Goal: Task Accomplishment & Management: Complete application form

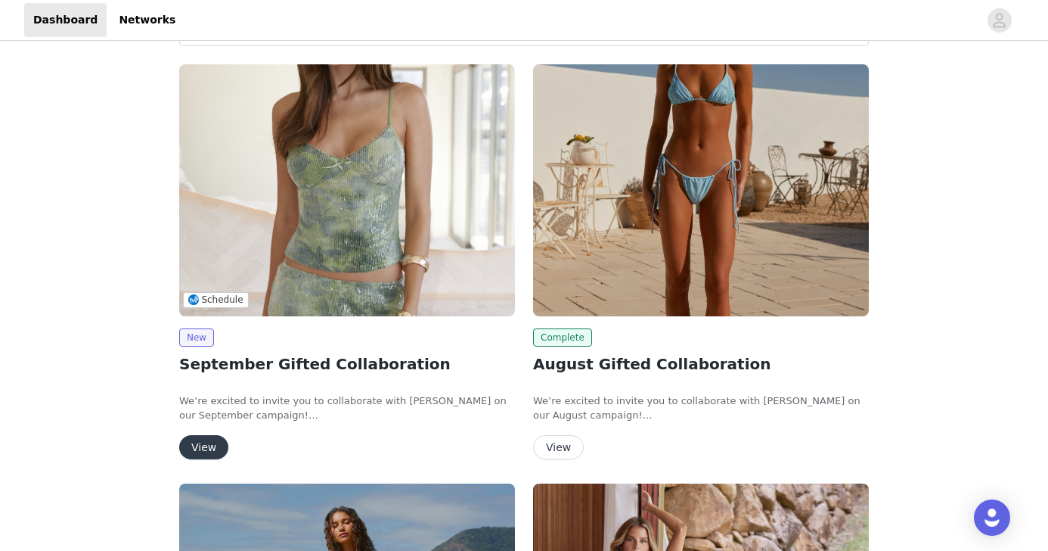
scroll to position [81, 0]
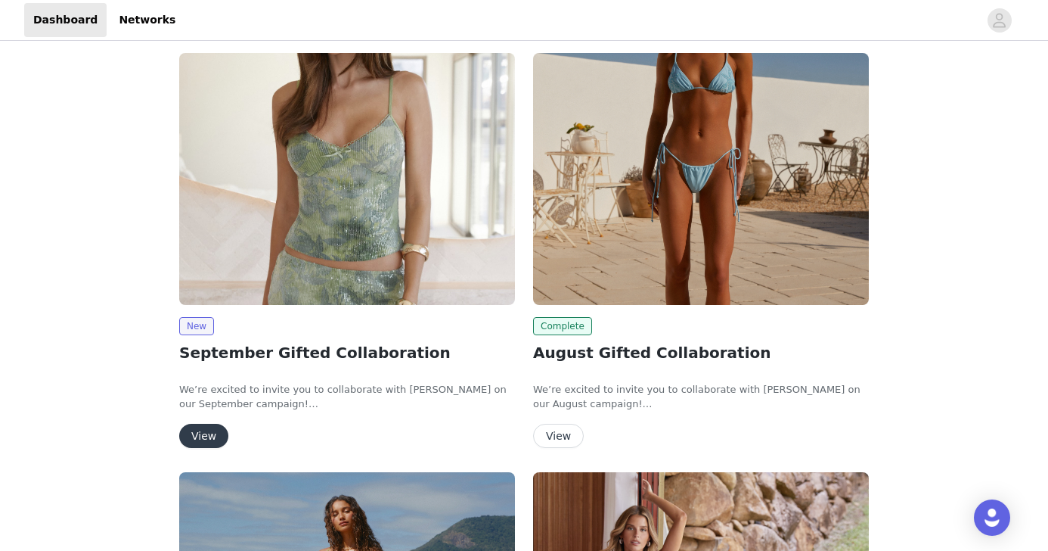
click at [212, 427] on button "View" at bounding box center [203, 435] width 49 height 24
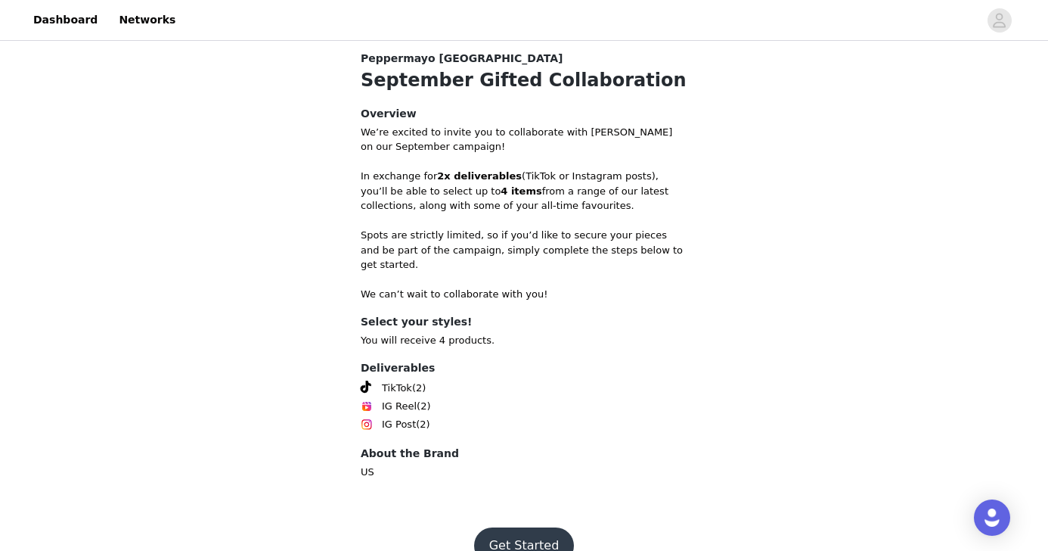
click at [494, 529] on button "Get Started" at bounding box center [524, 545] width 101 height 36
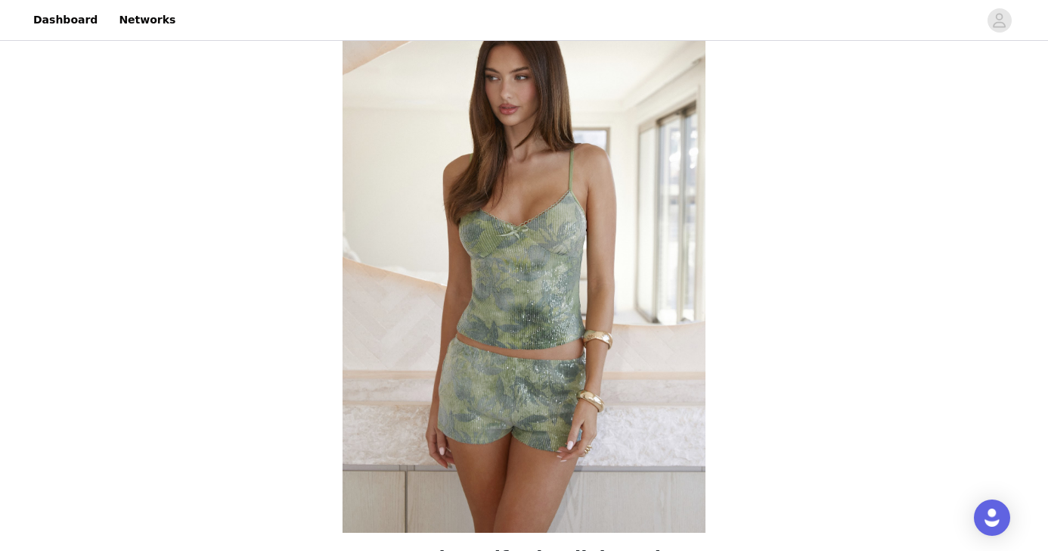
scroll to position [580, 0]
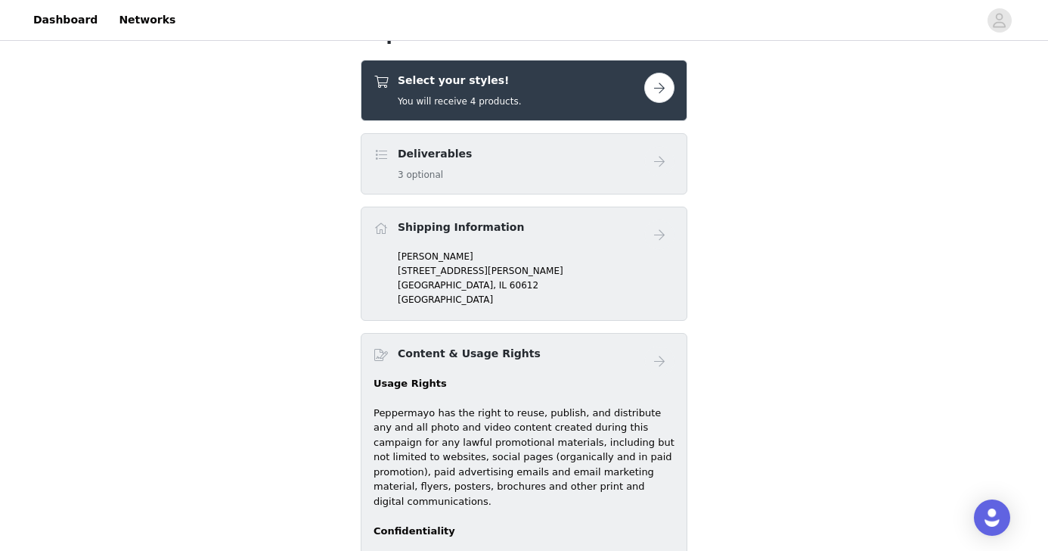
click at [664, 89] on button "button" at bounding box center [659, 88] width 30 height 30
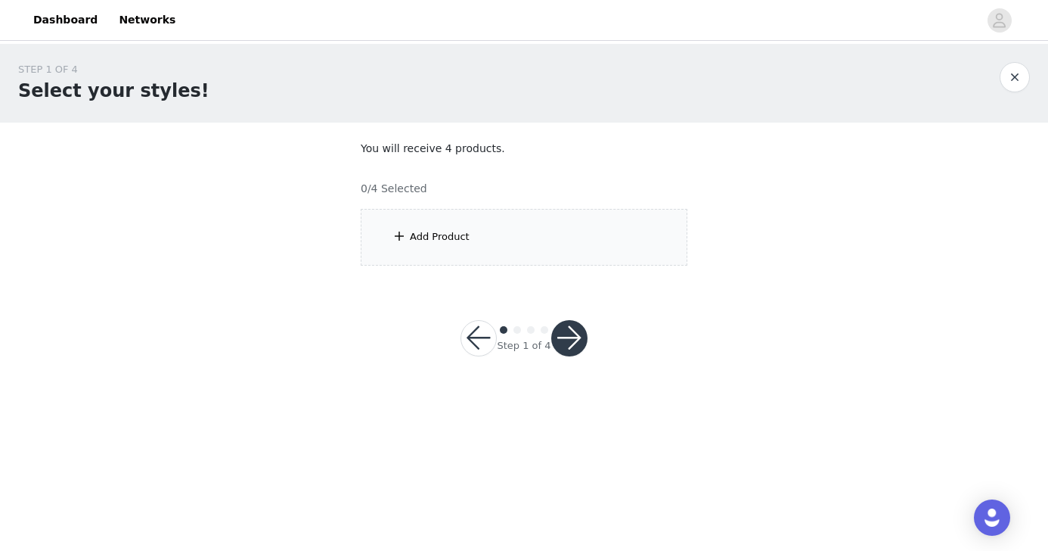
click at [532, 234] on div "Add Product" at bounding box center [524, 237] width 327 height 57
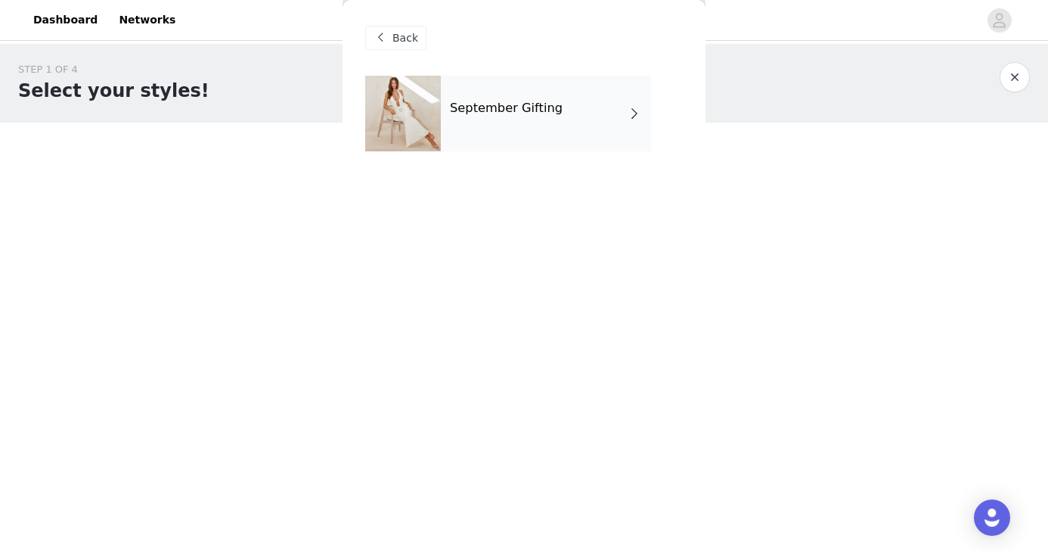
click at [581, 114] on div "September Gifting" at bounding box center [546, 114] width 210 height 76
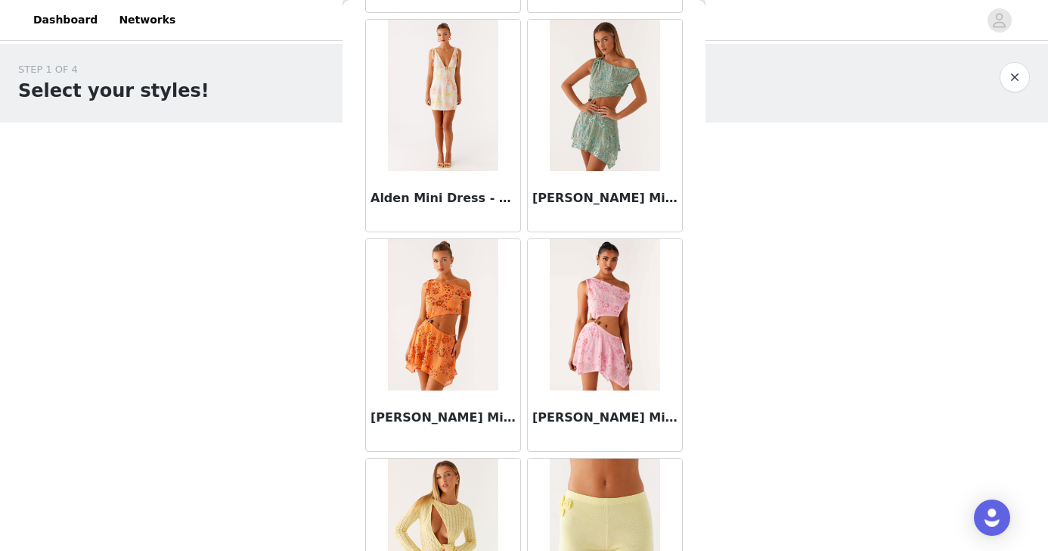
scroll to position [1764, 0]
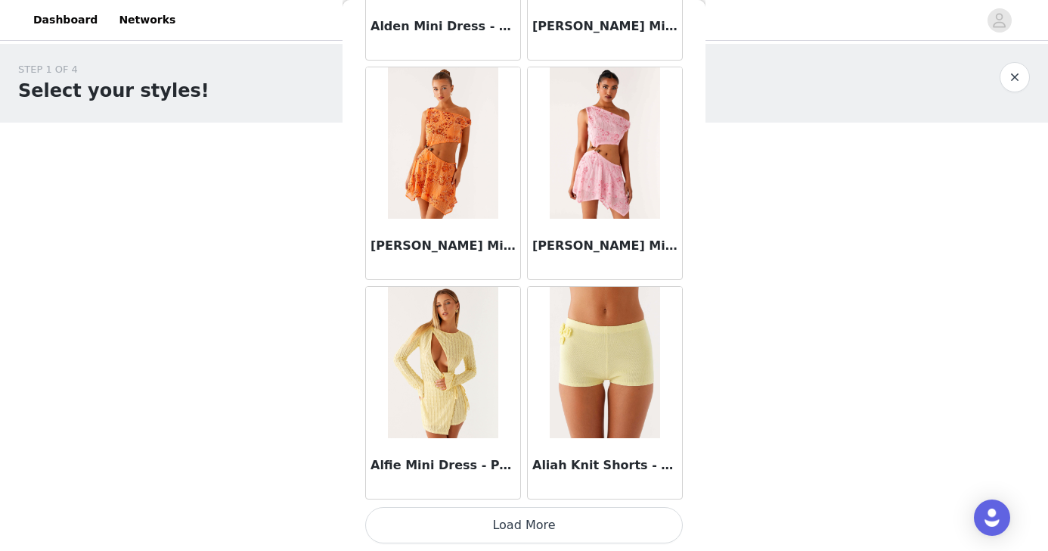
click at [579, 520] on button "Load More" at bounding box center [524, 525] width 318 height 36
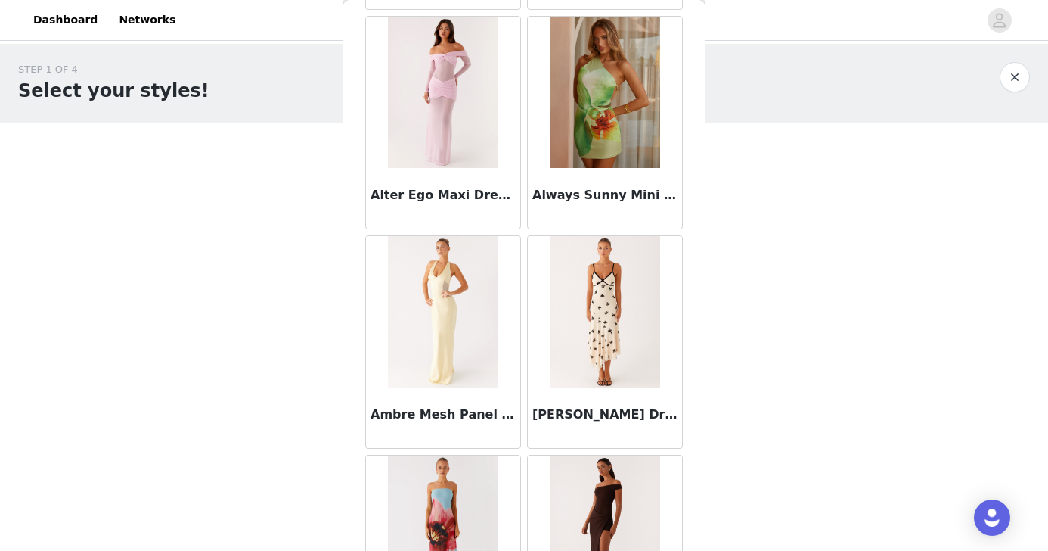
scroll to position [3928, 0]
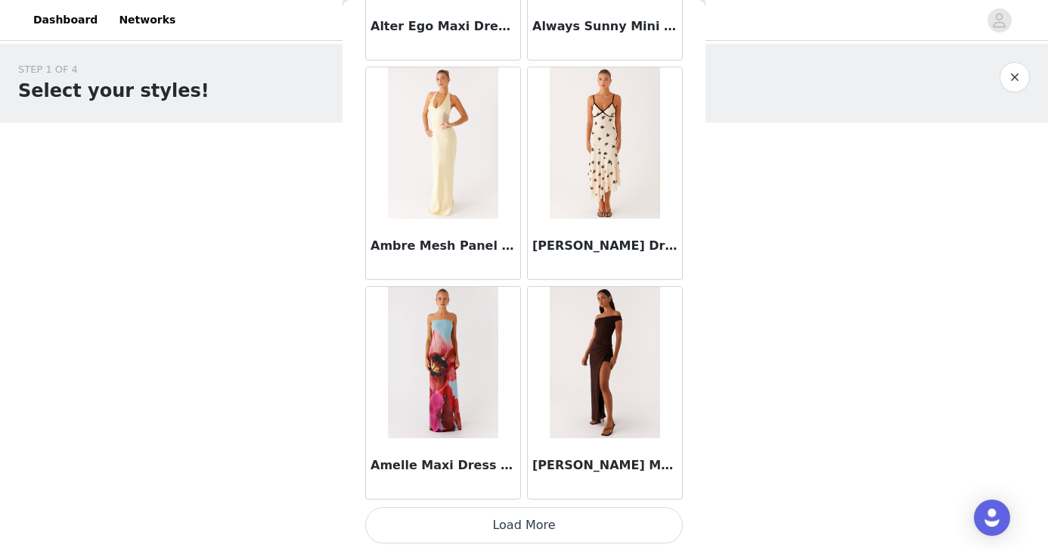
click at [562, 523] on button "Load More" at bounding box center [524, 525] width 318 height 36
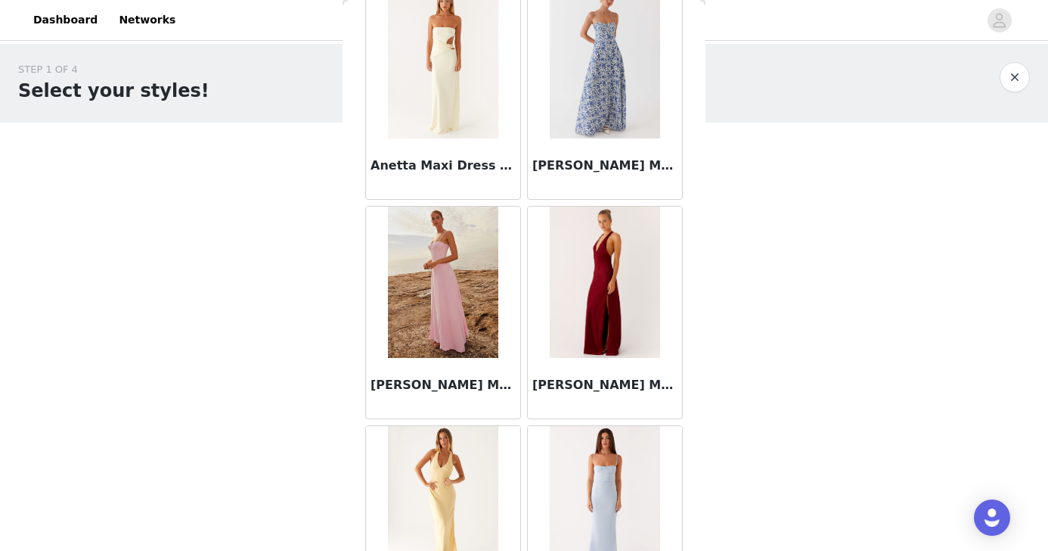
scroll to position [6150, 0]
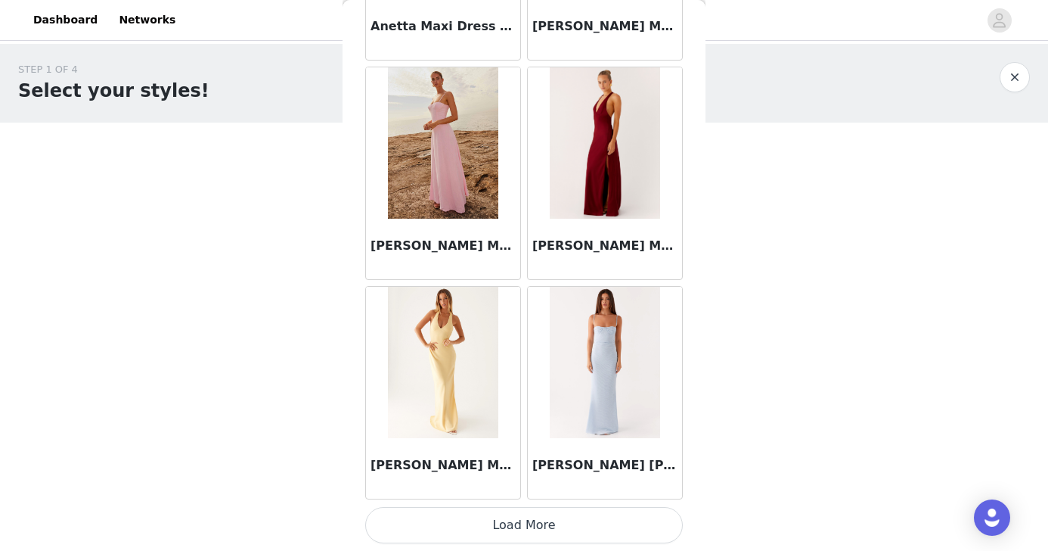
click at [572, 513] on button "Load More" at bounding box center [524, 525] width 318 height 36
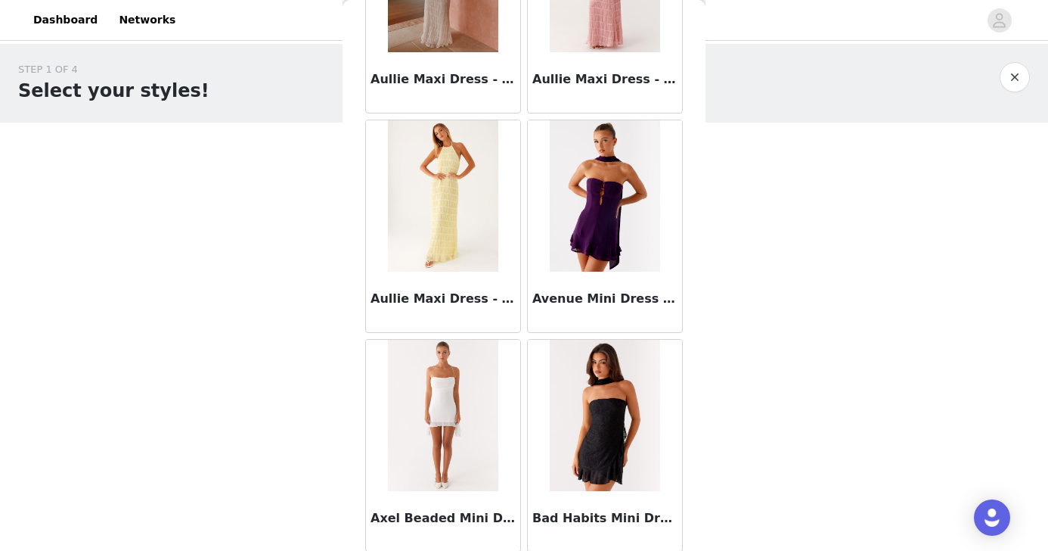
scroll to position [8343, 0]
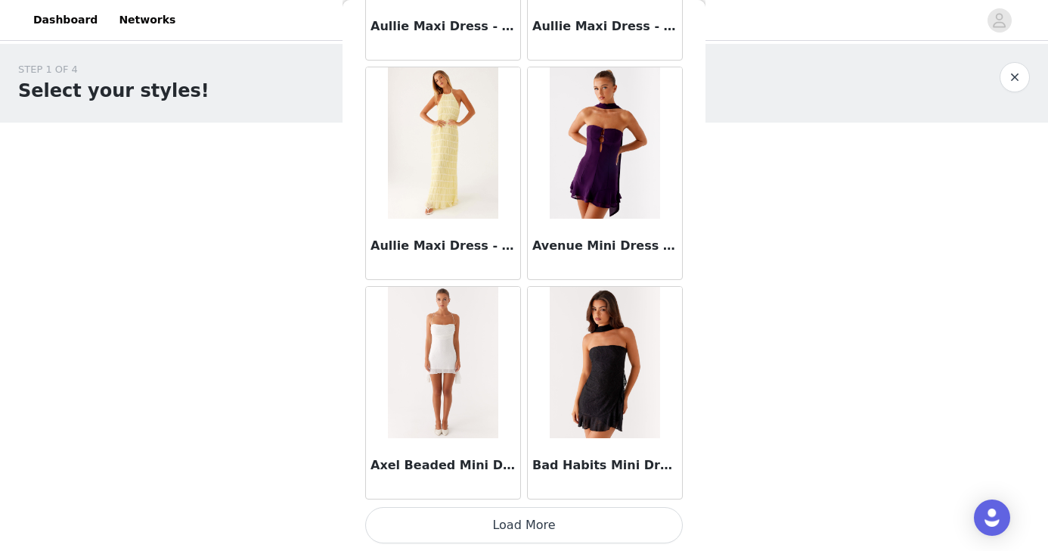
click at [552, 512] on button "Load More" at bounding box center [524, 525] width 318 height 36
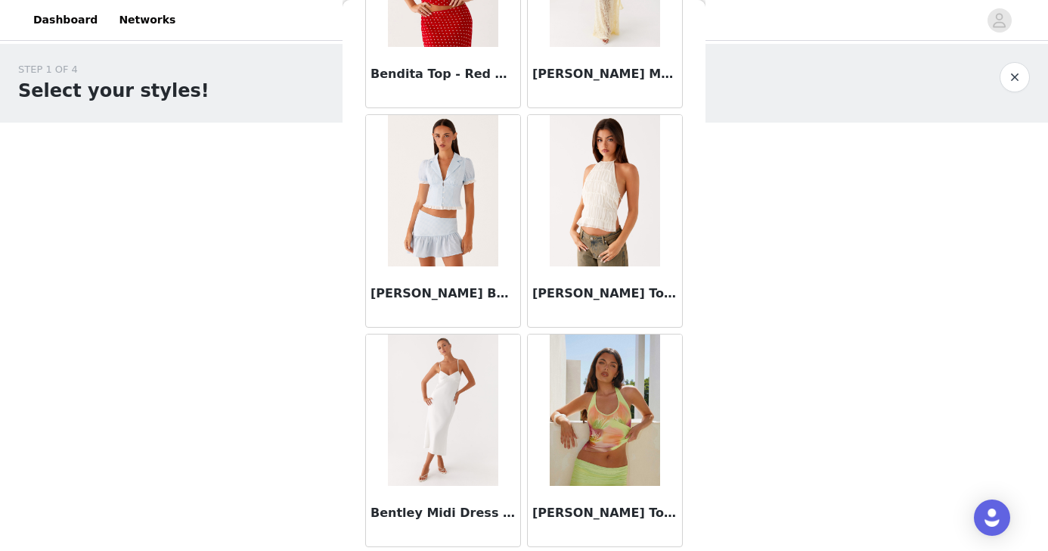
scroll to position [10525, 0]
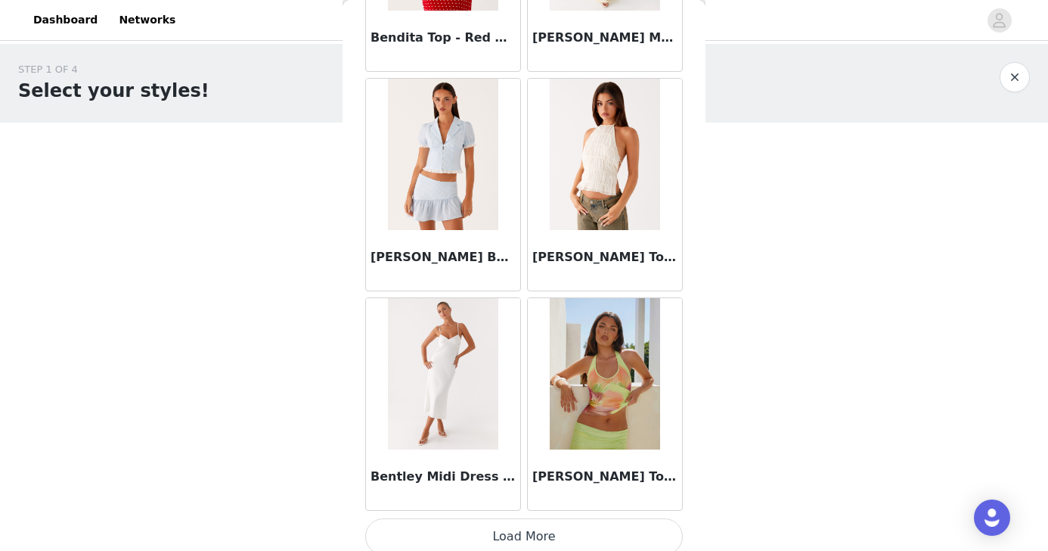
click at [550, 525] on button "Load More" at bounding box center [524, 536] width 318 height 36
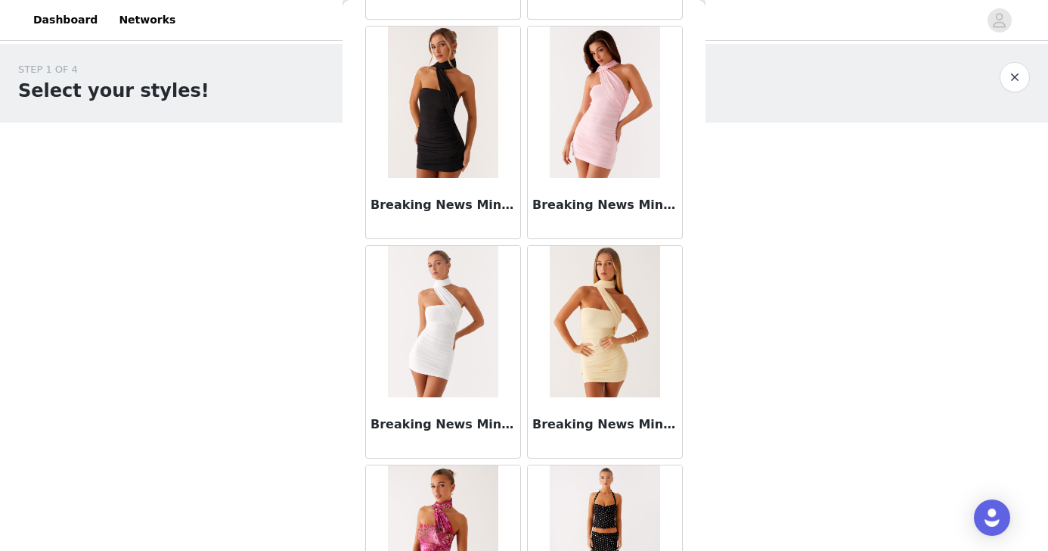
scroll to position [12729, 0]
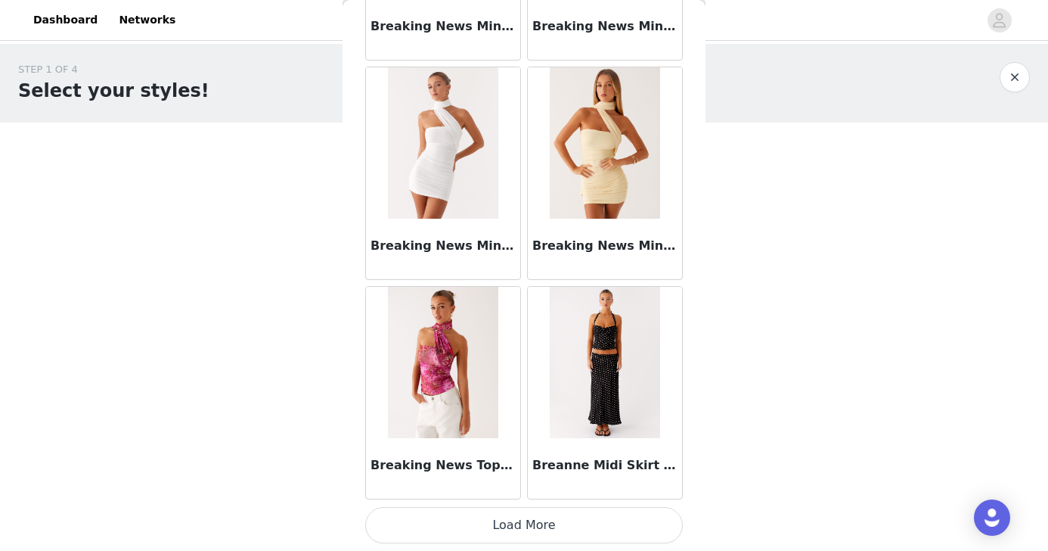
click at [559, 520] on button "Load More" at bounding box center [524, 525] width 318 height 36
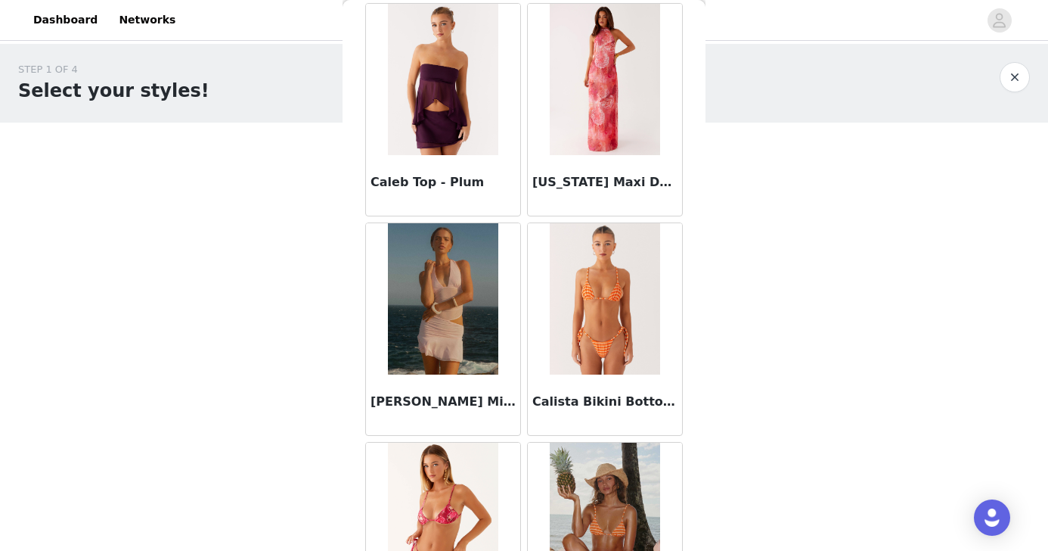
scroll to position [14922, 0]
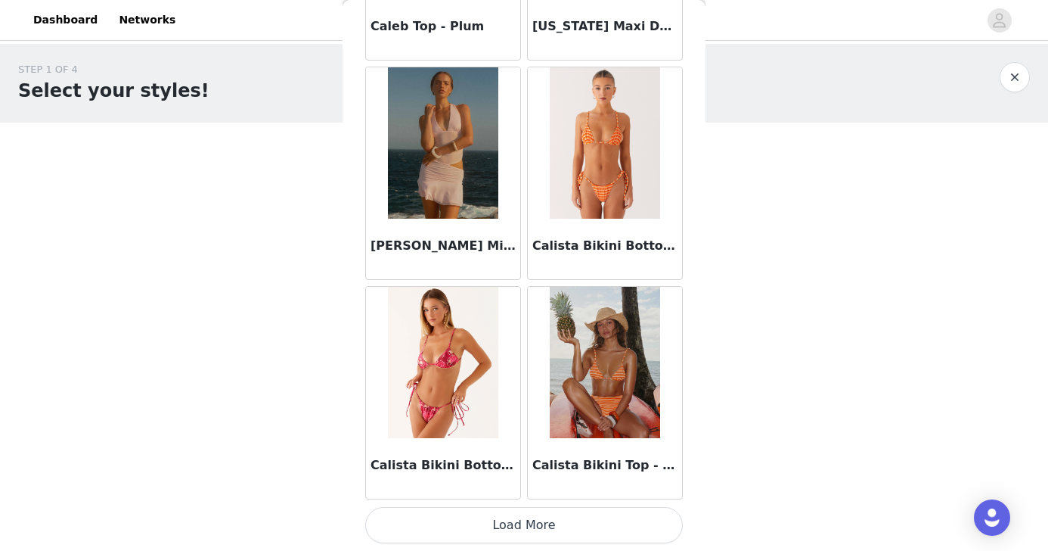
click at [579, 520] on button "Load More" at bounding box center [524, 525] width 318 height 36
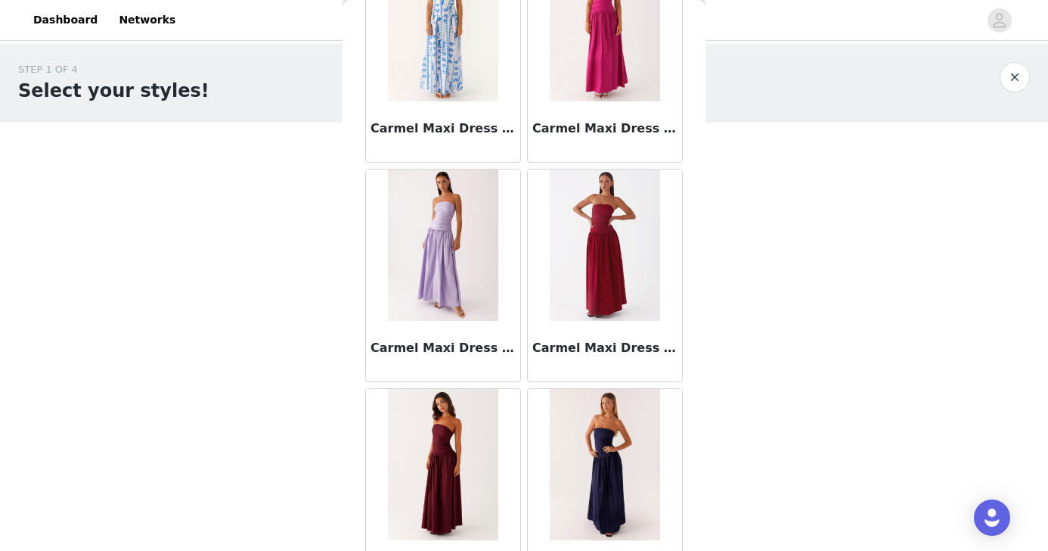
scroll to position [17115, 0]
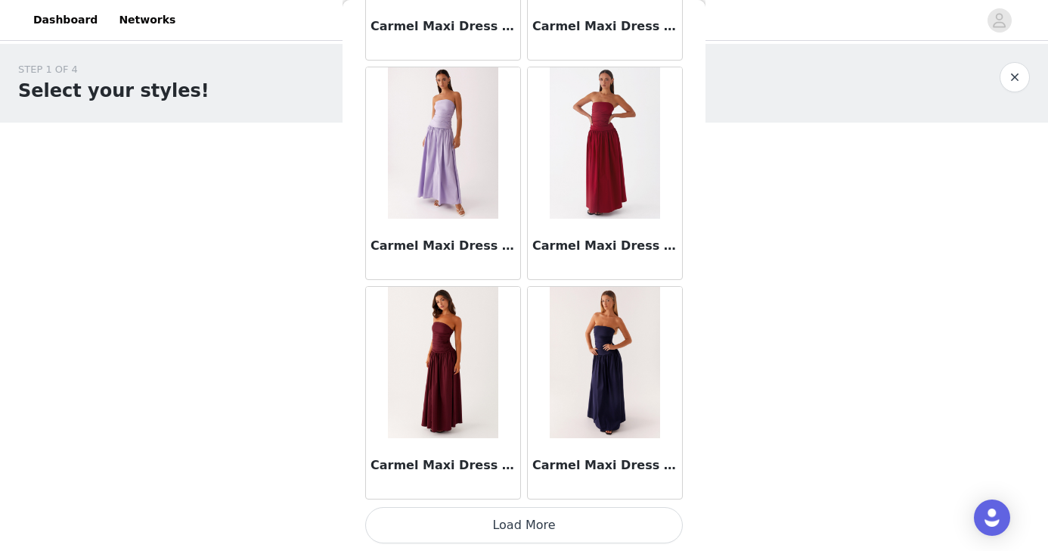
click at [593, 510] on button "Load More" at bounding box center [524, 525] width 318 height 36
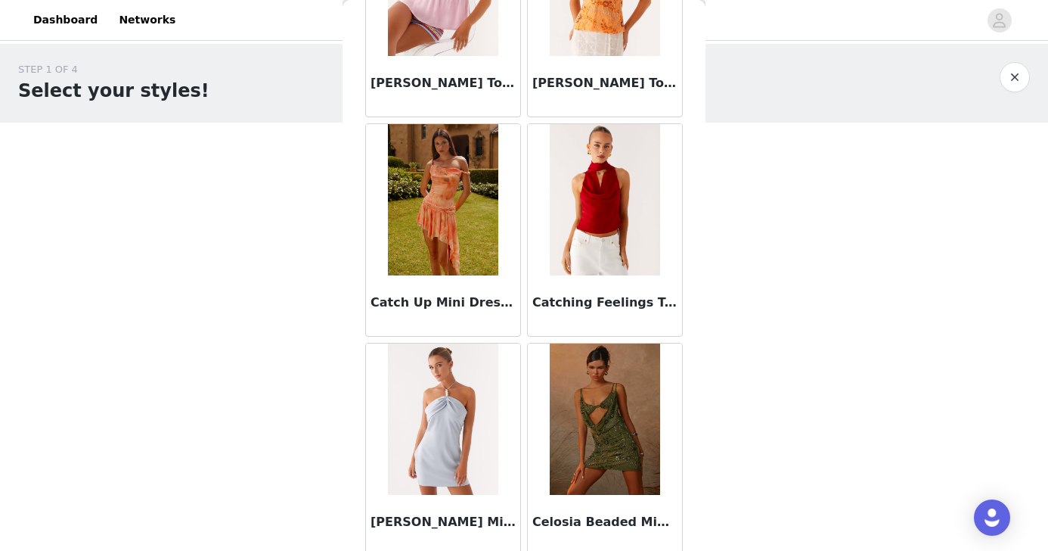
scroll to position [19308, 0]
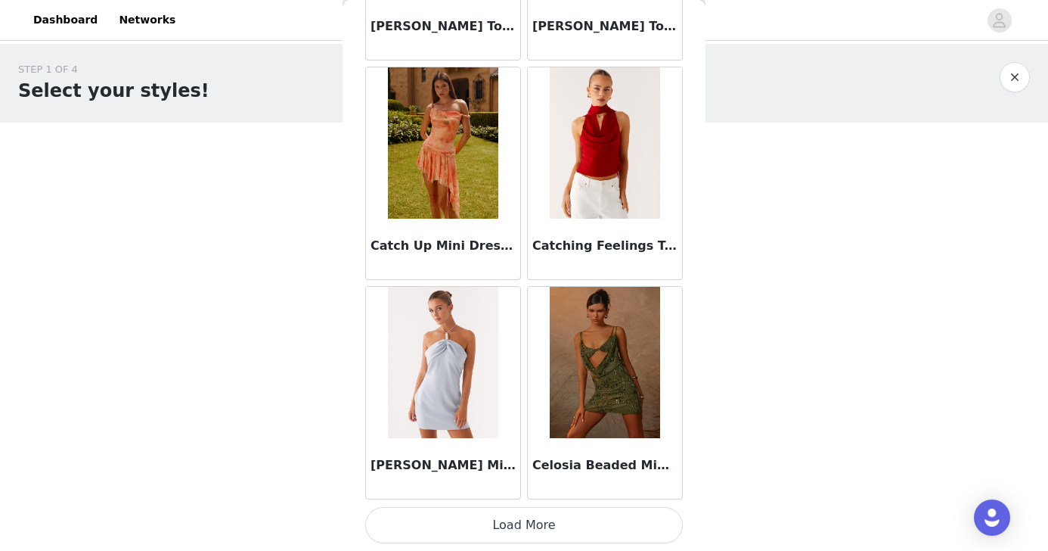
click at [598, 515] on button "Load More" at bounding box center [524, 525] width 318 height 36
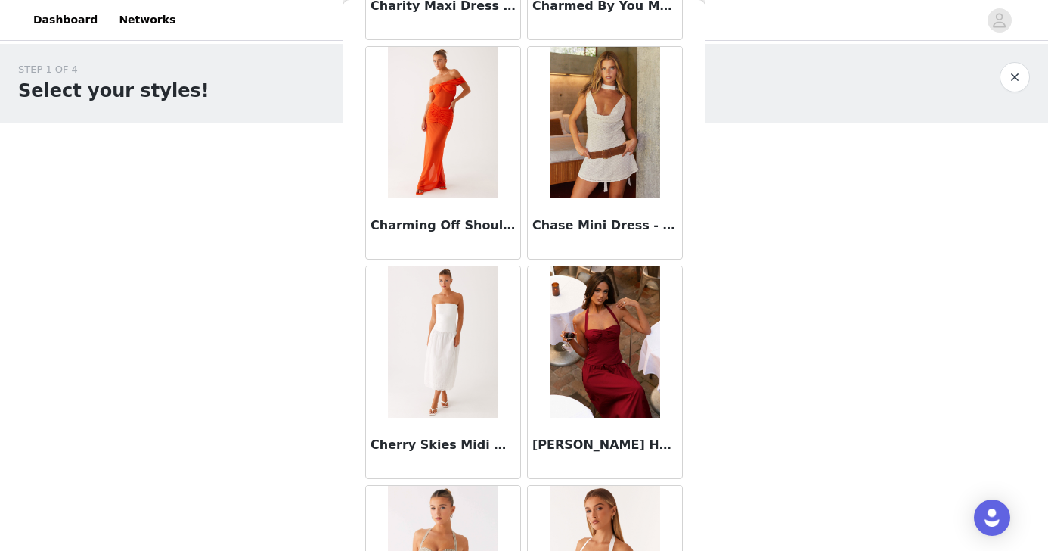
scroll to position [20833, 0]
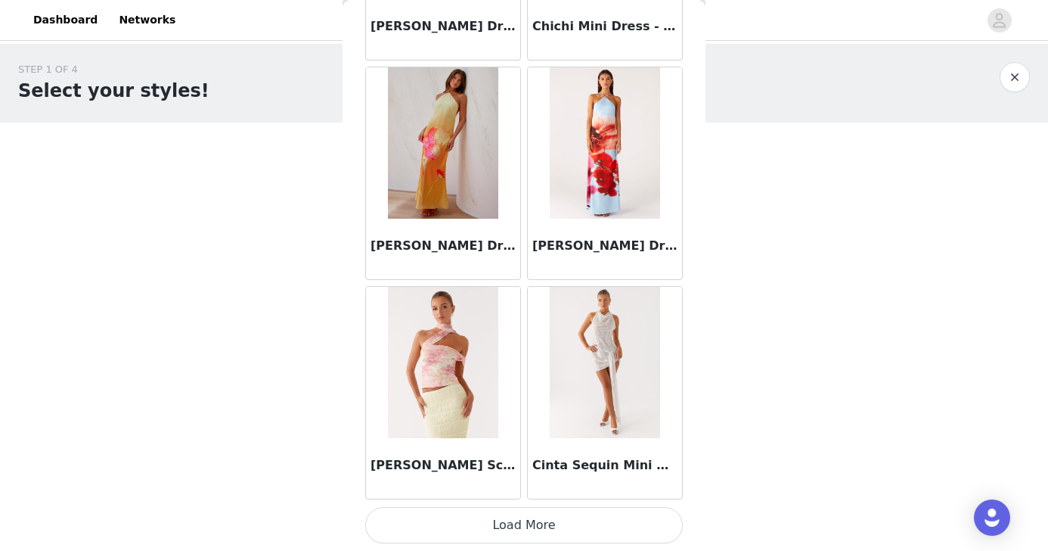
click at [553, 509] on button "Load More" at bounding box center [524, 525] width 318 height 36
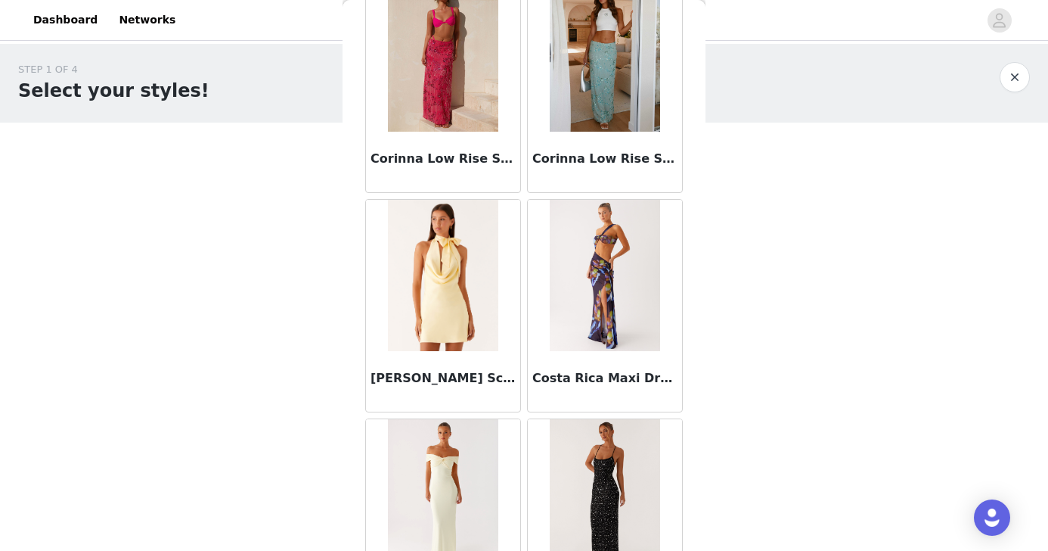
scroll to position [23695, 0]
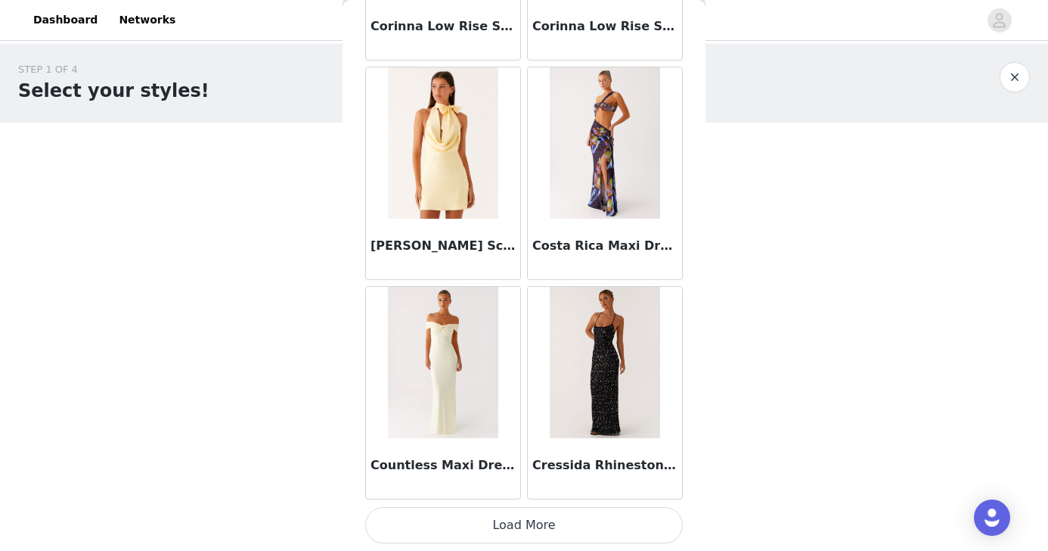
click at [557, 518] on button "Load More" at bounding box center [524, 525] width 318 height 36
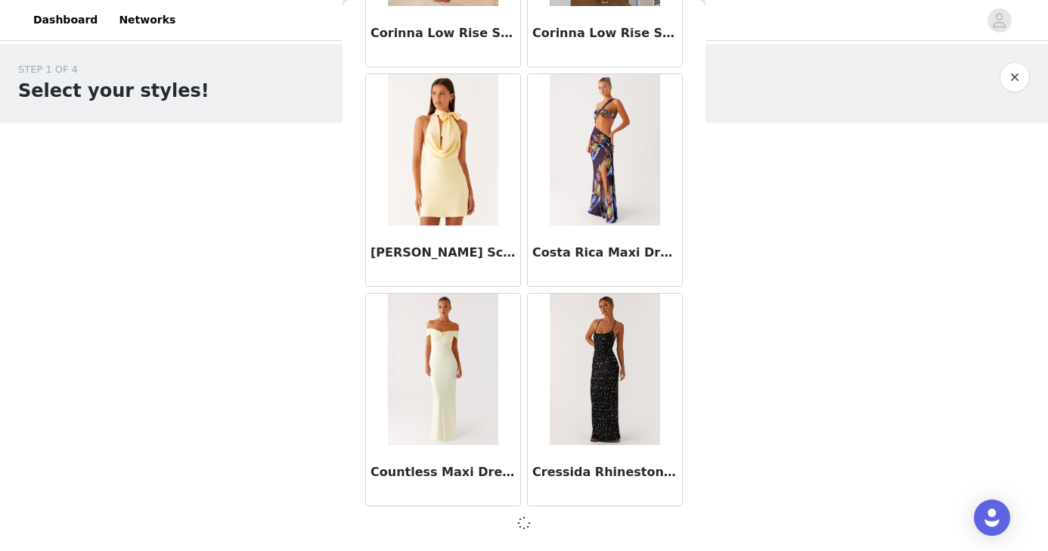
scroll to position [23688, 0]
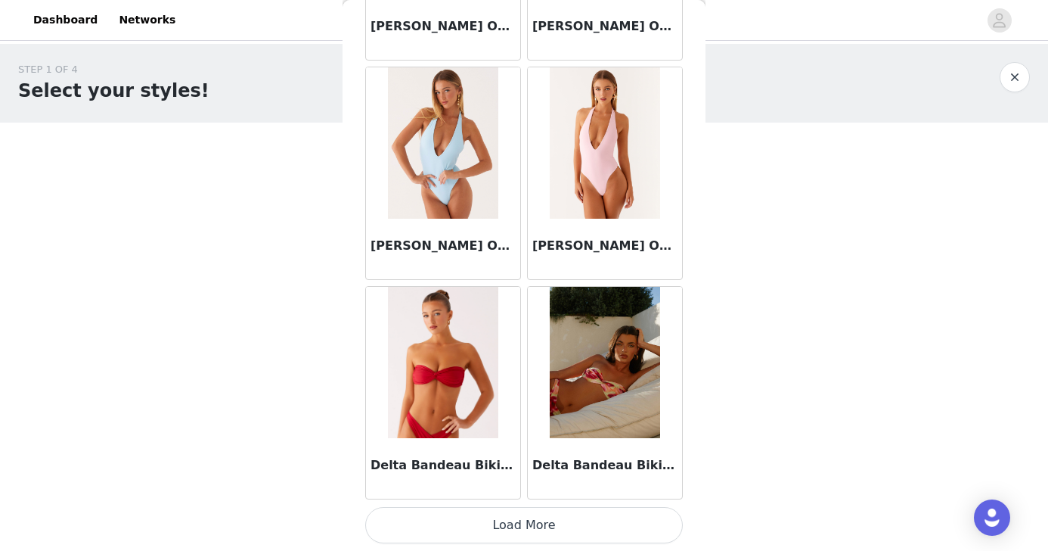
click at [560, 511] on button "Load More" at bounding box center [524, 525] width 318 height 36
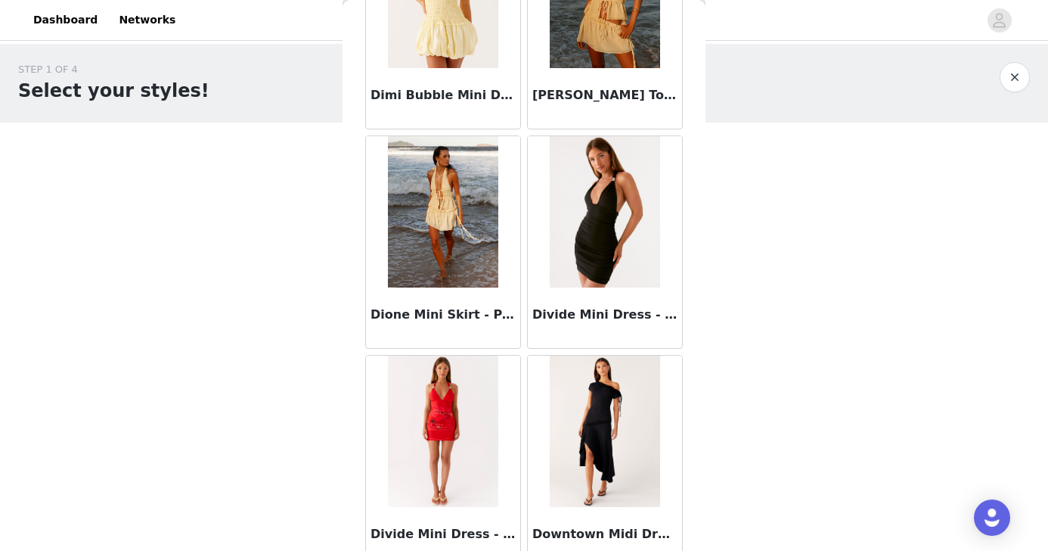
scroll to position [28081, 0]
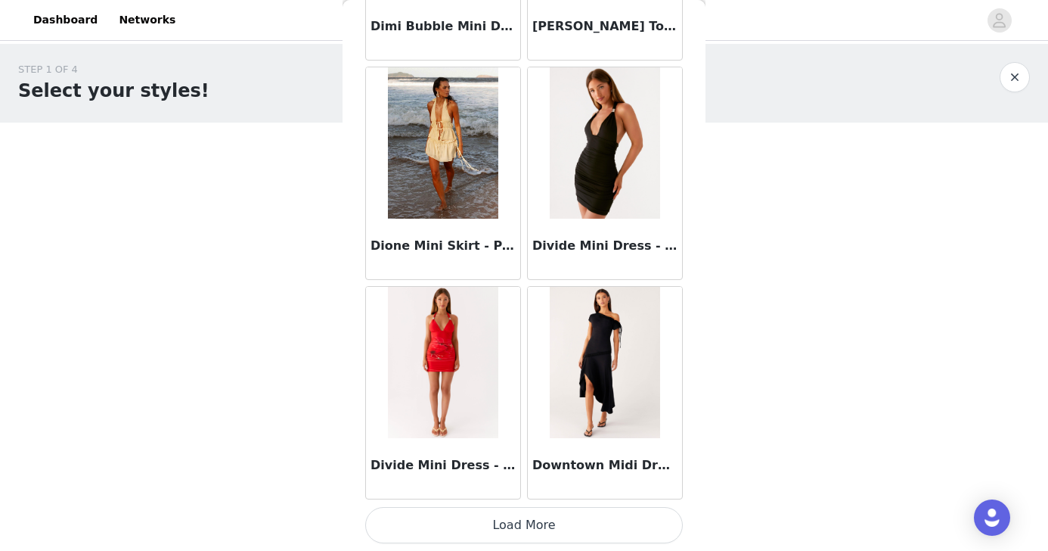
click at [558, 507] on button "Load More" at bounding box center [524, 525] width 318 height 36
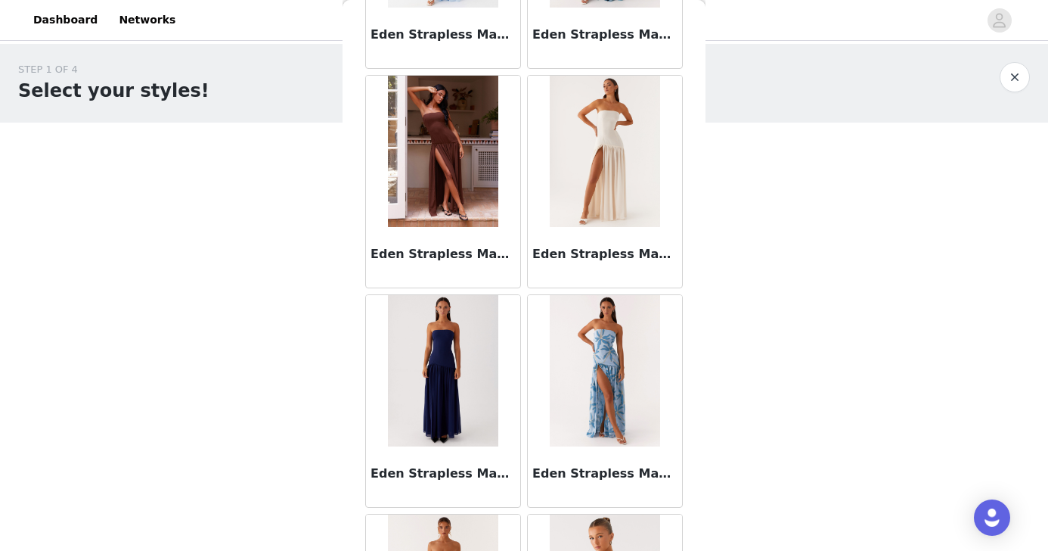
scroll to position [30274, 0]
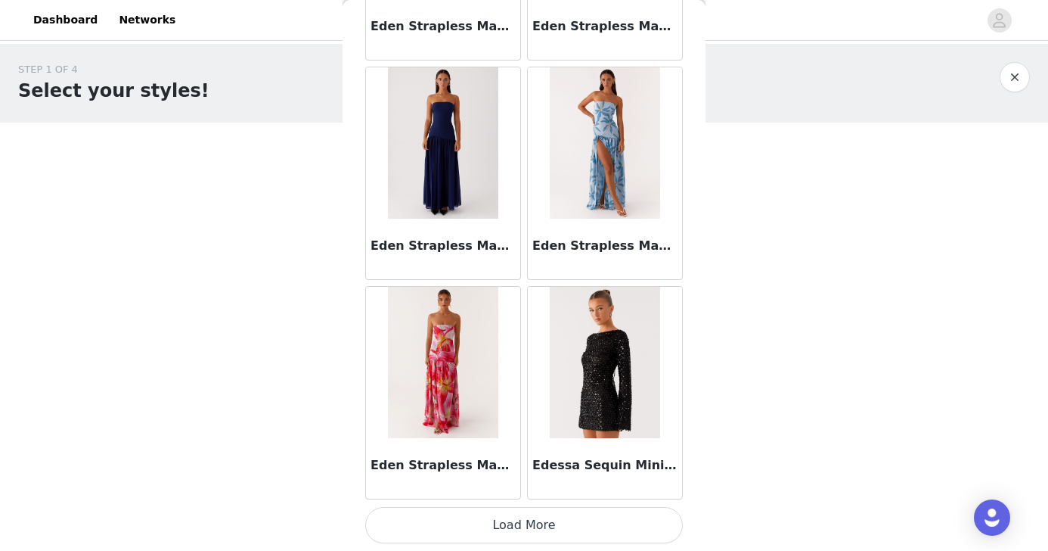
click at [579, 526] on button "Load More" at bounding box center [524, 525] width 318 height 36
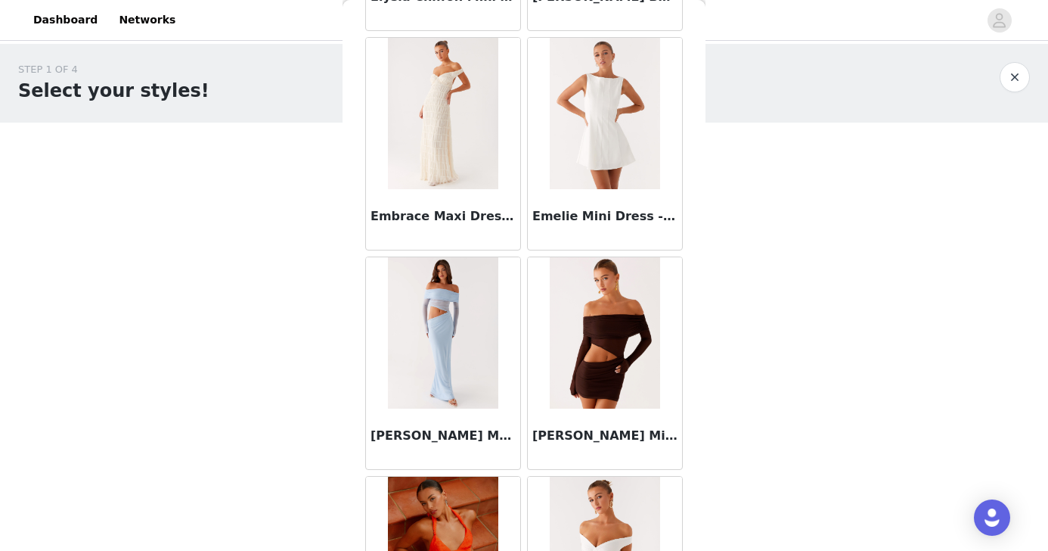
scroll to position [32467, 0]
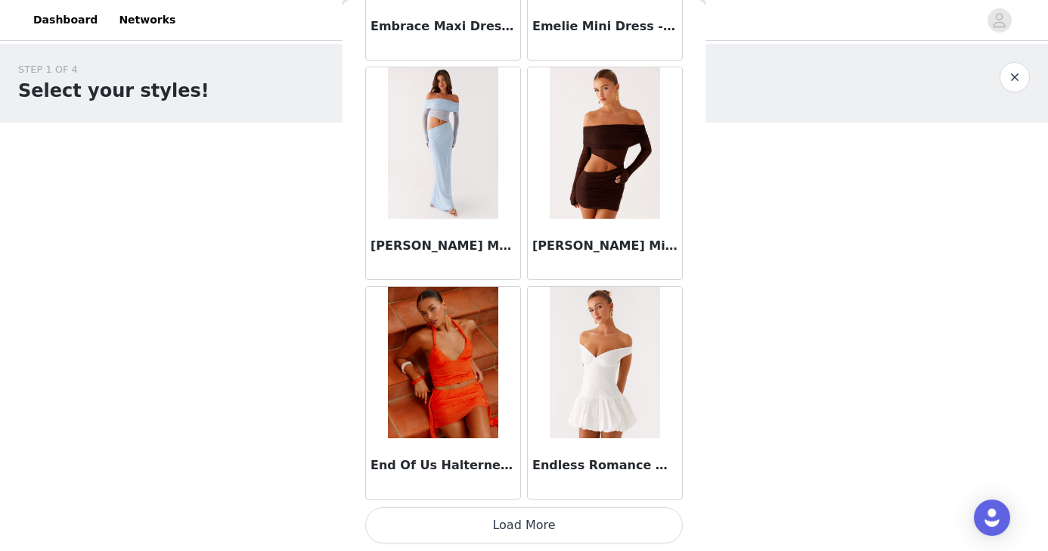
click at [554, 523] on button "Load More" at bounding box center [524, 525] width 318 height 36
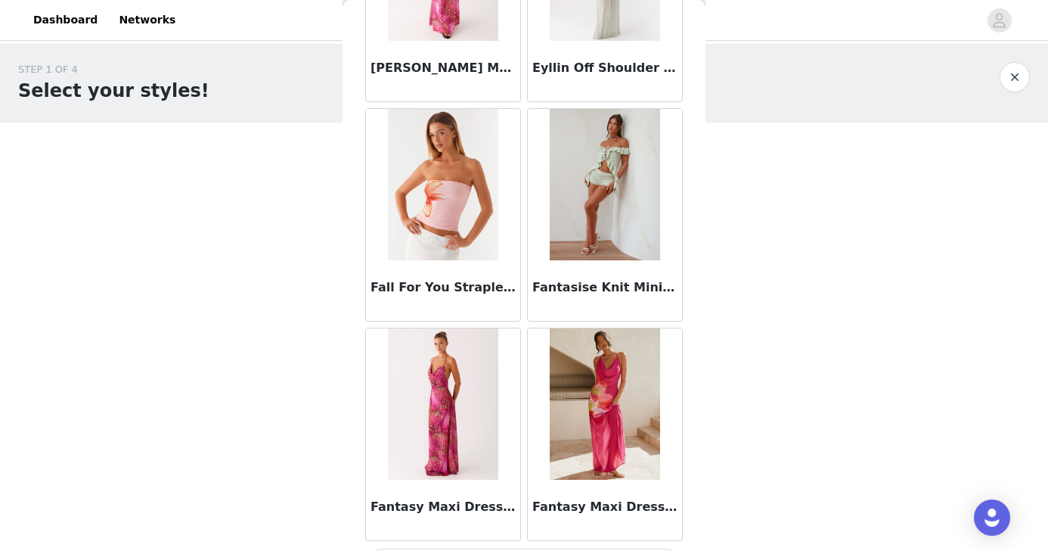
scroll to position [34660, 0]
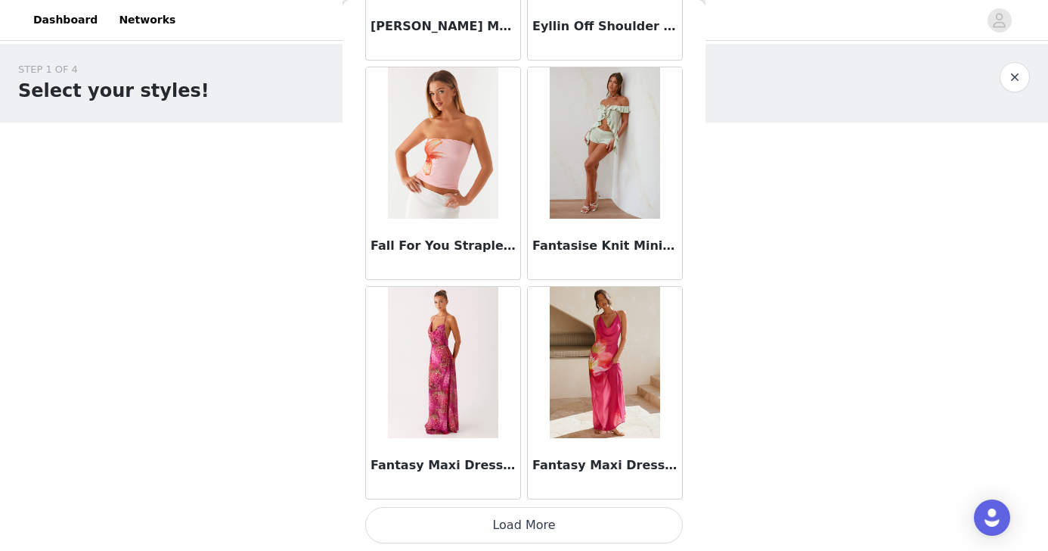
click at [557, 532] on button "Load More" at bounding box center [524, 525] width 318 height 36
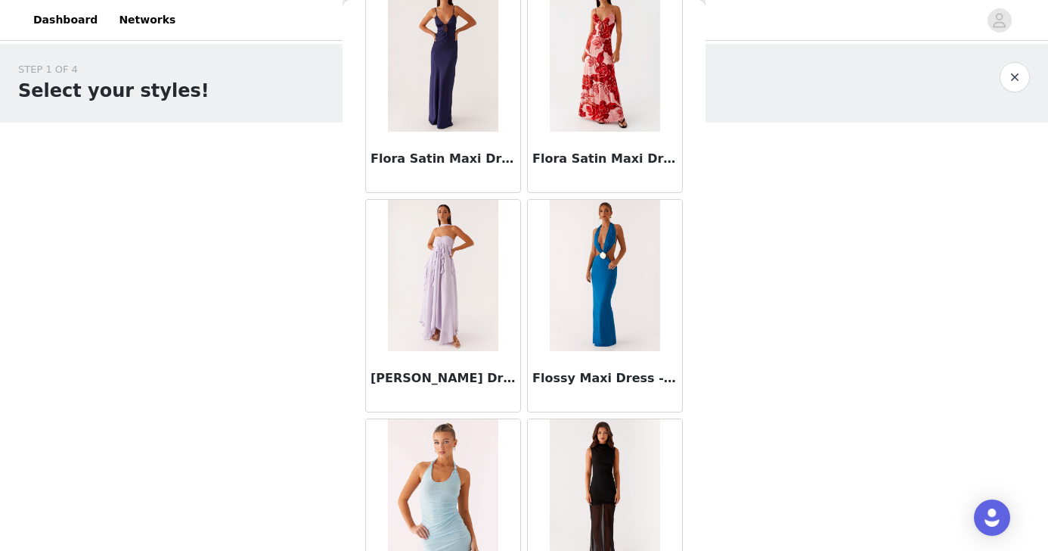
scroll to position [36853, 0]
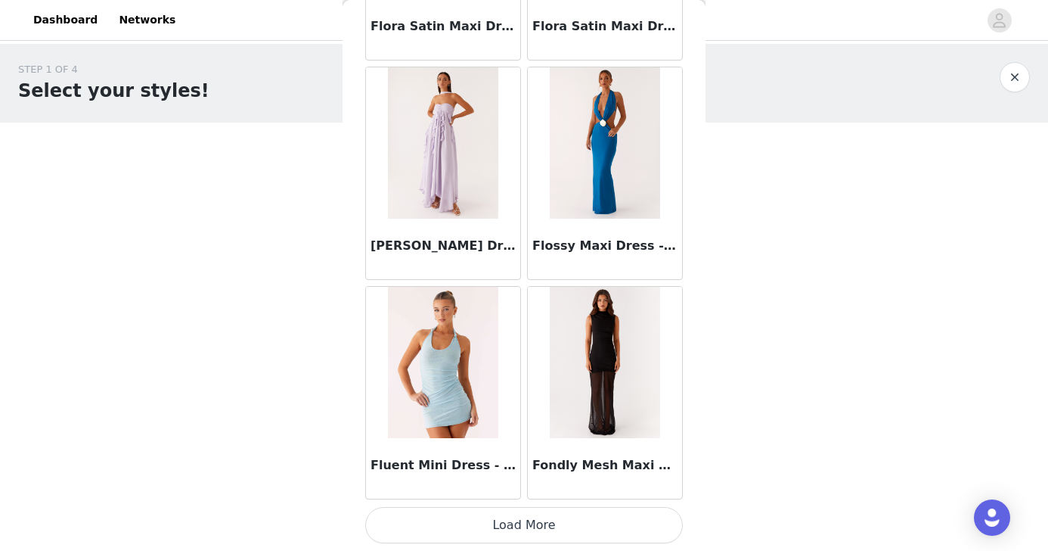
click at [606, 514] on button "Load More" at bounding box center [524, 525] width 318 height 36
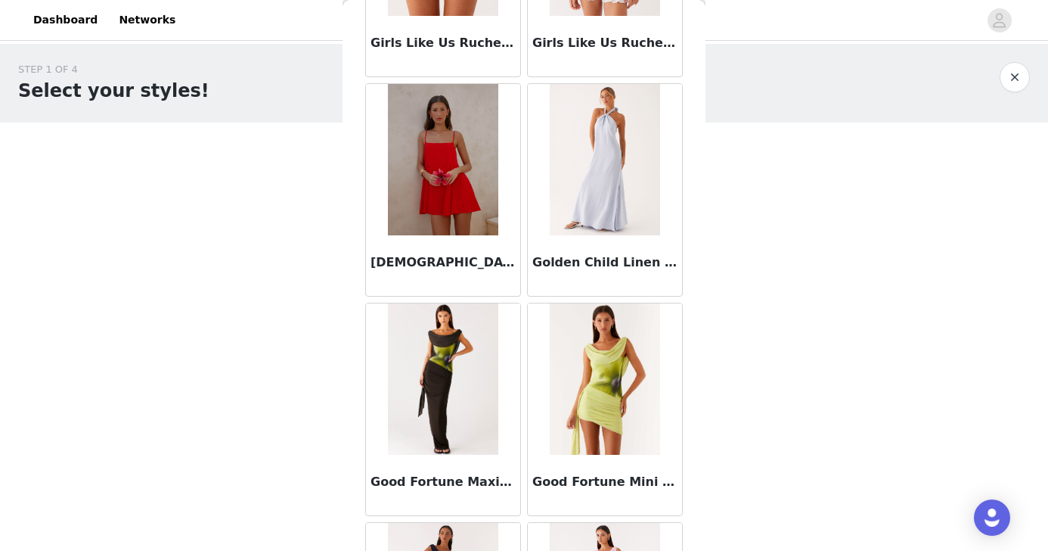
scroll to position [39046, 0]
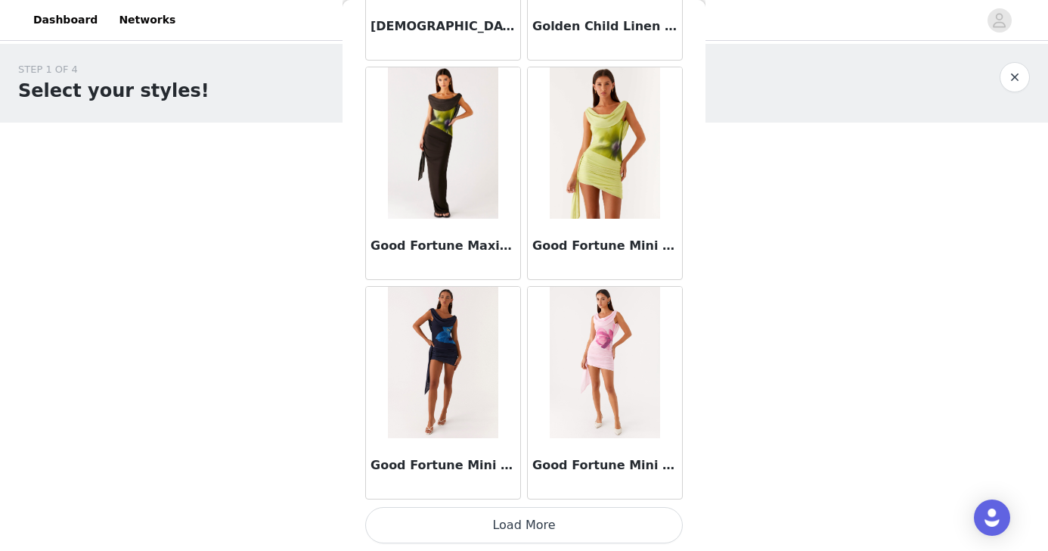
click at [579, 519] on button "Load More" at bounding box center [524, 525] width 318 height 36
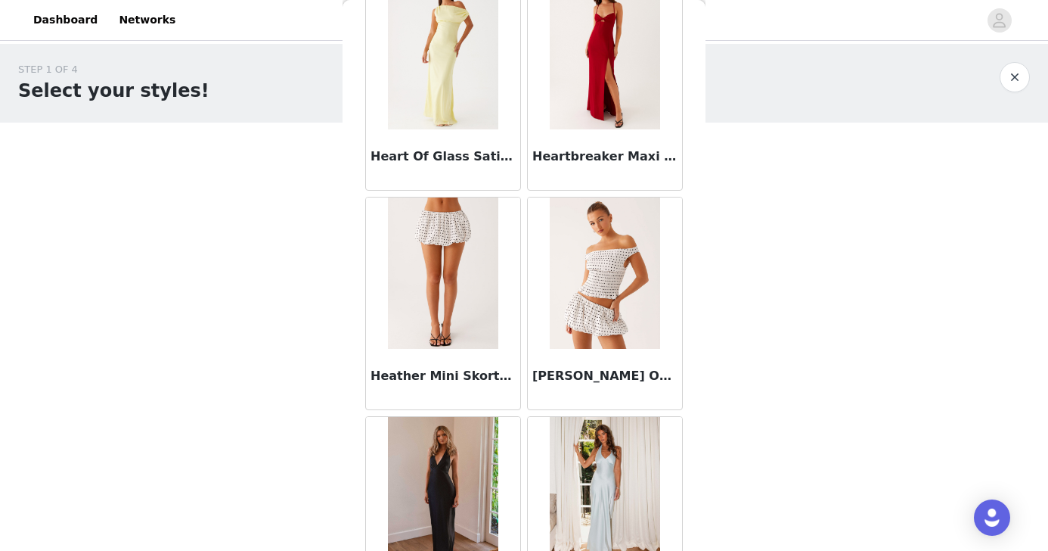
scroll to position [41239, 0]
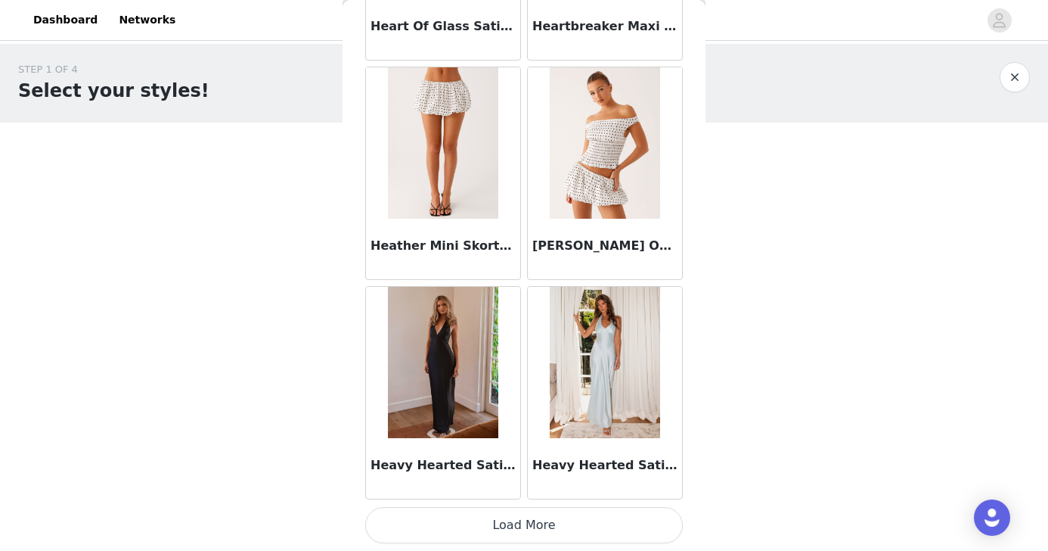
click at [567, 524] on button "Load More" at bounding box center [524, 525] width 318 height 36
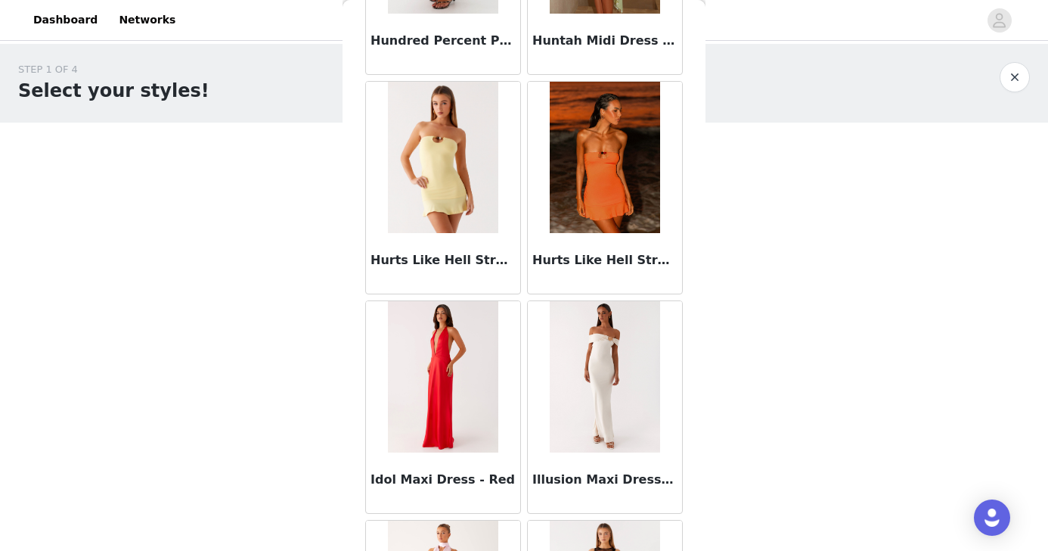
scroll to position [43433, 0]
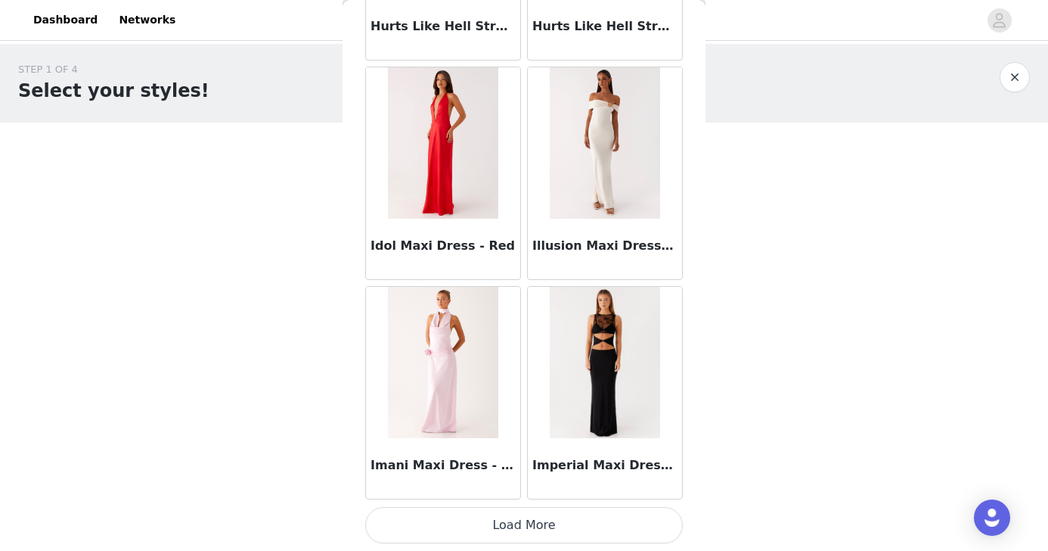
click at [599, 521] on button "Load More" at bounding box center [524, 525] width 318 height 36
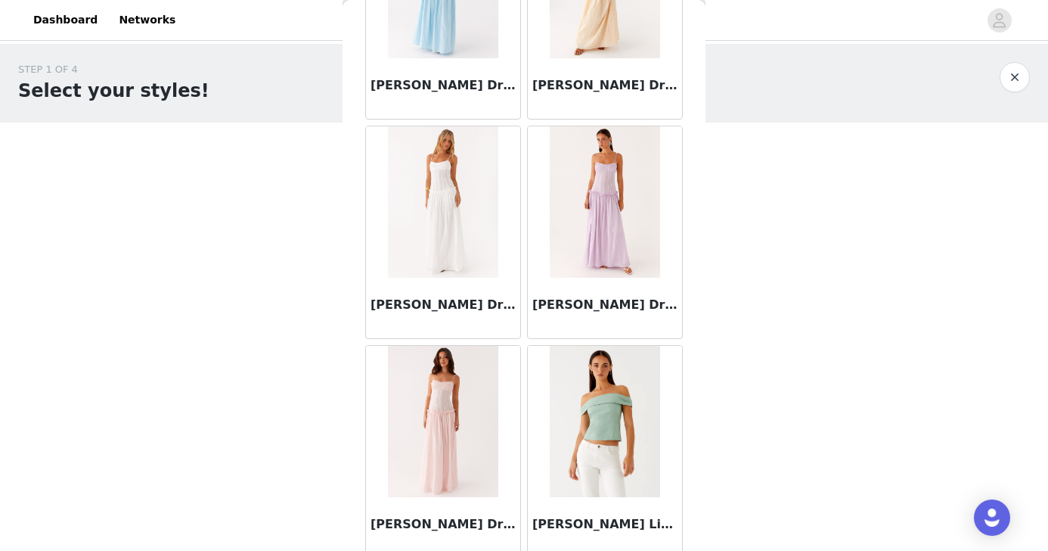
scroll to position [45626, 0]
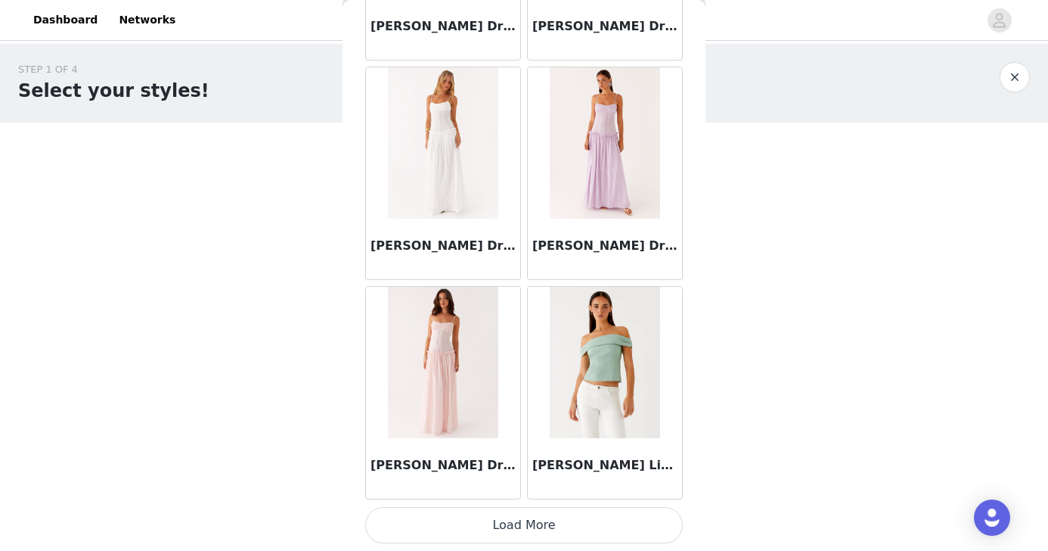
click at [594, 527] on button "Load More" at bounding box center [524, 525] width 318 height 36
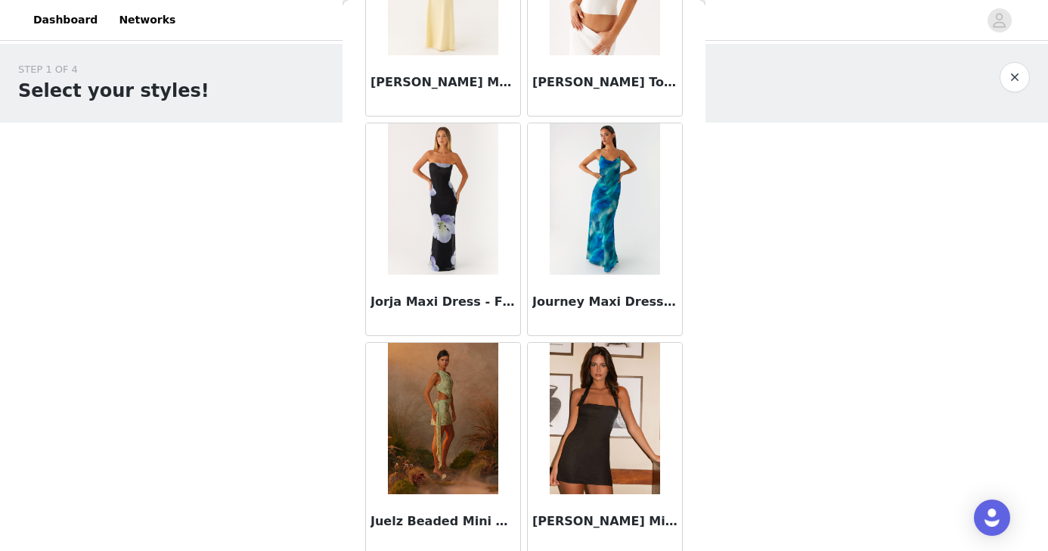
scroll to position [47819, 0]
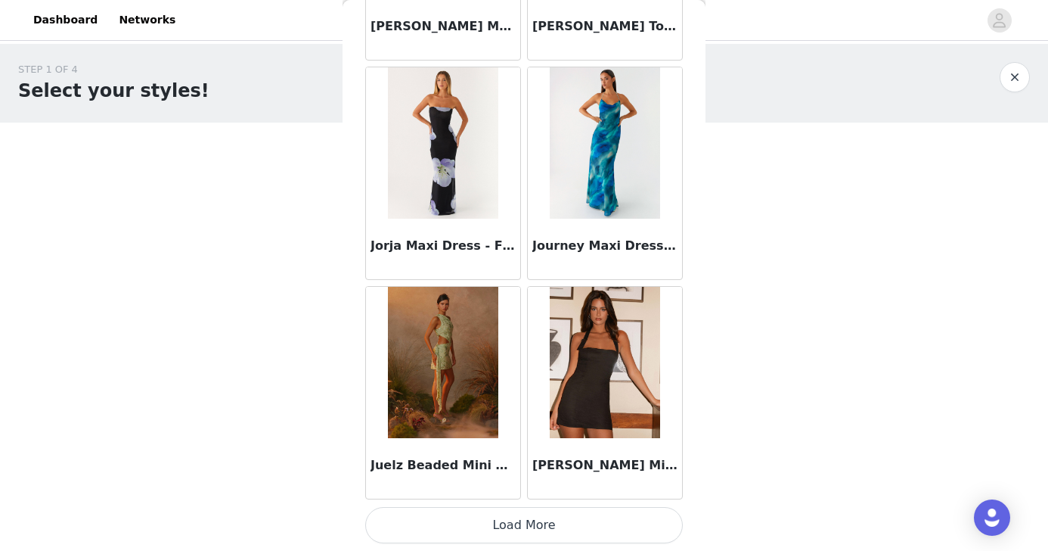
click at [557, 520] on button "Load More" at bounding box center [524, 525] width 318 height 36
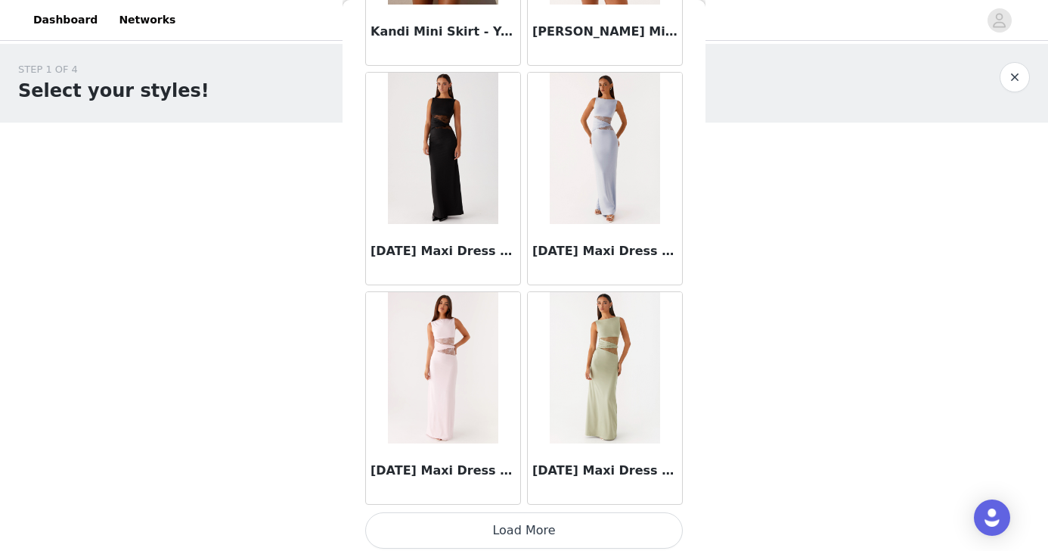
scroll to position [50012, 0]
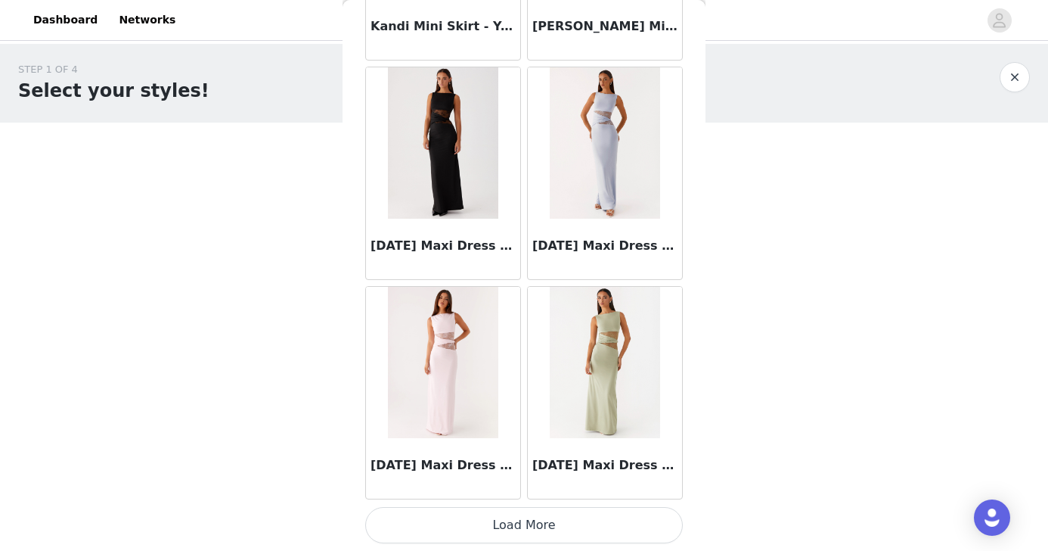
click at [562, 507] on button "Load More" at bounding box center [524, 525] width 318 height 36
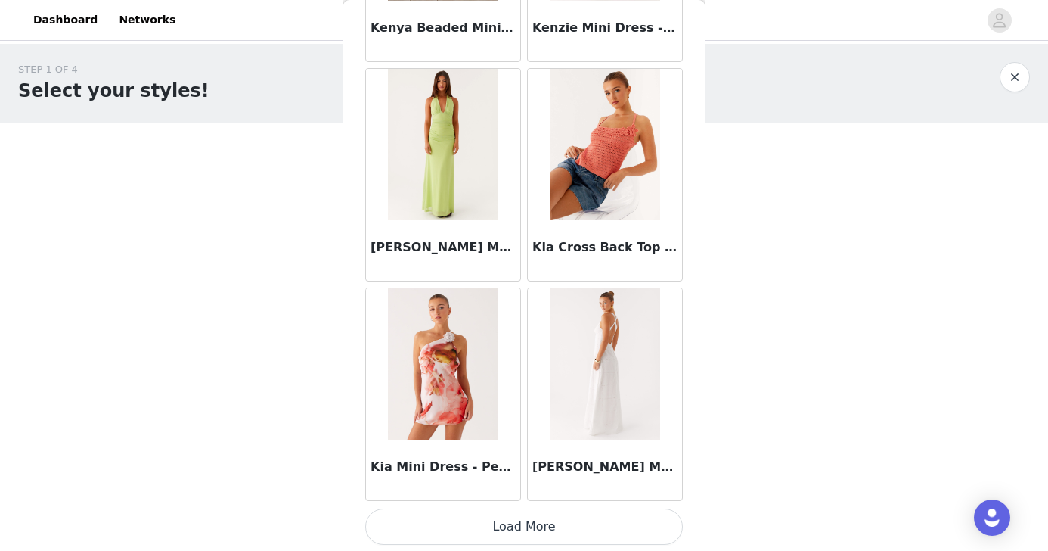
scroll to position [52205, 0]
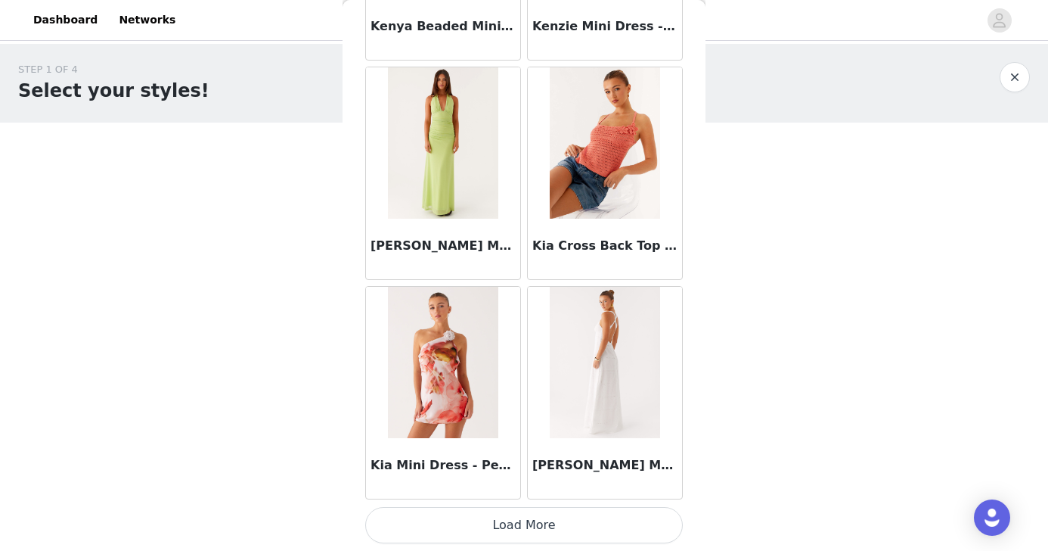
click at [548, 521] on button "Load More" at bounding box center [524, 525] width 318 height 36
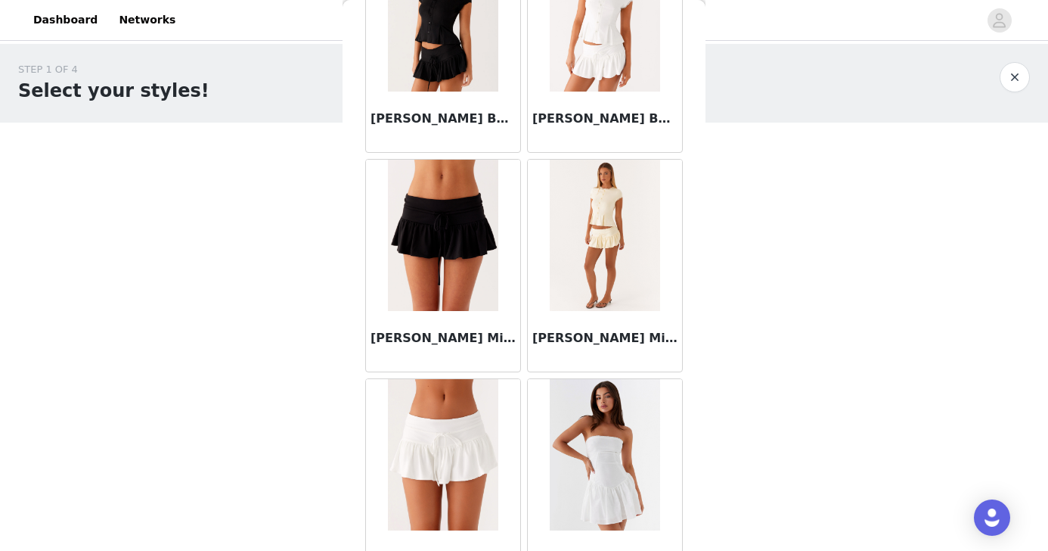
scroll to position [54398, 0]
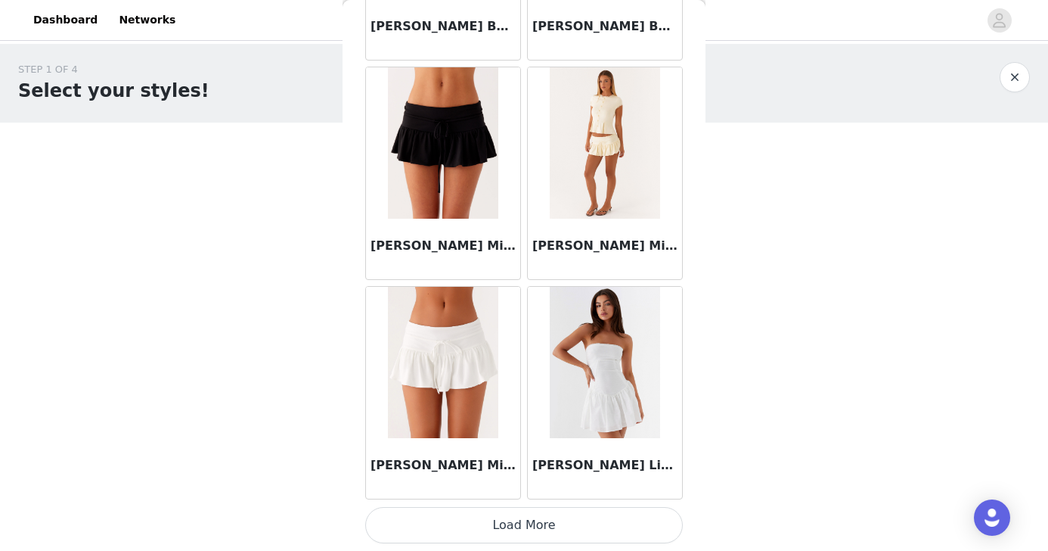
click at [576, 532] on button "Load More" at bounding box center [524, 525] width 318 height 36
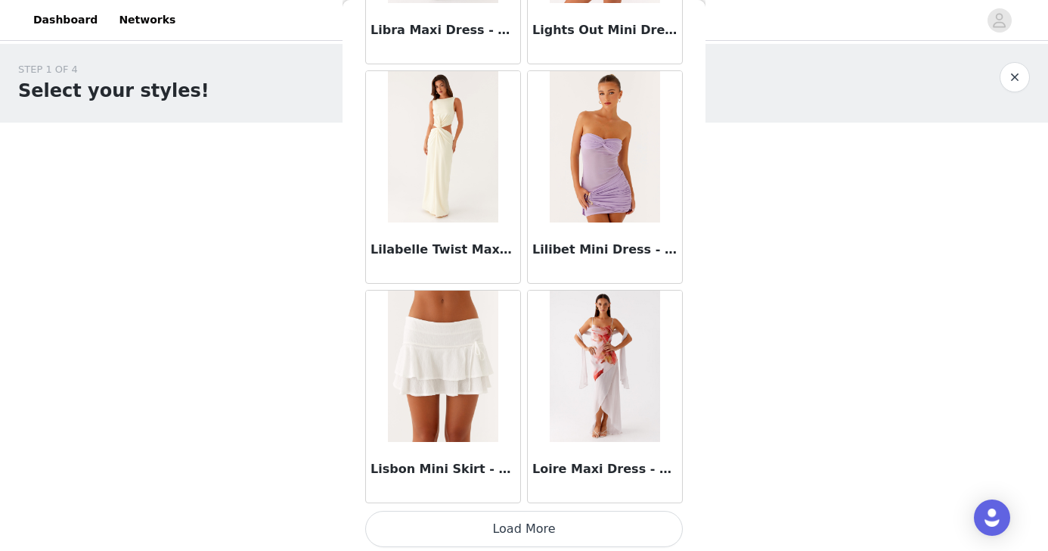
scroll to position [56591, 0]
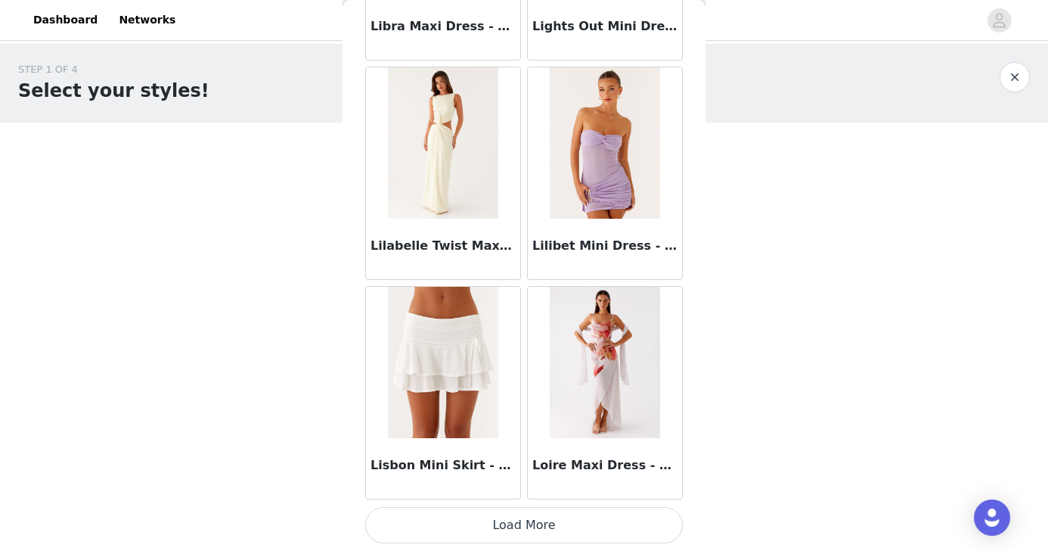
click at [575, 534] on button "Load More" at bounding box center [524, 525] width 318 height 36
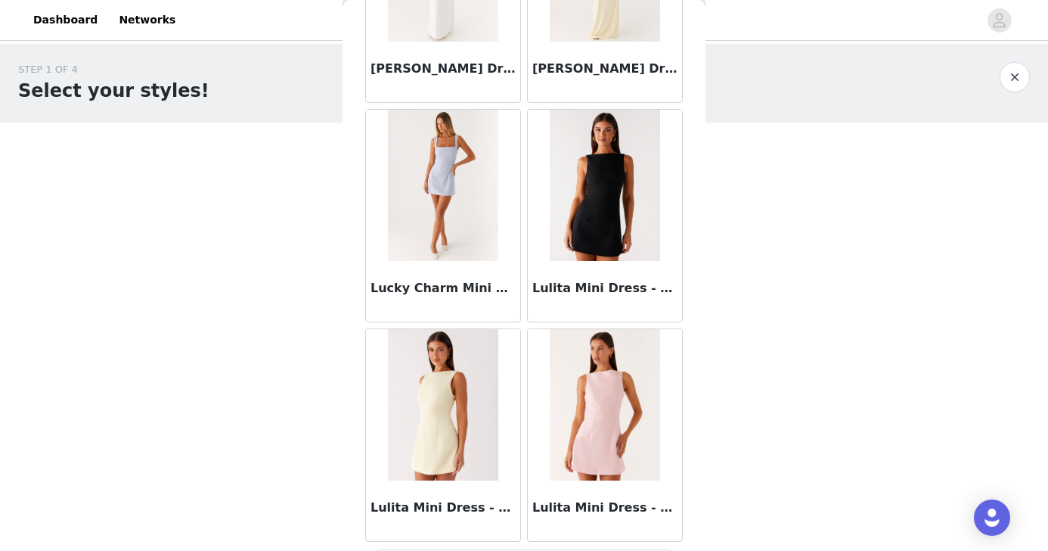
scroll to position [58784, 0]
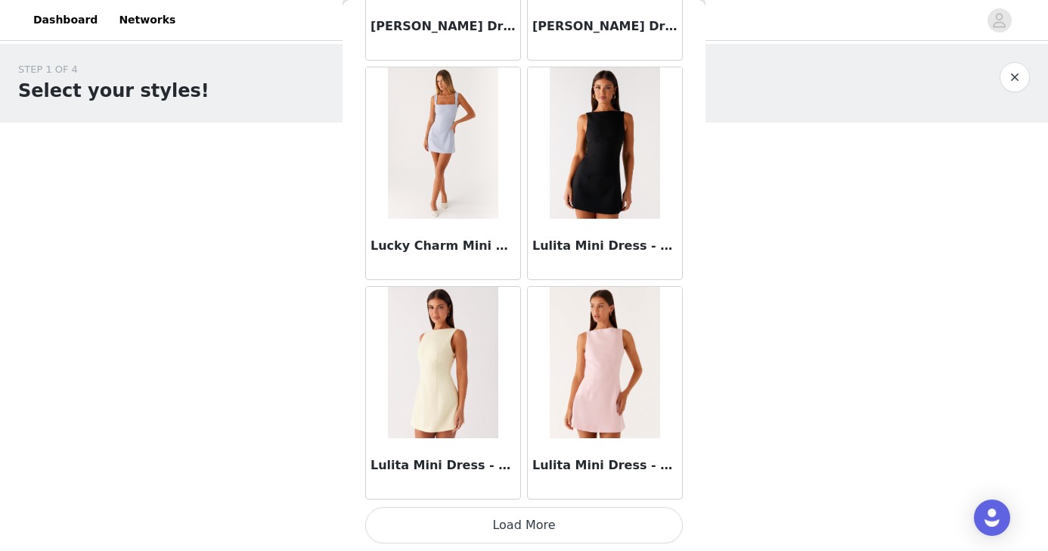
click at [581, 520] on button "Load More" at bounding box center [524, 525] width 318 height 36
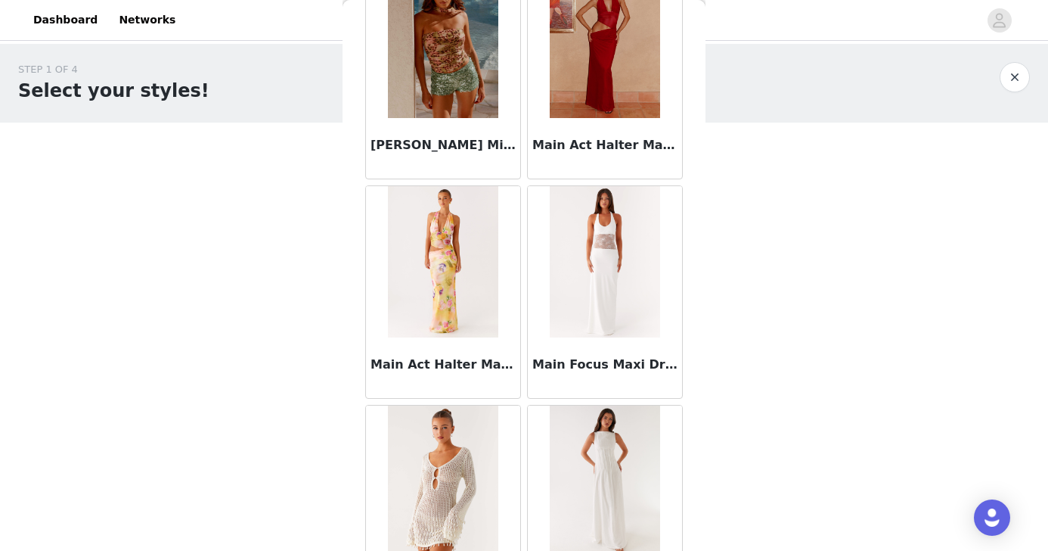
scroll to position [60977, 0]
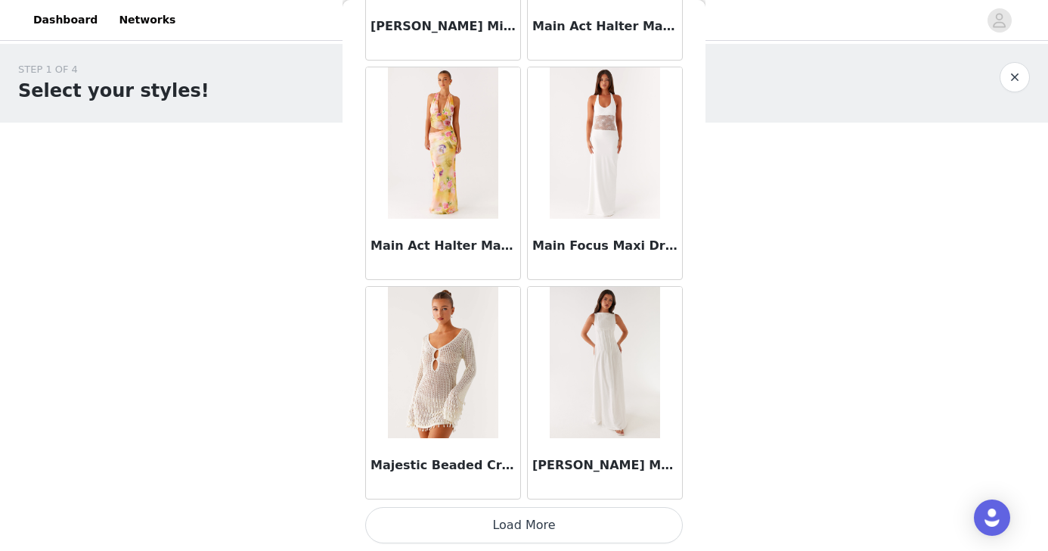
click at [554, 520] on button "Load More" at bounding box center [524, 525] width 318 height 36
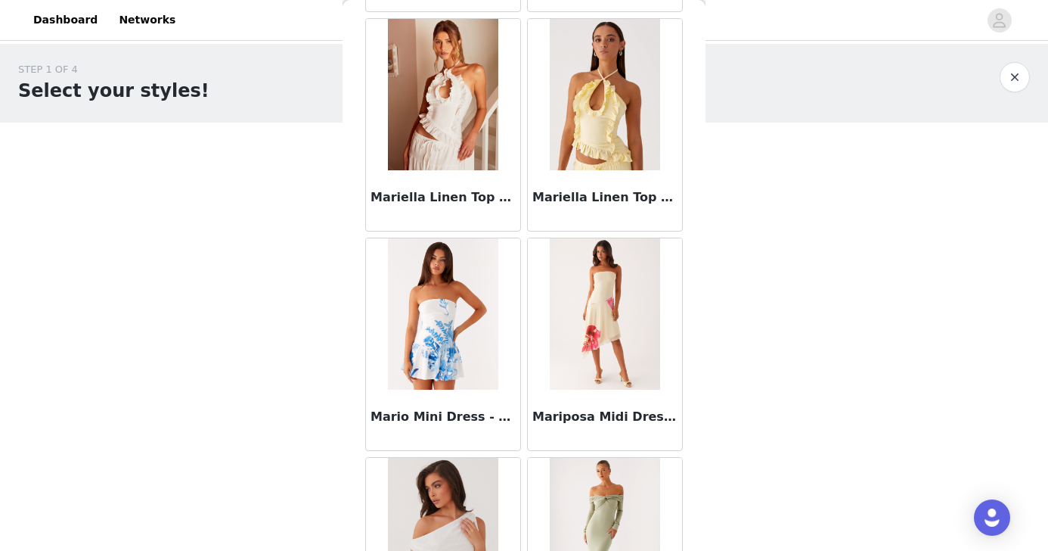
scroll to position [63170, 0]
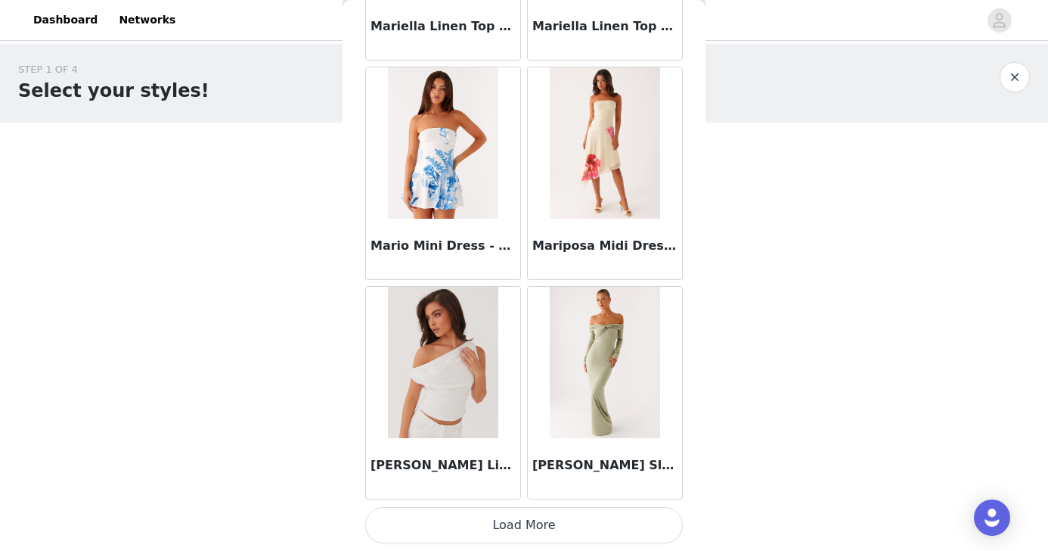
click at [554, 519] on button "Load More" at bounding box center [524, 525] width 318 height 36
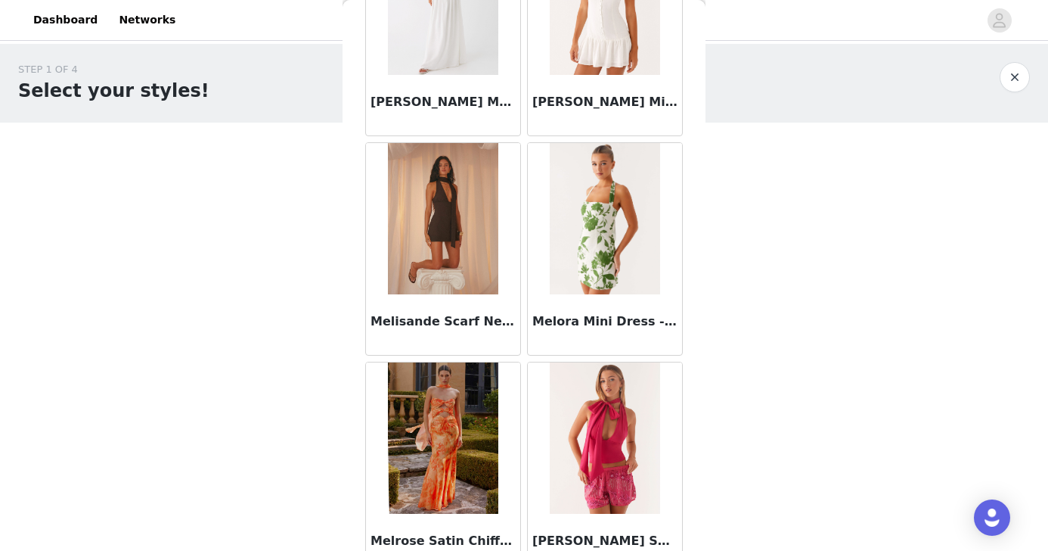
scroll to position [65364, 0]
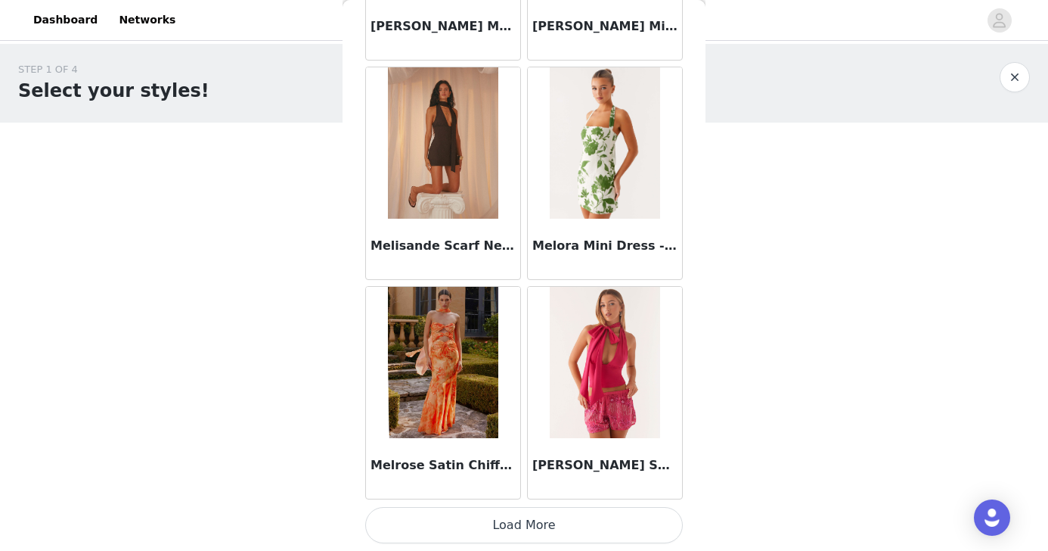
click at [558, 526] on button "Load More" at bounding box center [524, 525] width 318 height 36
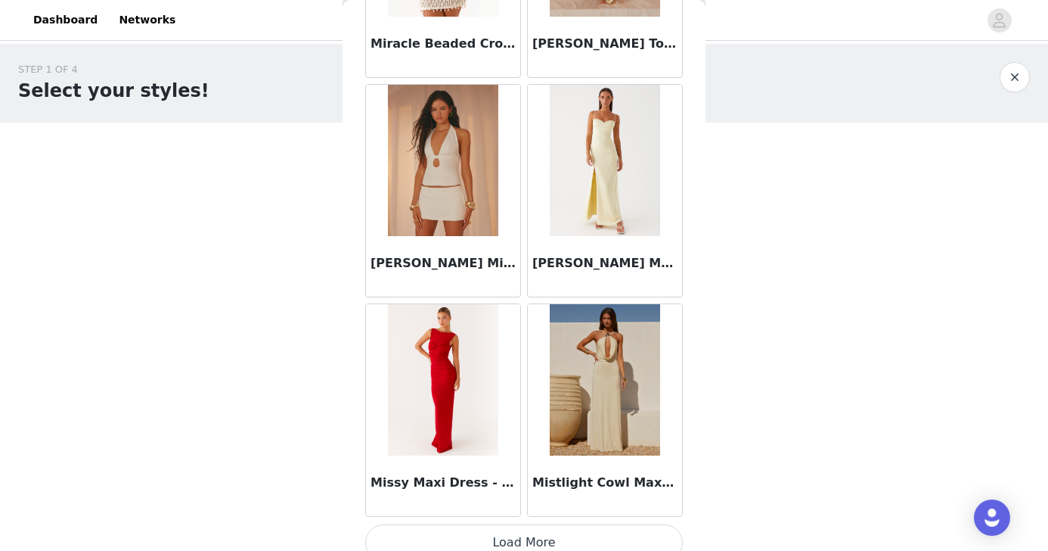
scroll to position [67557, 0]
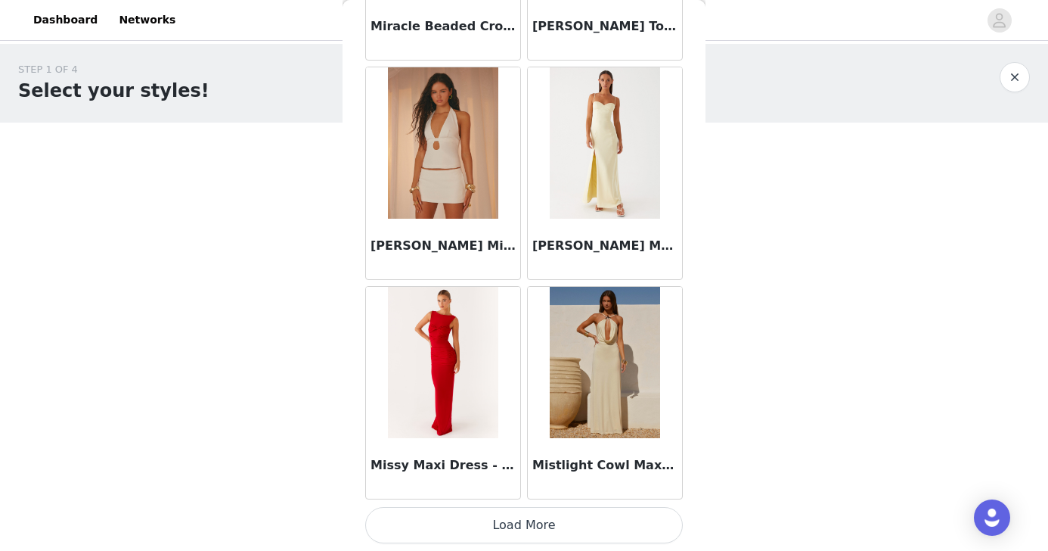
click at [548, 525] on button "Load More" at bounding box center [524, 525] width 318 height 36
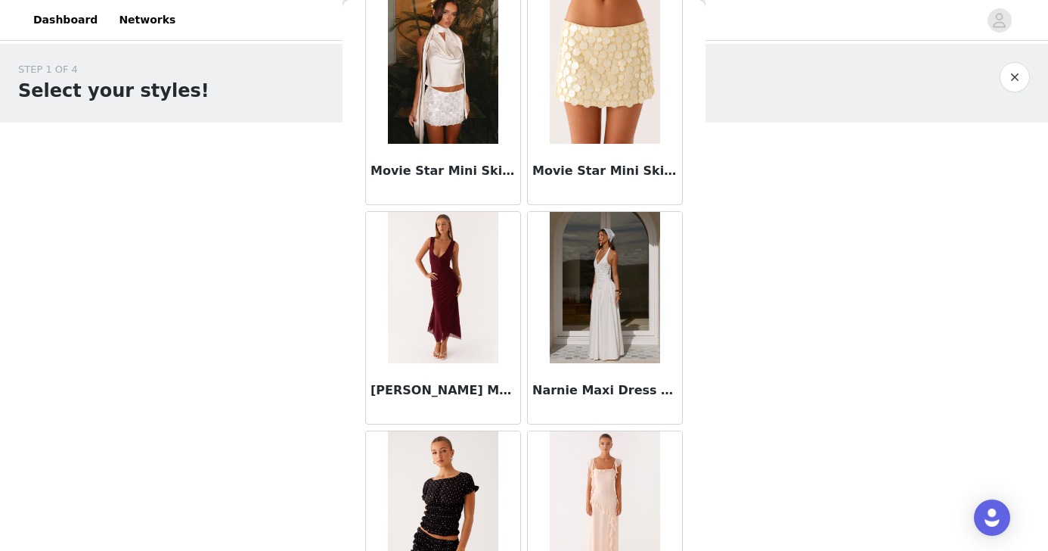
scroll to position [69750, 0]
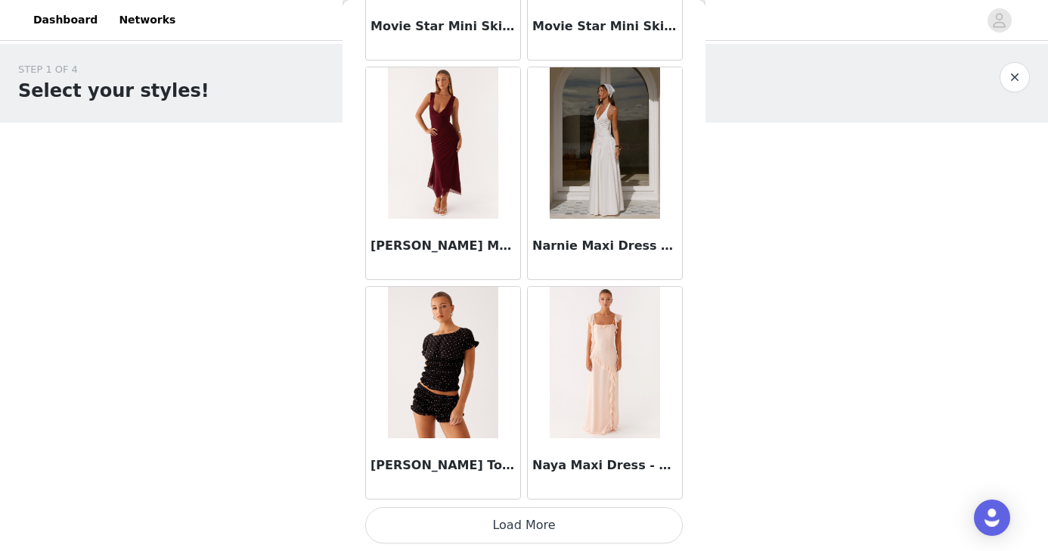
click at [556, 518] on button "Load More" at bounding box center [524, 525] width 318 height 36
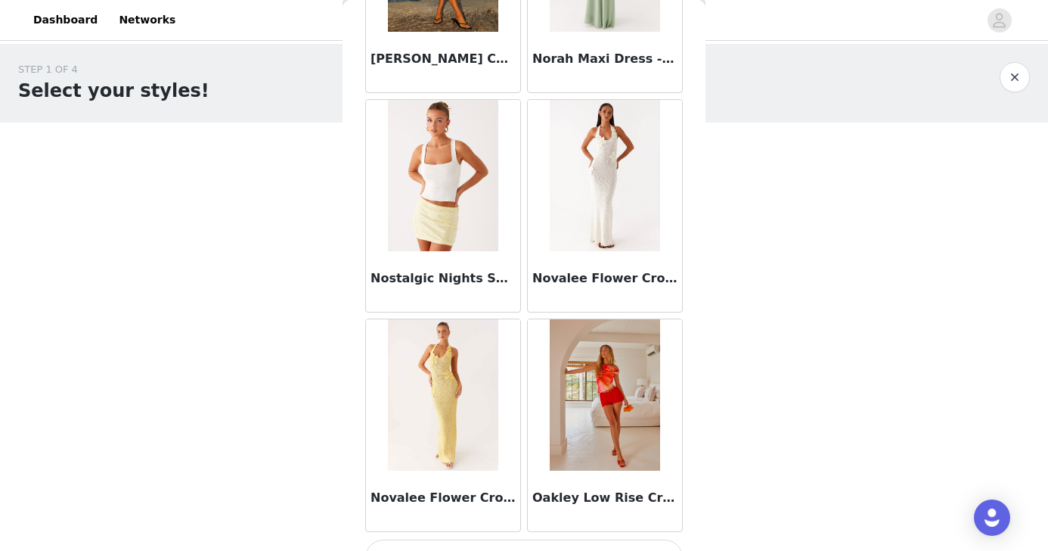
scroll to position [71943, 0]
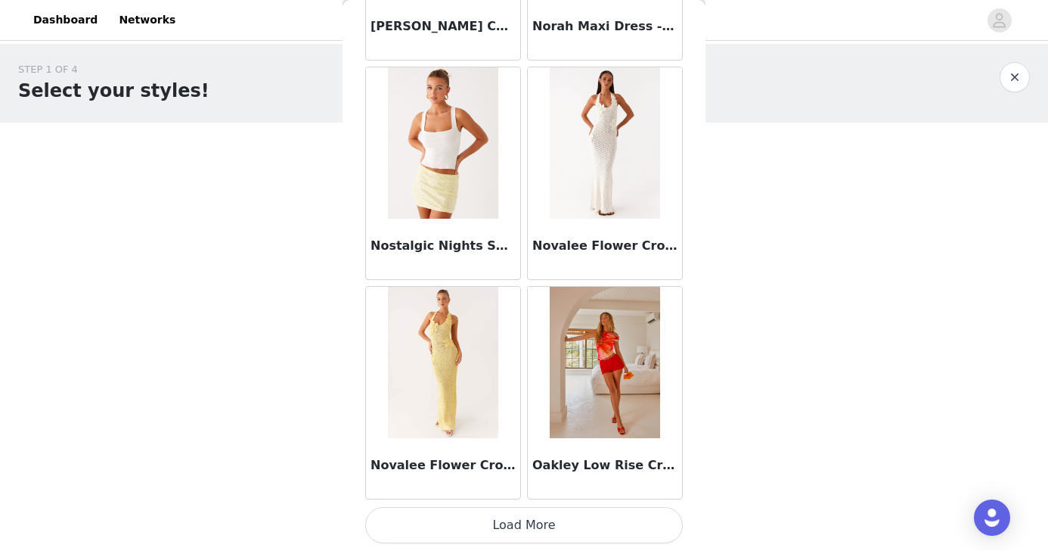
click at [587, 515] on button "Load More" at bounding box center [524, 525] width 318 height 36
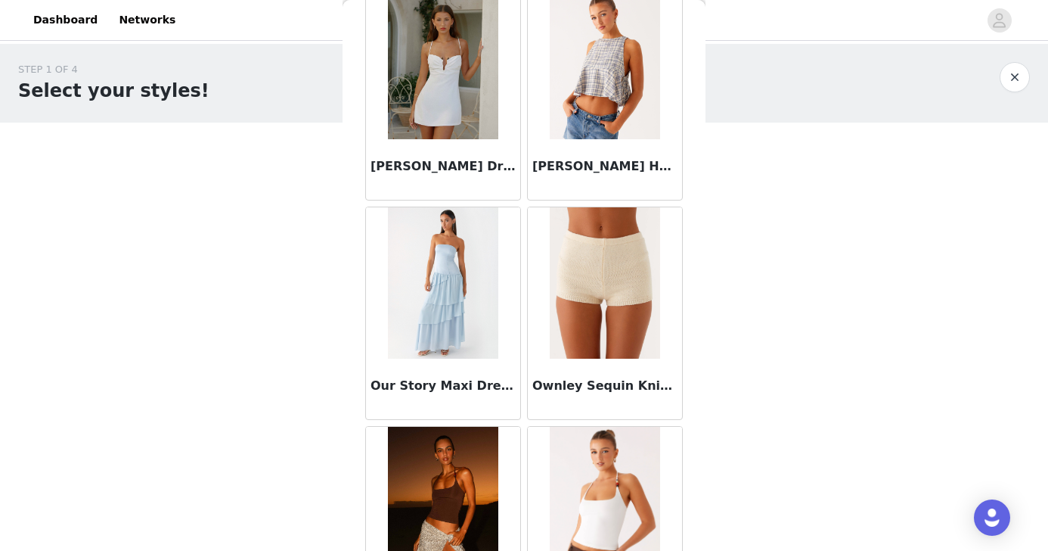
scroll to position [74136, 0]
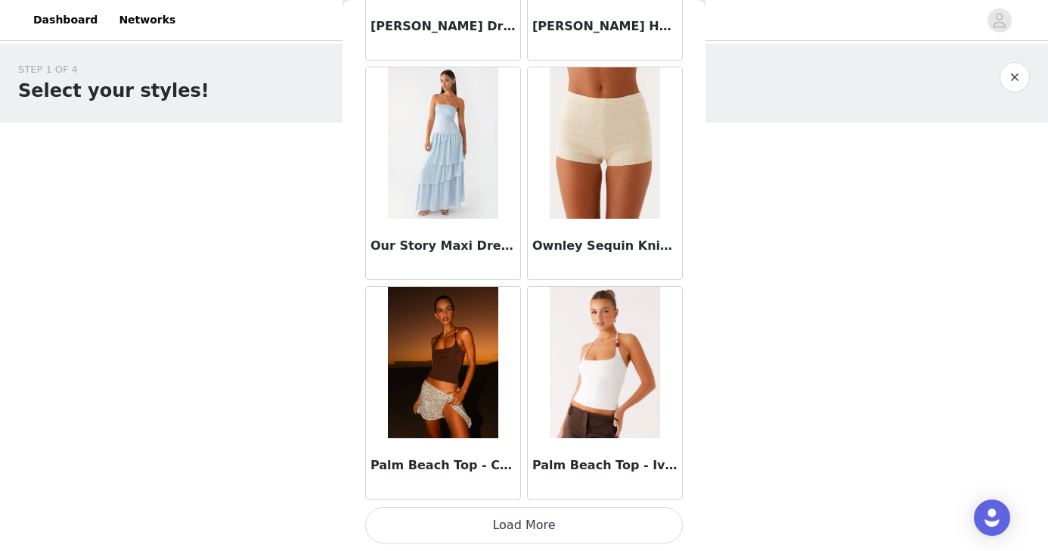
click at [563, 520] on button "Load More" at bounding box center [524, 525] width 318 height 36
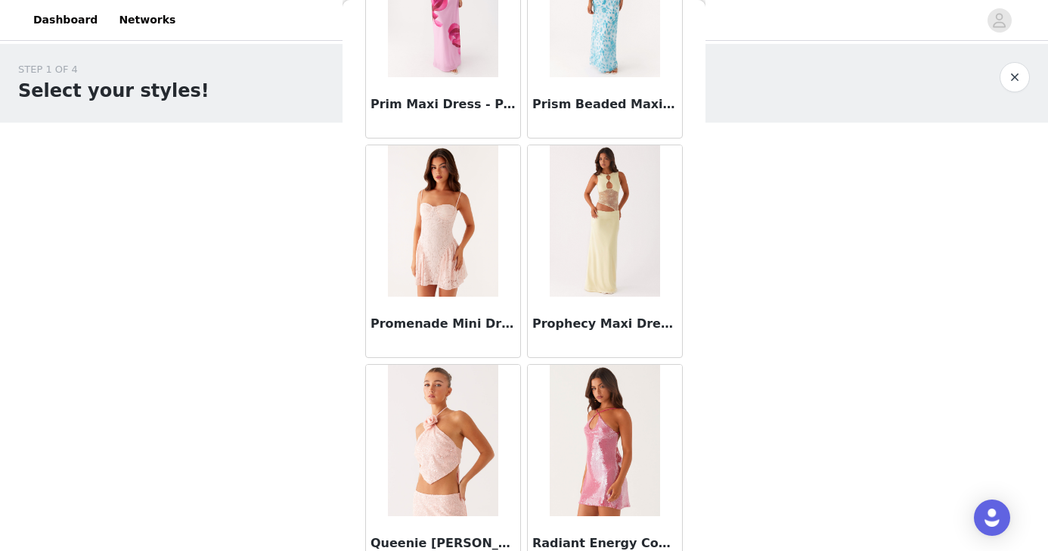
scroll to position [76329, 0]
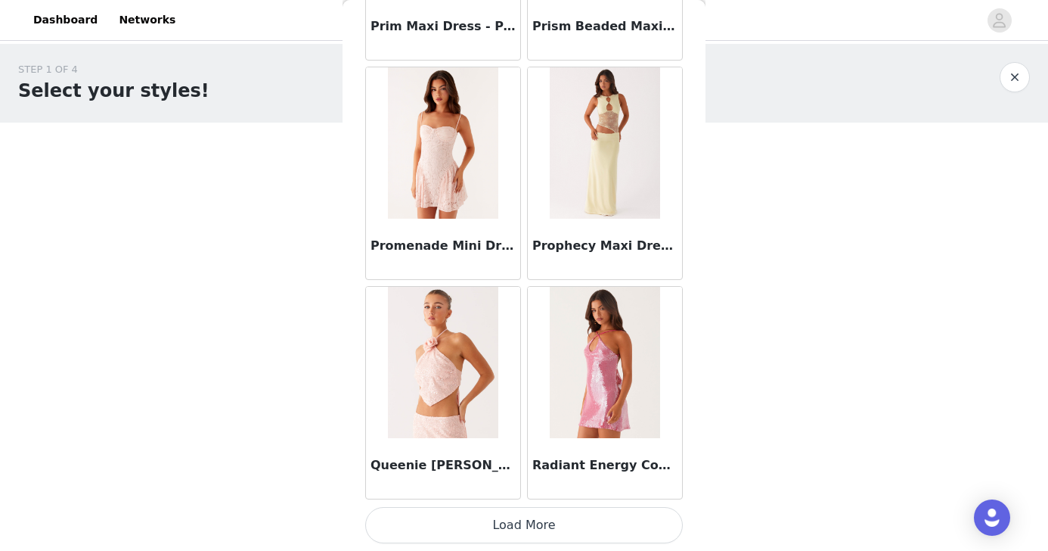
click at [563, 526] on button "Load More" at bounding box center [524, 525] width 318 height 36
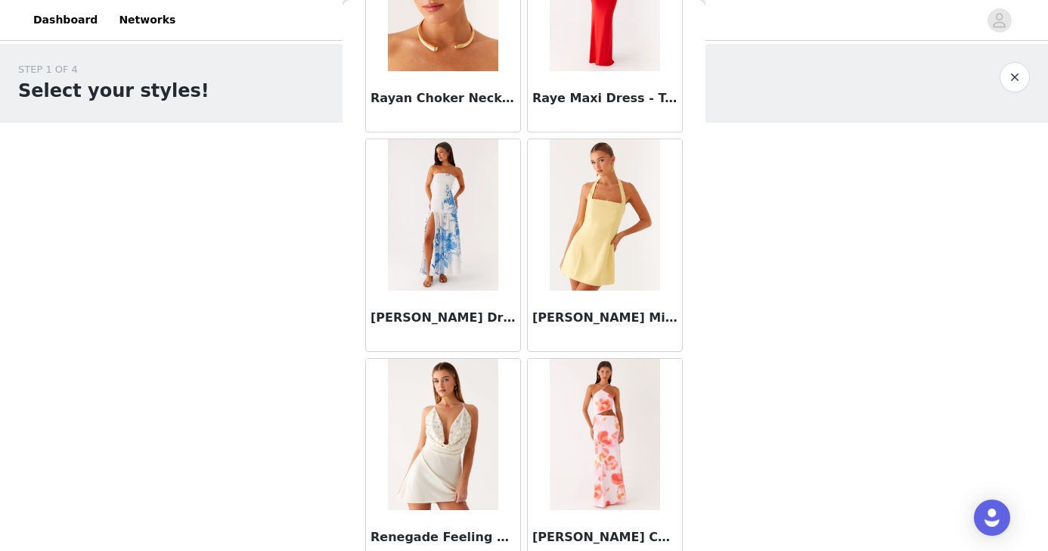
scroll to position [78522, 0]
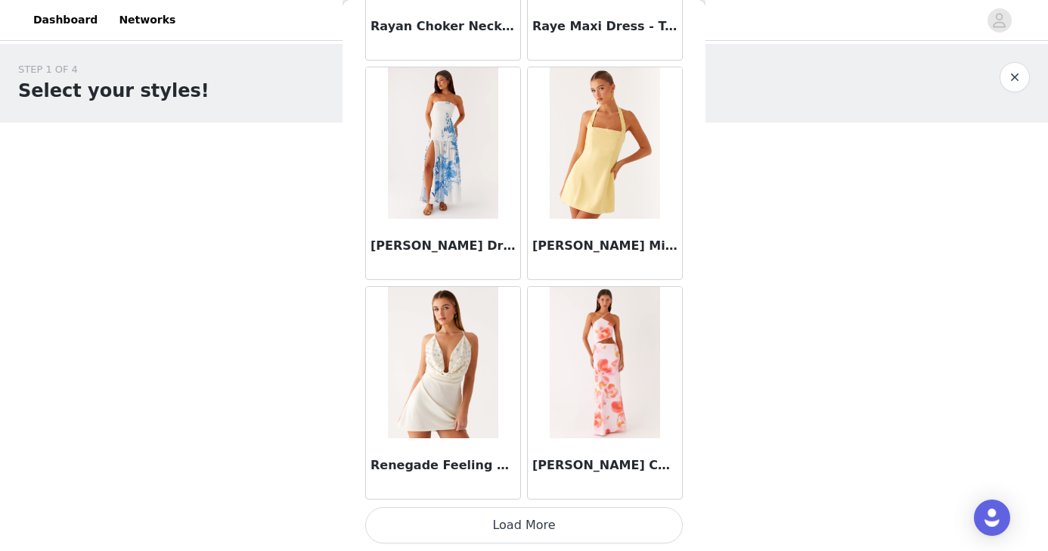
click at [544, 527] on button "Load More" at bounding box center [524, 525] width 318 height 36
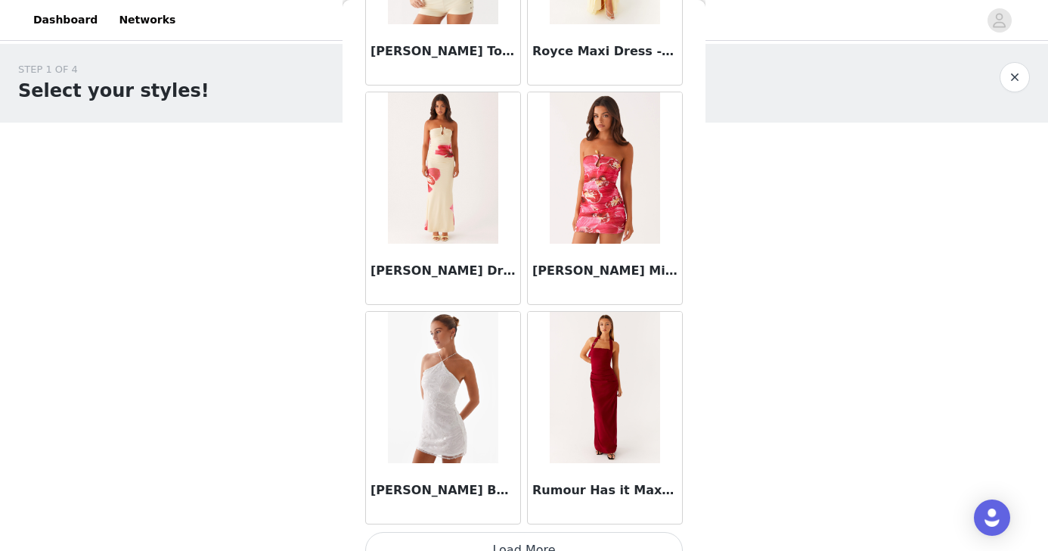
scroll to position [80715, 0]
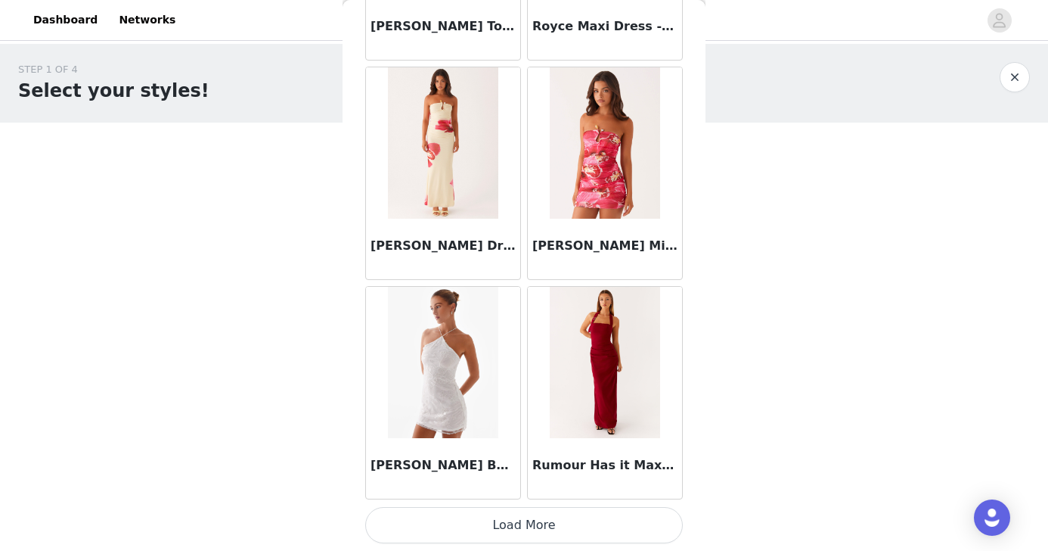
click at [540, 527] on button "Load More" at bounding box center [524, 525] width 318 height 36
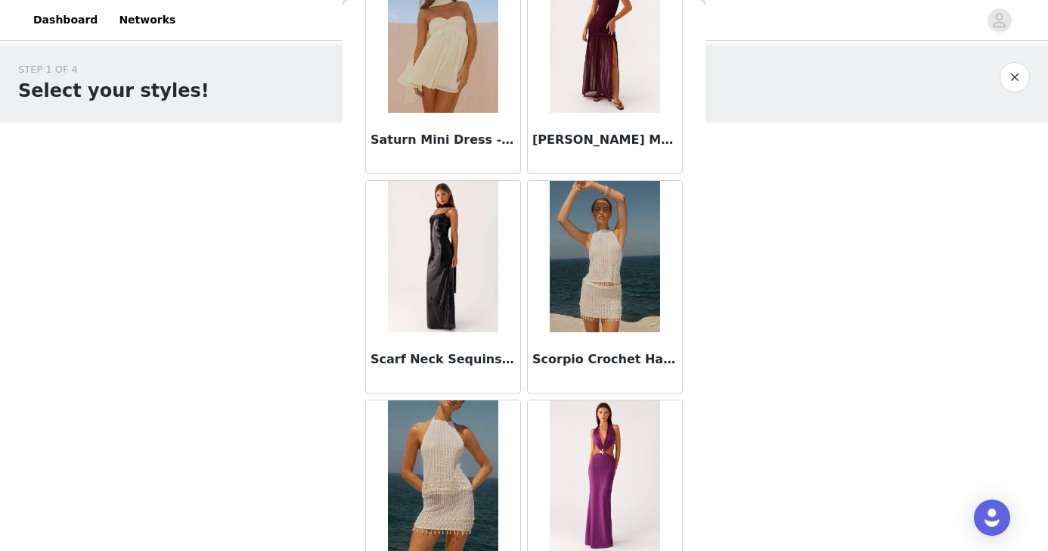
scroll to position [82908, 0]
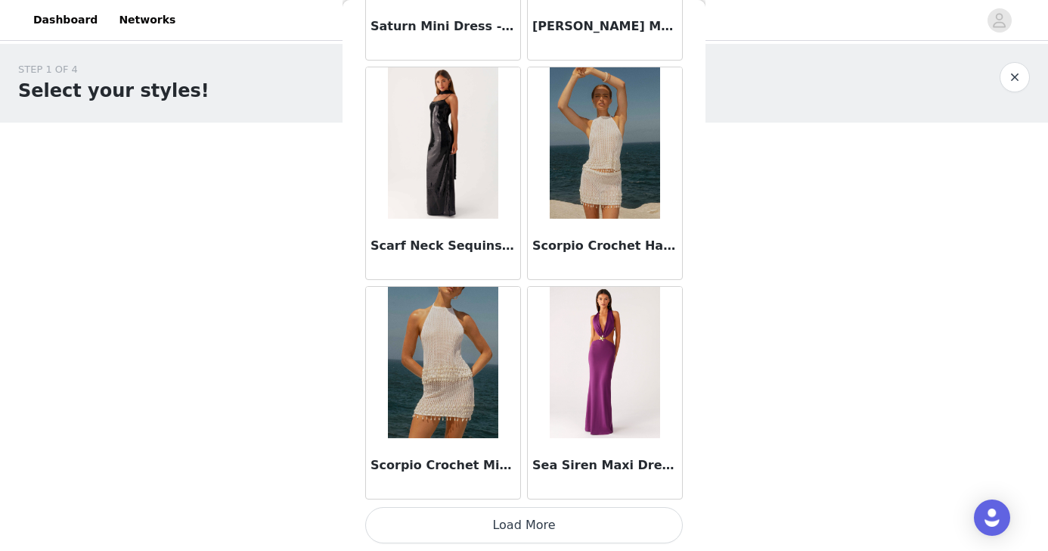
click at [514, 532] on button "Load More" at bounding box center [524, 525] width 318 height 36
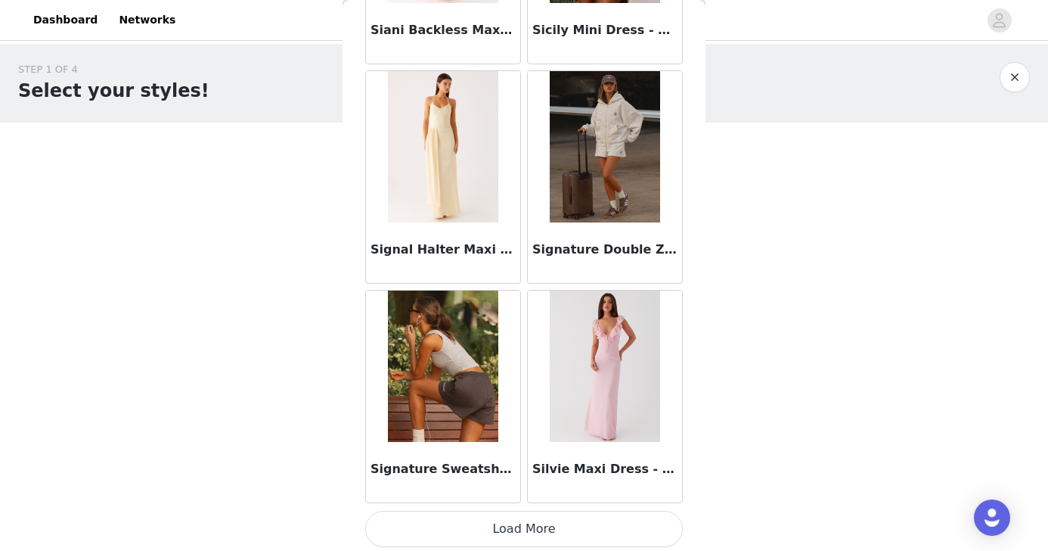
scroll to position [85101, 0]
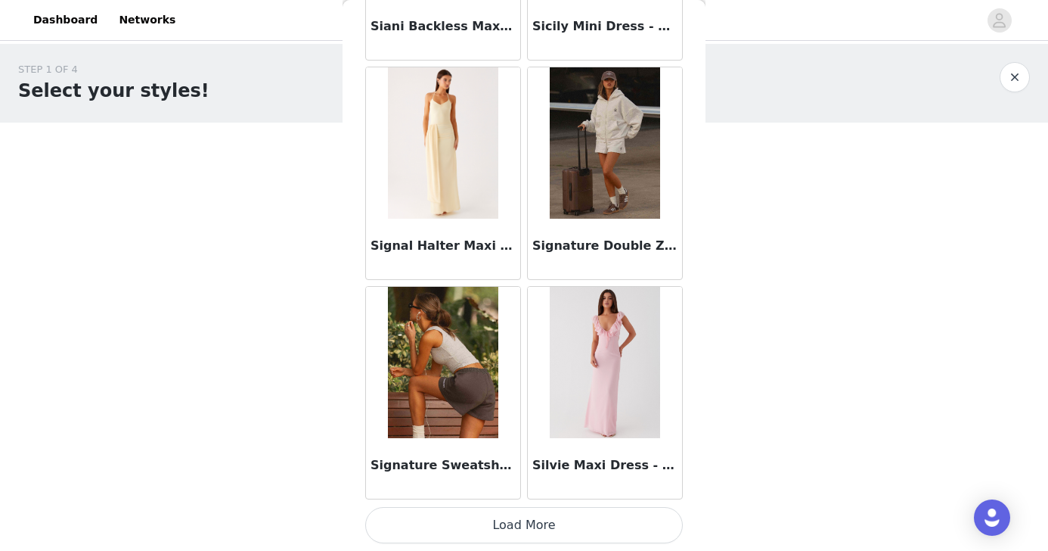
click at [518, 516] on button "Load More" at bounding box center [524, 525] width 318 height 36
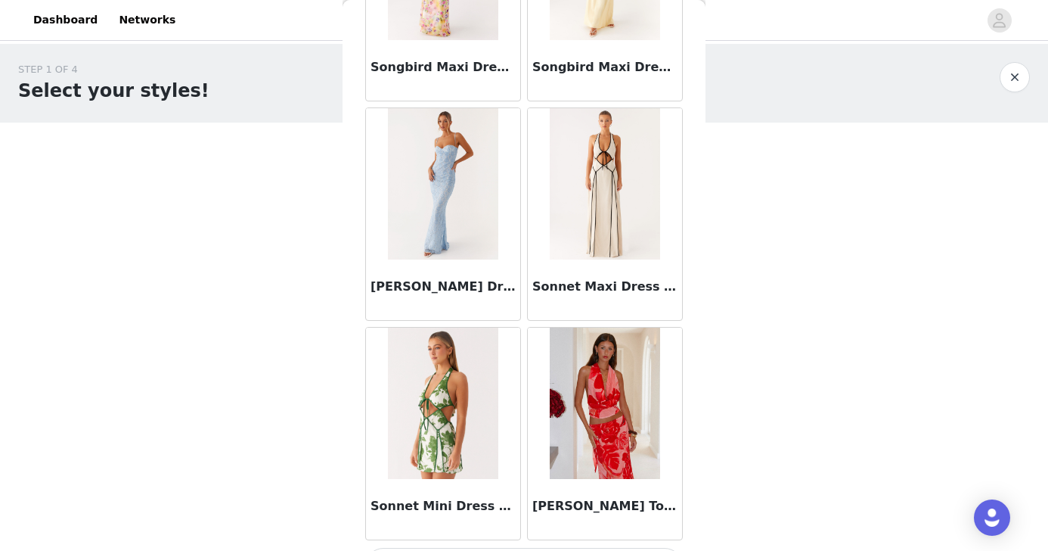
scroll to position [87295, 0]
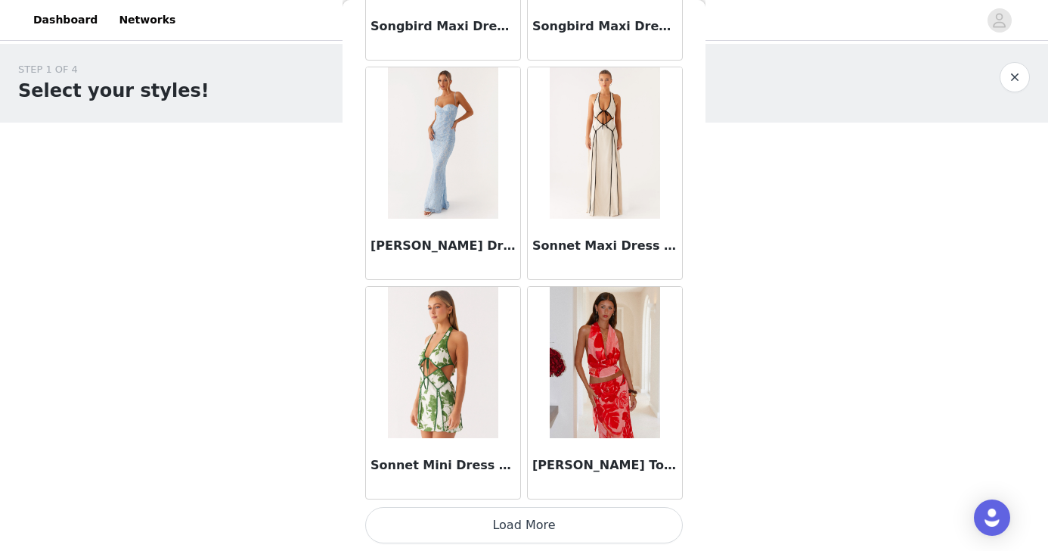
click at [534, 513] on button "Load More" at bounding box center [524, 525] width 318 height 36
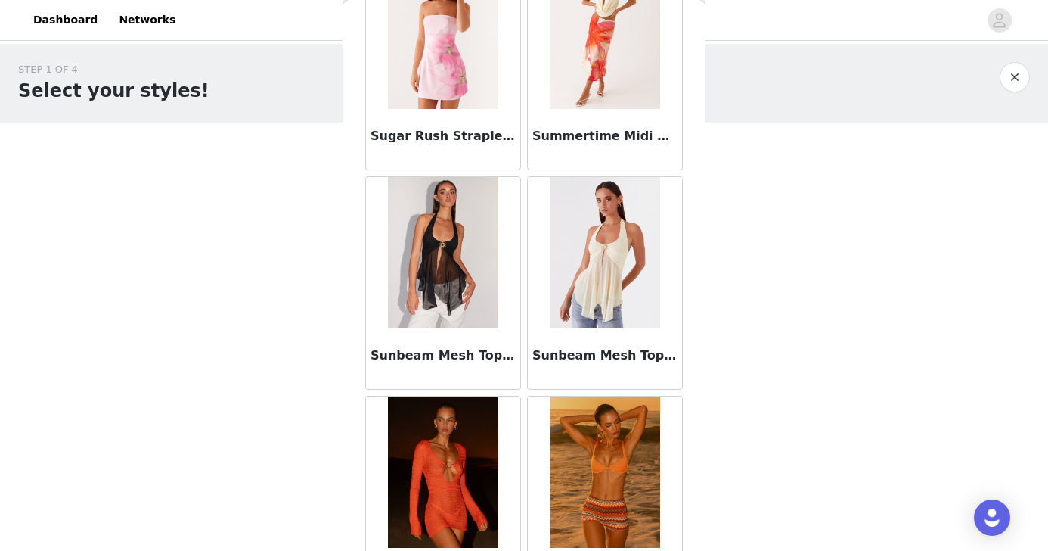
scroll to position [88623, 0]
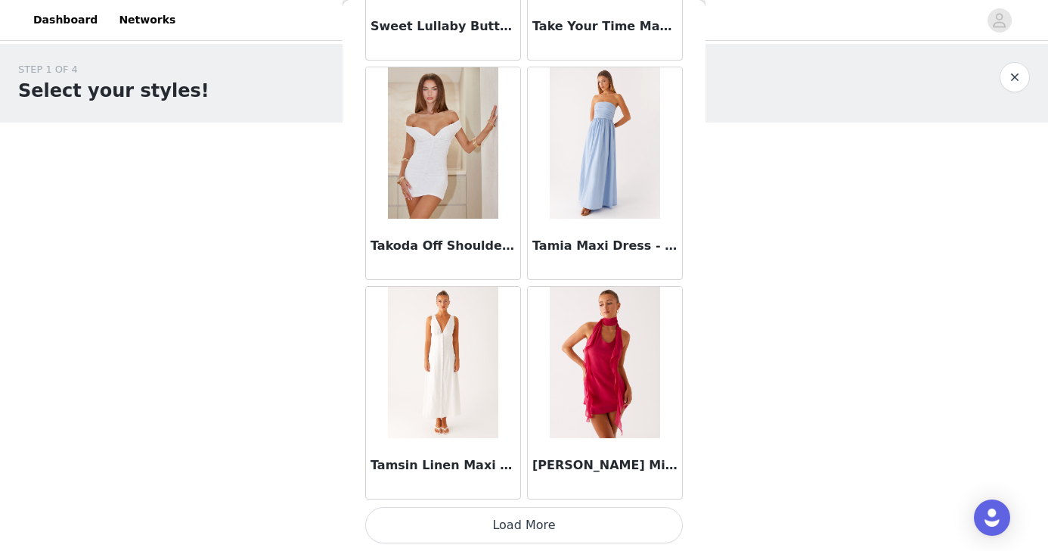
click at [551, 510] on button "Load More" at bounding box center [524, 525] width 318 height 36
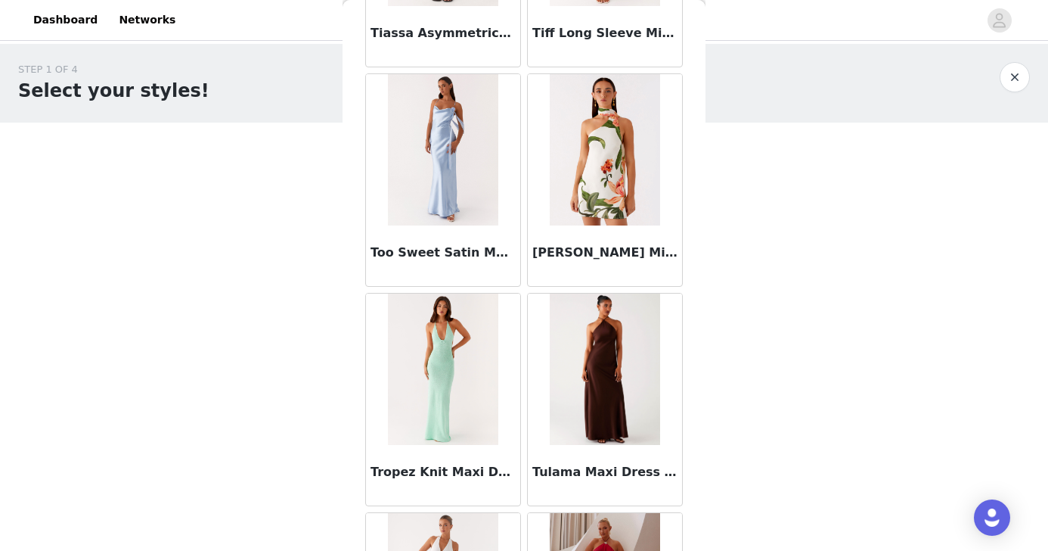
scroll to position [91681, 0]
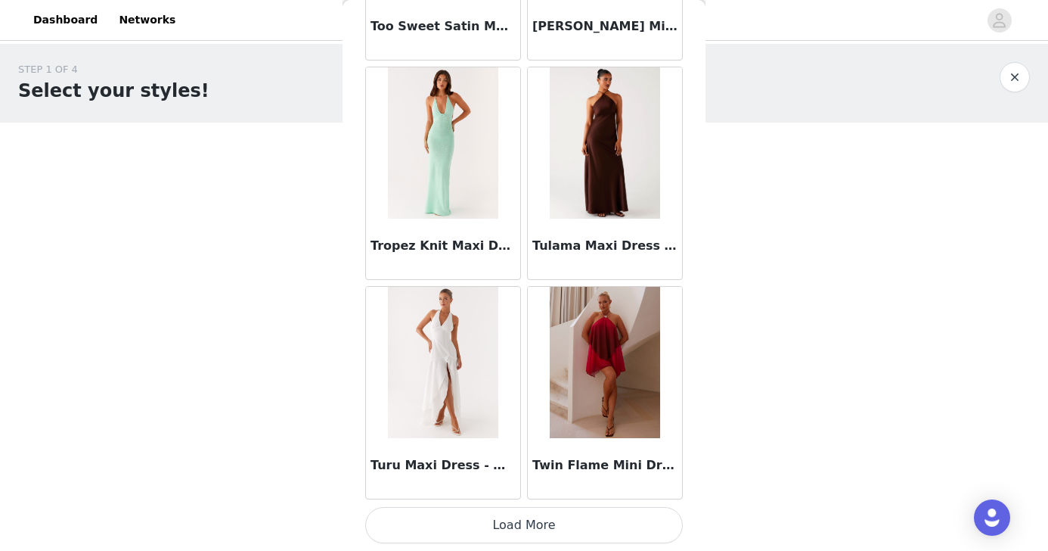
click at [529, 518] on button "Load More" at bounding box center [524, 525] width 318 height 36
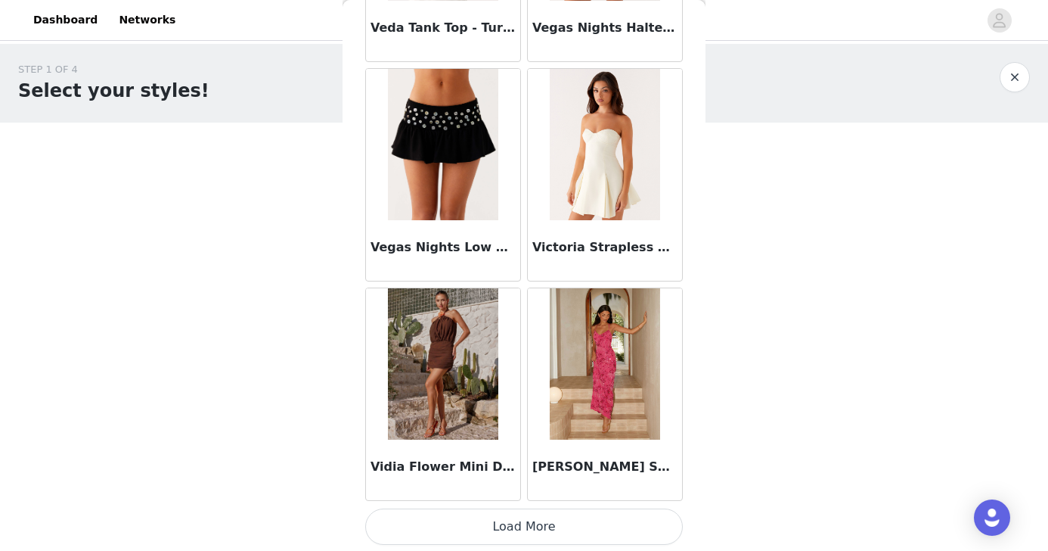
scroll to position [93874, 0]
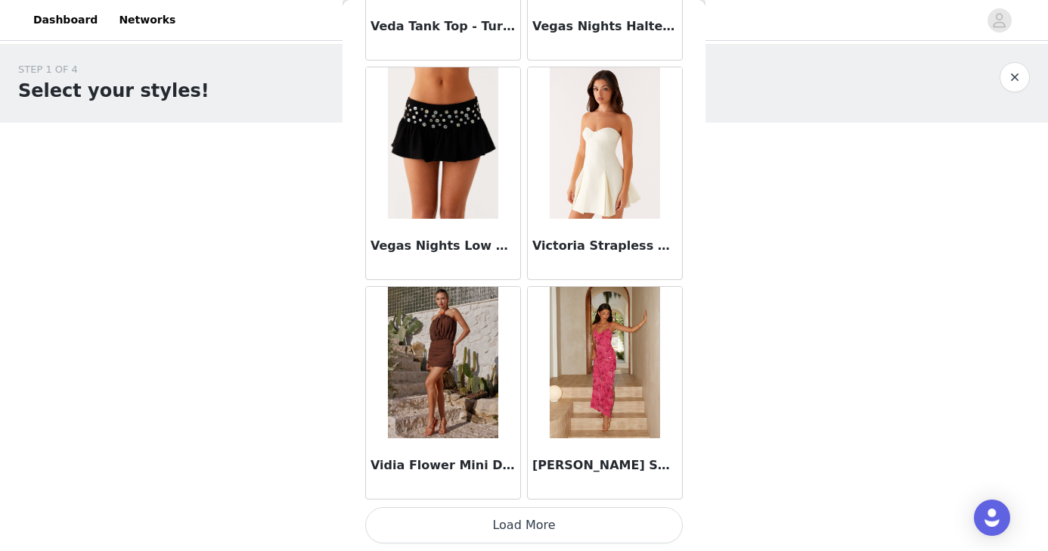
click at [541, 523] on button "Load More" at bounding box center [524, 525] width 318 height 36
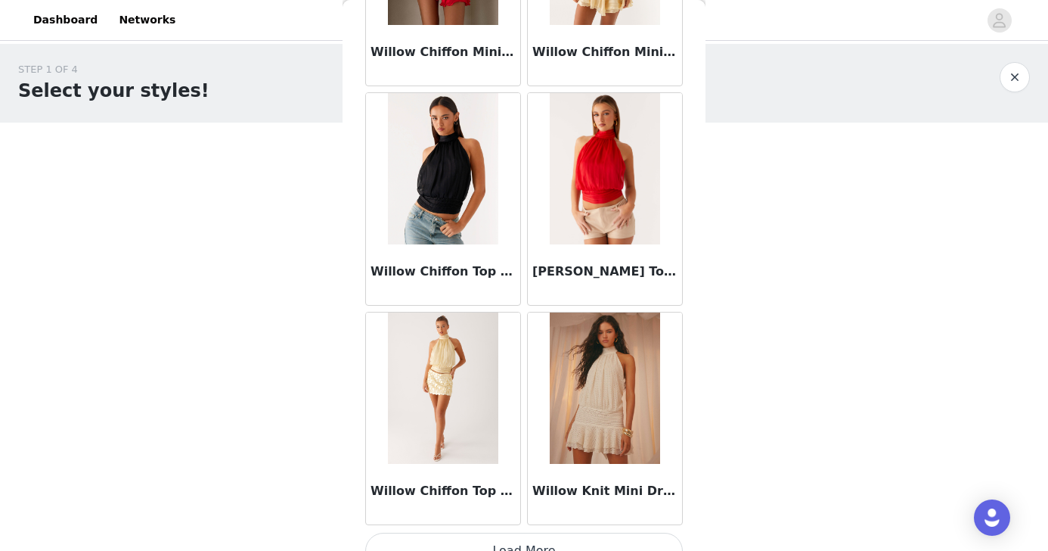
scroll to position [96067, 0]
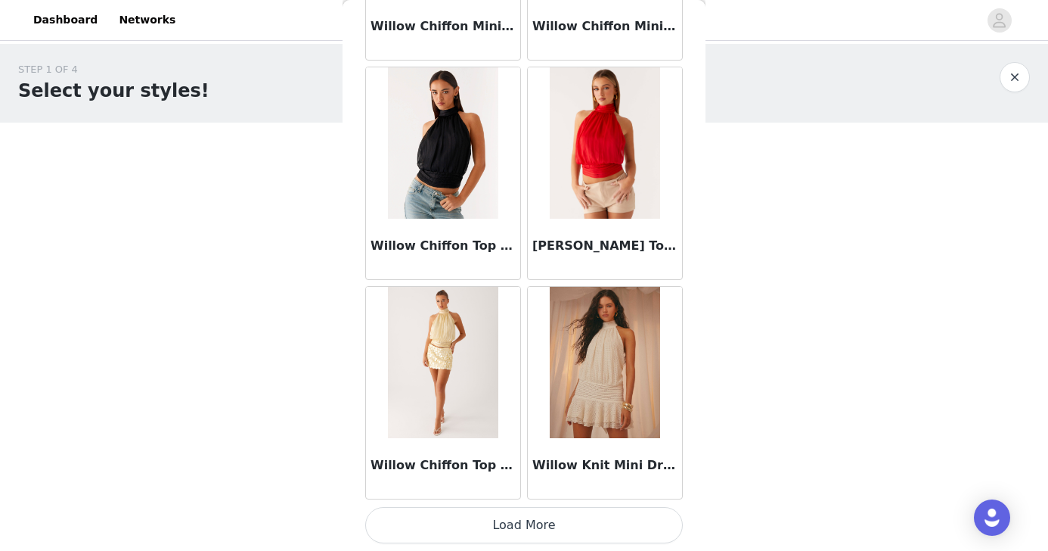
click at [517, 523] on button "Load More" at bounding box center [524, 525] width 318 height 36
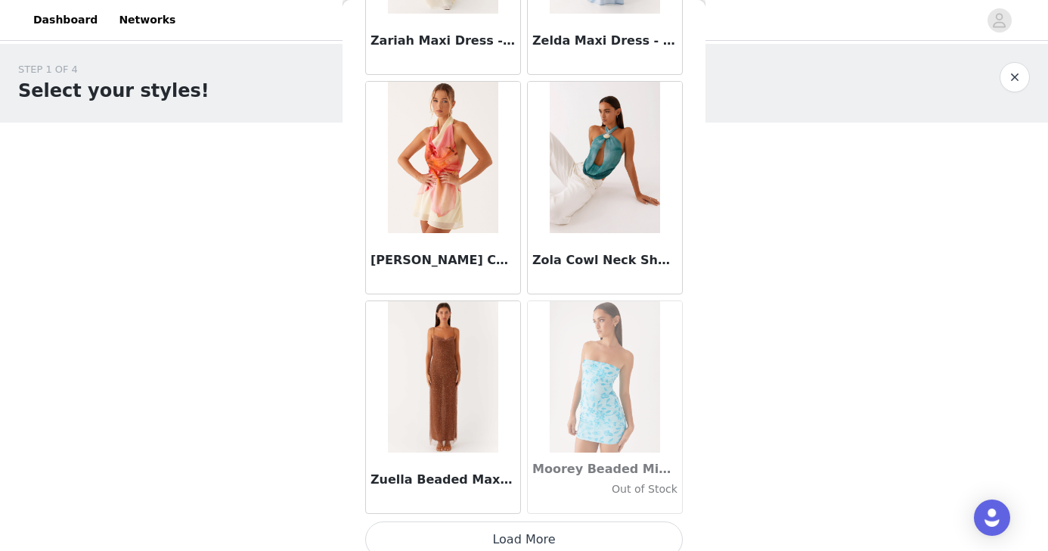
scroll to position [98260, 0]
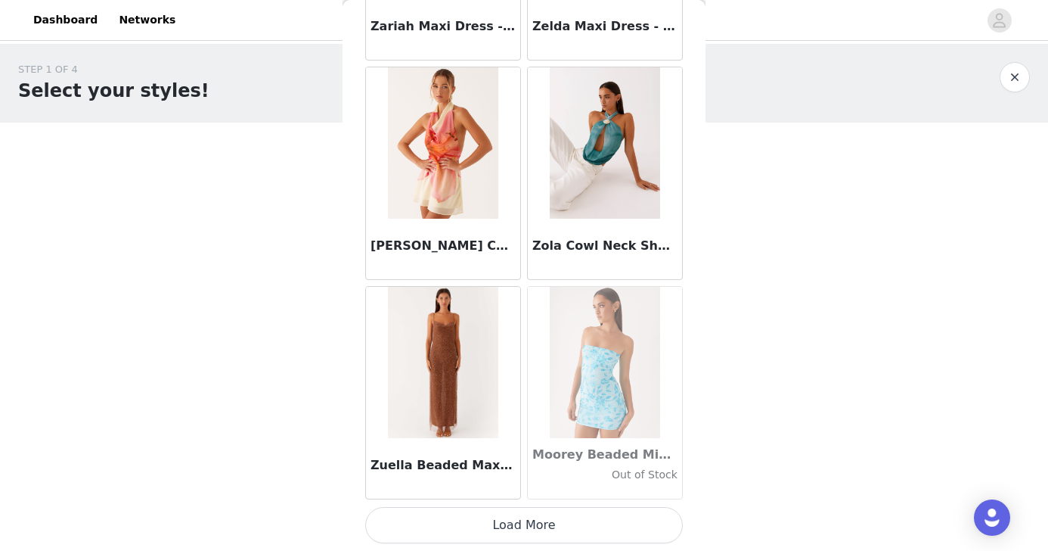
click at [529, 523] on button "Load More" at bounding box center [524, 525] width 318 height 36
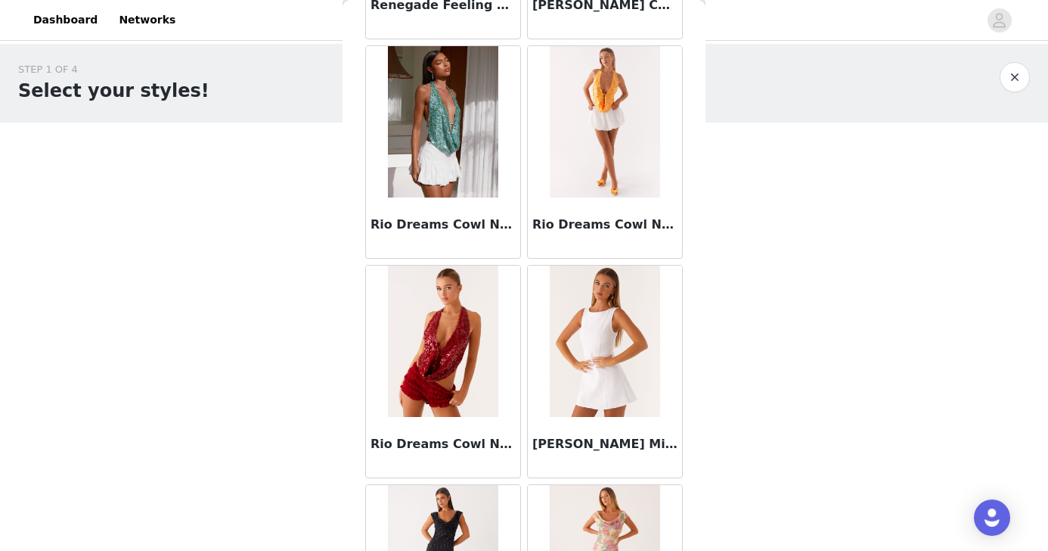
scroll to position [93625, 0]
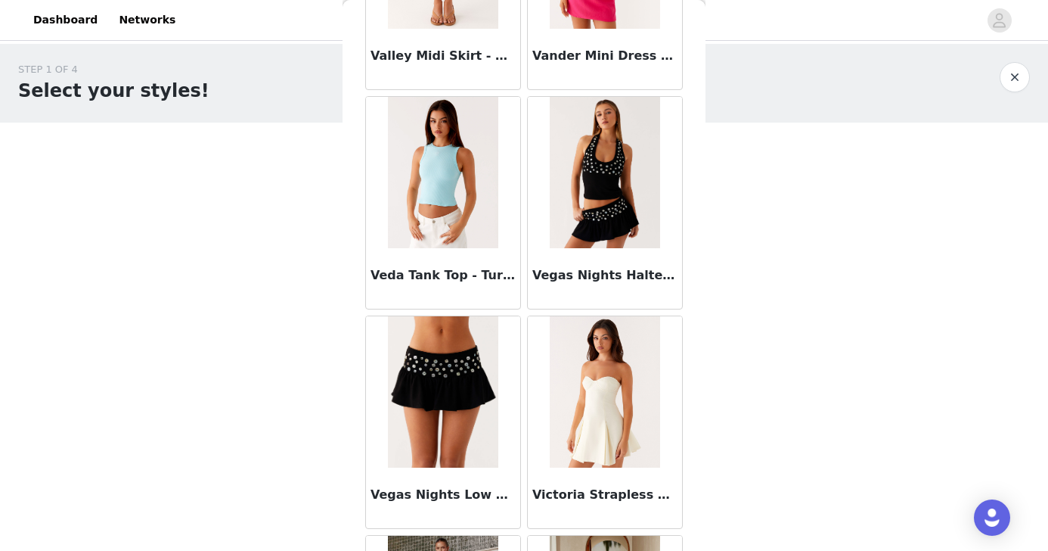
click at [595, 188] on img at bounding box center [605, 172] width 110 height 151
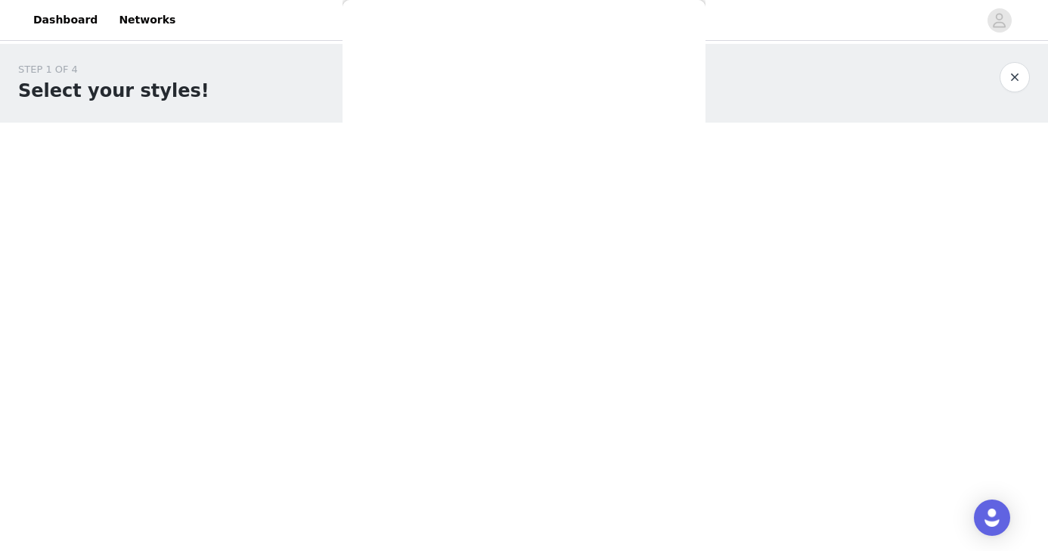
scroll to position [247, 0]
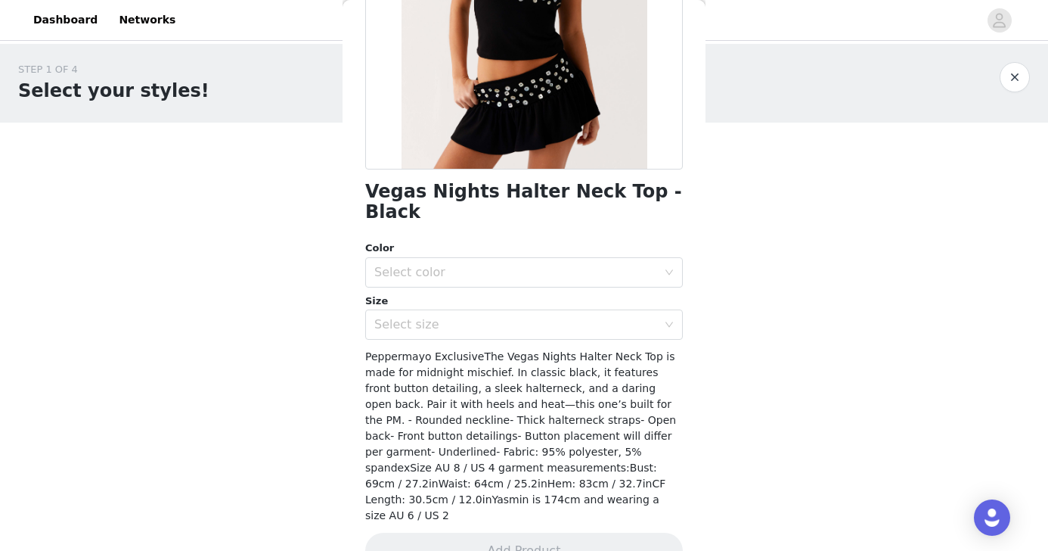
click at [551, 240] on div "Color" at bounding box center [524, 247] width 318 height 15
click at [548, 265] on div "Select color" at bounding box center [515, 272] width 283 height 15
click at [517, 290] on li "Black" at bounding box center [524, 285] width 318 height 24
click at [502, 312] on div "Select size" at bounding box center [519, 324] width 290 height 29
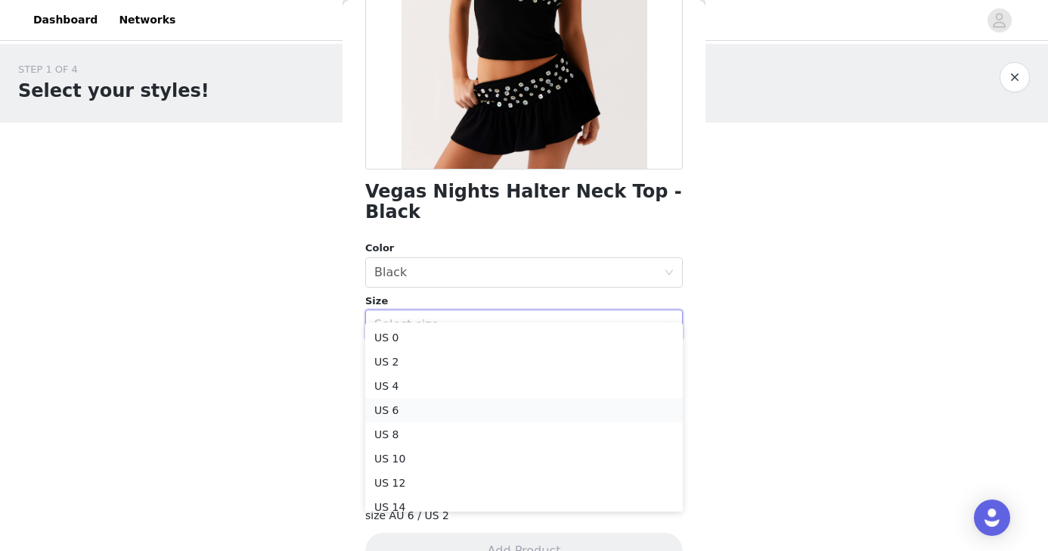
click at [465, 415] on li "US 6" at bounding box center [524, 410] width 318 height 24
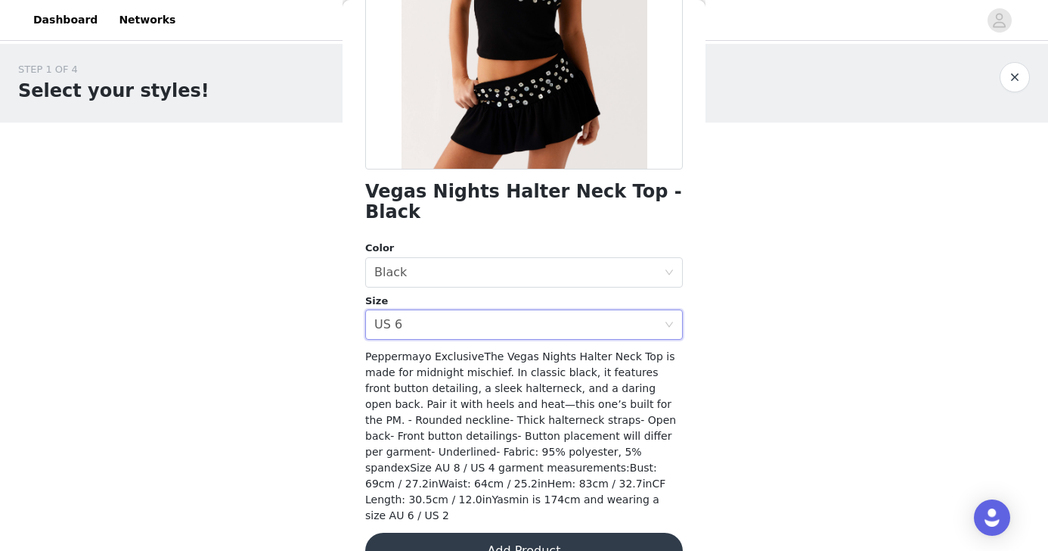
click at [526, 532] on button "Add Product" at bounding box center [524, 550] width 318 height 36
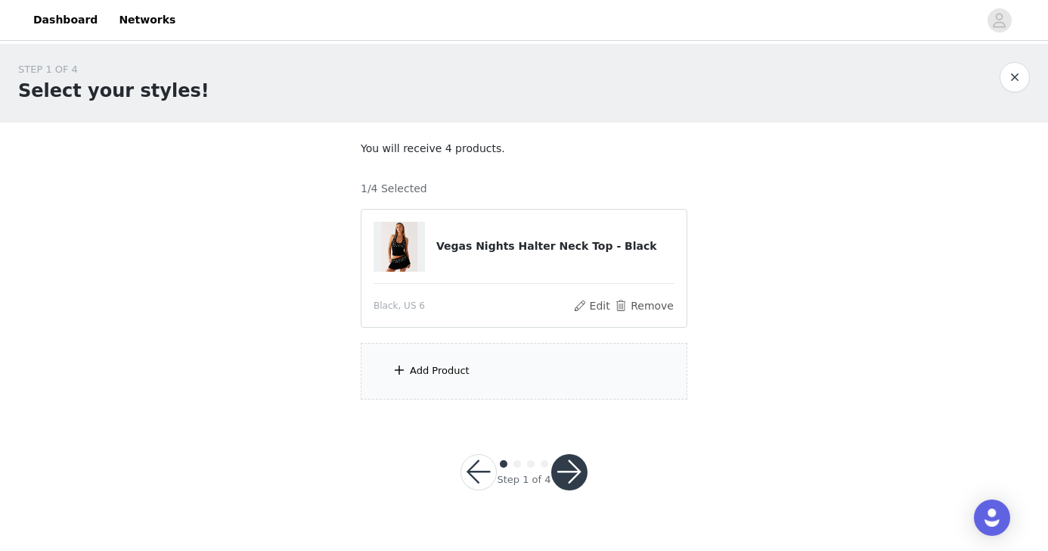
click at [510, 386] on div "Add Product" at bounding box center [524, 371] width 327 height 57
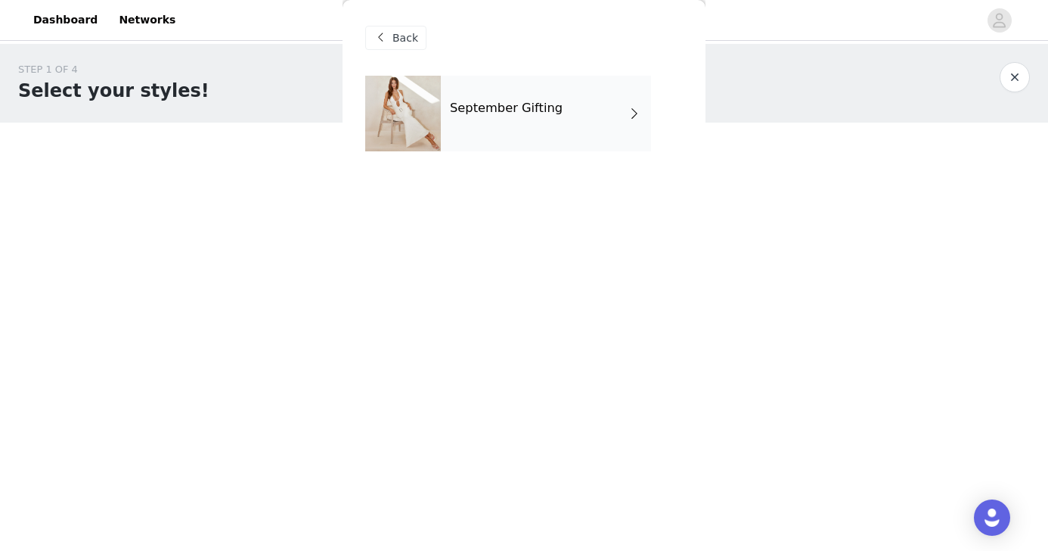
click at [605, 99] on div "September Gifting" at bounding box center [546, 114] width 210 height 76
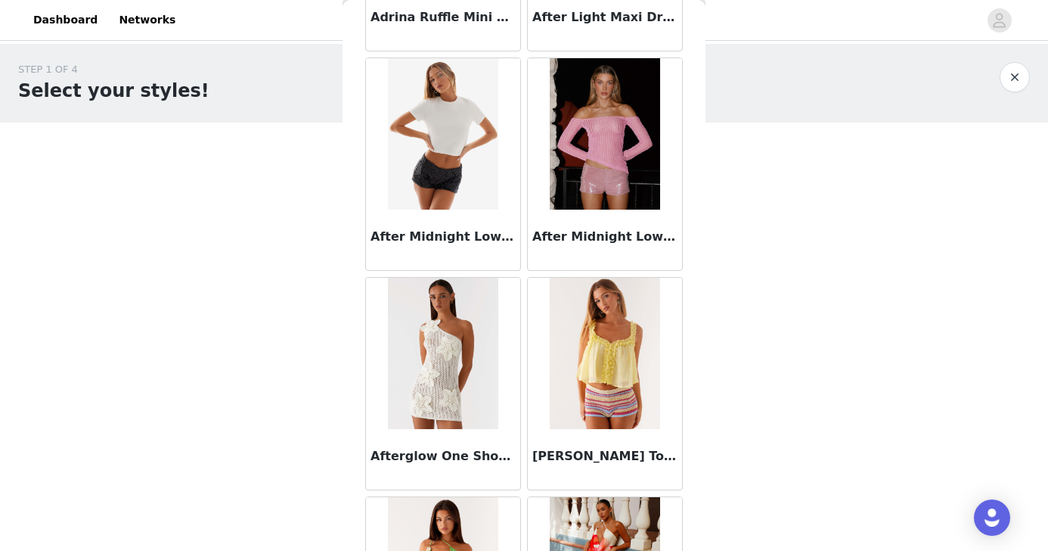
scroll to position [0, 0]
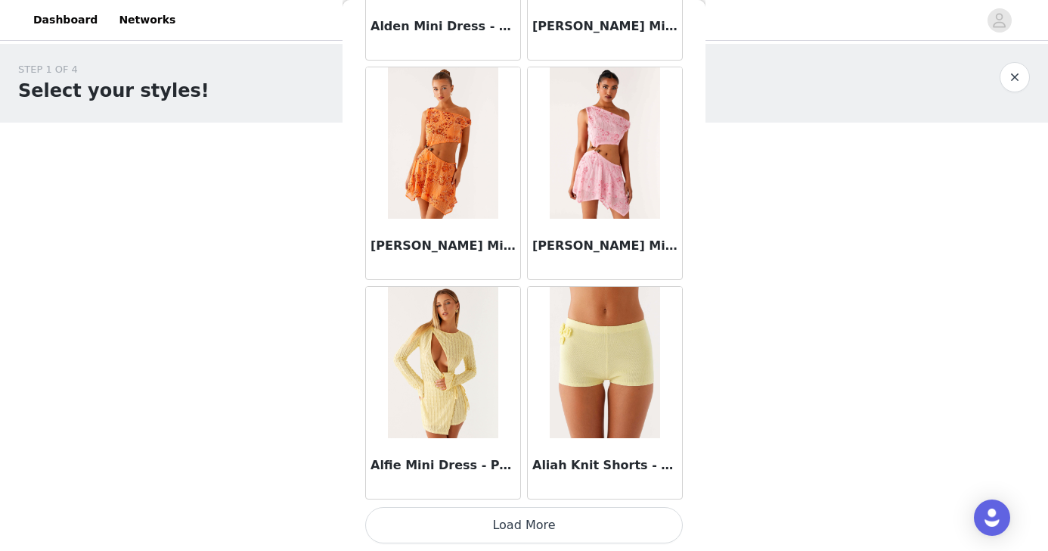
click at [562, 523] on button "Load More" at bounding box center [524, 525] width 318 height 36
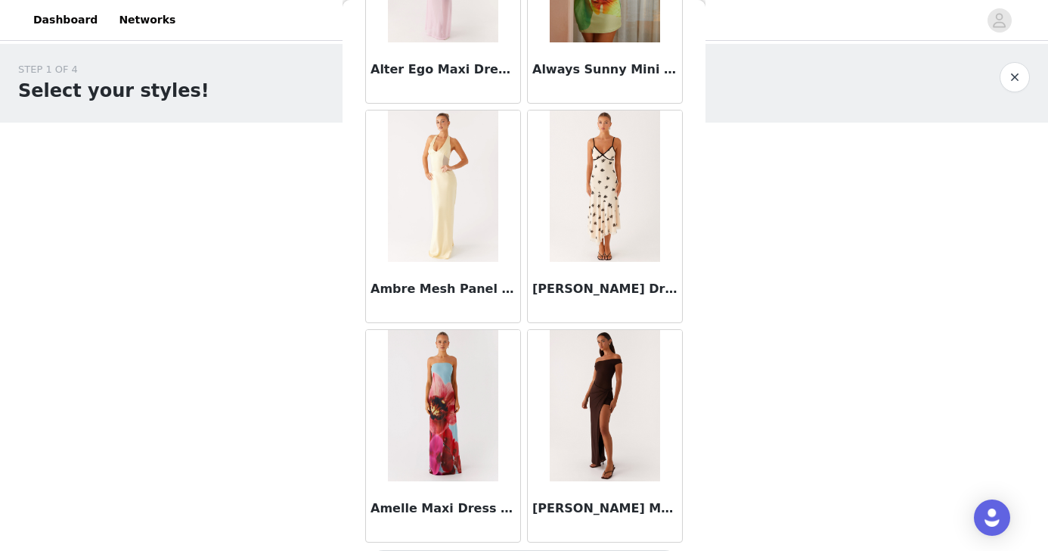
scroll to position [3957, 0]
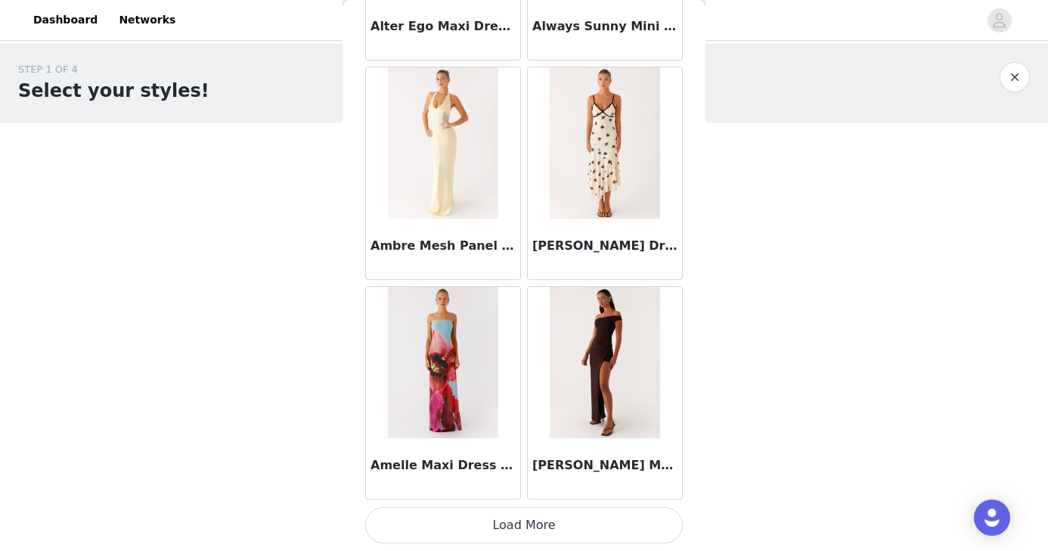
click at [557, 516] on button "Load More" at bounding box center [524, 525] width 318 height 36
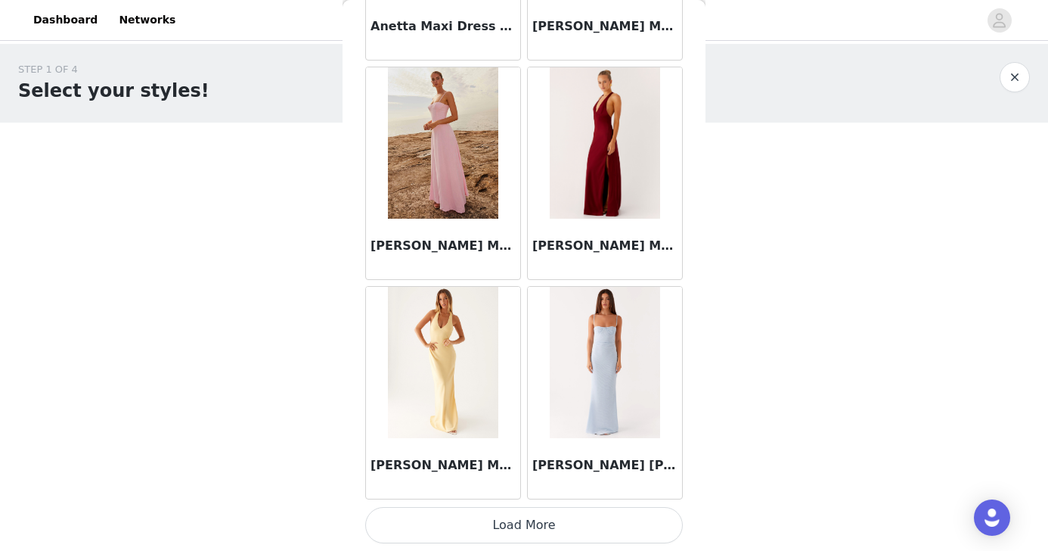
click at [569, 527] on button "Load More" at bounding box center [524, 525] width 318 height 36
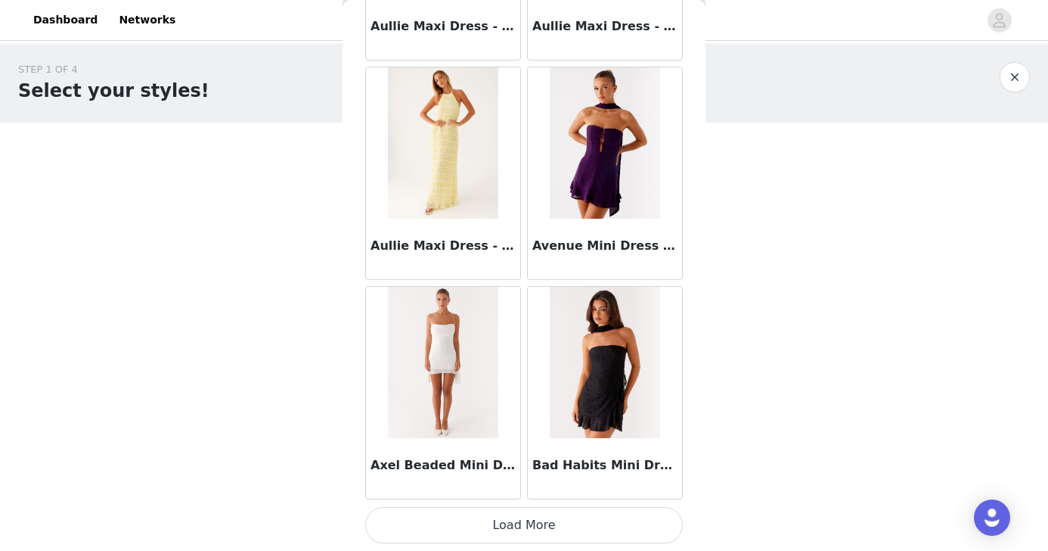
click at [565, 517] on button "Load More" at bounding box center [524, 525] width 318 height 36
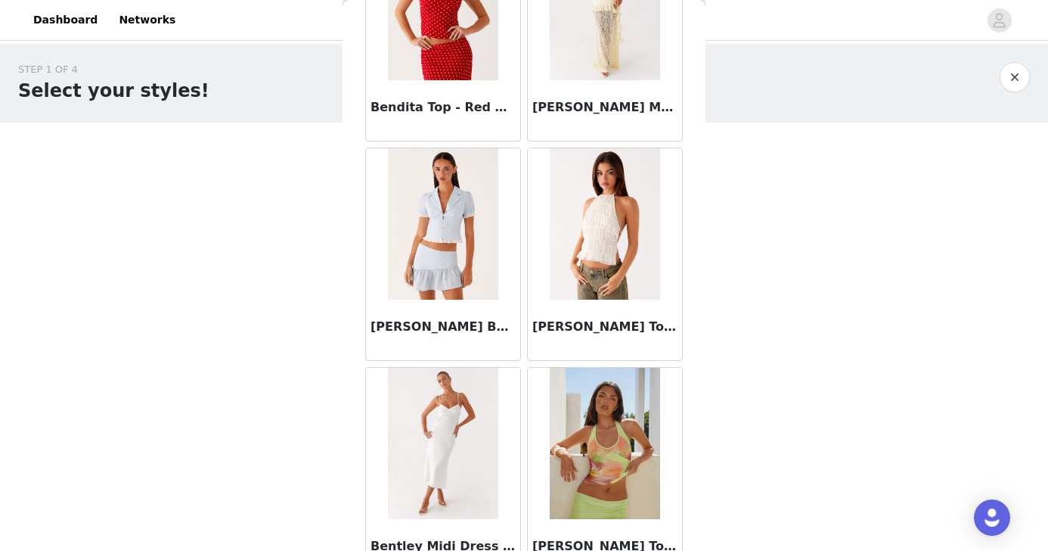
scroll to position [10536, 0]
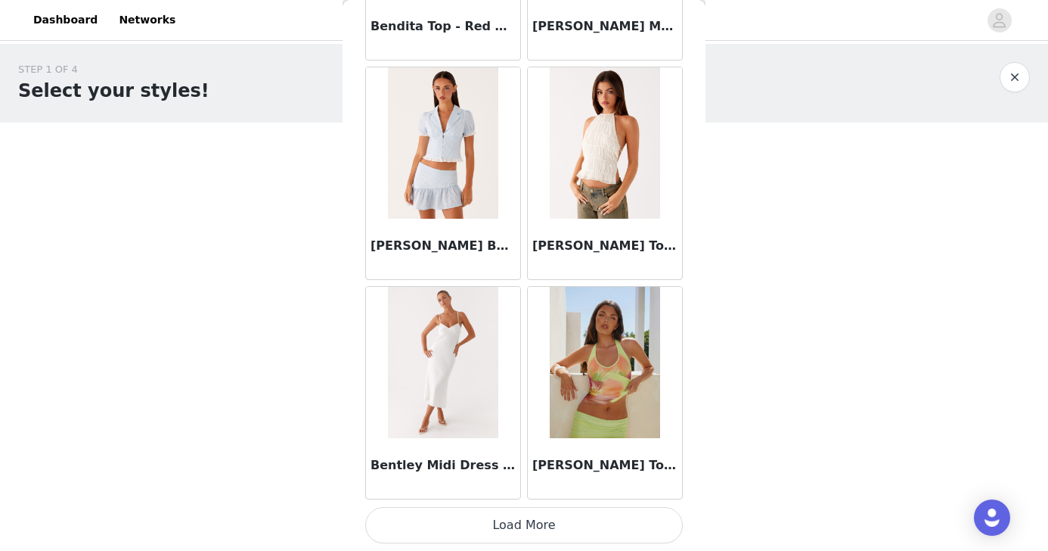
click at [569, 526] on button "Load More" at bounding box center [524, 525] width 318 height 36
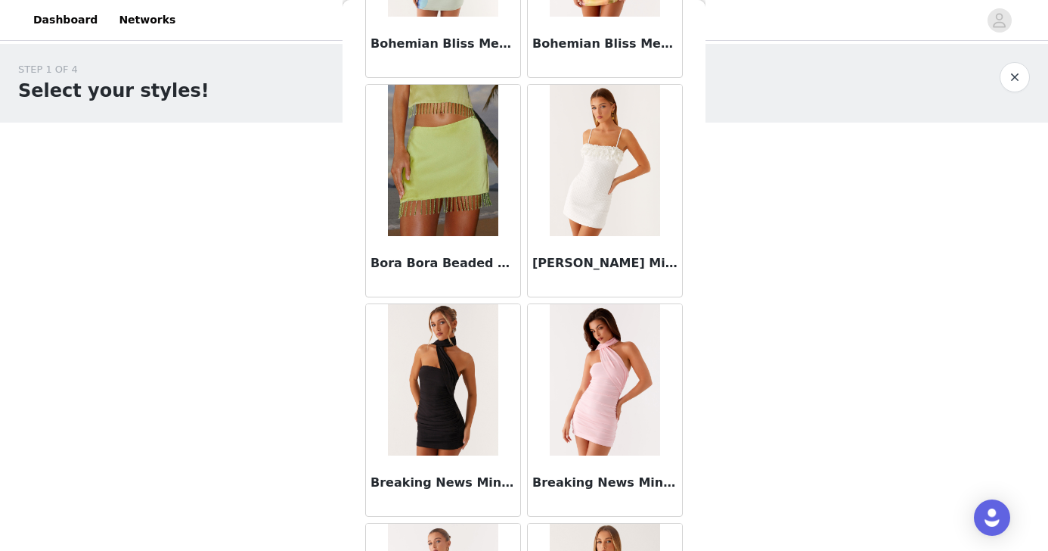
scroll to position [12729, 0]
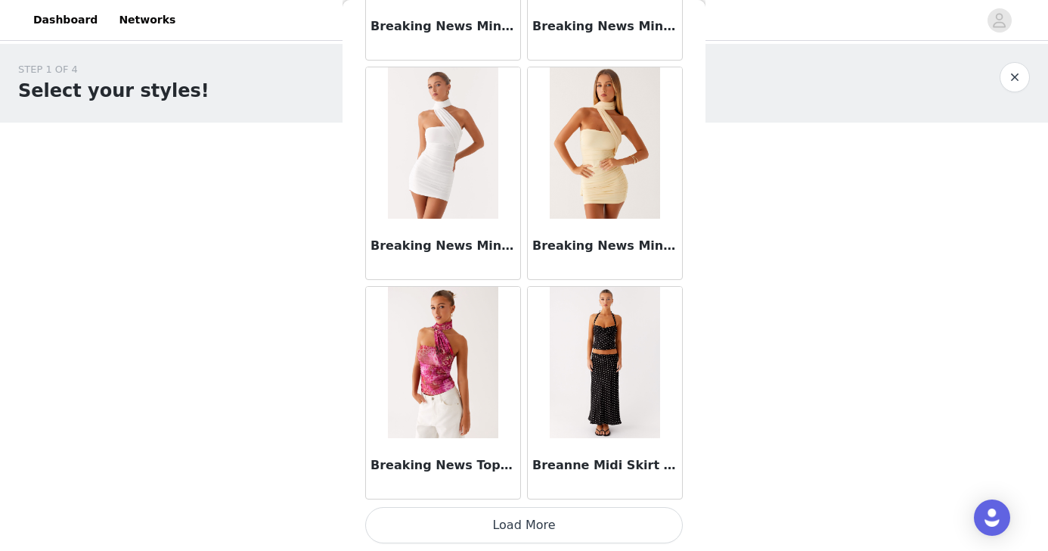
click at [586, 377] on img at bounding box center [605, 362] width 110 height 151
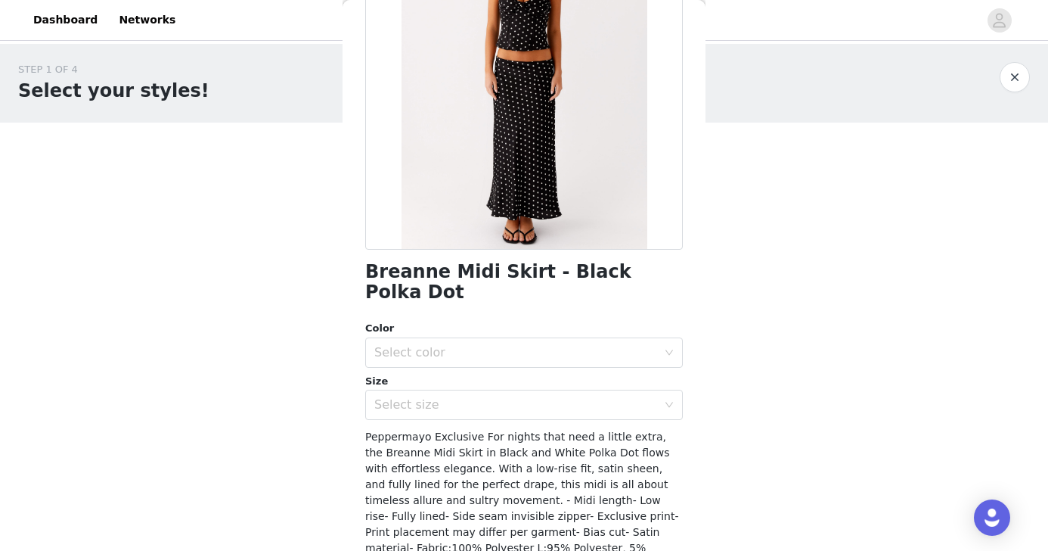
scroll to position [174, 0]
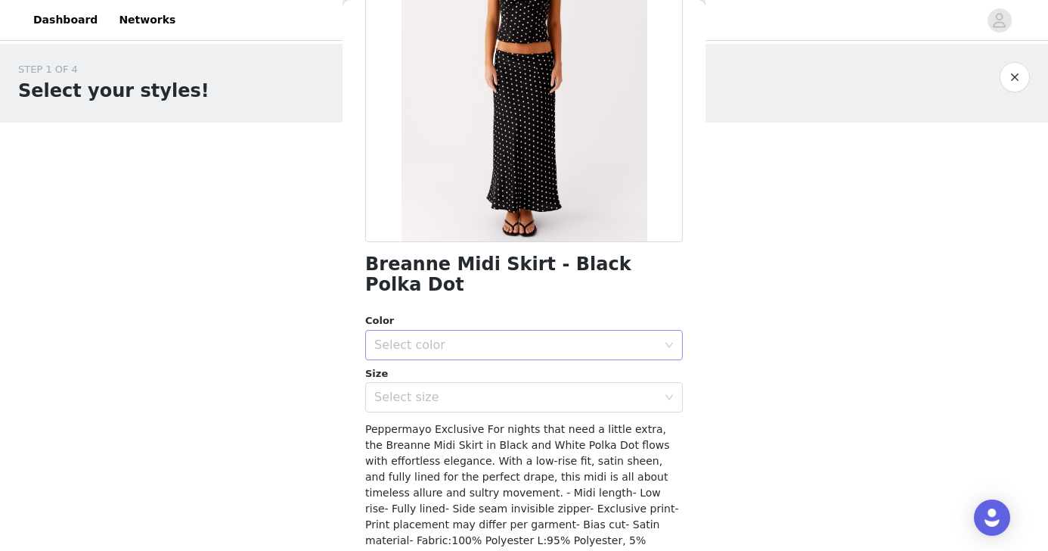
click at [532, 337] on div "Select color" at bounding box center [515, 344] width 283 height 15
click at [492, 361] on li "Black Polka Dot" at bounding box center [524, 358] width 318 height 24
click at [473, 385] on div "Select size" at bounding box center [519, 397] width 290 height 29
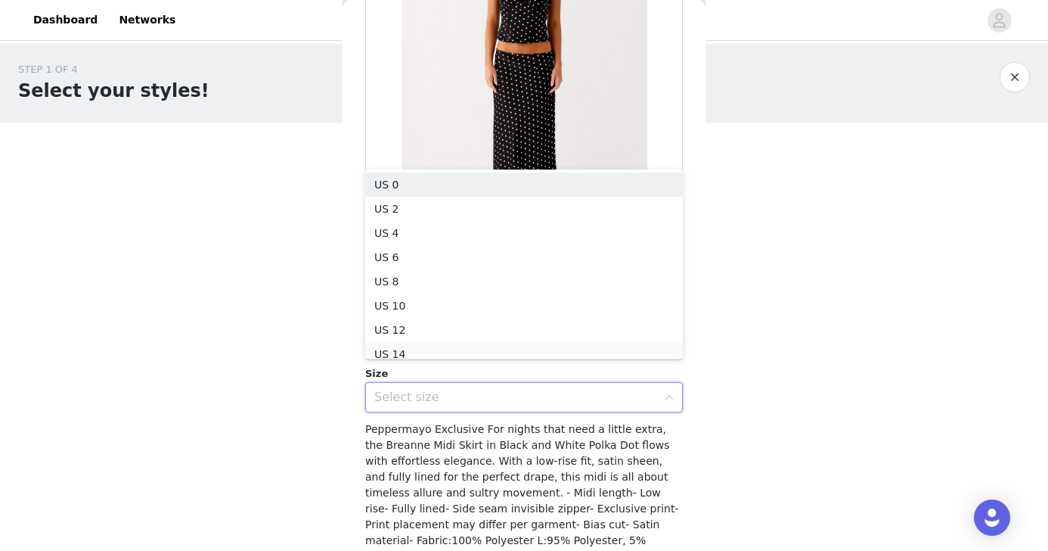
scroll to position [8, 0]
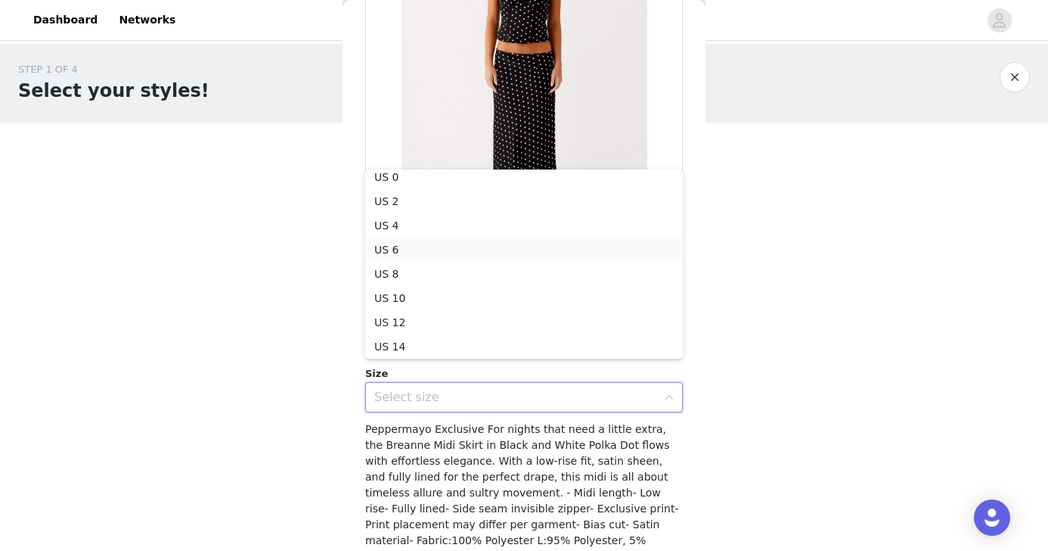
click at [451, 253] on li "US 6" at bounding box center [524, 249] width 318 height 24
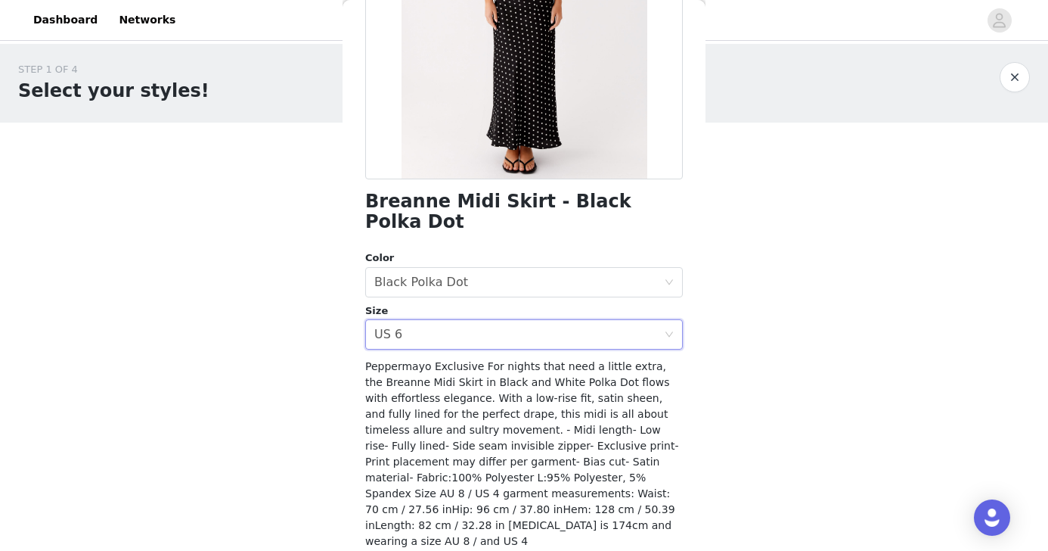
scroll to position [262, 0]
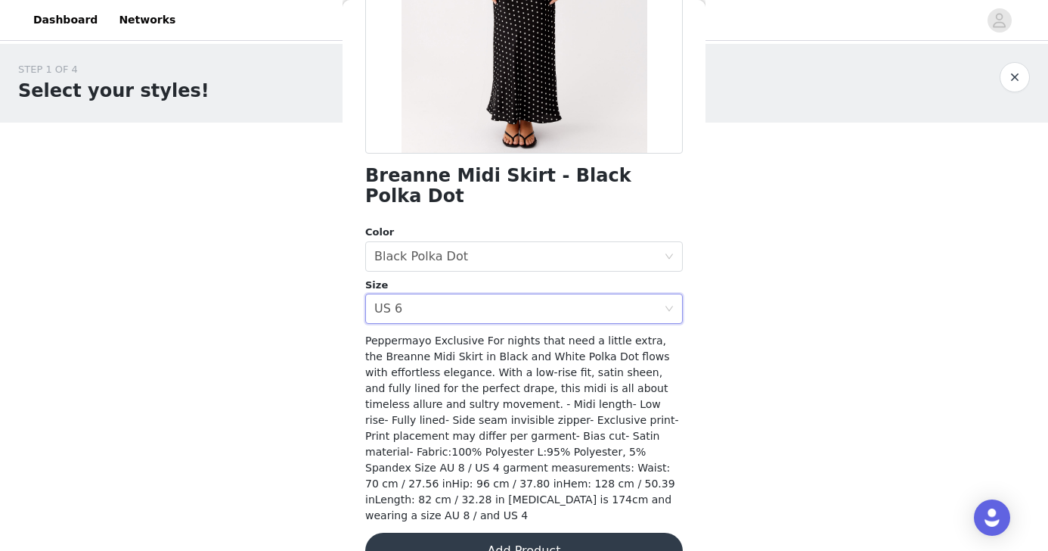
click at [531, 532] on button "Add Product" at bounding box center [524, 550] width 318 height 36
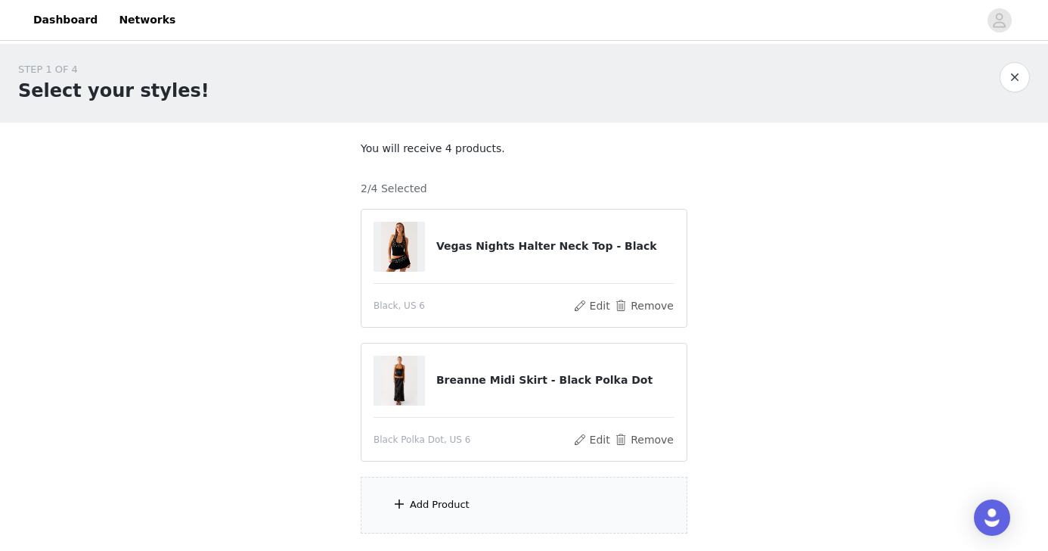
click at [510, 510] on div "Add Product" at bounding box center [524, 504] width 327 height 57
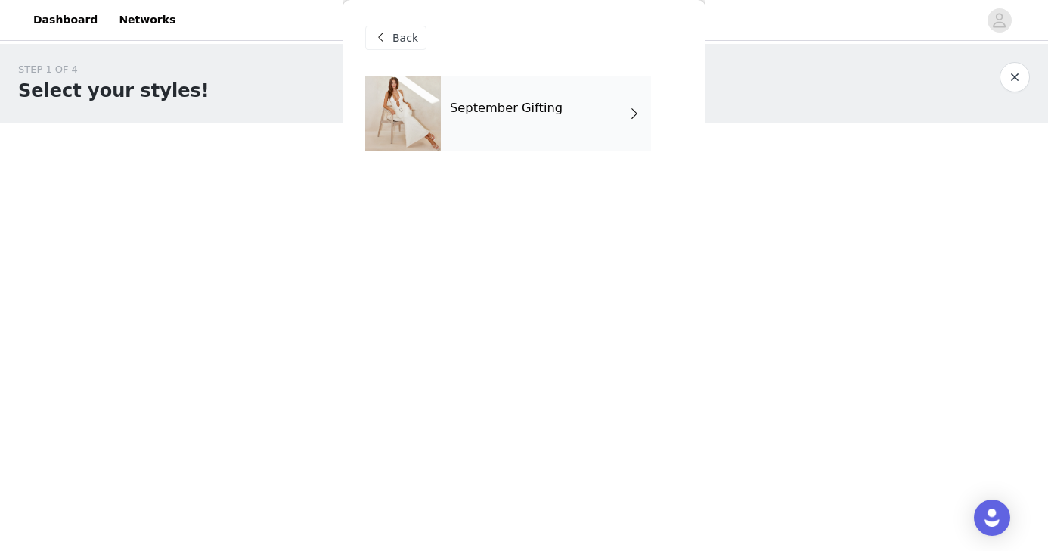
click at [567, 131] on div "September Gifting" at bounding box center [546, 114] width 210 height 76
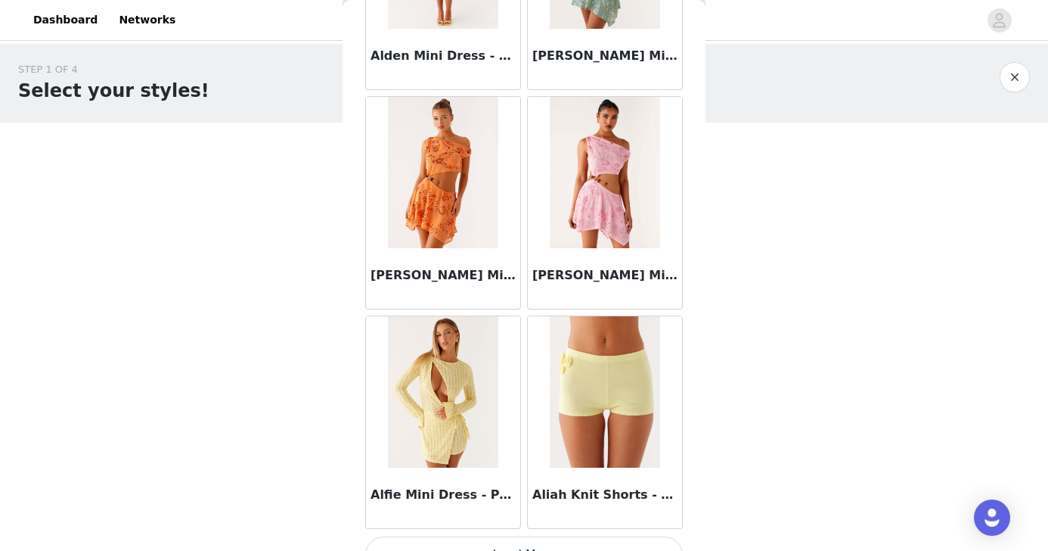
scroll to position [1764, 0]
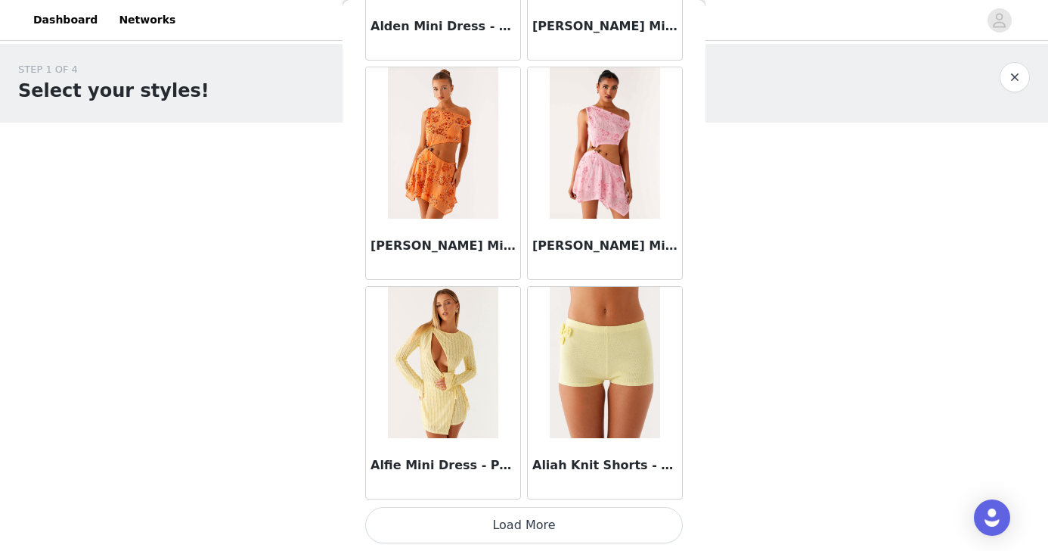
click at [526, 521] on button "Load More" at bounding box center [524, 525] width 318 height 36
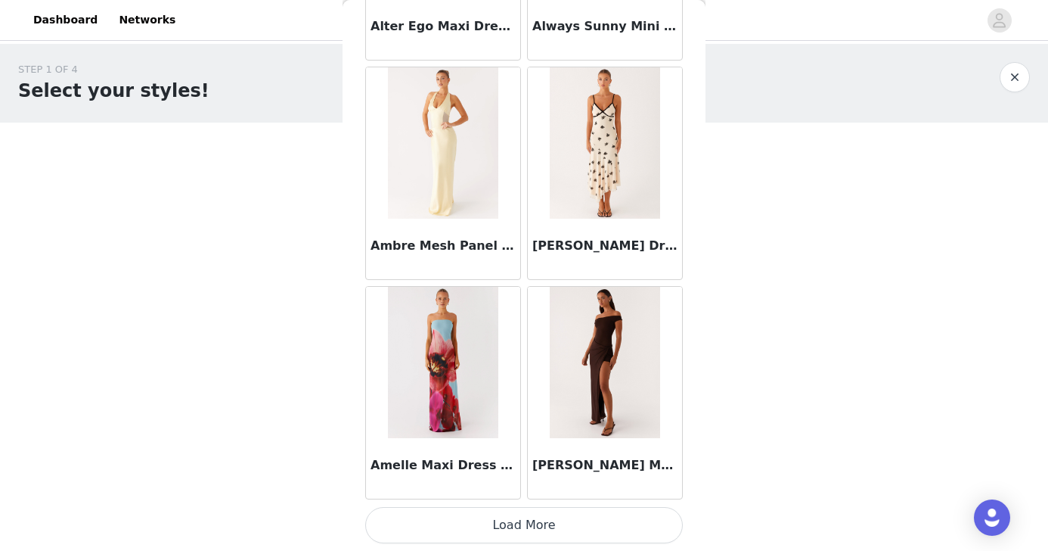
click at [557, 514] on button "Load More" at bounding box center [524, 525] width 318 height 36
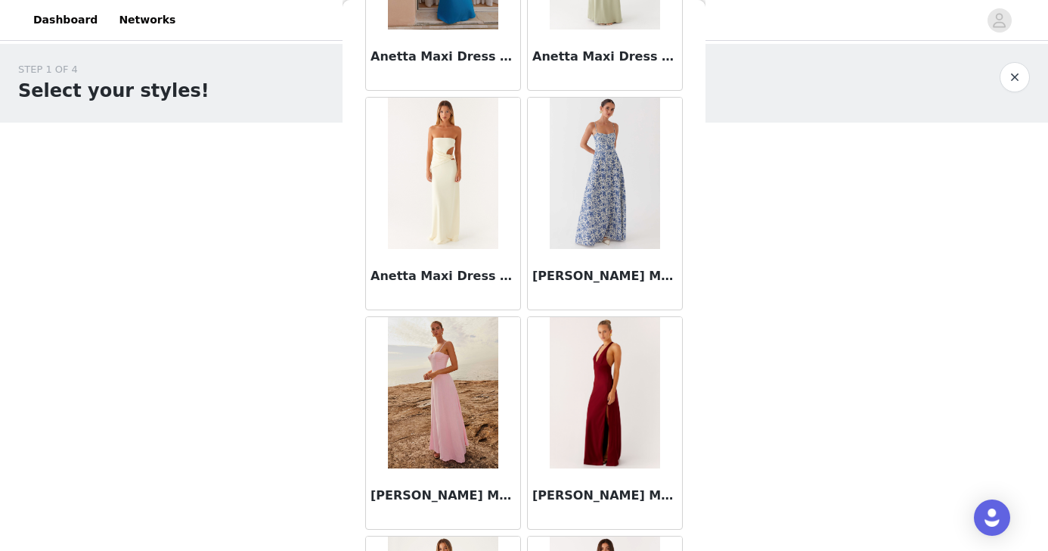
scroll to position [6150, 0]
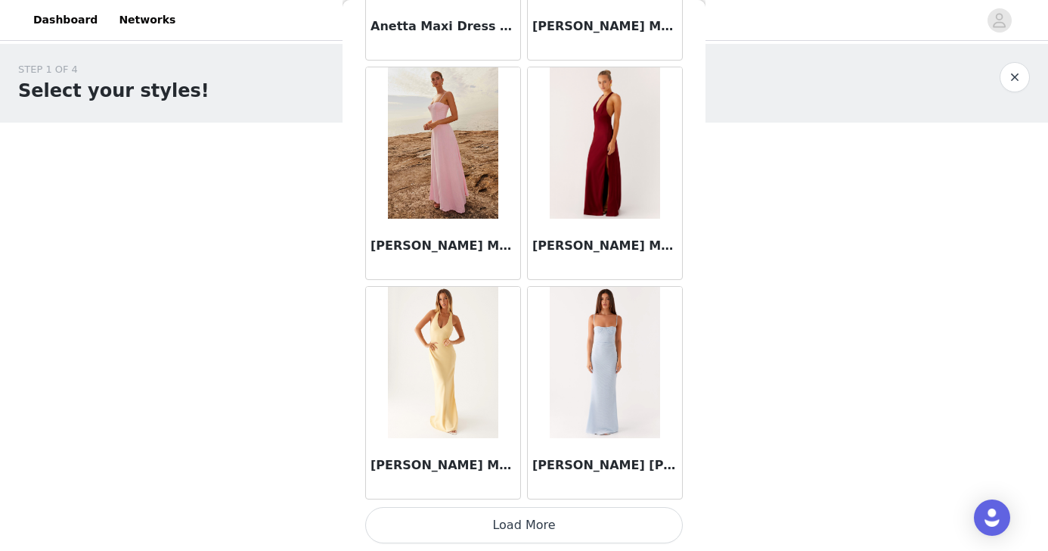
click at [541, 523] on button "Load More" at bounding box center [524, 525] width 318 height 36
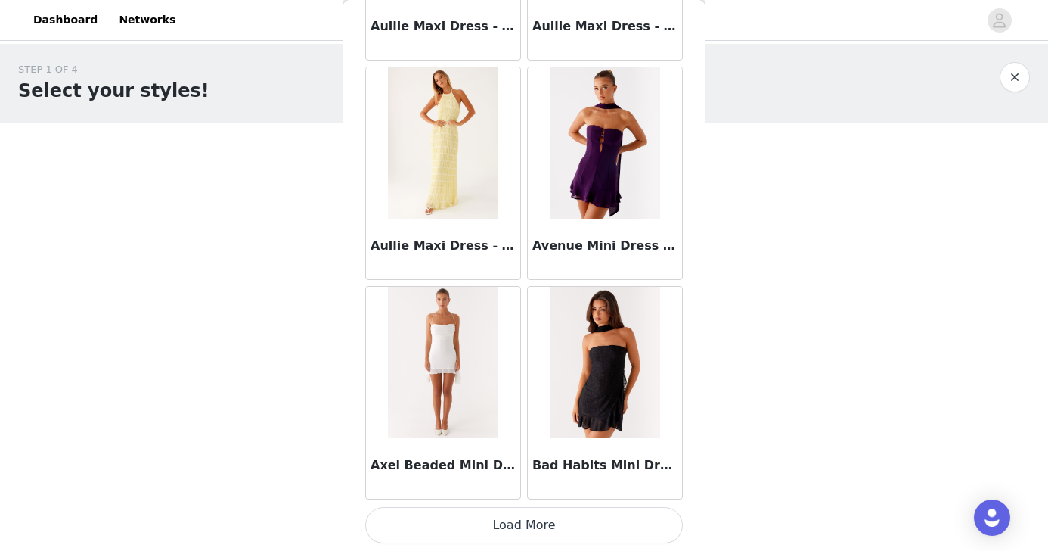
click at [527, 520] on button "Load More" at bounding box center [524, 525] width 318 height 36
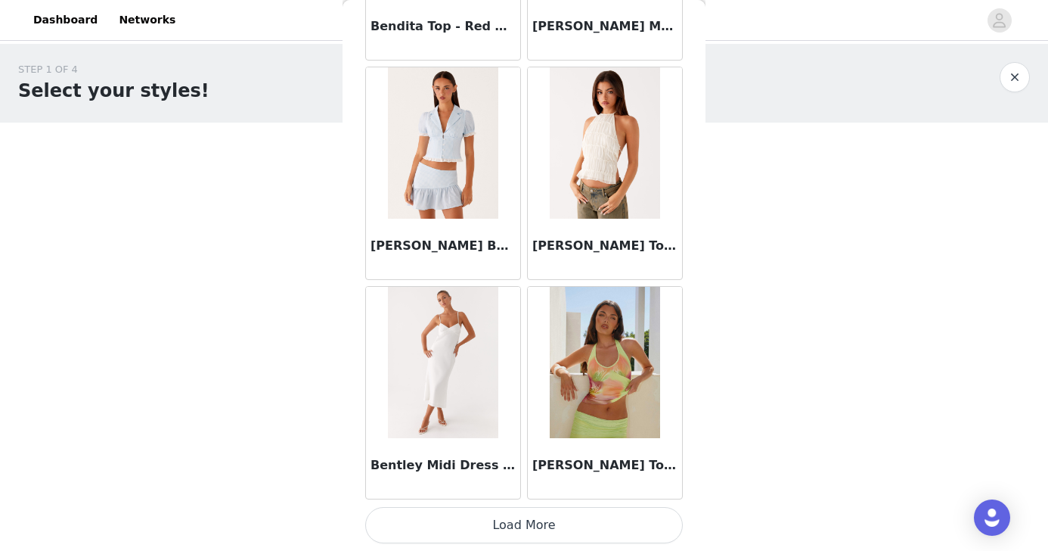
click at [513, 524] on button "Load More" at bounding box center [524, 525] width 318 height 36
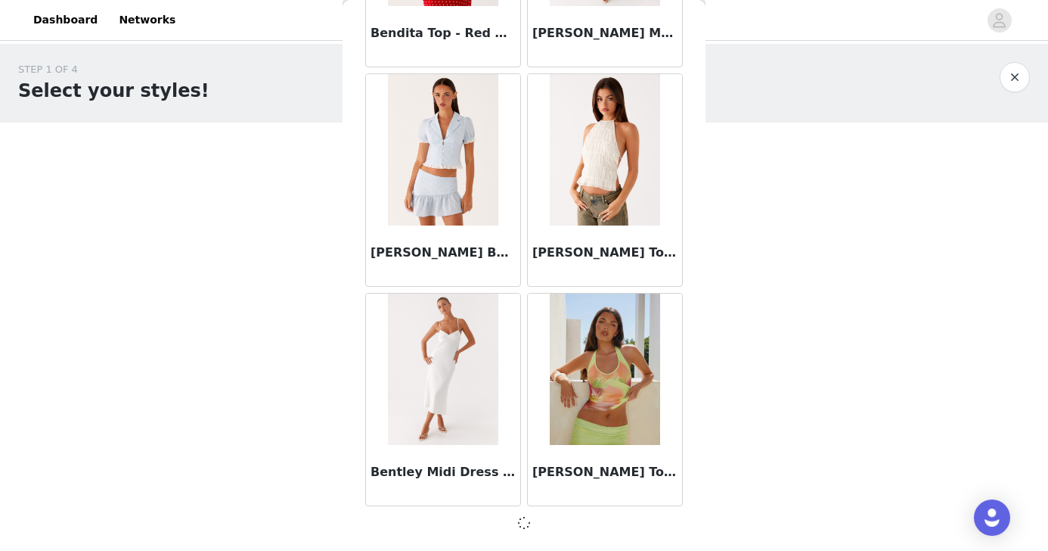
scroll to position [109, 0]
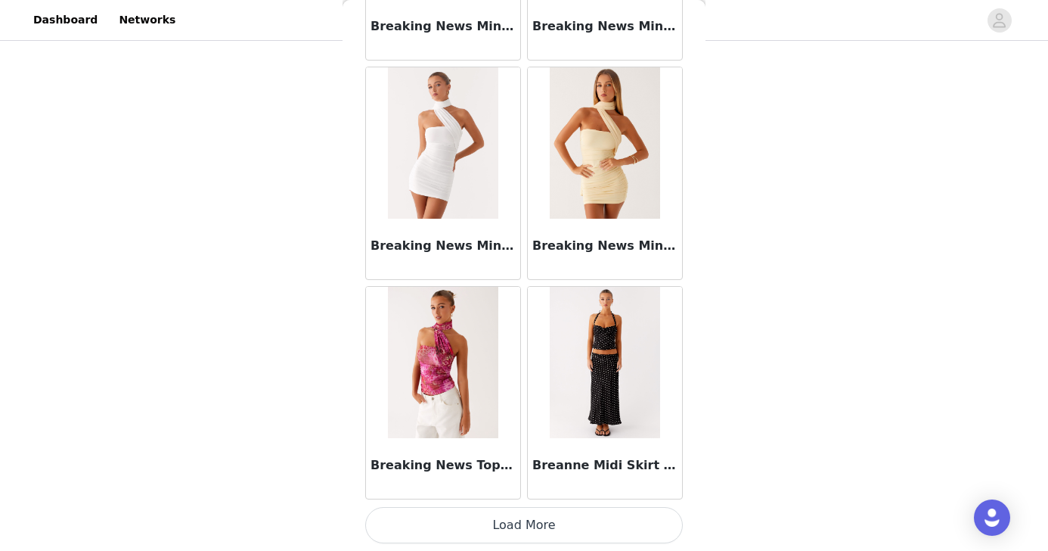
click at [528, 526] on button "Load More" at bounding box center [524, 525] width 318 height 36
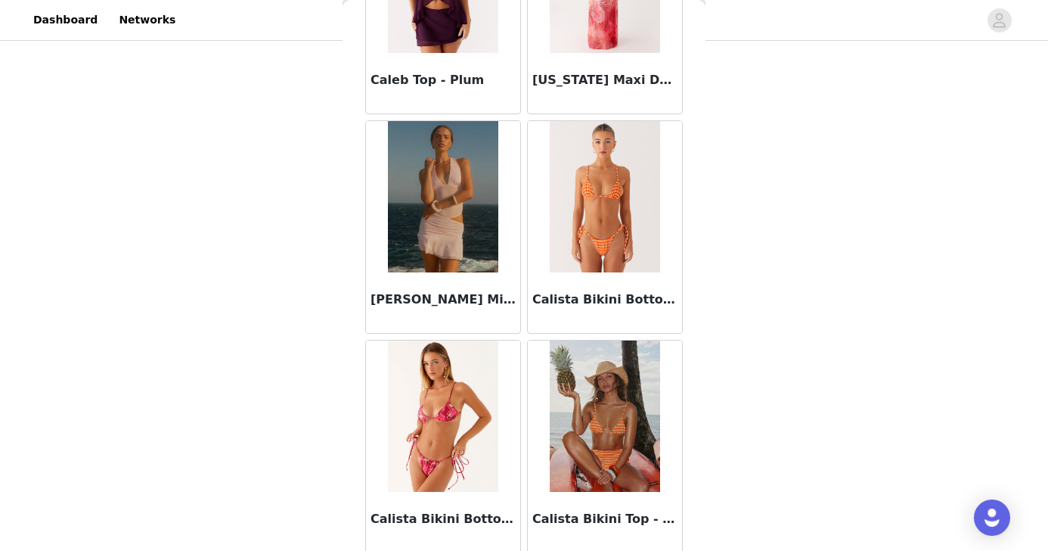
scroll to position [14922, 0]
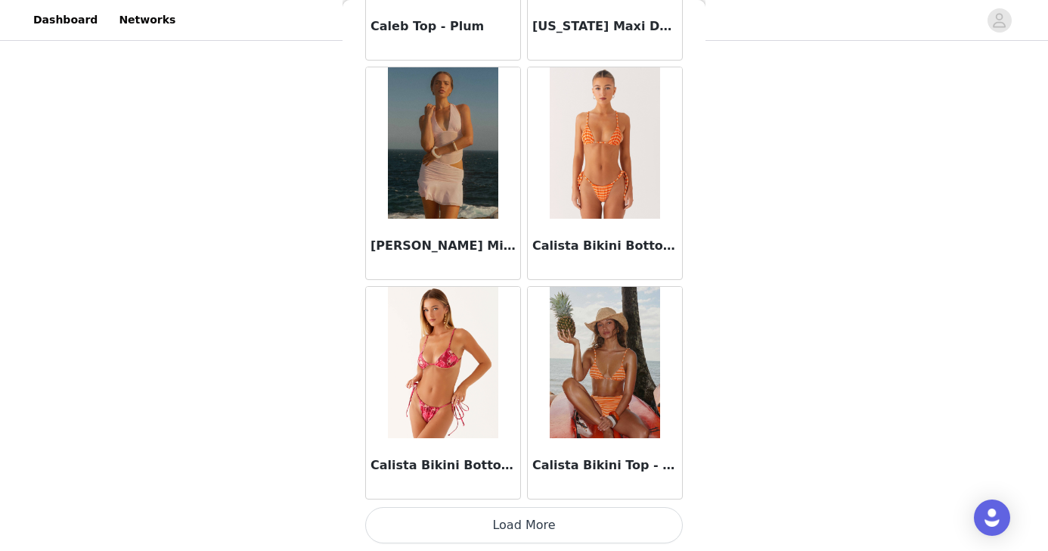
click at [529, 516] on button "Load More" at bounding box center [524, 525] width 318 height 36
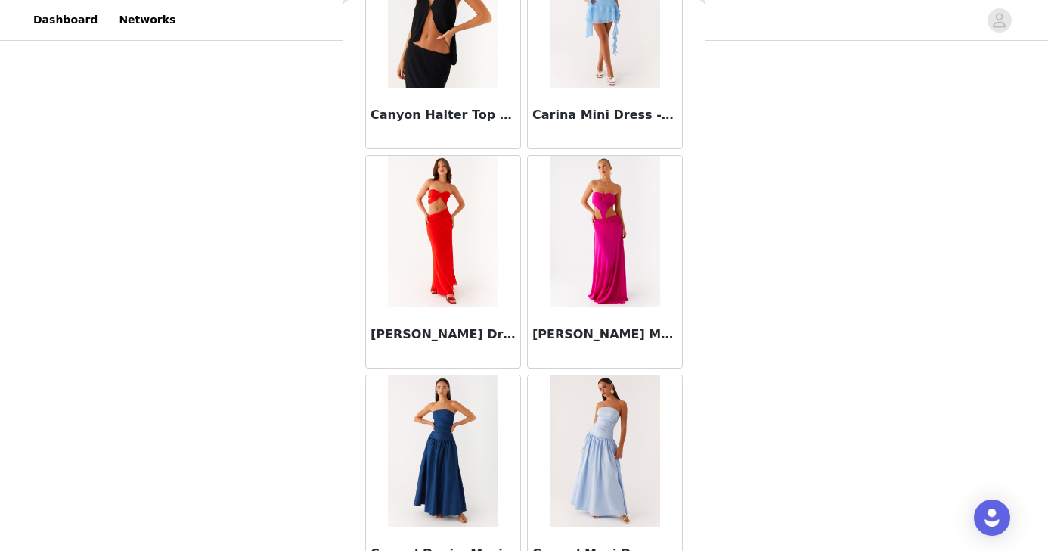
scroll to position [17115, 0]
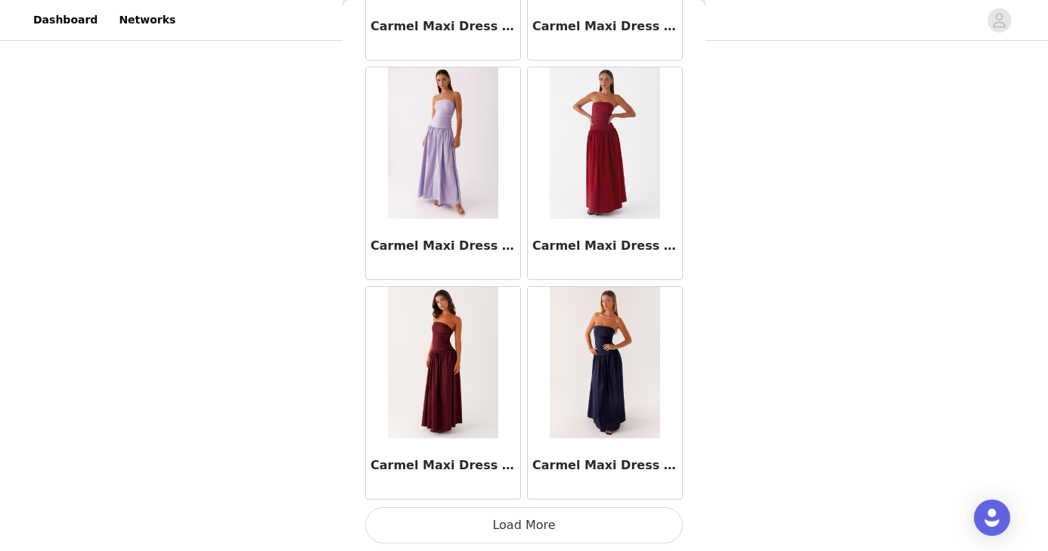
click at [510, 516] on button "Load More" at bounding box center [524, 525] width 318 height 36
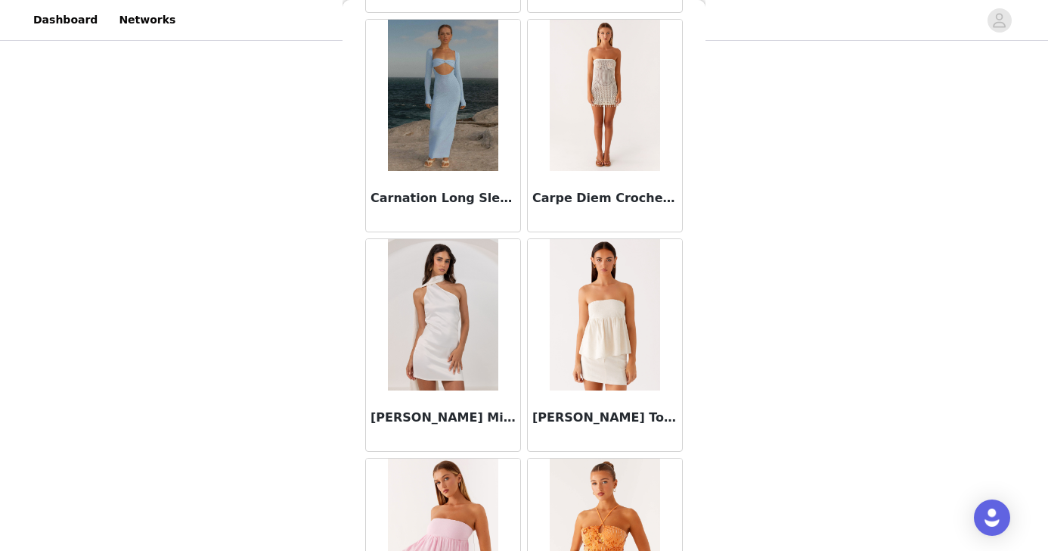
scroll to position [19308, 0]
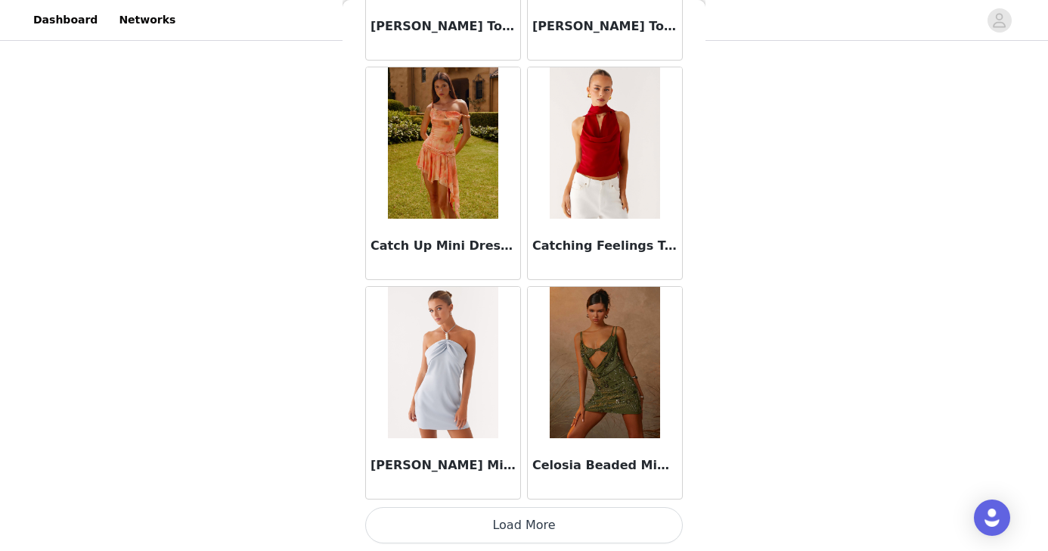
click at [493, 523] on button "Load More" at bounding box center [524, 525] width 318 height 36
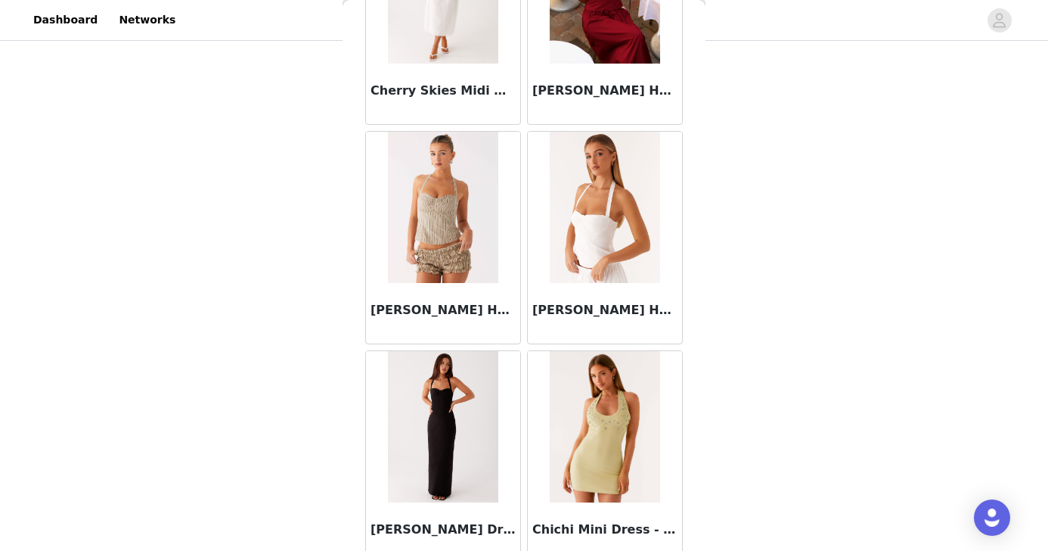
scroll to position [21501, 0]
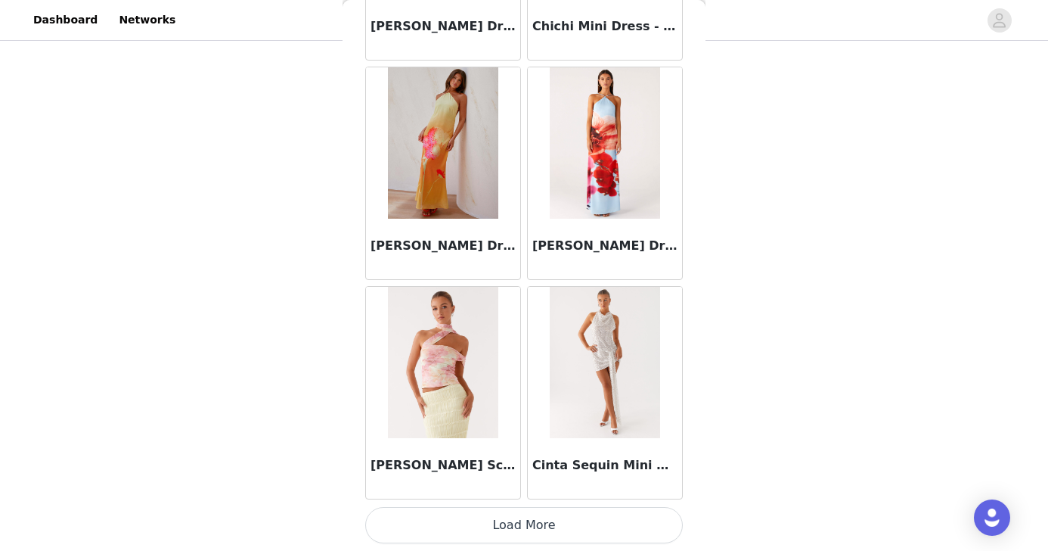
click at [504, 536] on button "Load More" at bounding box center [524, 525] width 318 height 36
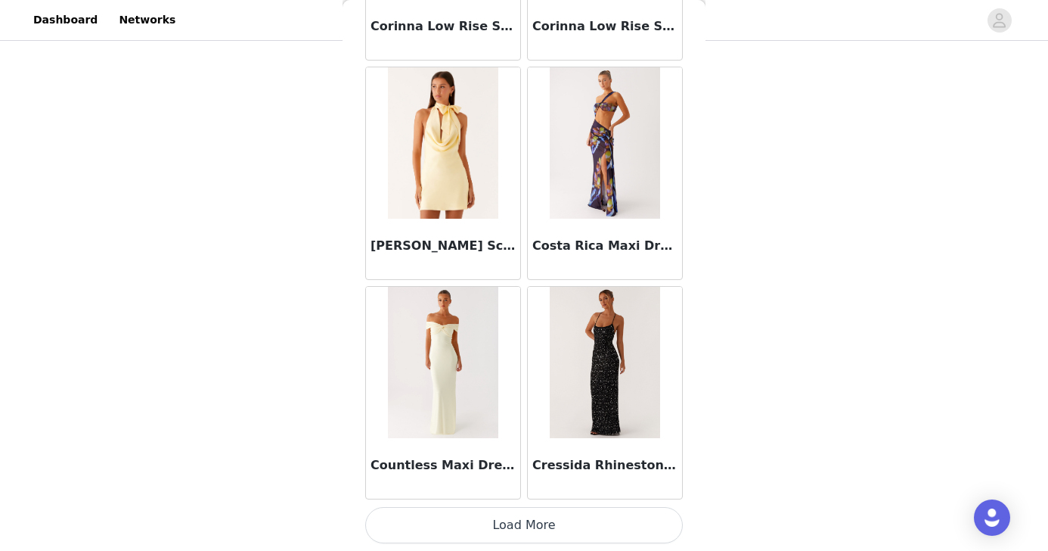
click at [491, 526] on button "Load More" at bounding box center [524, 525] width 318 height 36
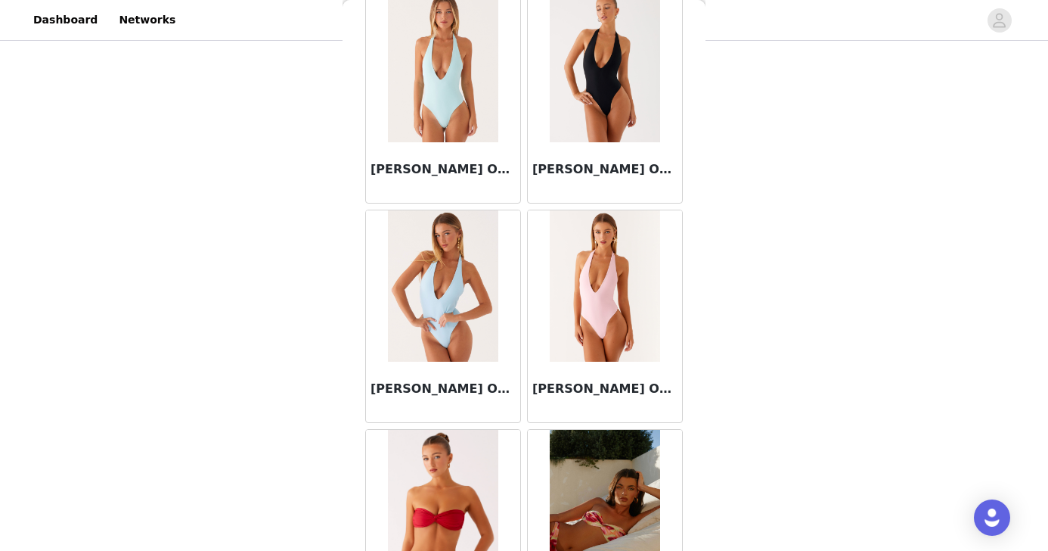
scroll to position [25888, 0]
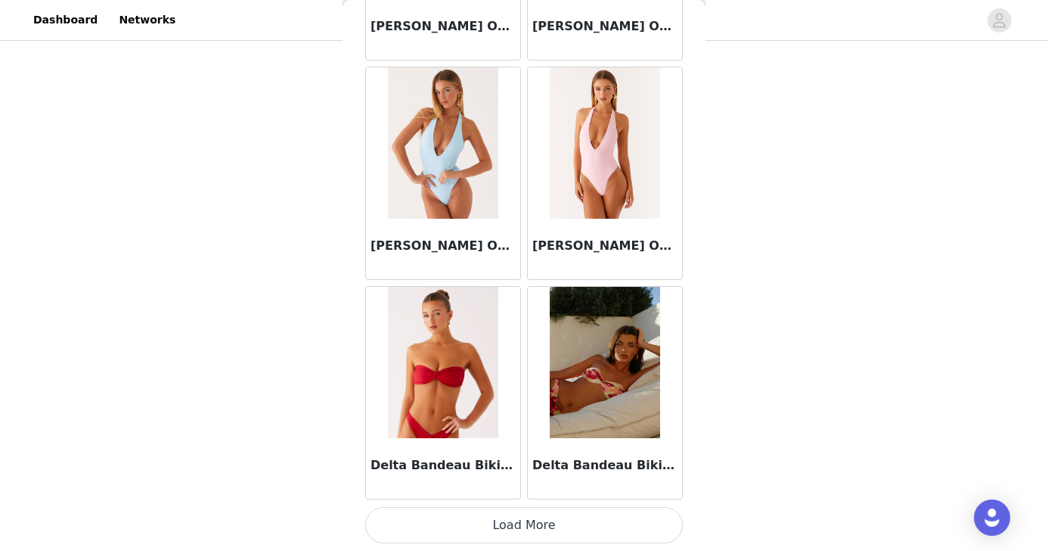
click at [508, 525] on button "Load More" at bounding box center [524, 525] width 318 height 36
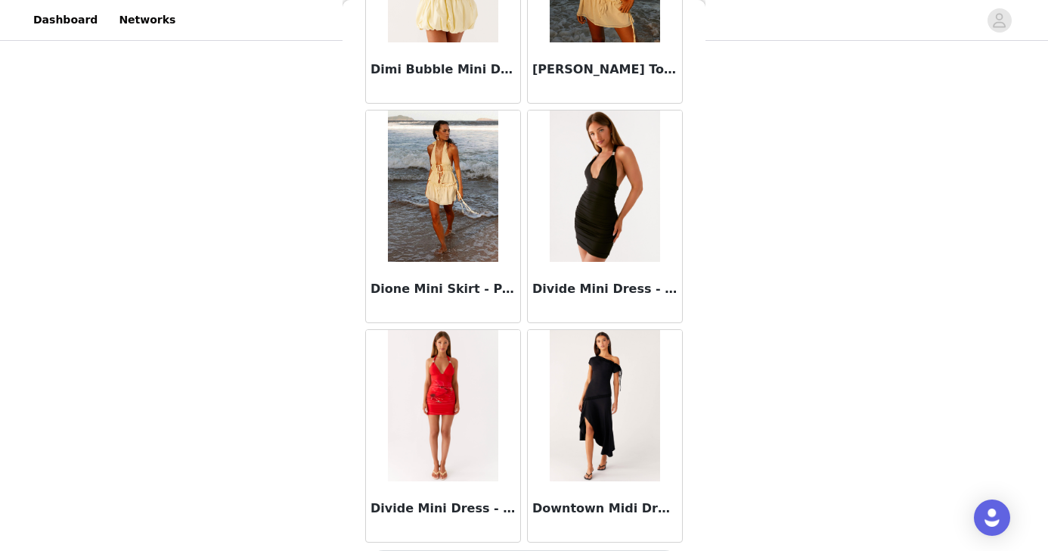
scroll to position [28081, 0]
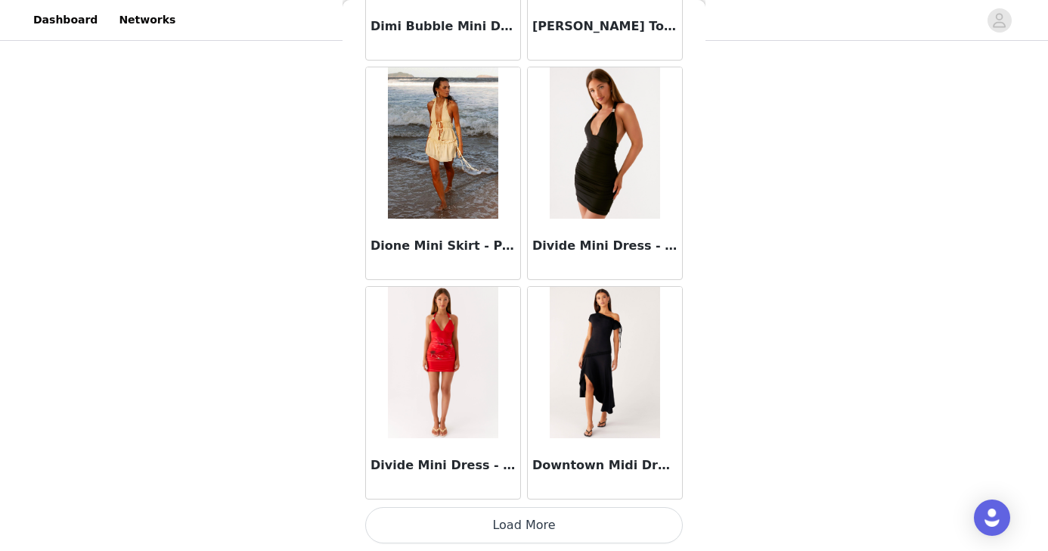
click at [613, 514] on button "Load More" at bounding box center [524, 525] width 318 height 36
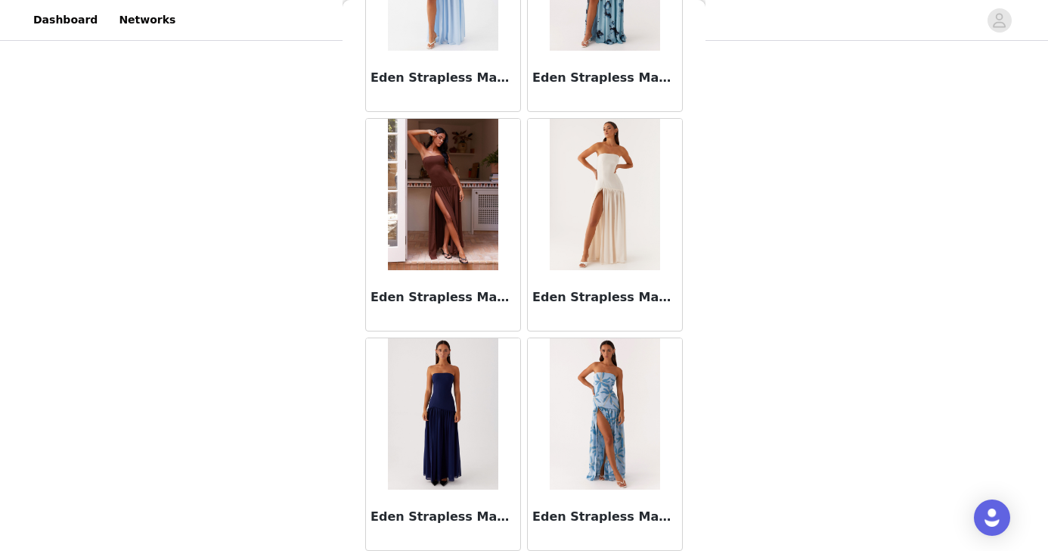
scroll to position [30274, 0]
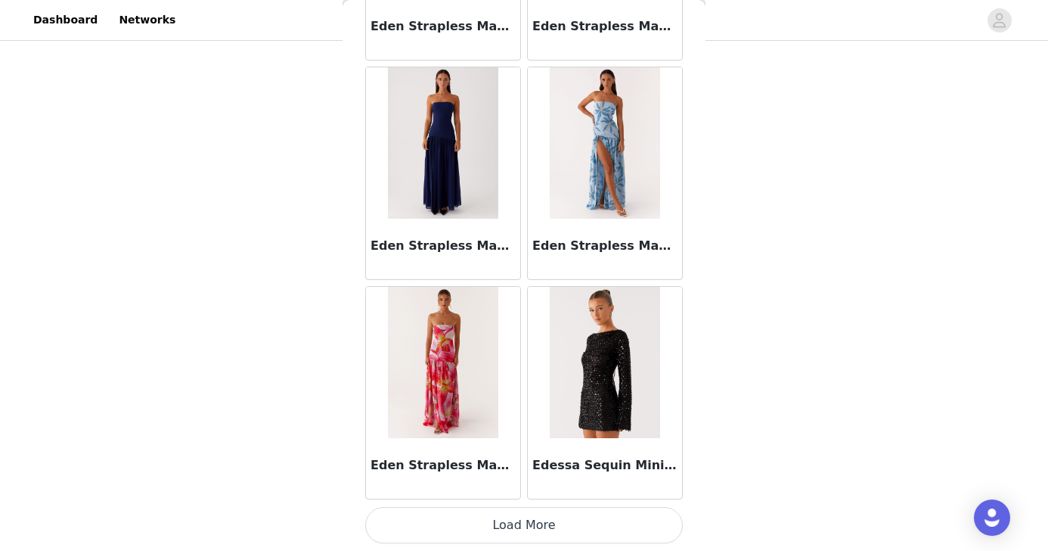
click at [511, 524] on button "Load More" at bounding box center [524, 525] width 318 height 36
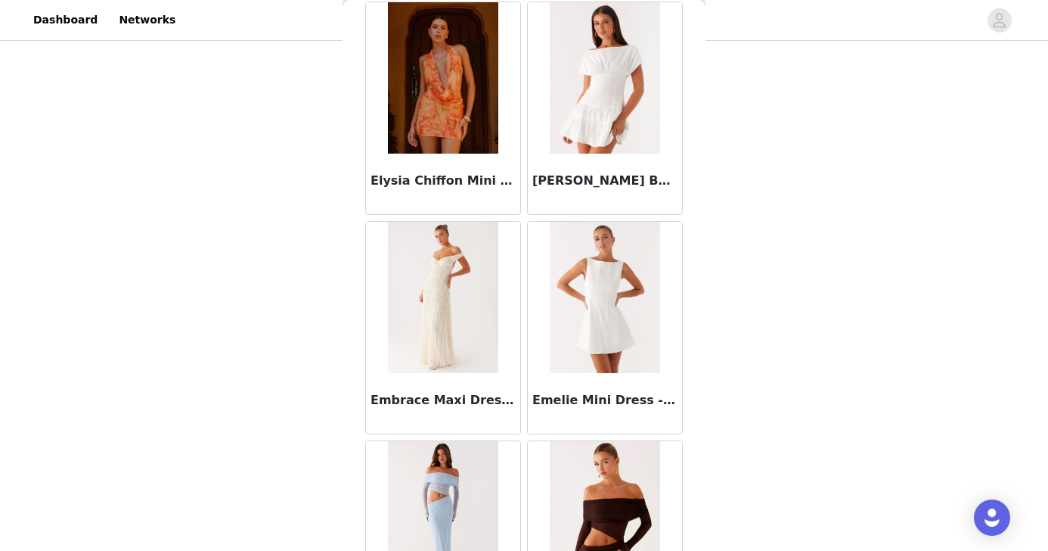
scroll to position [32467, 0]
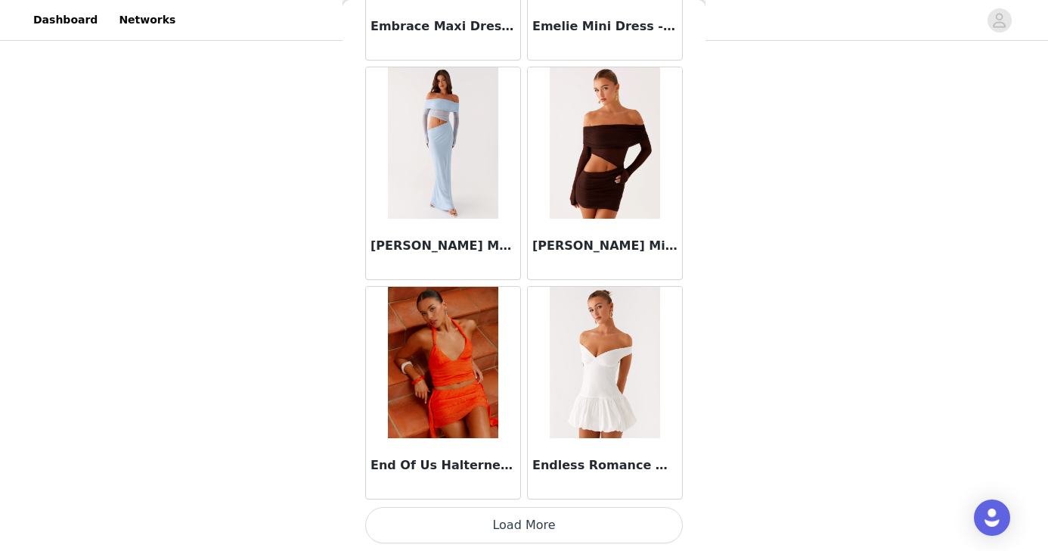
click at [478, 518] on button "Load More" at bounding box center [524, 525] width 318 height 36
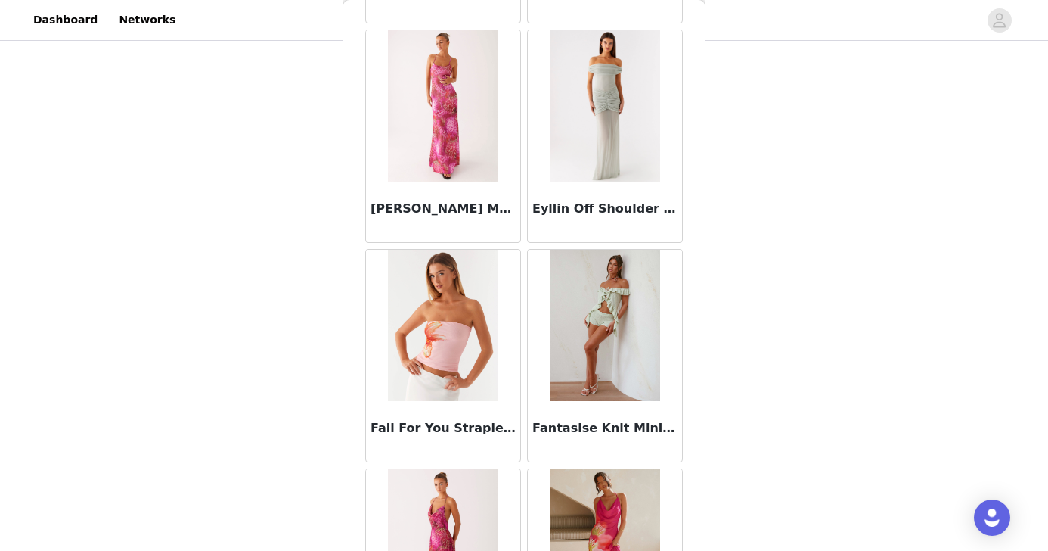
scroll to position [34660, 0]
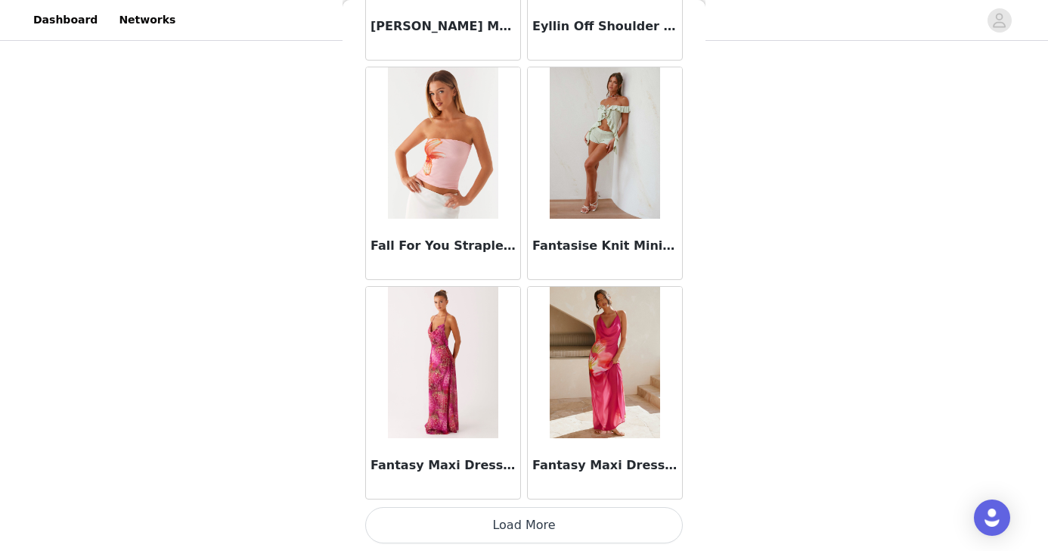
click at [470, 522] on button "Load More" at bounding box center [524, 525] width 318 height 36
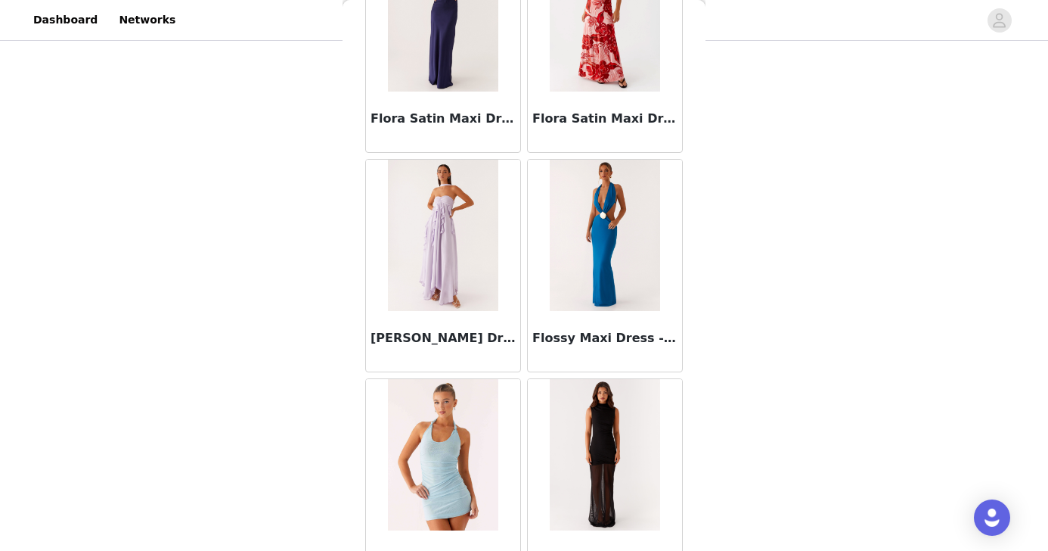
scroll to position [36853, 0]
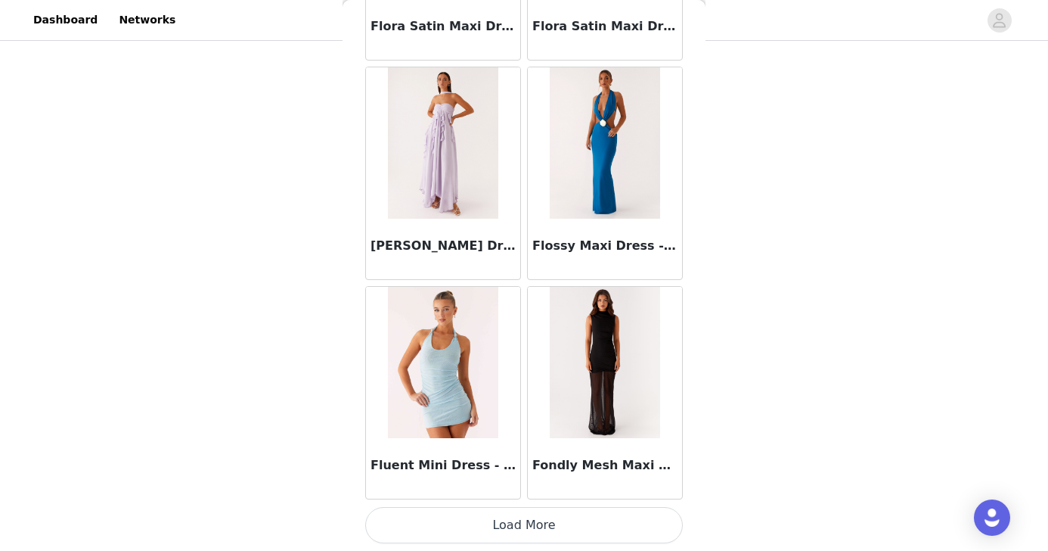
click at [523, 517] on button "Load More" at bounding box center [524, 525] width 318 height 36
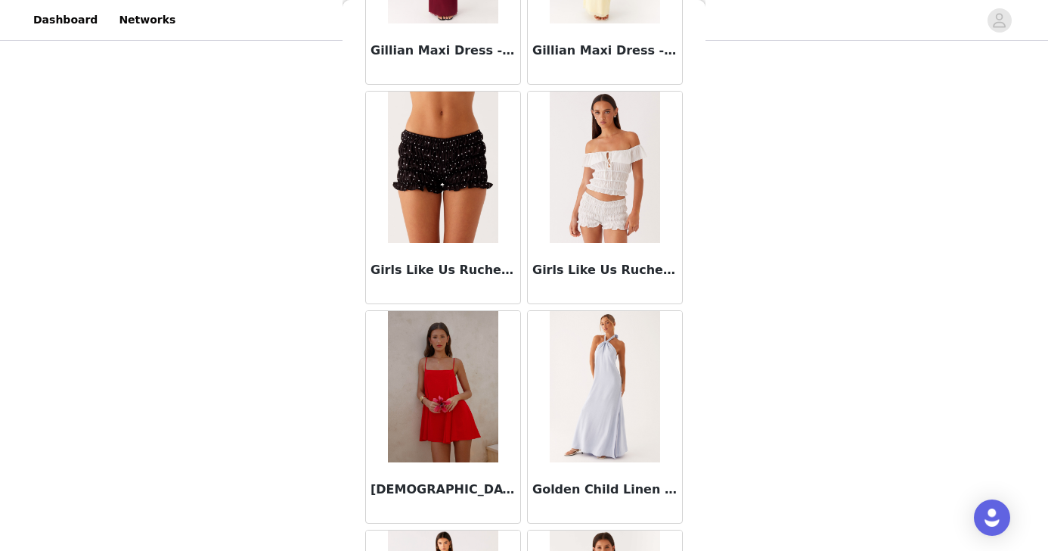
scroll to position [39046, 0]
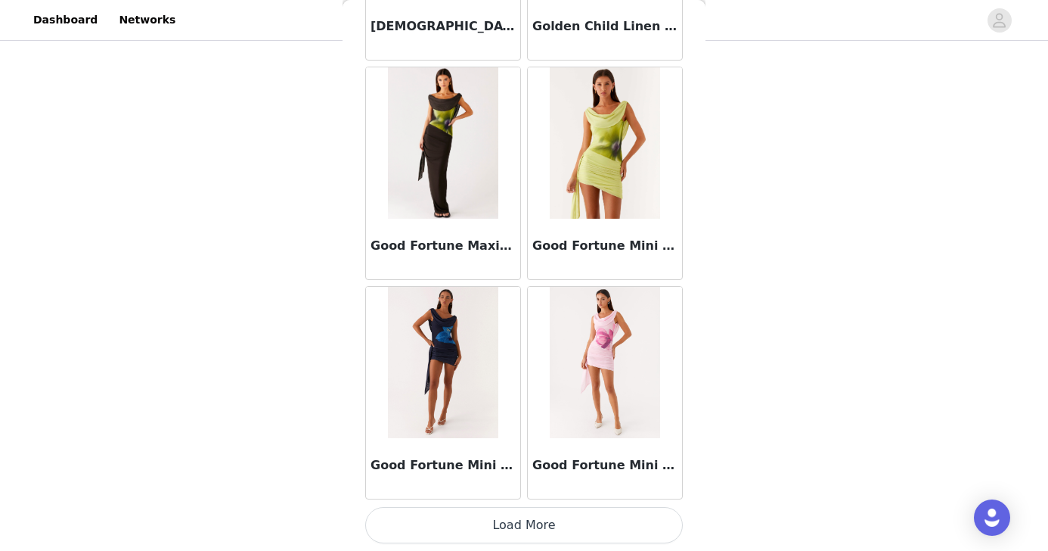
click at [491, 520] on button "Load More" at bounding box center [524, 525] width 318 height 36
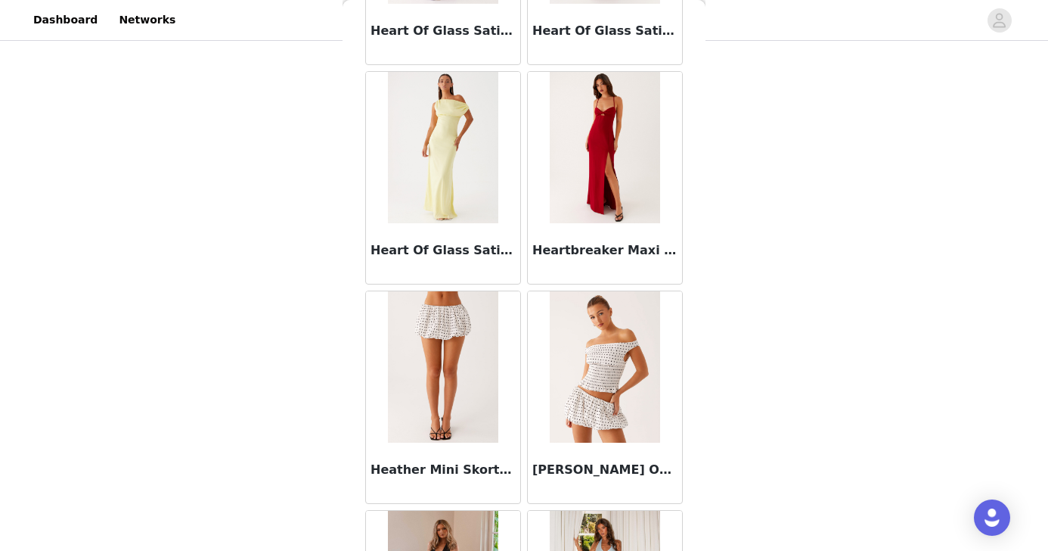
scroll to position [41239, 0]
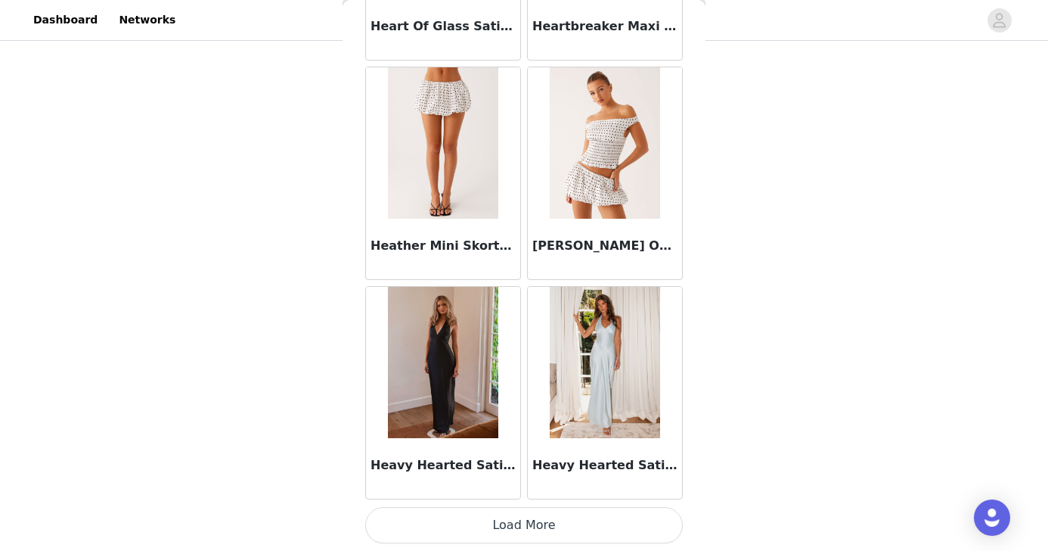
click at [474, 527] on button "Load More" at bounding box center [524, 525] width 318 height 36
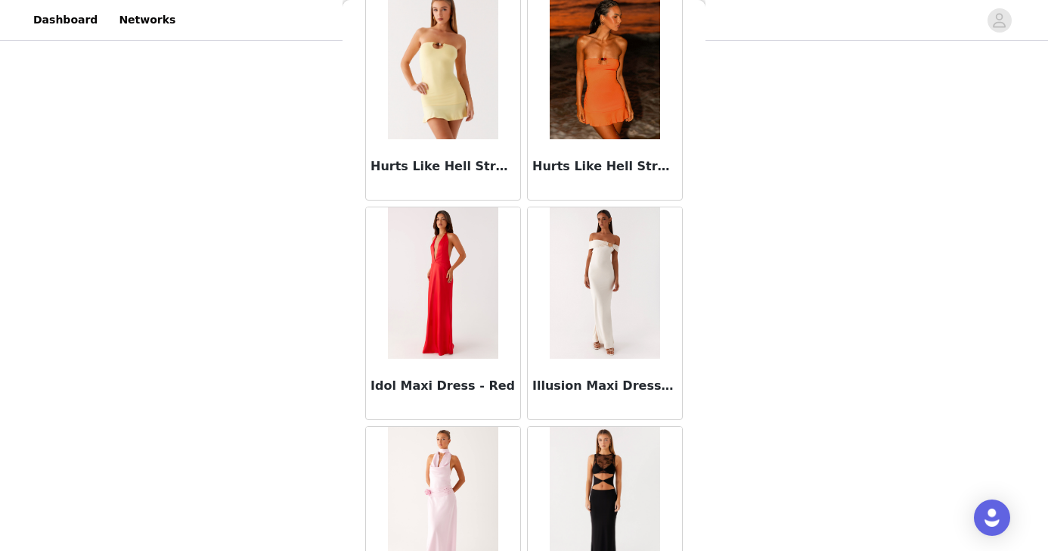
scroll to position [43433, 0]
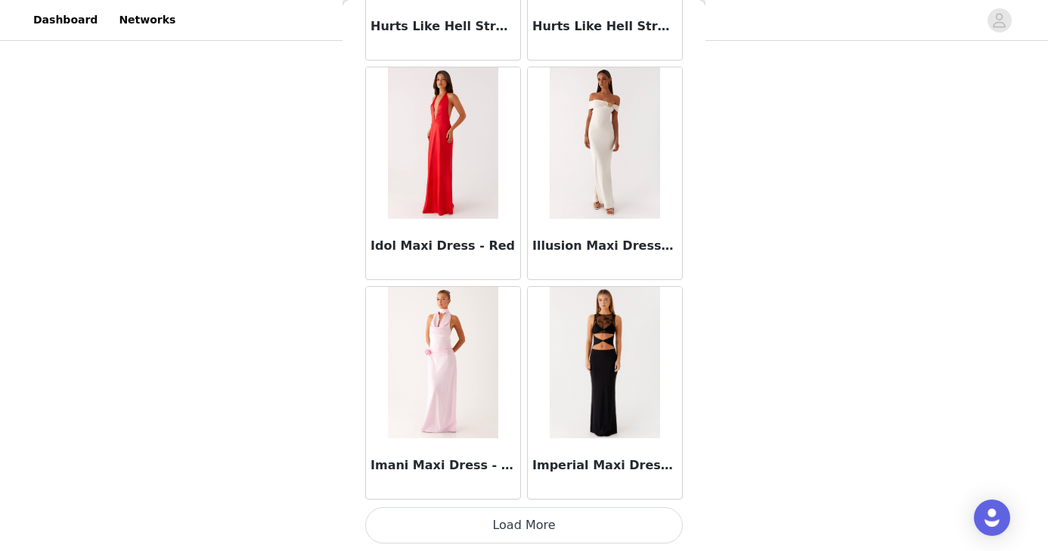
click at [541, 516] on button "Load More" at bounding box center [524, 525] width 318 height 36
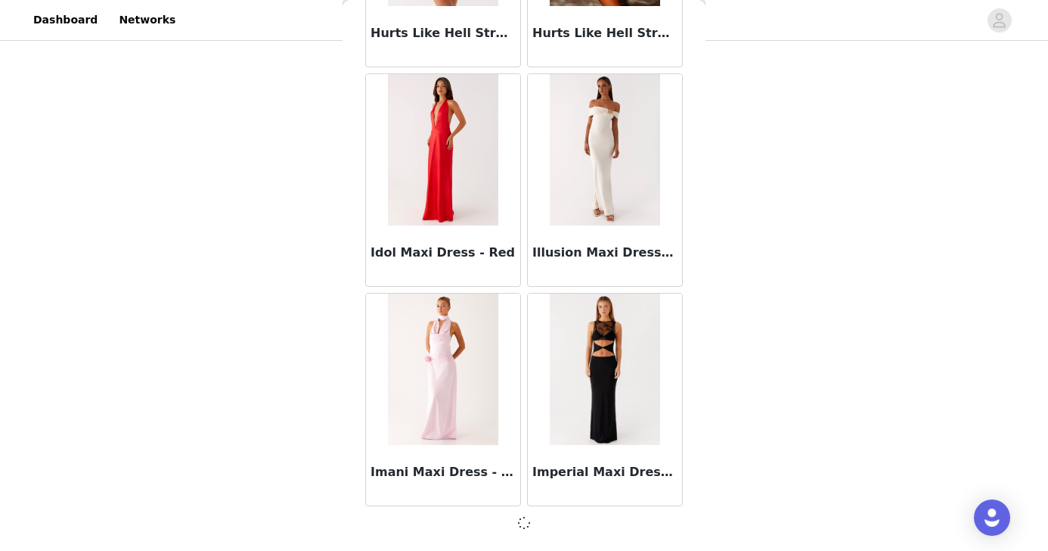
scroll to position [43426, 0]
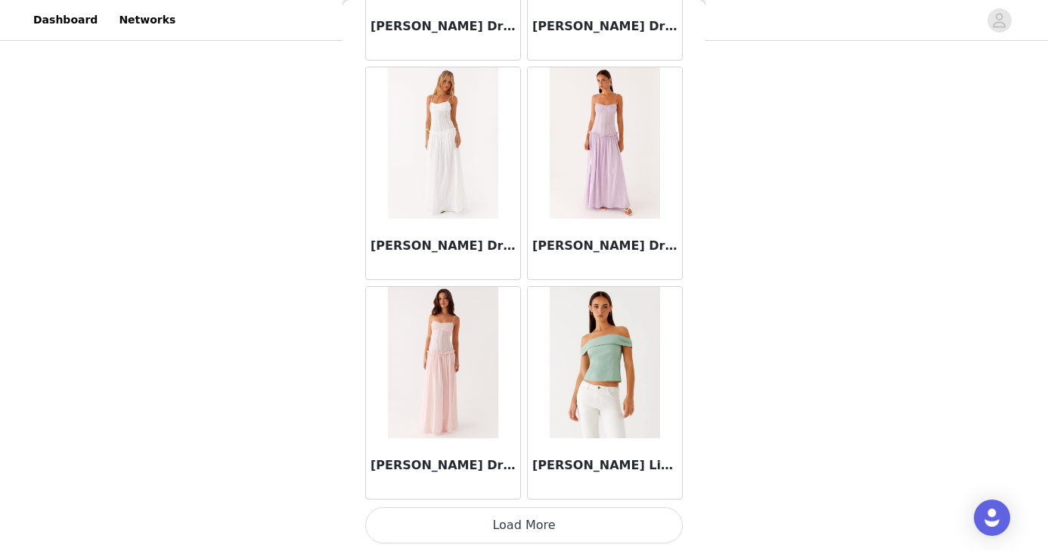
click at [545, 530] on button "Load More" at bounding box center [524, 525] width 318 height 36
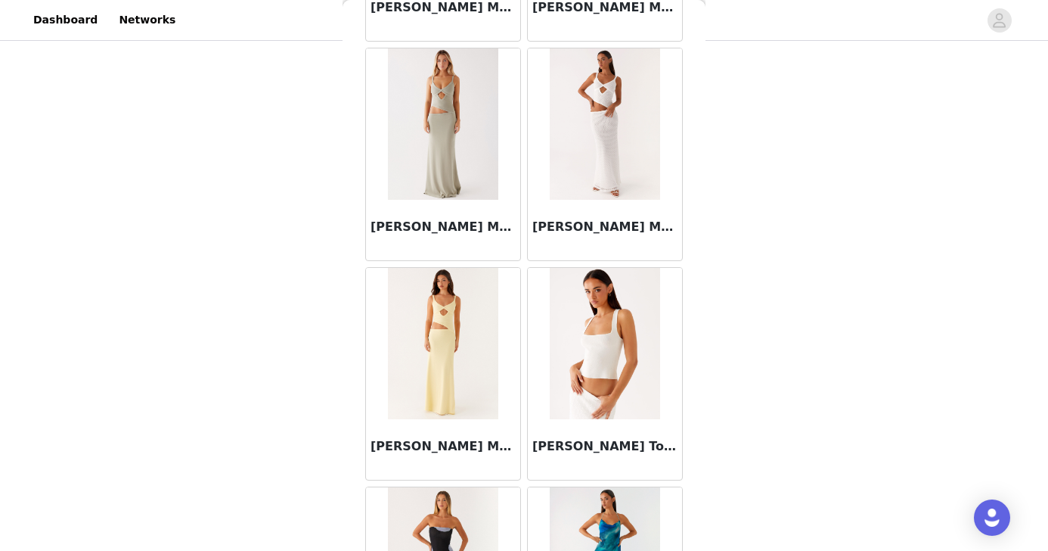
scroll to position [47819, 0]
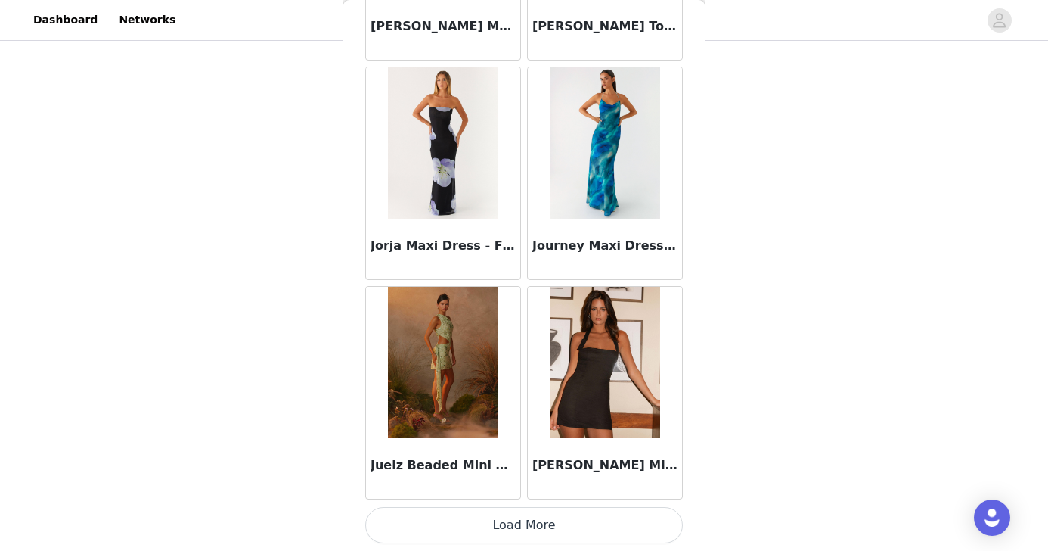
click at [547, 517] on button "Load More" at bounding box center [524, 525] width 318 height 36
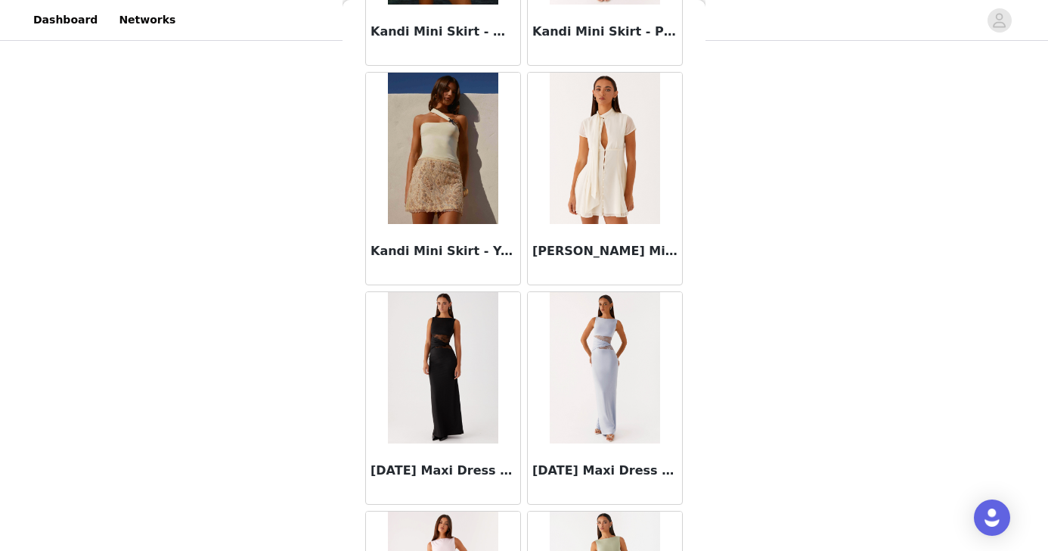
scroll to position [50012, 0]
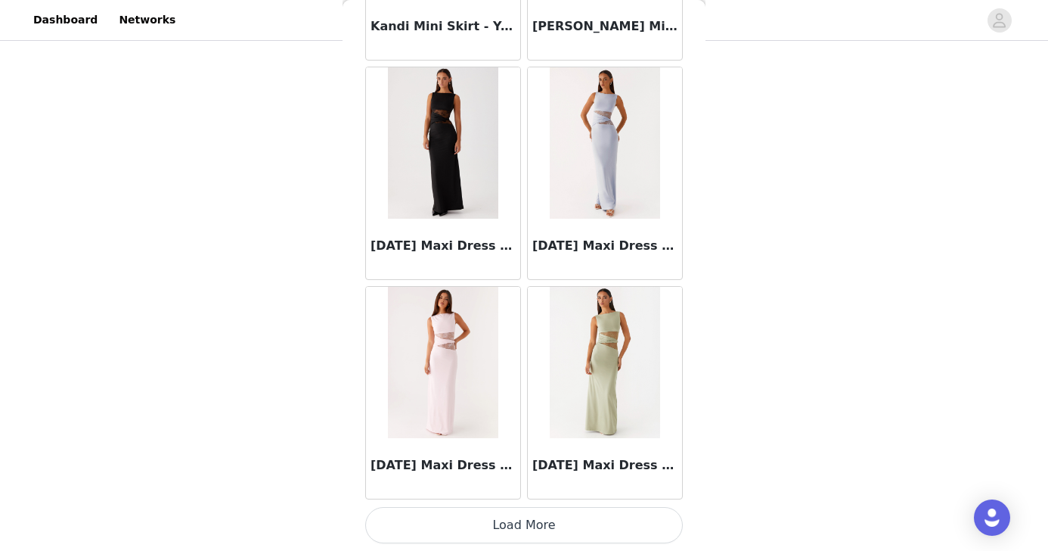
click at [509, 517] on button "Load More" at bounding box center [524, 525] width 318 height 36
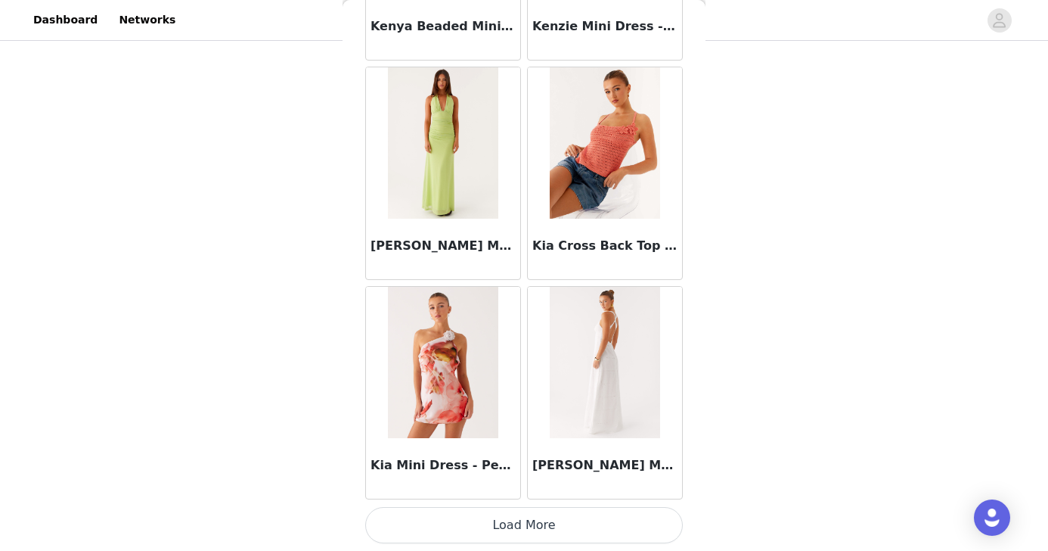
click at [531, 515] on button "Load More" at bounding box center [524, 525] width 318 height 36
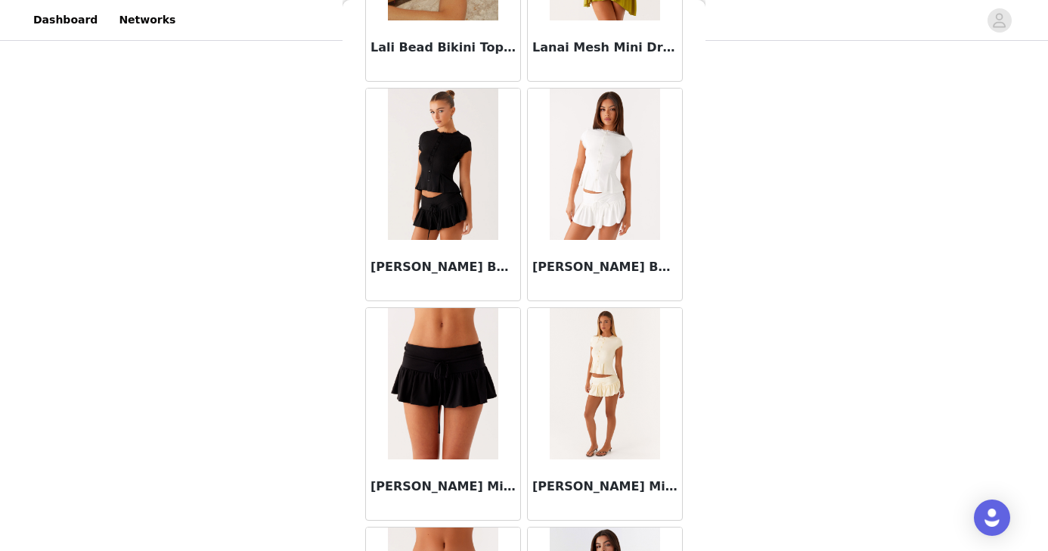
scroll to position [54398, 0]
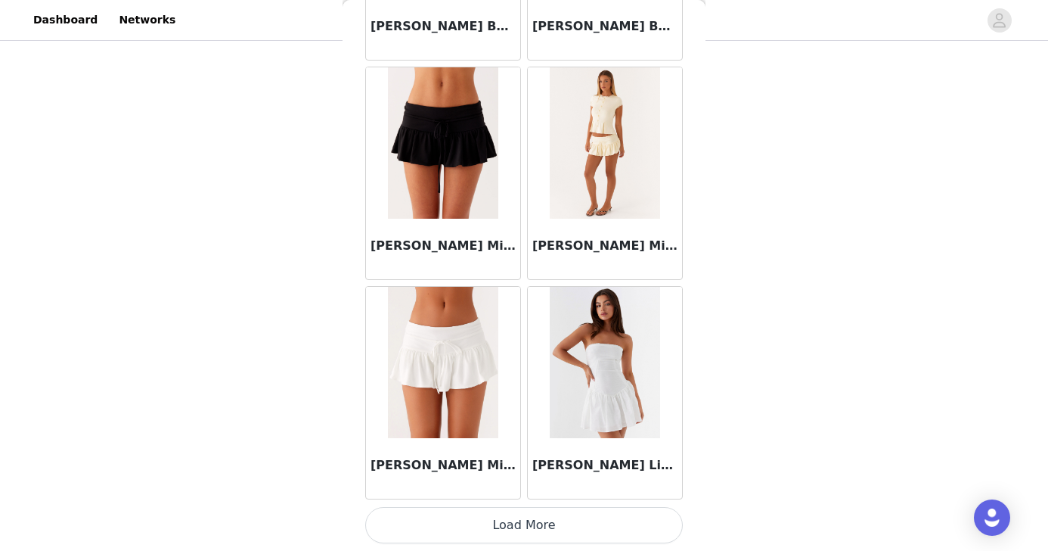
click at [517, 517] on button "Load More" at bounding box center [524, 525] width 318 height 36
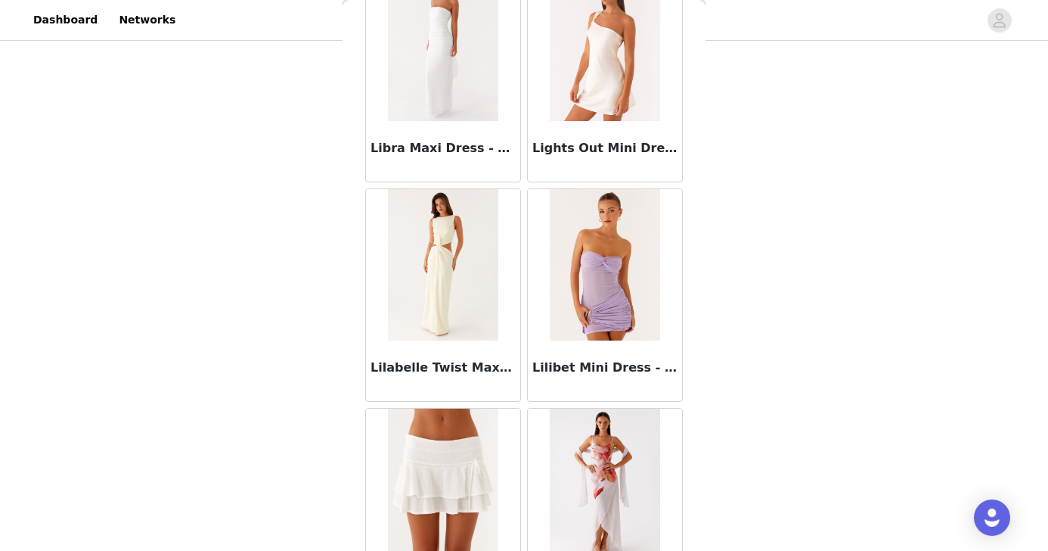
scroll to position [56591, 0]
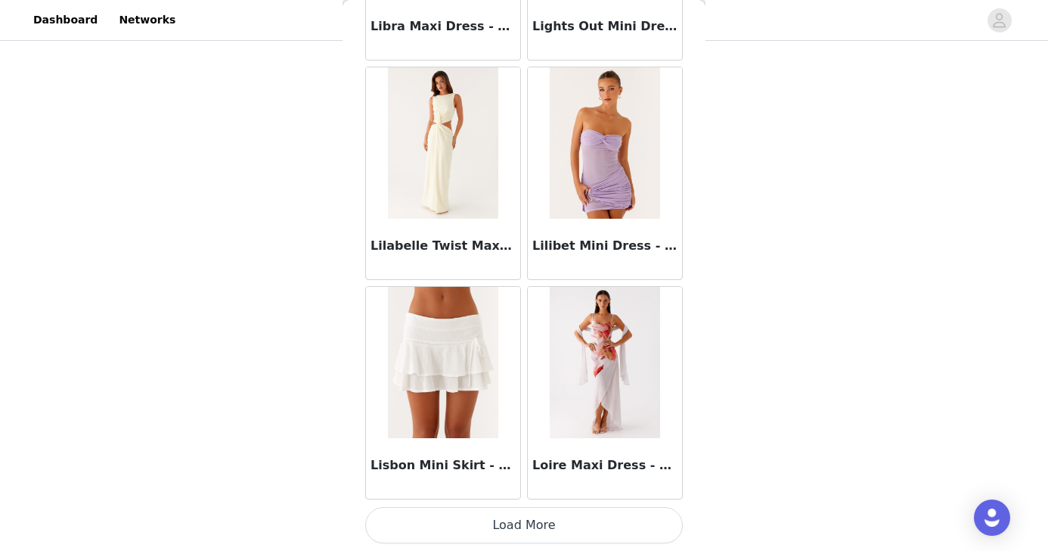
click at [540, 508] on button "Load More" at bounding box center [524, 525] width 318 height 36
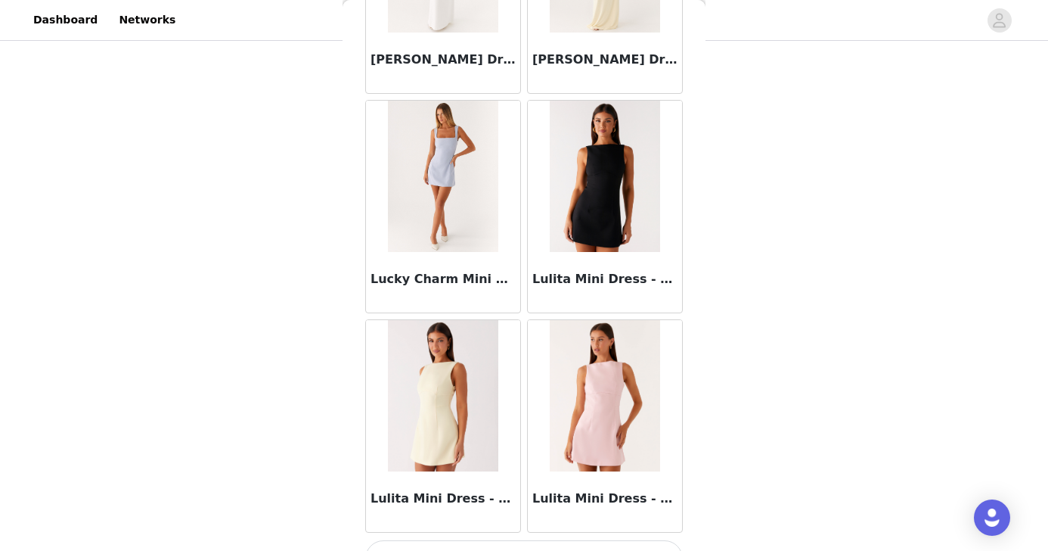
scroll to position [58784, 0]
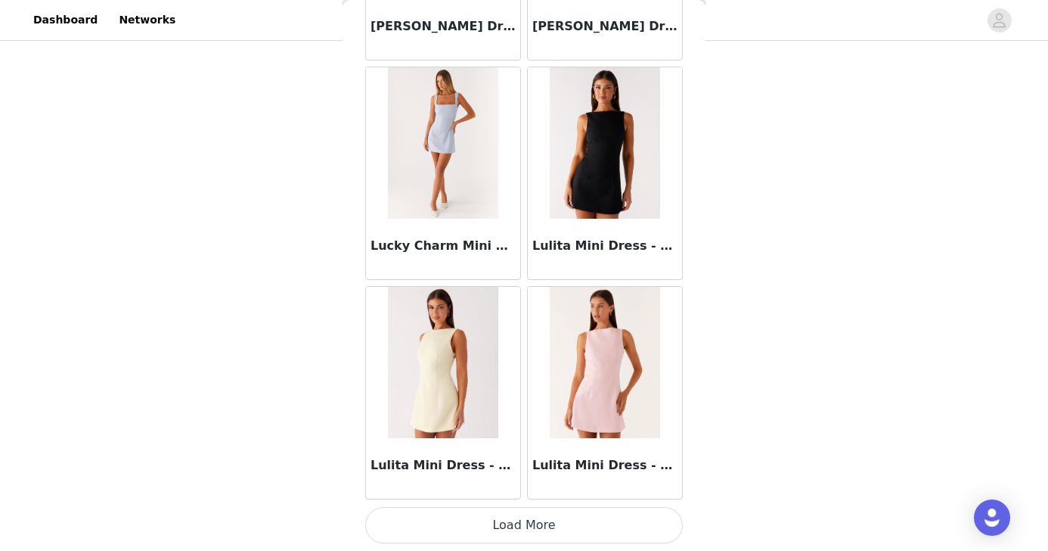
click at [530, 532] on button "Load More" at bounding box center [524, 525] width 318 height 36
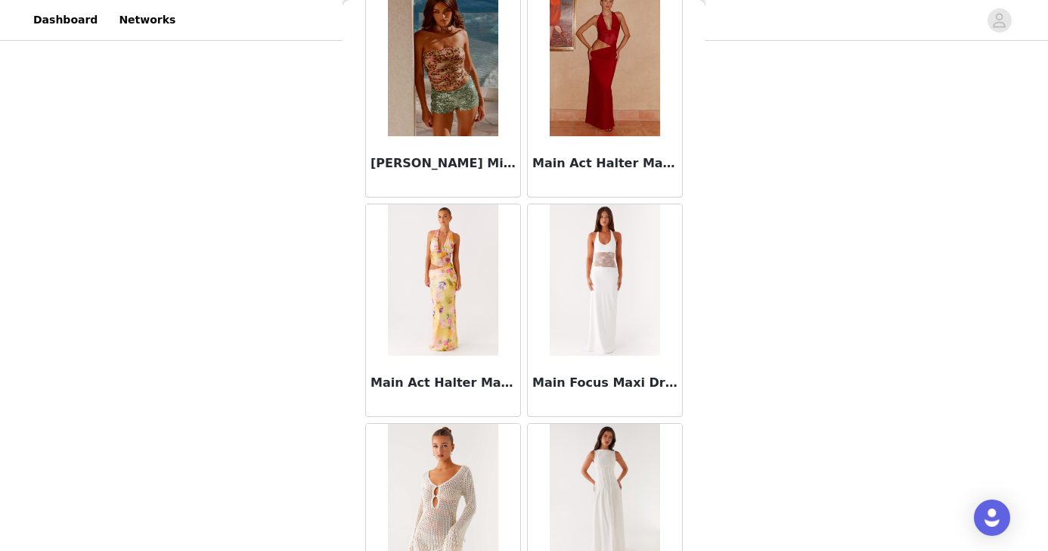
scroll to position [60977, 0]
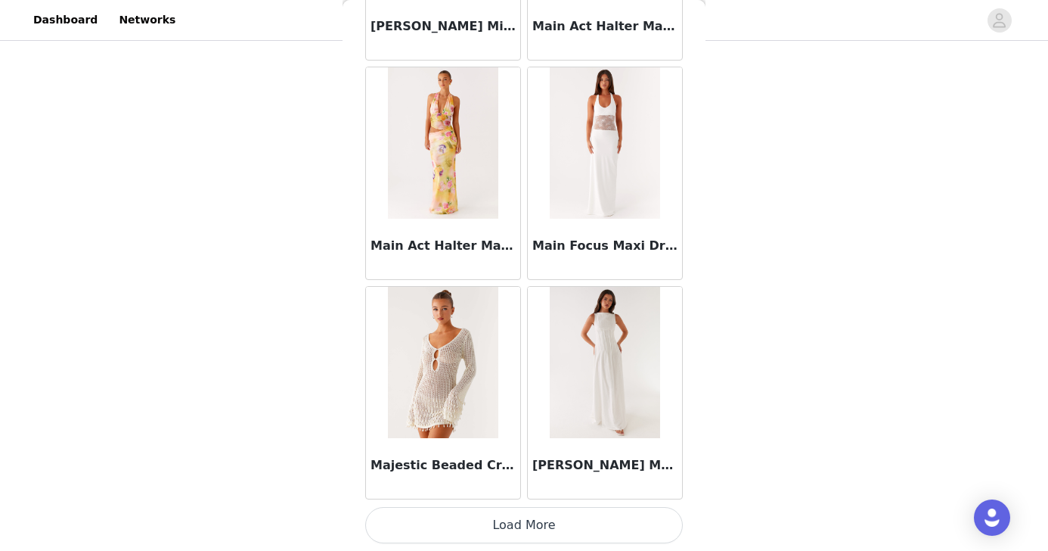
click at [538, 522] on button "Load More" at bounding box center [524, 525] width 318 height 36
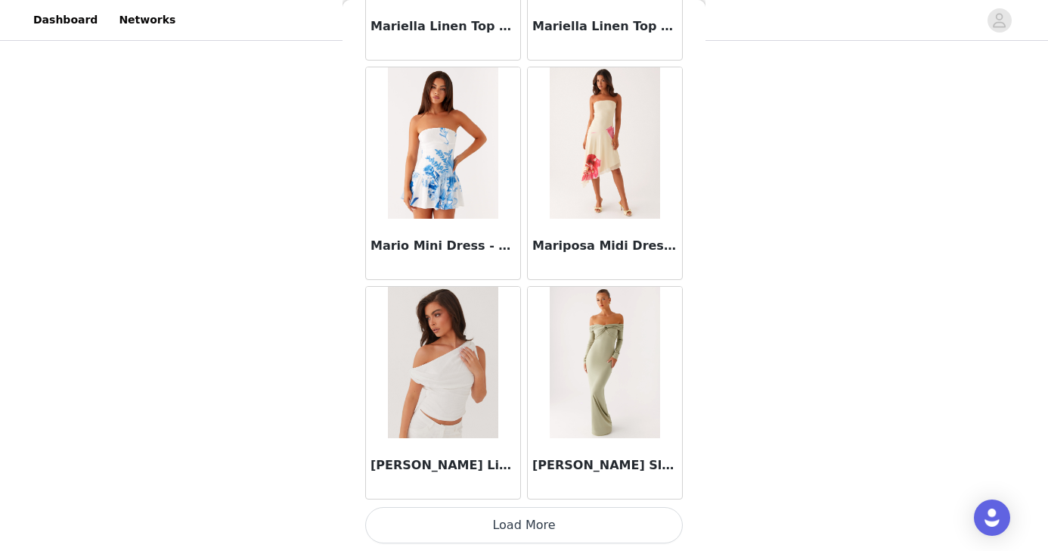
click at [513, 520] on button "Load More" at bounding box center [524, 525] width 318 height 36
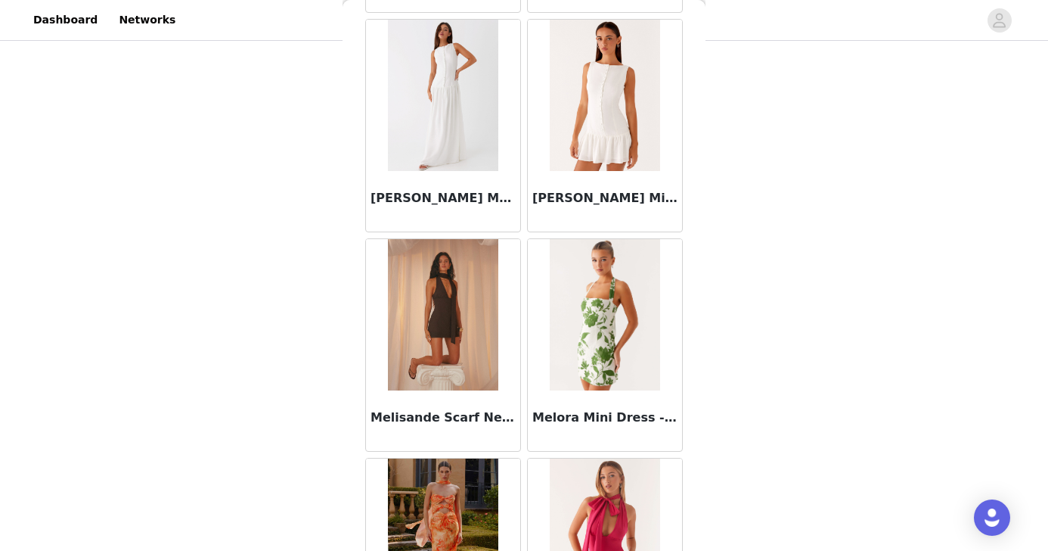
scroll to position [65364, 0]
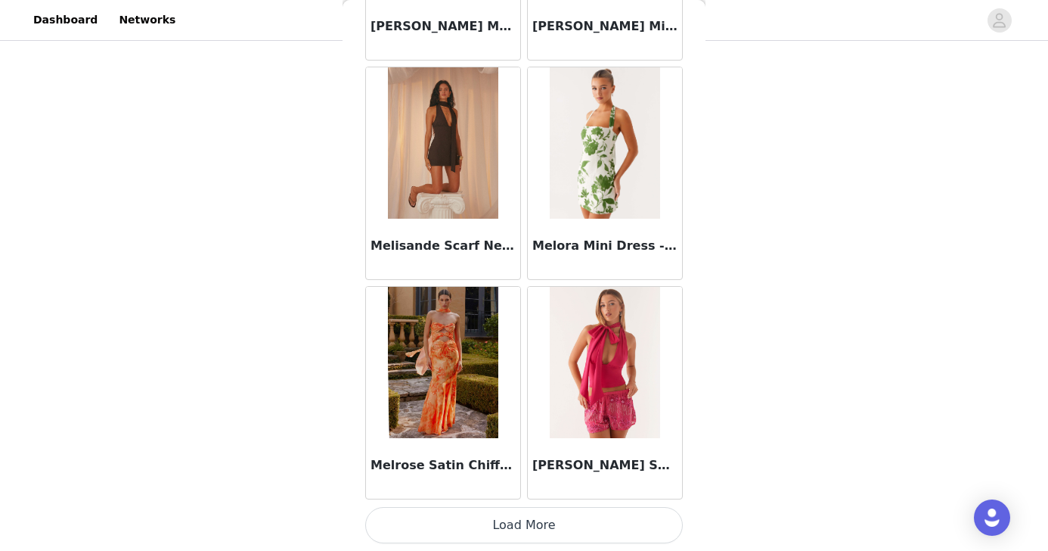
click at [489, 526] on button "Load More" at bounding box center [524, 525] width 318 height 36
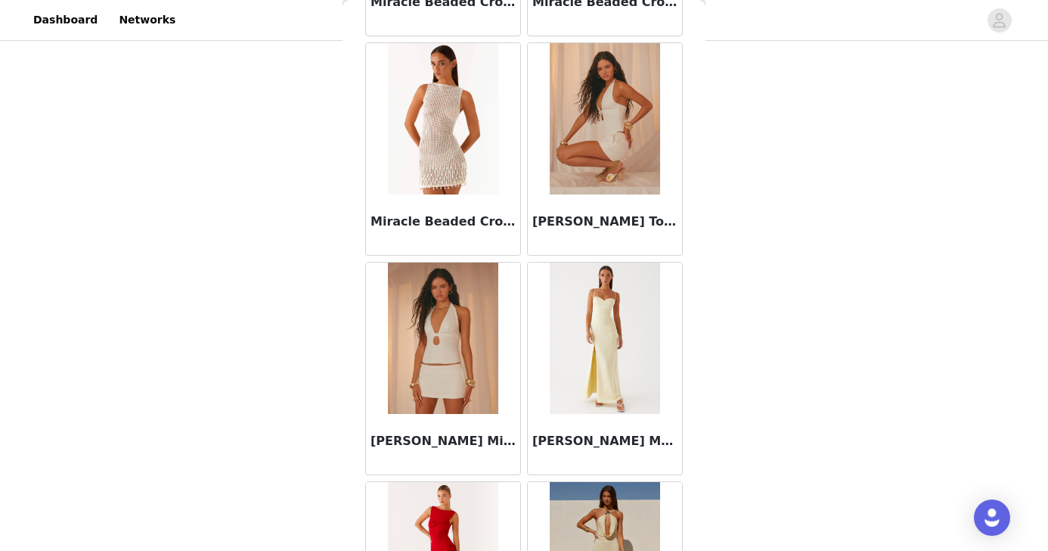
scroll to position [67557, 0]
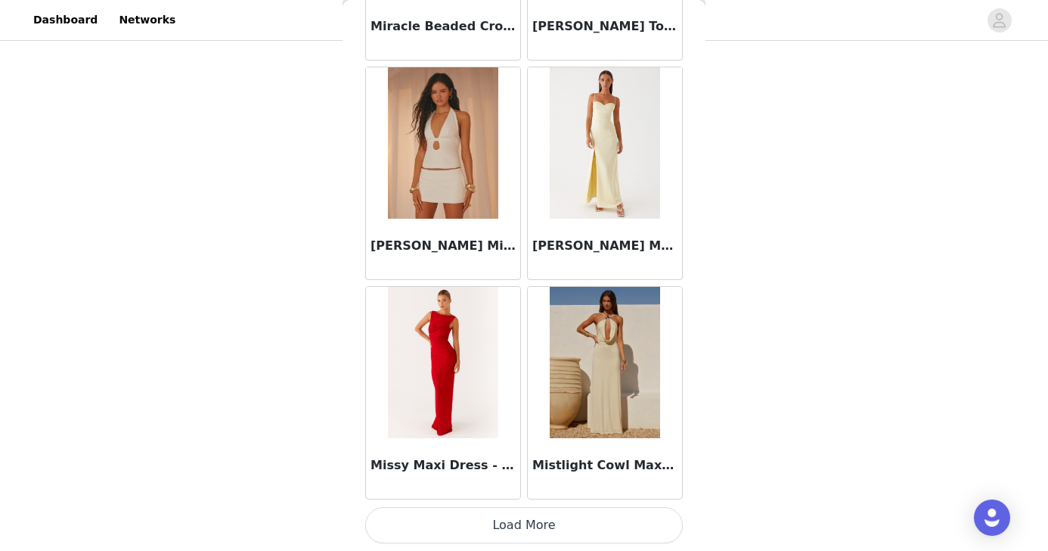
click at [501, 522] on button "Load More" at bounding box center [524, 525] width 318 height 36
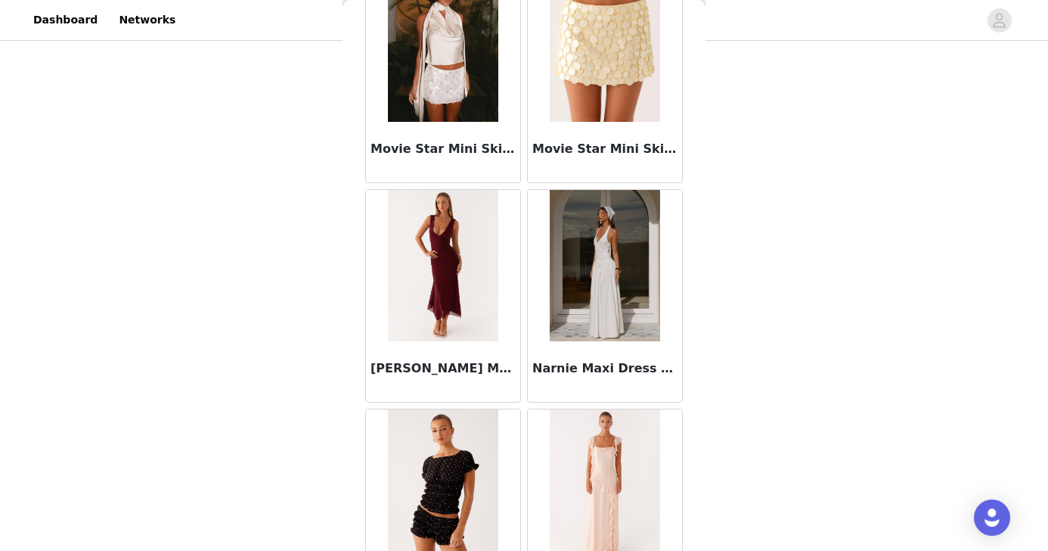
scroll to position [69750, 0]
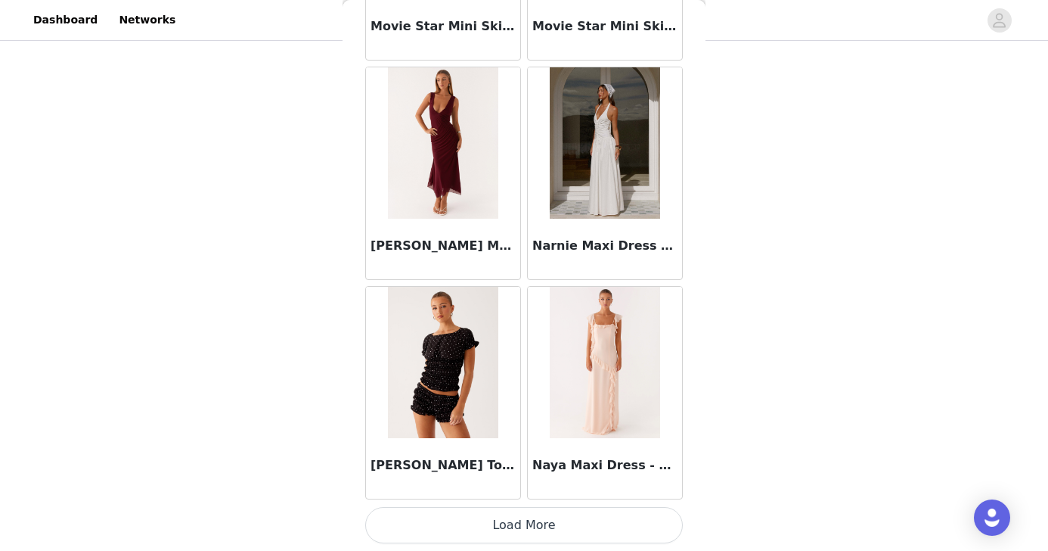
click at [491, 527] on button "Load More" at bounding box center [524, 525] width 318 height 36
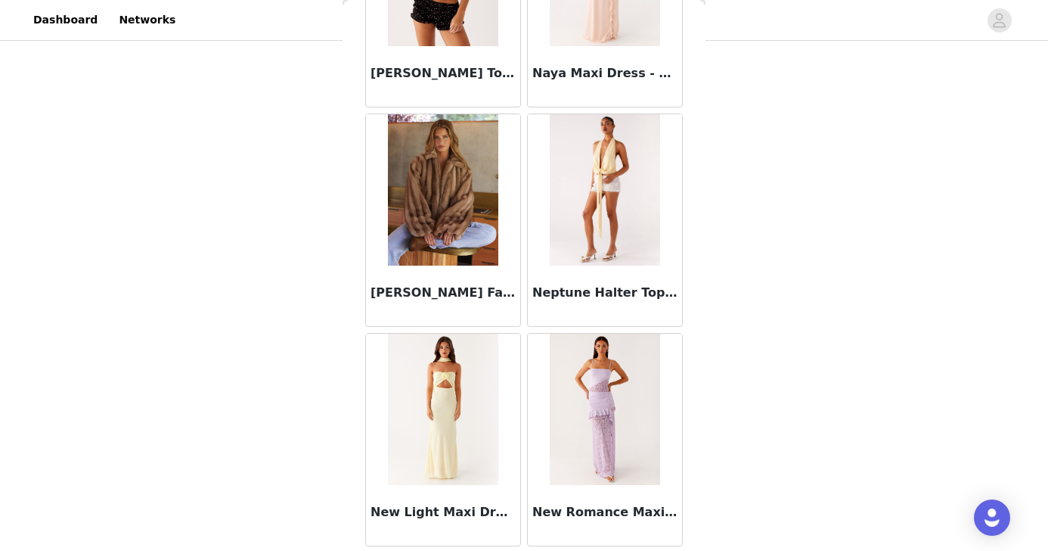
scroll to position [70051, 0]
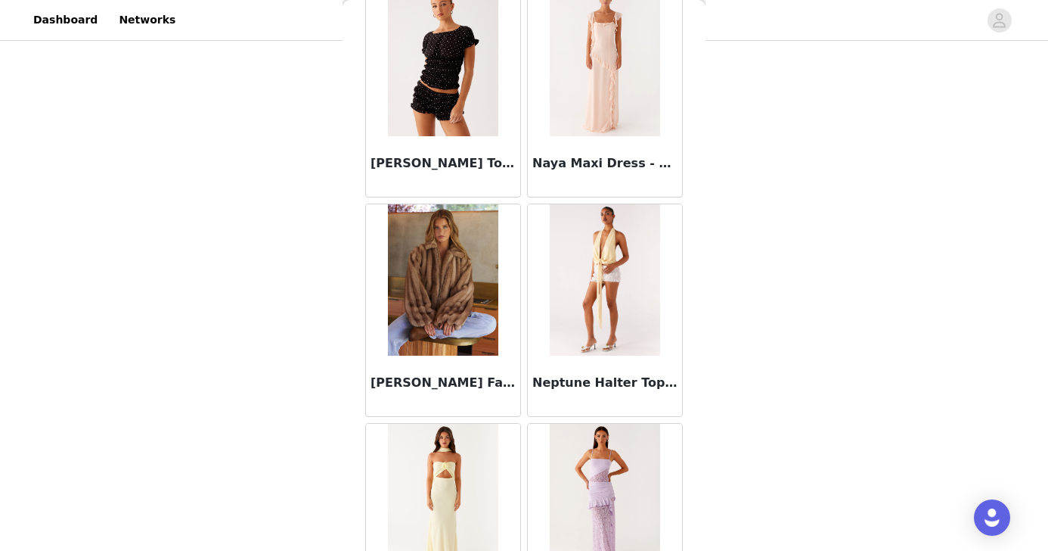
click at [482, 252] on img at bounding box center [443, 279] width 110 height 151
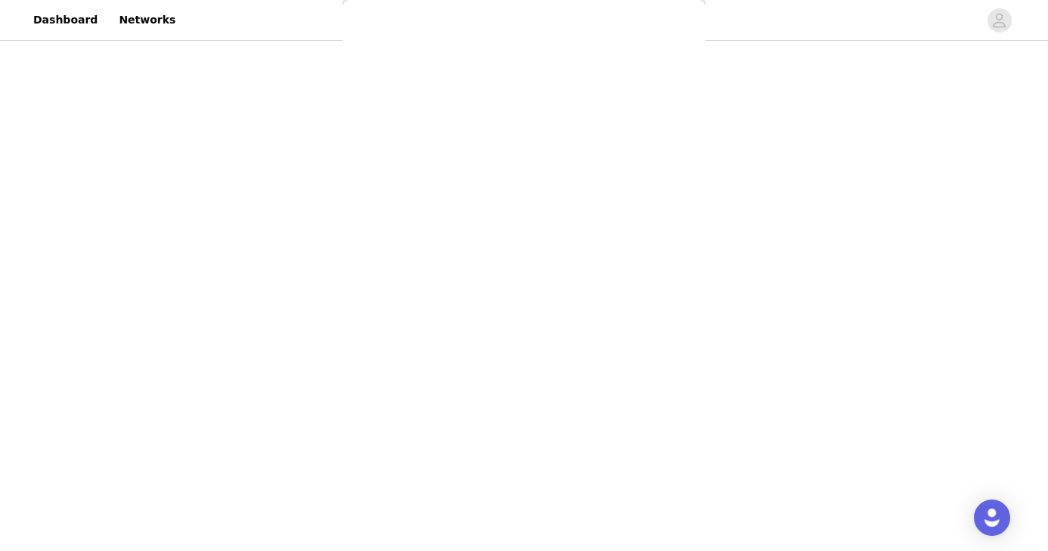
scroll to position [247, 0]
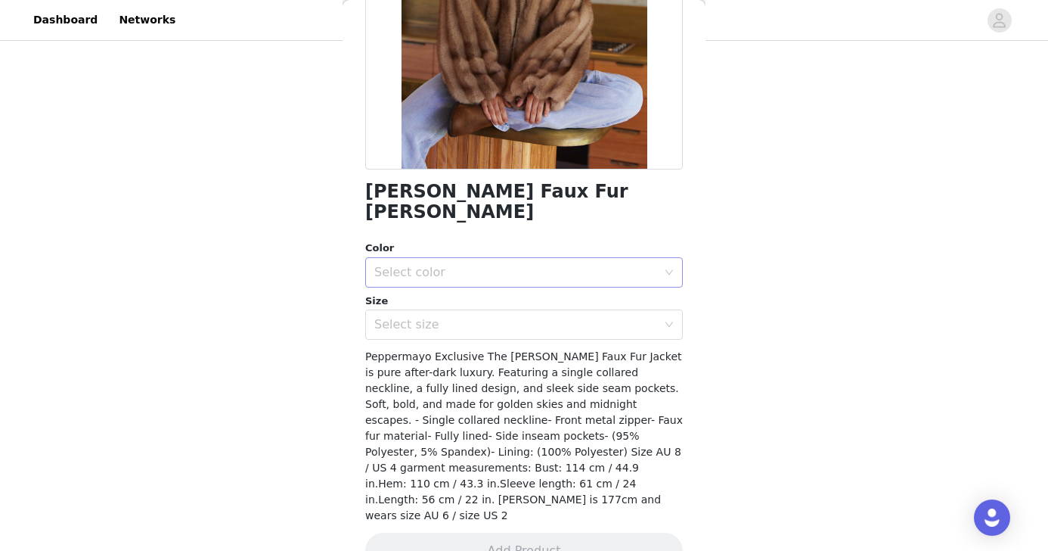
click at [599, 265] on div "Select color" at bounding box center [515, 272] width 283 height 15
click at [560, 296] on li "Brown" at bounding box center [524, 285] width 318 height 24
click at [547, 317] on div "Select size" at bounding box center [515, 324] width 283 height 15
click at [518, 315] on div "Select size" at bounding box center [519, 324] width 290 height 29
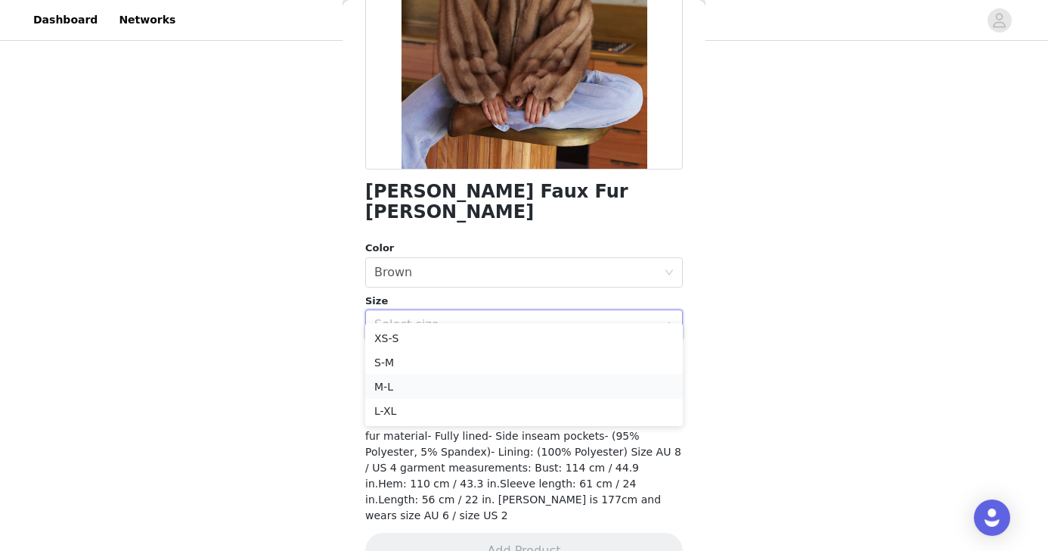
click at [489, 385] on li "M-L" at bounding box center [524, 386] width 318 height 24
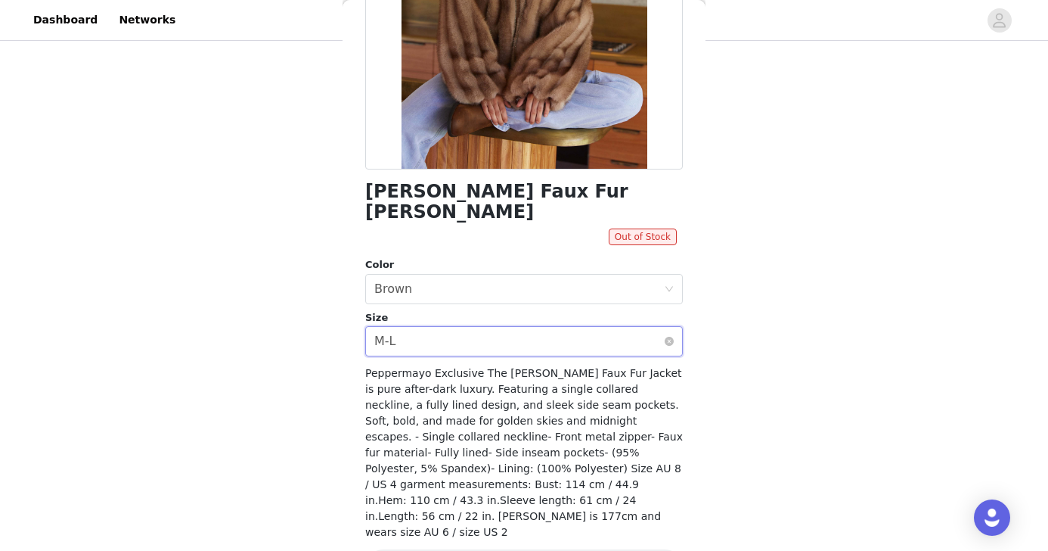
click at [595, 327] on div "Select size M-L" at bounding box center [519, 341] width 290 height 29
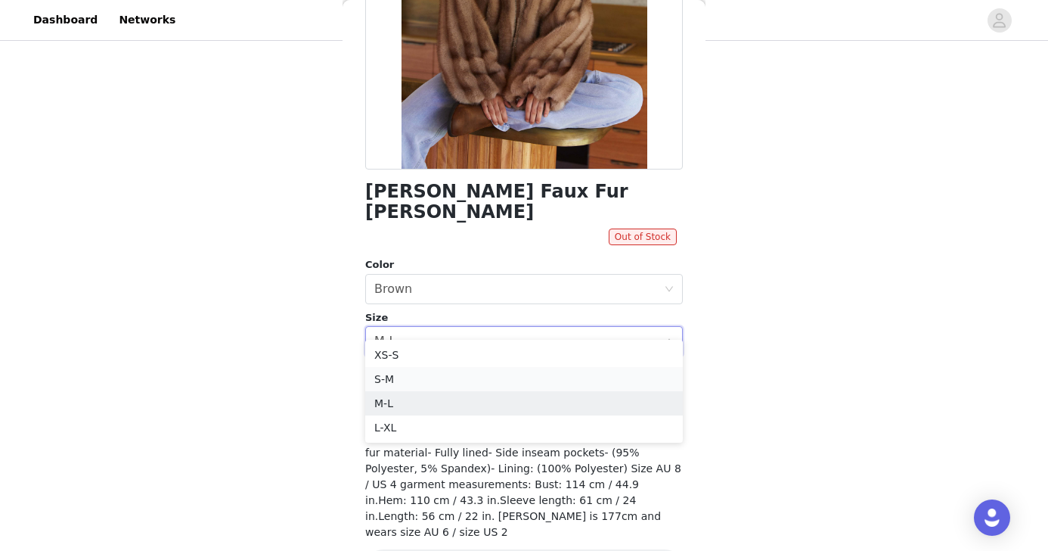
click at [557, 382] on li "S-M" at bounding box center [524, 379] width 318 height 24
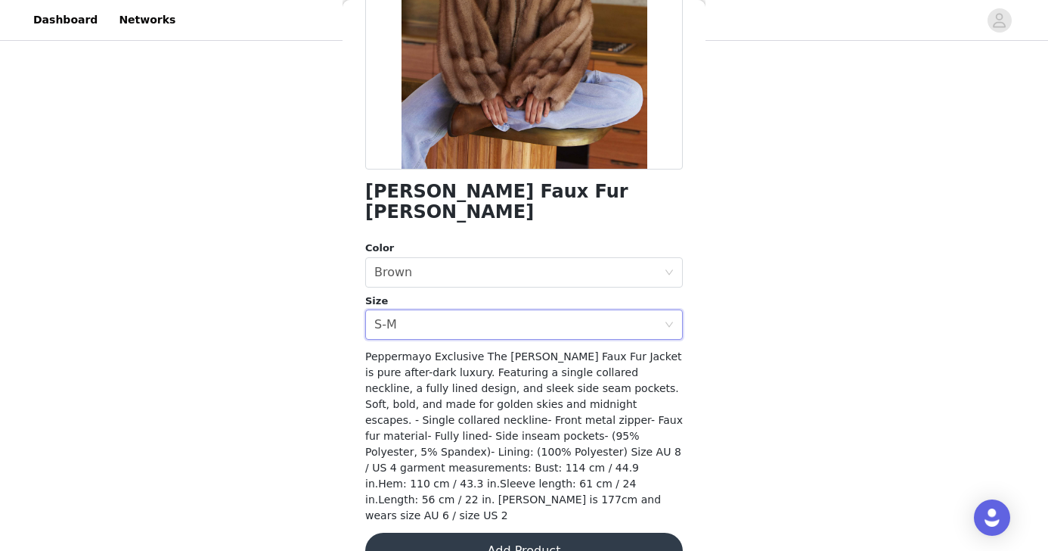
click at [553, 532] on button "Add Product" at bounding box center [524, 550] width 318 height 36
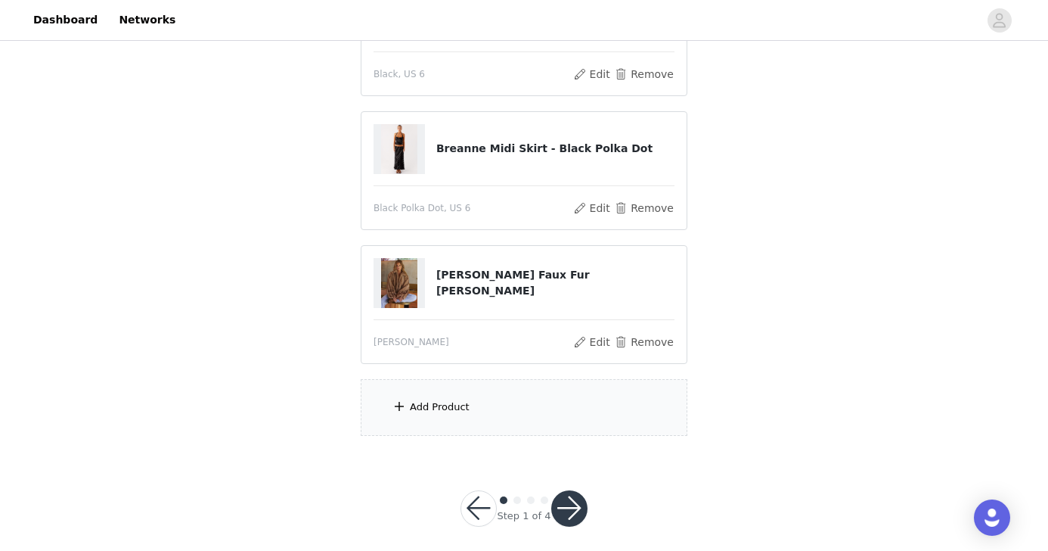
scroll to position [241, 0]
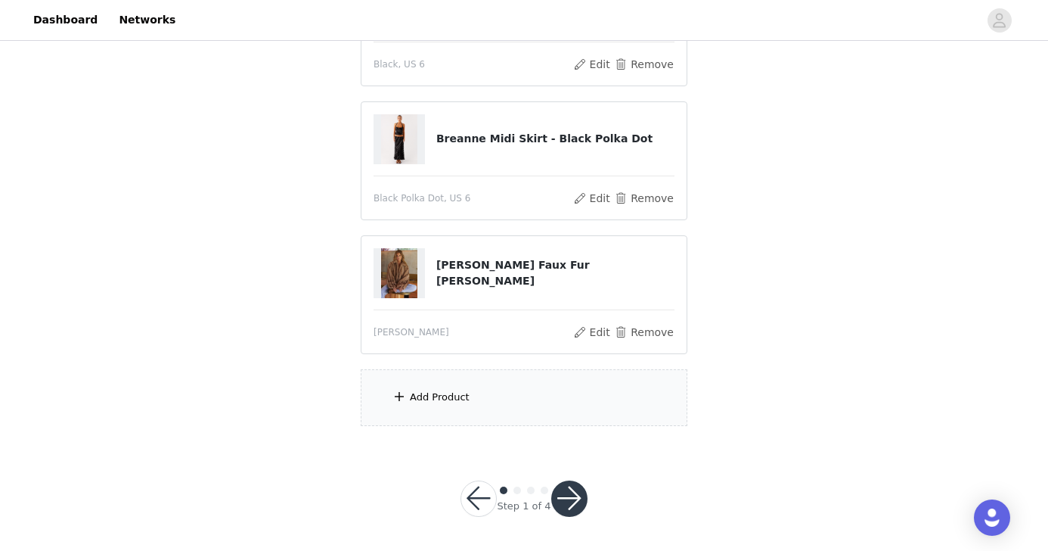
click at [542, 405] on div "Add Product" at bounding box center [524, 397] width 327 height 57
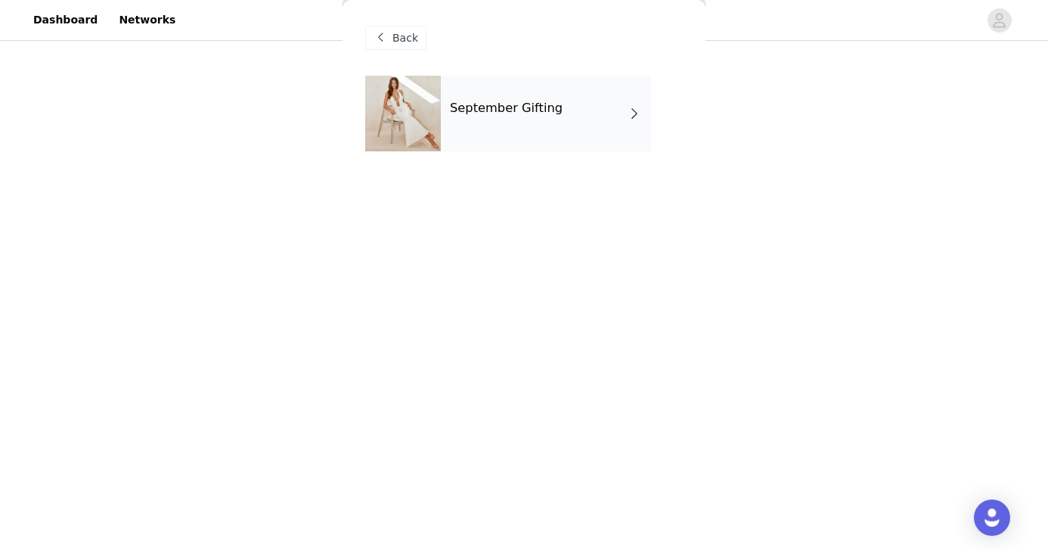
click at [492, 134] on div "September Gifting" at bounding box center [546, 114] width 210 height 76
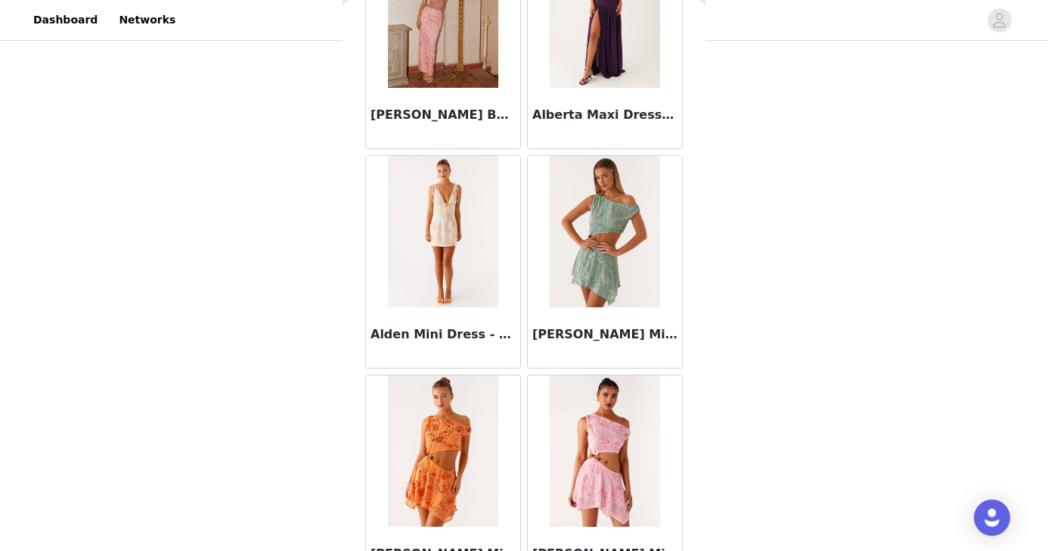
scroll to position [1764, 0]
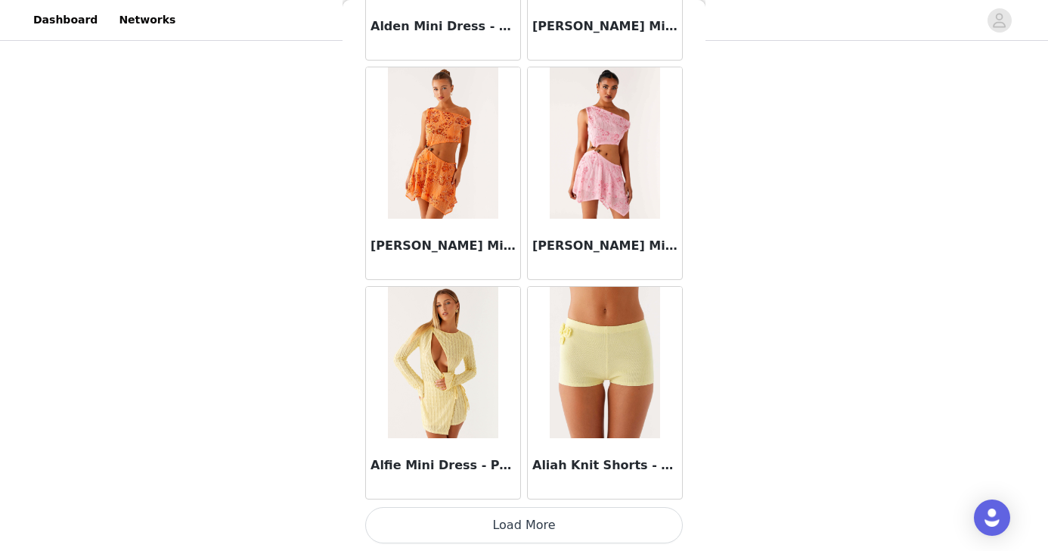
click at [482, 528] on button "Load More" at bounding box center [524, 525] width 318 height 36
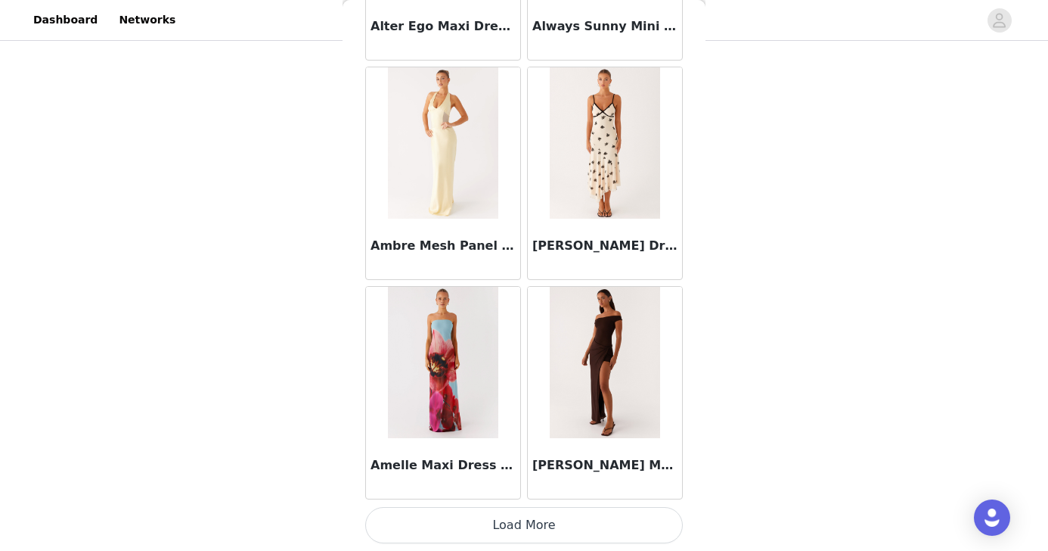
click at [508, 513] on button "Load More" at bounding box center [524, 525] width 318 height 36
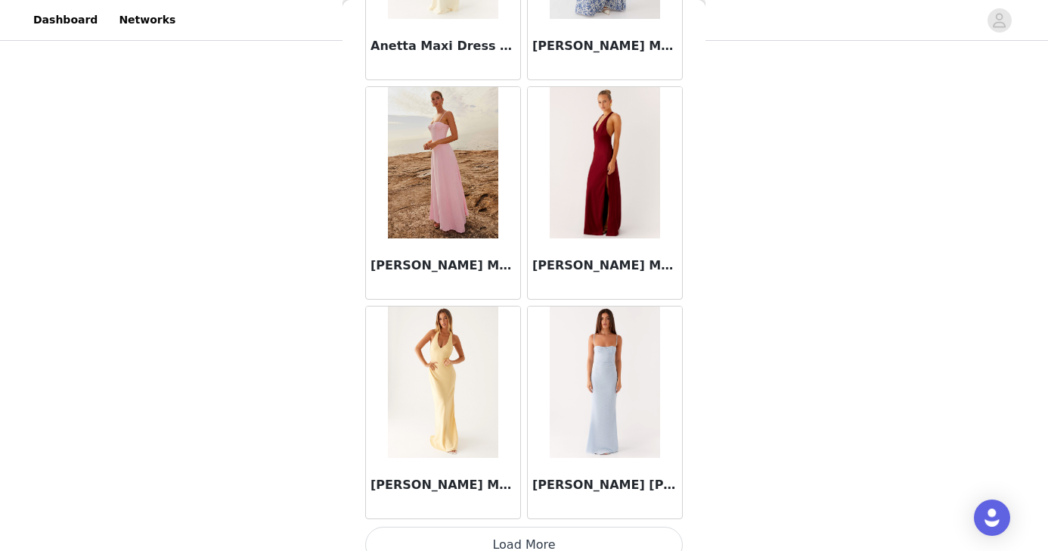
scroll to position [6150, 0]
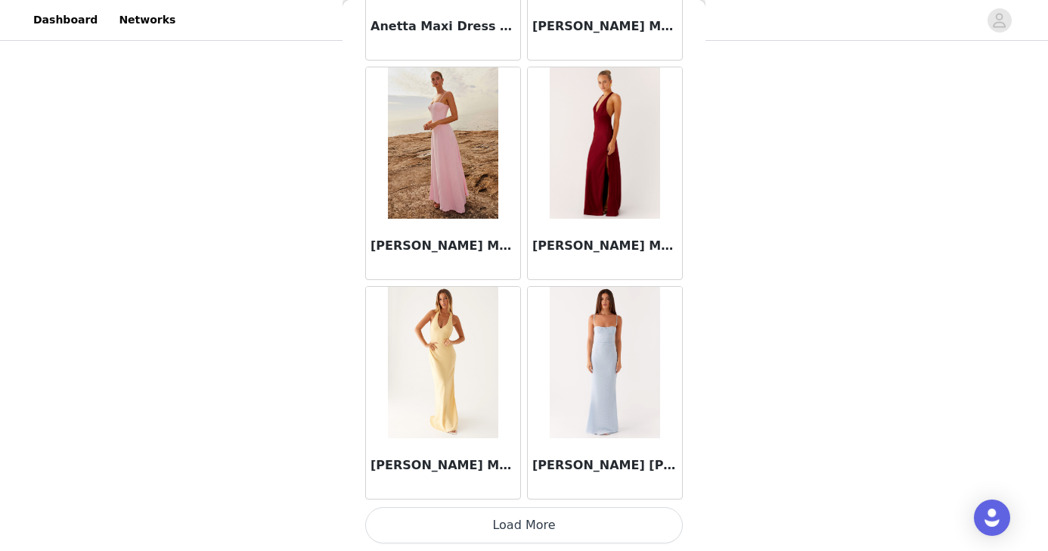
click at [502, 520] on button "Load More" at bounding box center [524, 525] width 318 height 36
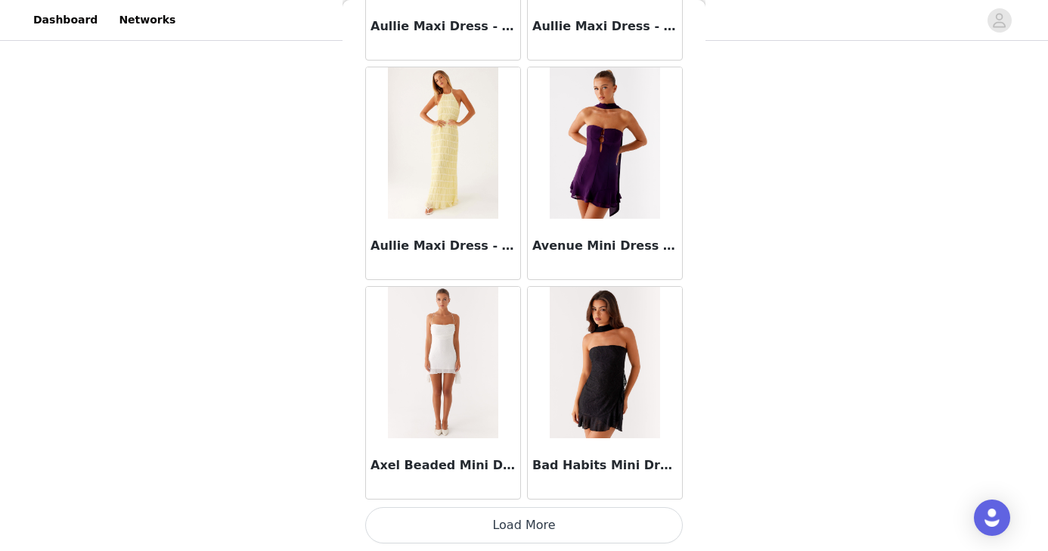
scroll to position [243, 0]
click at [517, 522] on button "Load More" at bounding box center [524, 525] width 318 height 36
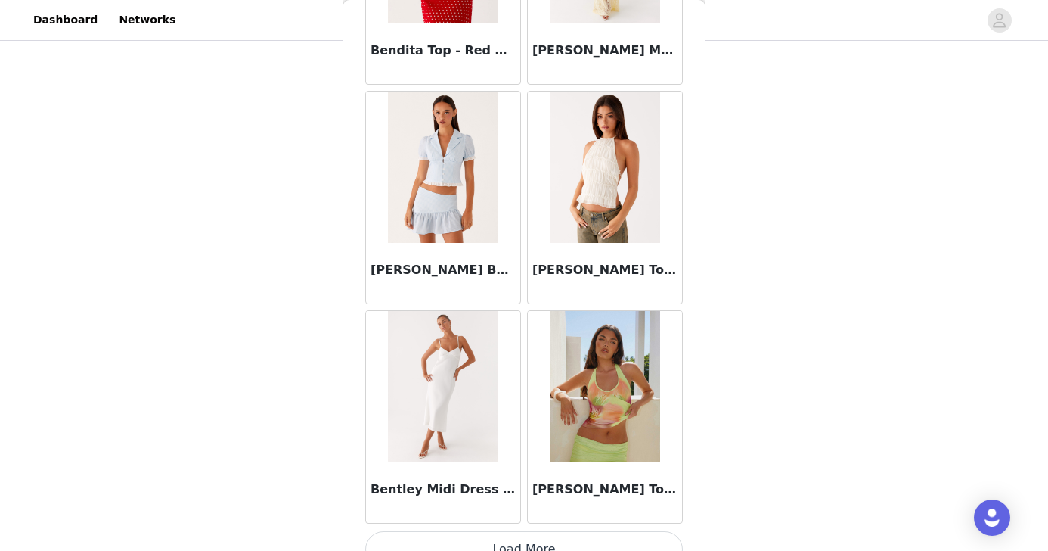
scroll to position [10536, 0]
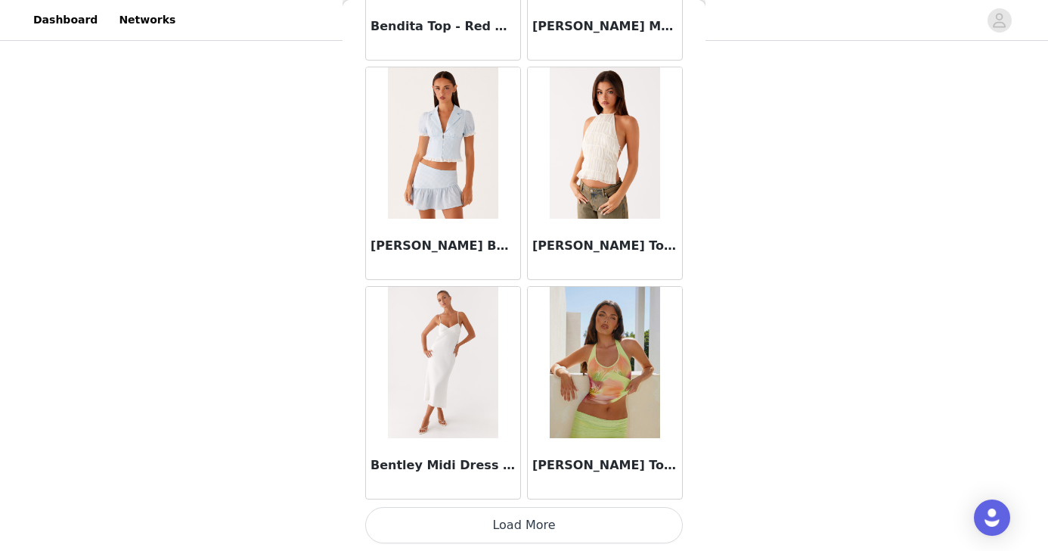
click at [569, 521] on button "Load More" at bounding box center [524, 525] width 318 height 36
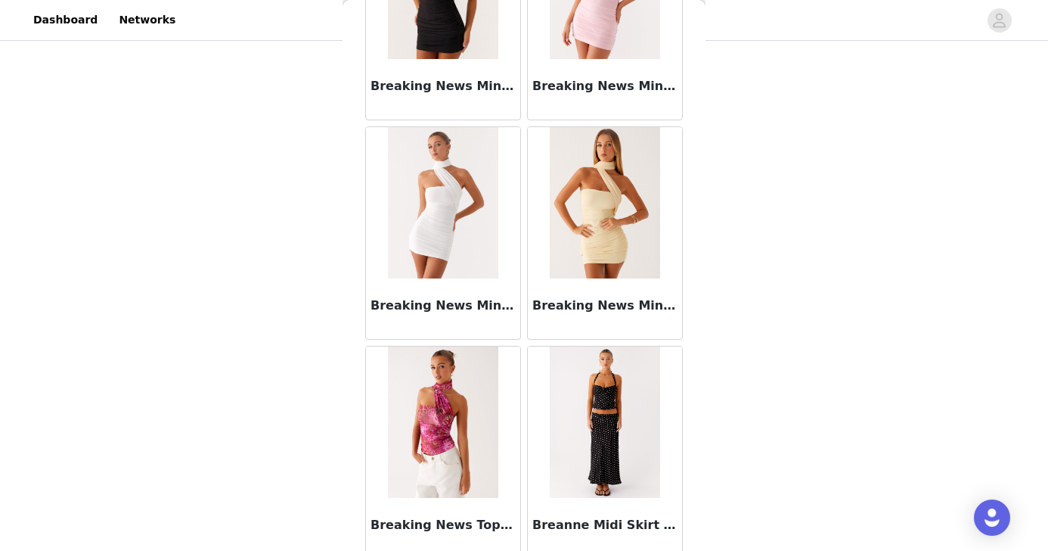
scroll to position [12729, 0]
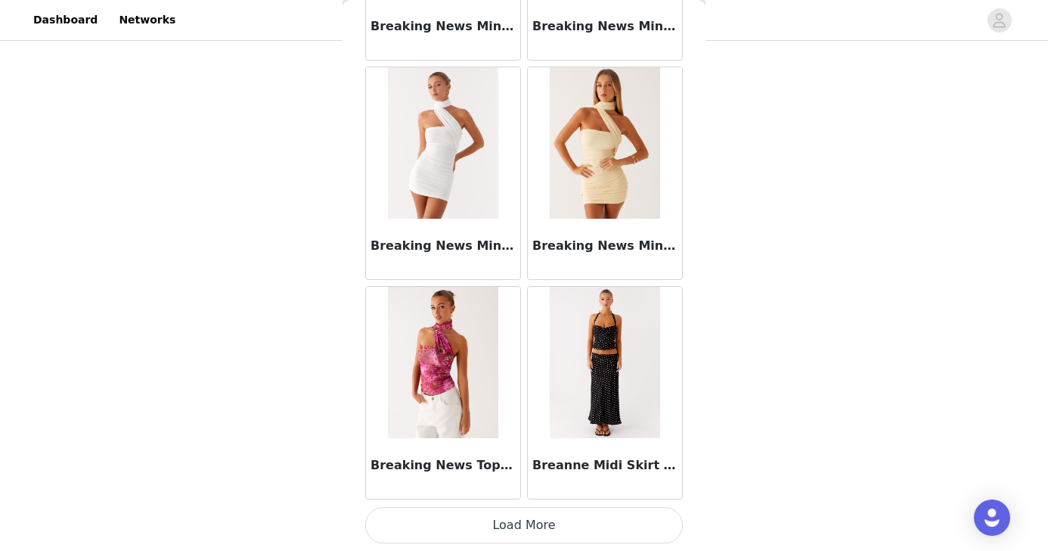
click at [551, 522] on button "Load More" at bounding box center [524, 525] width 318 height 36
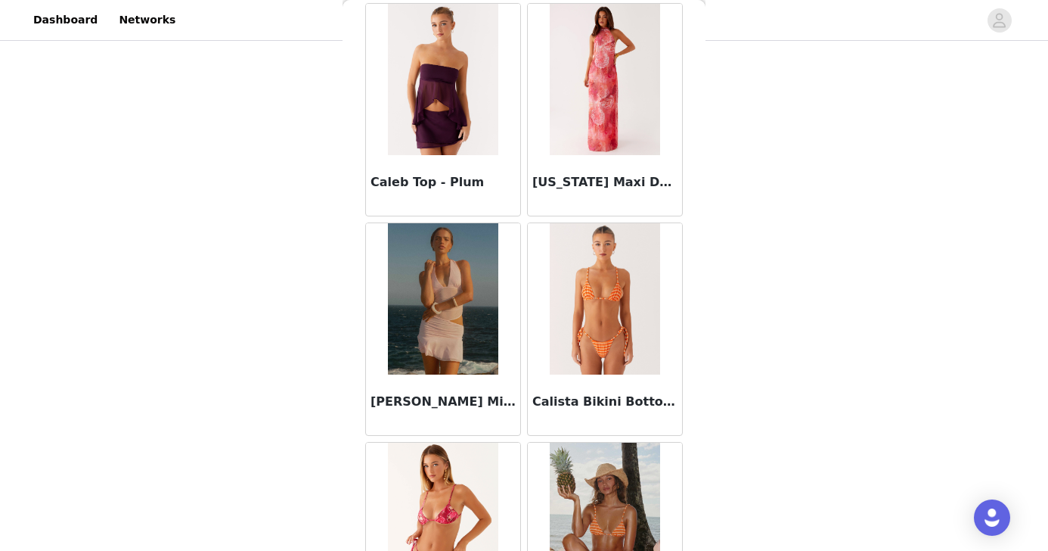
scroll to position [14922, 0]
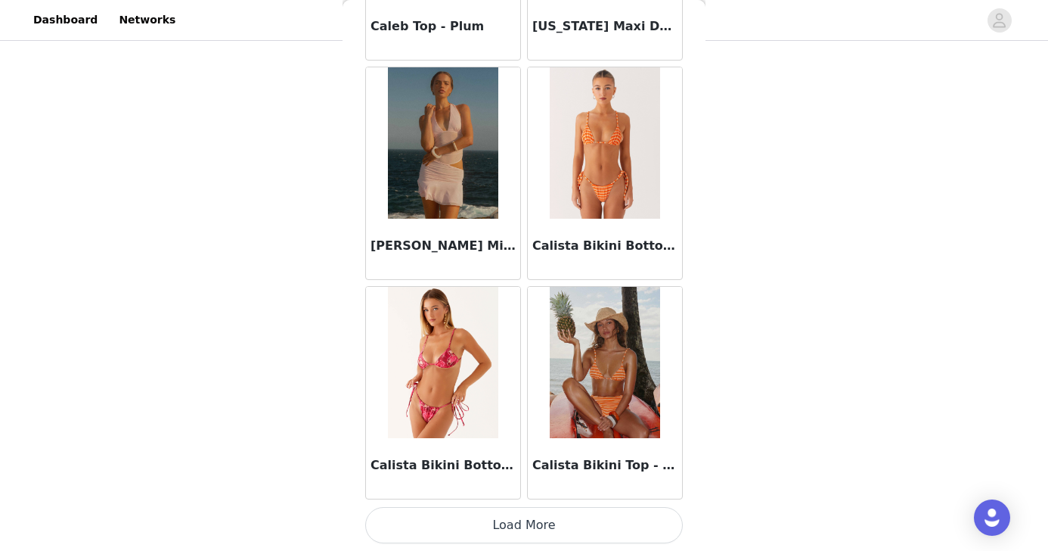
click at [556, 517] on button "Load More" at bounding box center [524, 525] width 318 height 36
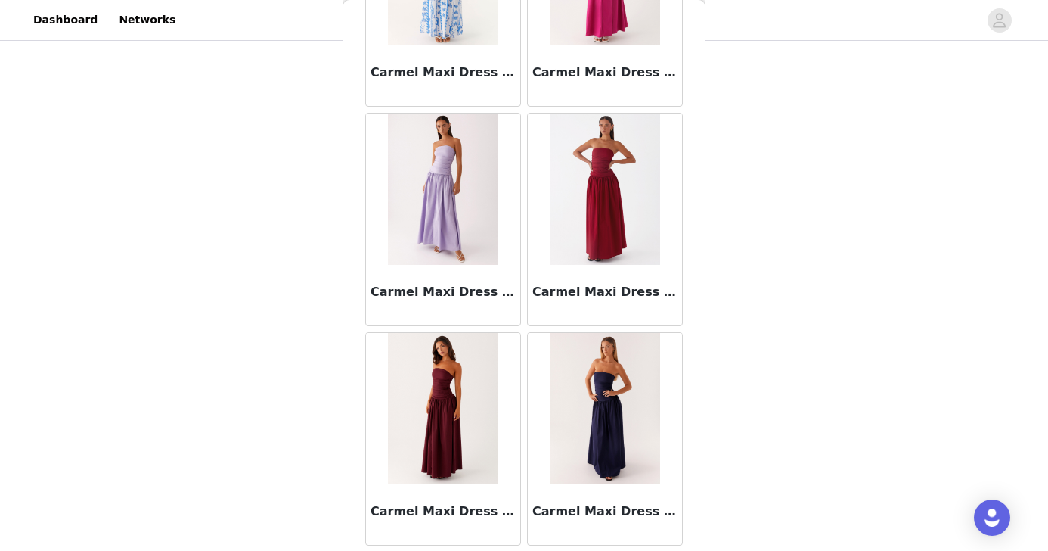
scroll to position [17115, 0]
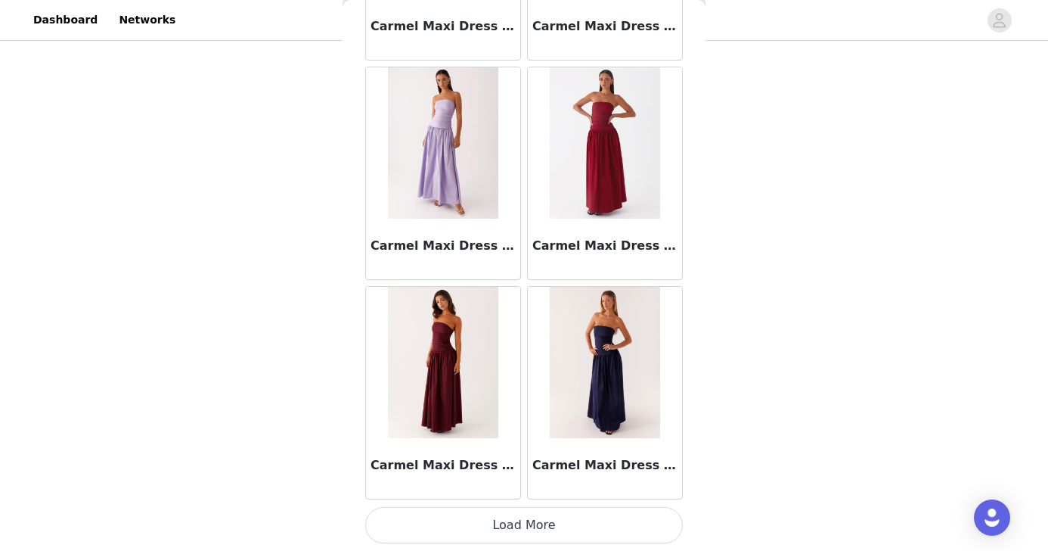
click at [507, 529] on button "Load More" at bounding box center [524, 525] width 318 height 36
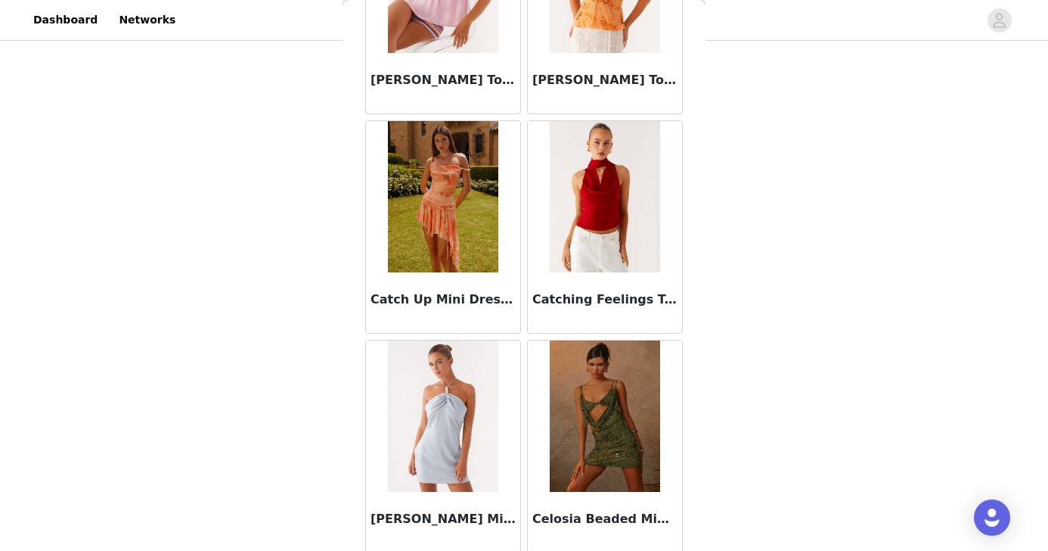
scroll to position [19308, 0]
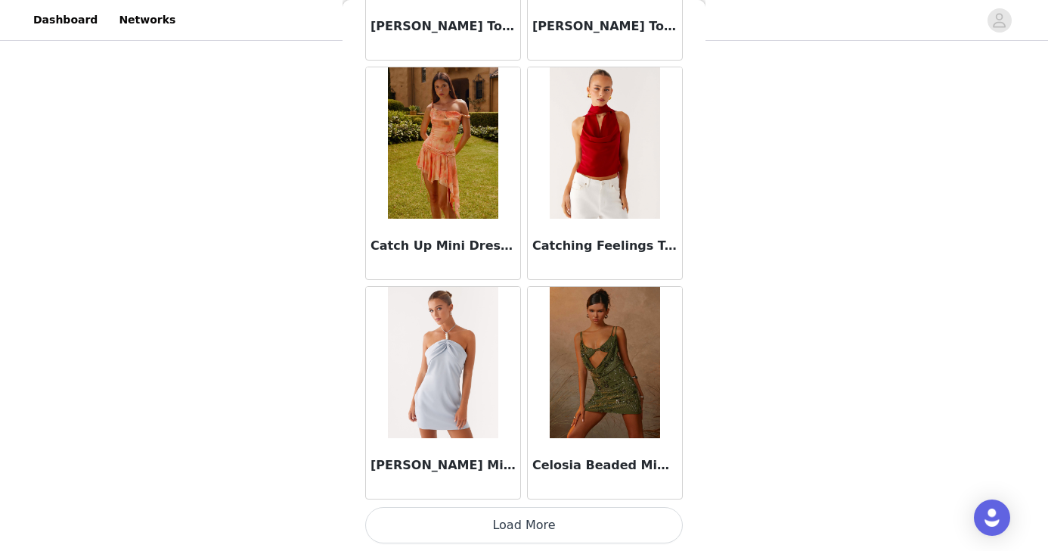
click at [529, 520] on button "Load More" at bounding box center [524, 525] width 318 height 36
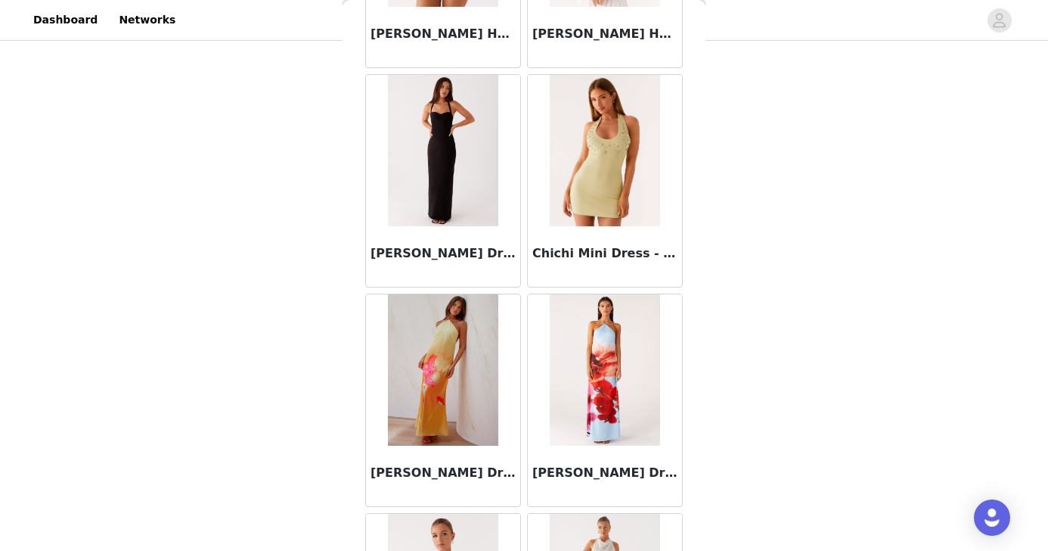
scroll to position [21501, 0]
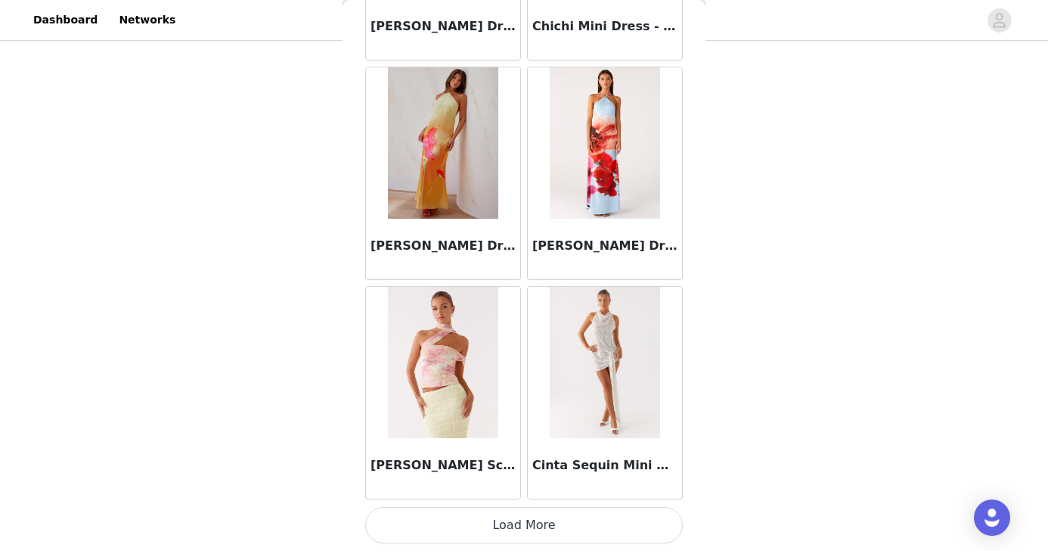
click at [610, 522] on button "Load More" at bounding box center [524, 525] width 318 height 36
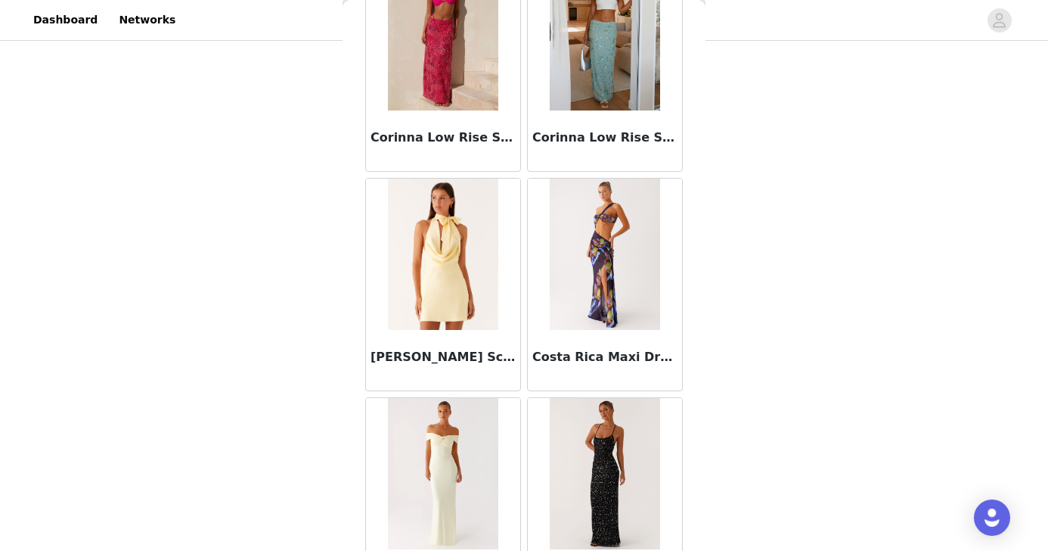
scroll to position [23695, 0]
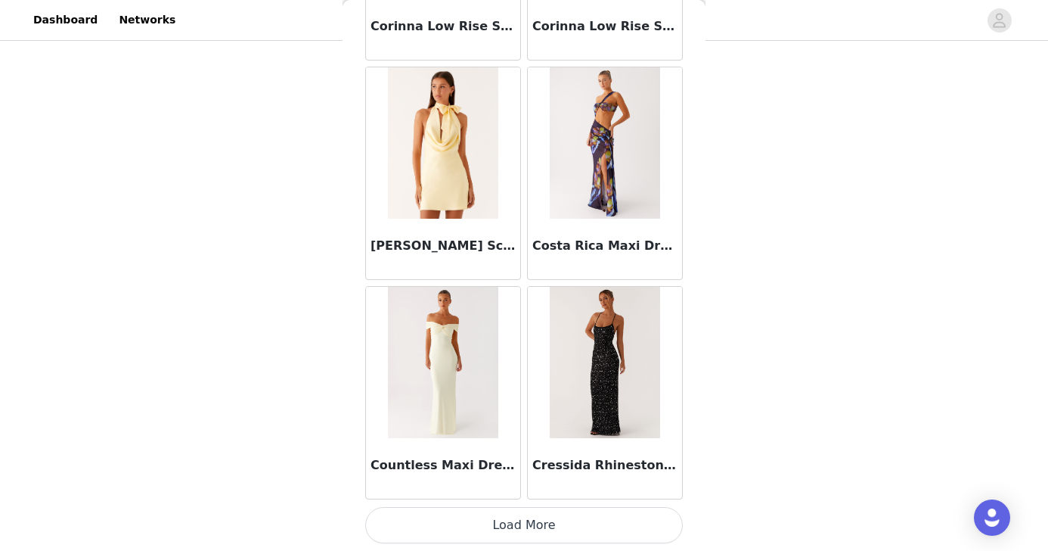
click at [568, 523] on button "Load More" at bounding box center [524, 525] width 318 height 36
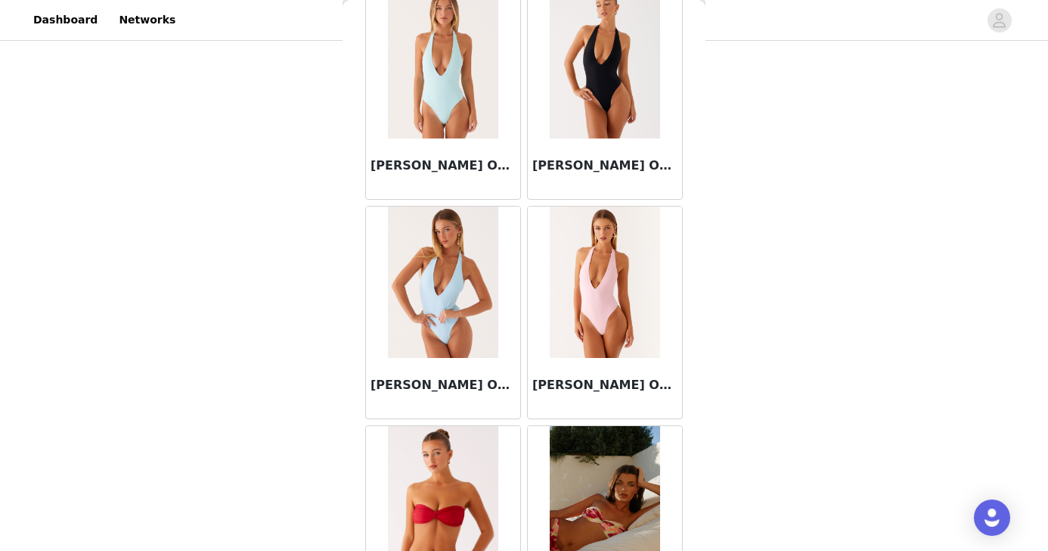
scroll to position [25888, 0]
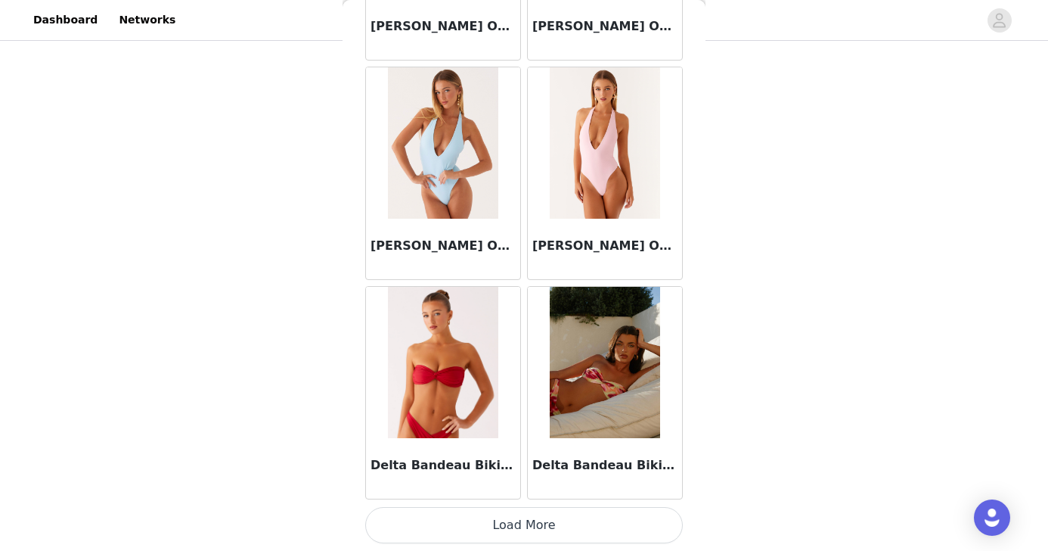
click at [573, 517] on button "Load More" at bounding box center [524, 525] width 318 height 36
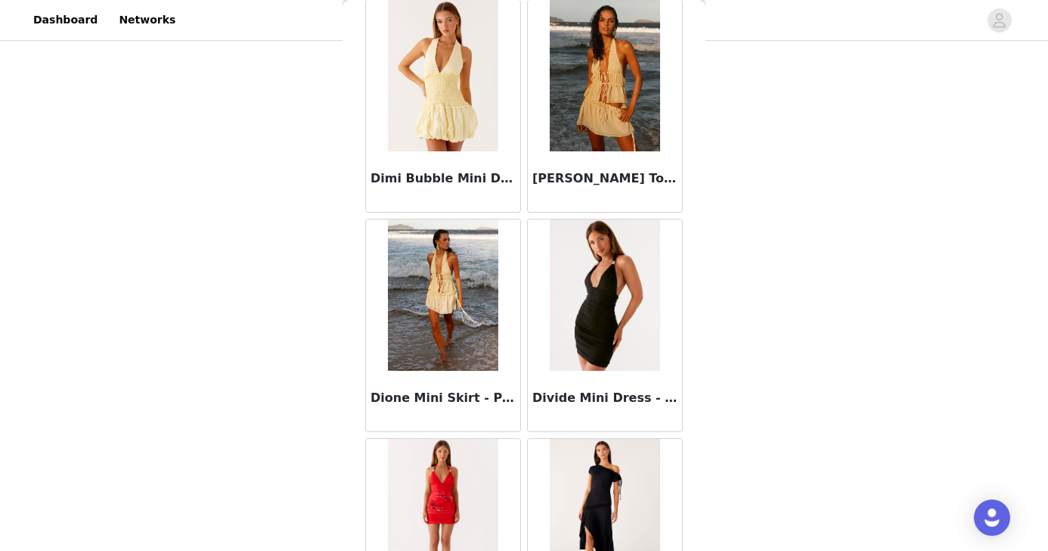
scroll to position [28081, 0]
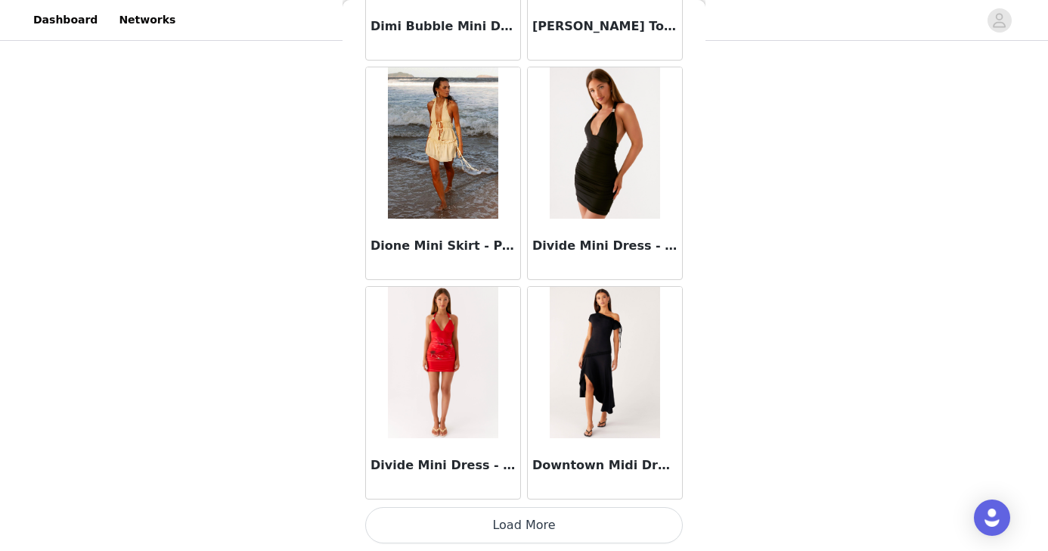
click at [557, 523] on button "Load More" at bounding box center [524, 525] width 318 height 36
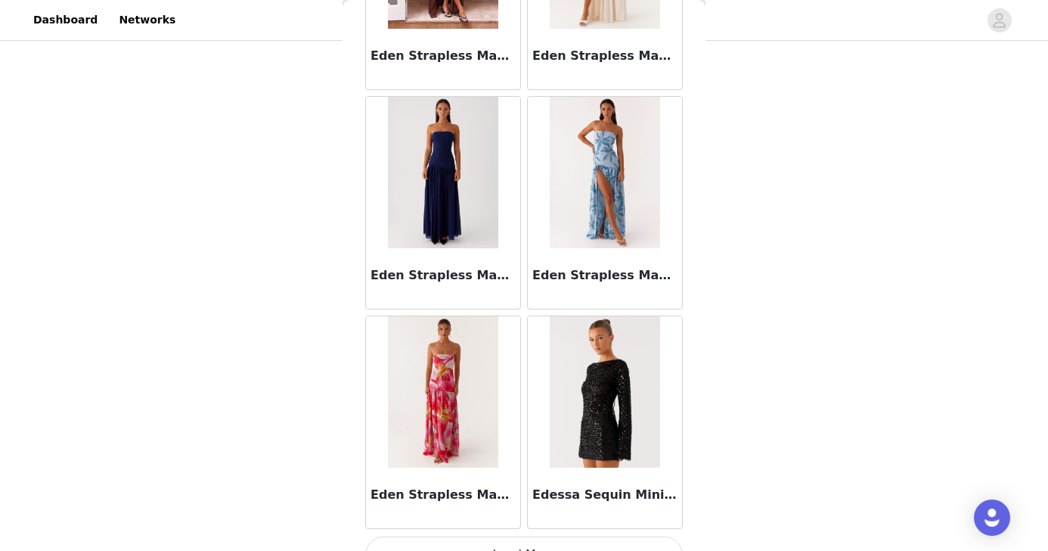
scroll to position [30274, 0]
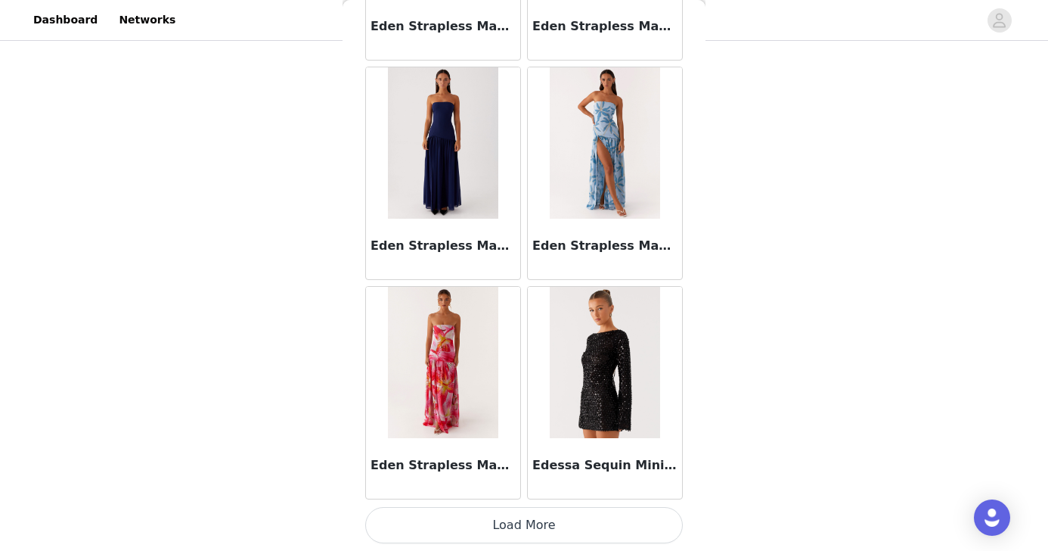
click at [542, 526] on button "Load More" at bounding box center [524, 525] width 318 height 36
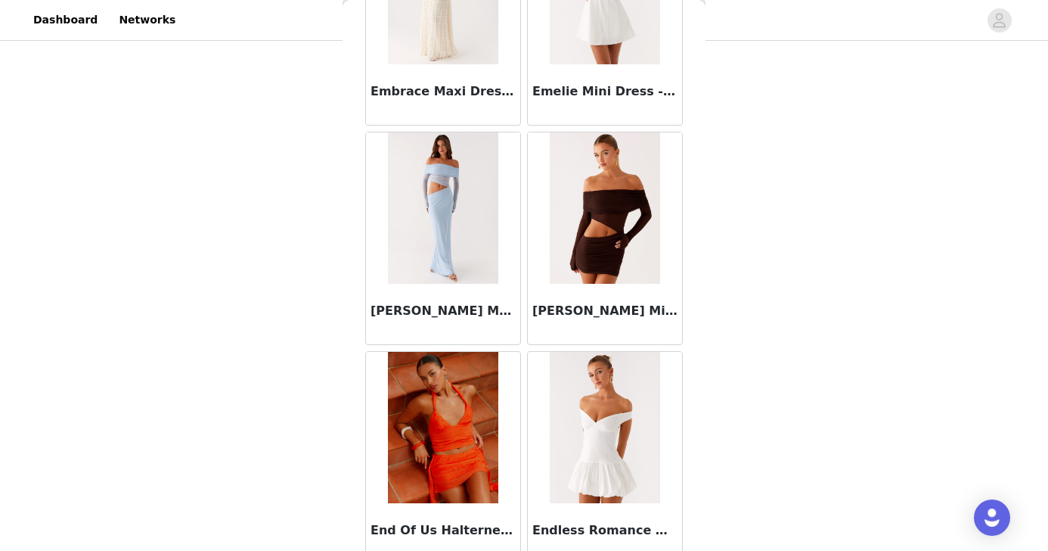
scroll to position [32467, 0]
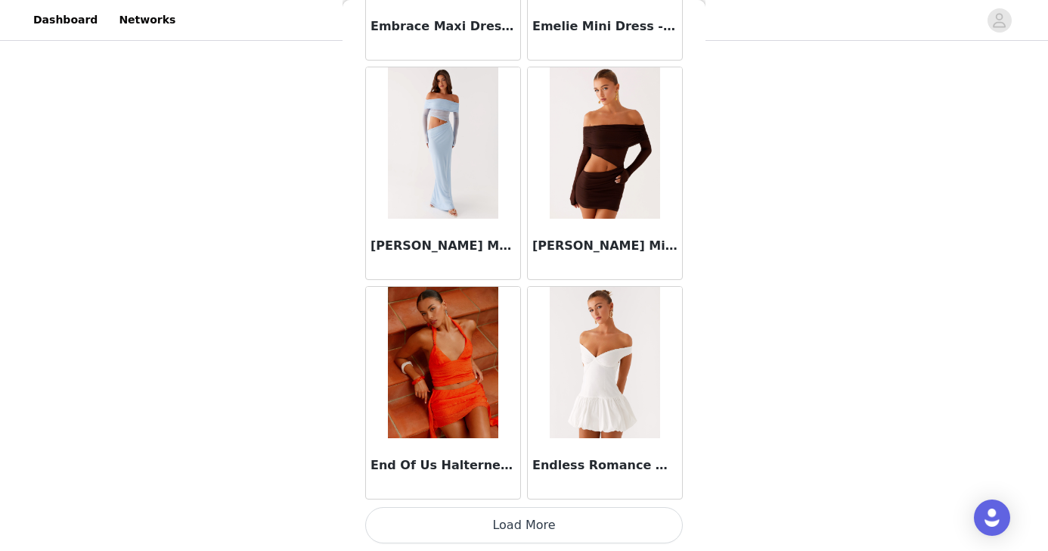
click at [545, 525] on button "Load More" at bounding box center [524, 525] width 318 height 36
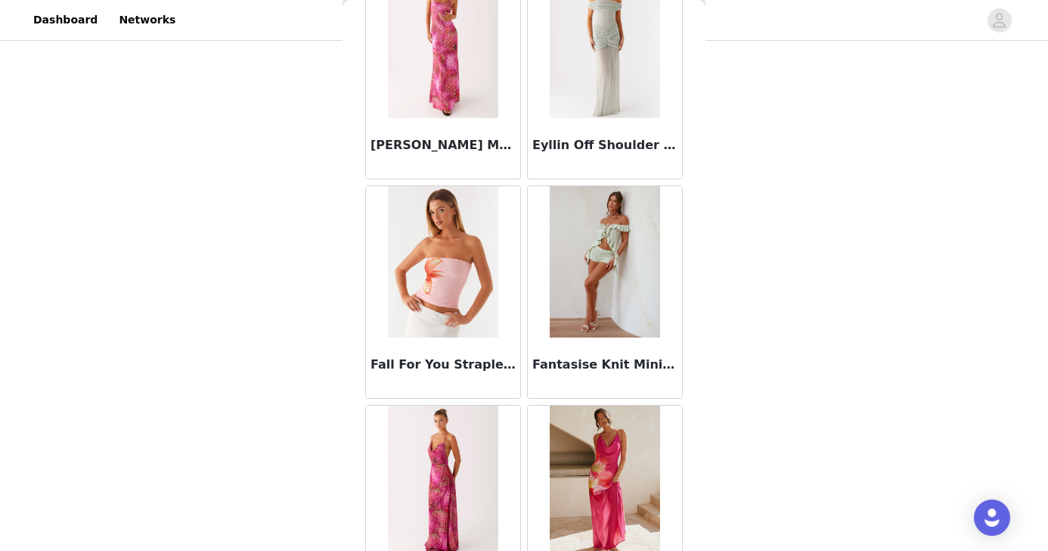
scroll to position [34660, 0]
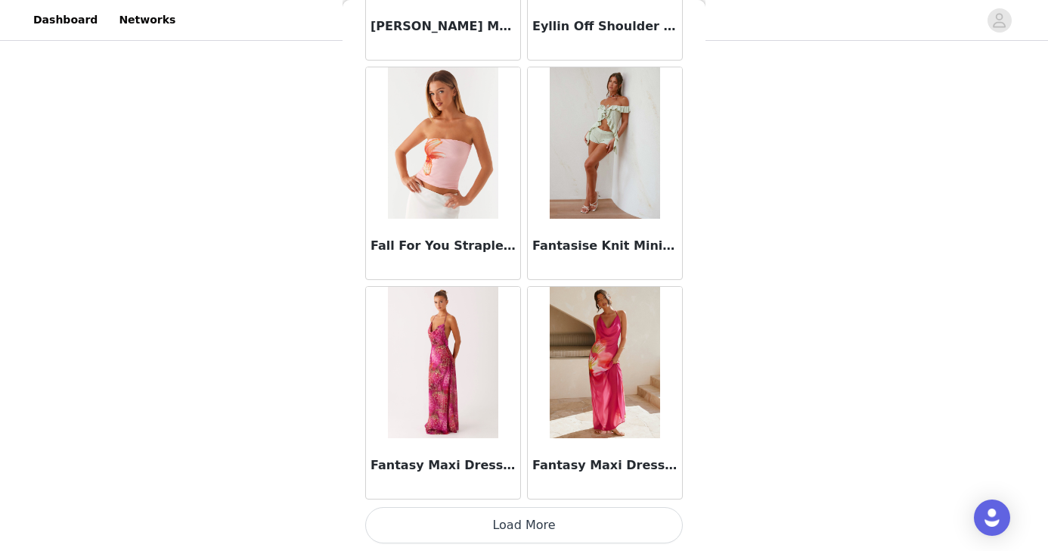
click at [555, 523] on button "Load More" at bounding box center [524, 525] width 318 height 36
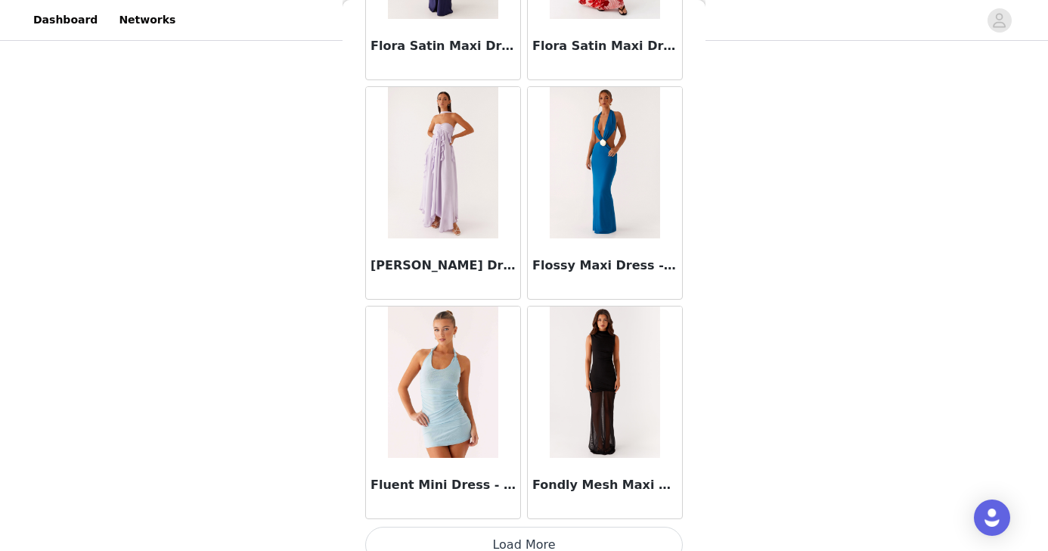
scroll to position [36853, 0]
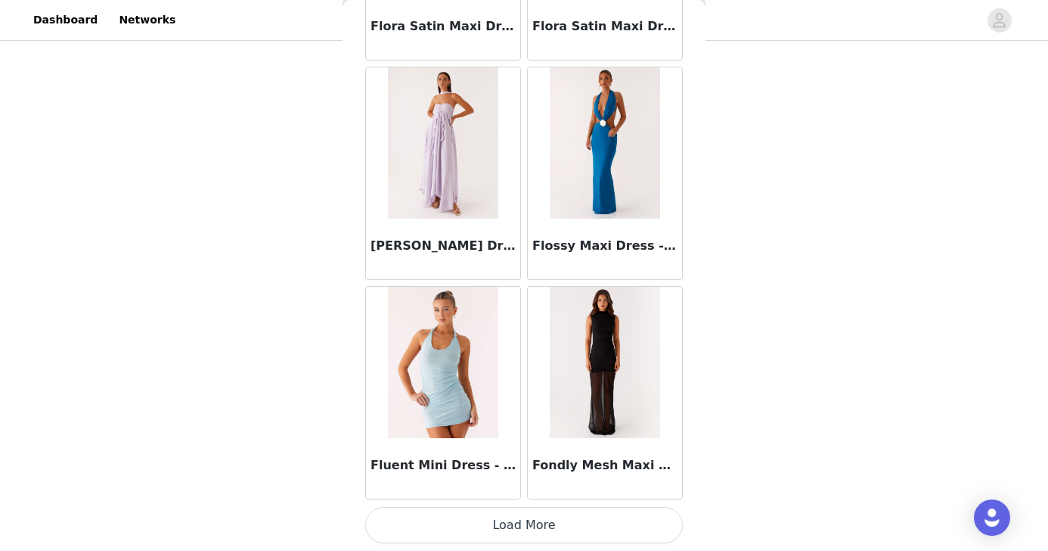
click at [506, 531] on button "Load More" at bounding box center [524, 525] width 318 height 36
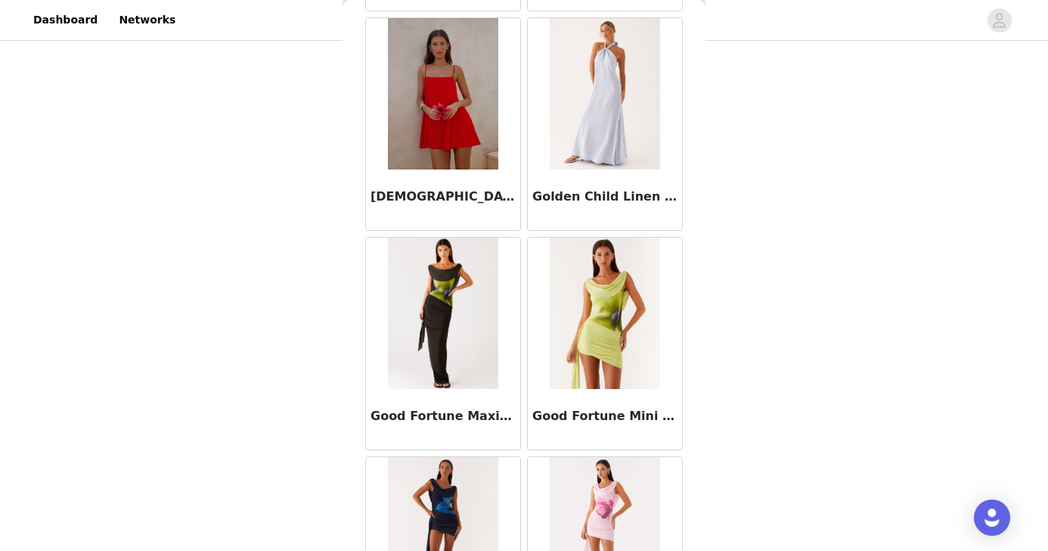
scroll to position [39046, 0]
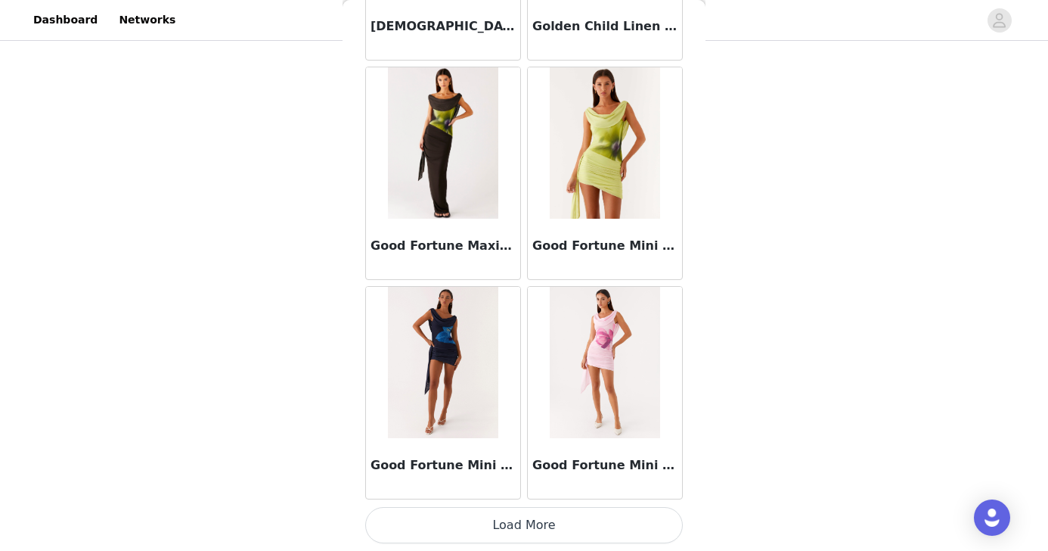
click at [560, 520] on button "Load More" at bounding box center [524, 525] width 318 height 36
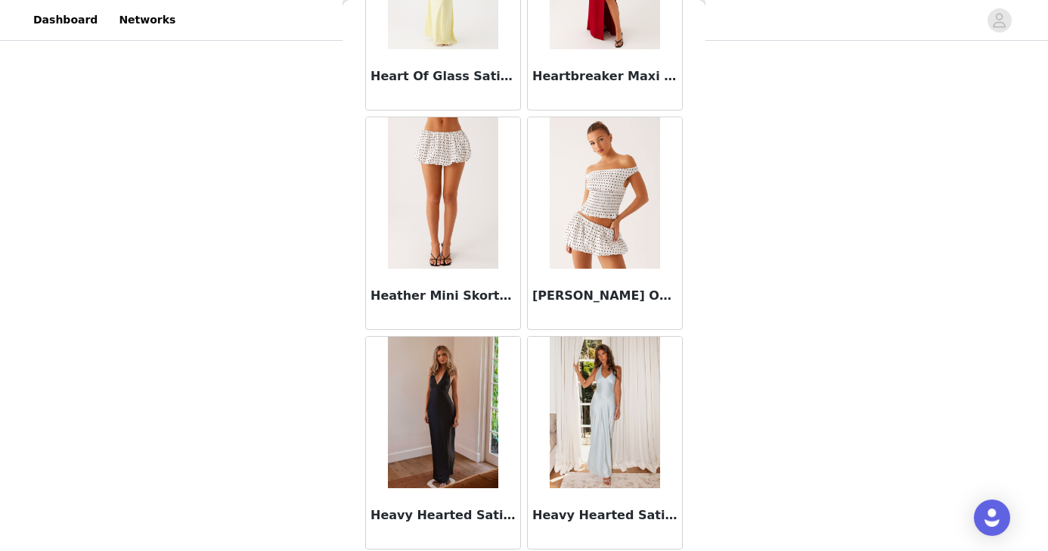
scroll to position [41239, 0]
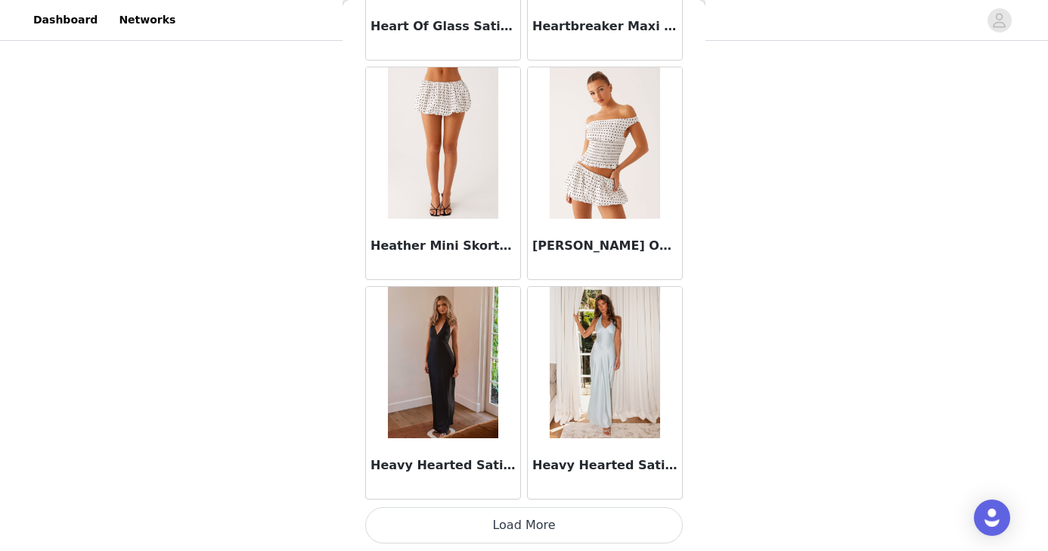
click at [551, 518] on button "Load More" at bounding box center [524, 525] width 318 height 36
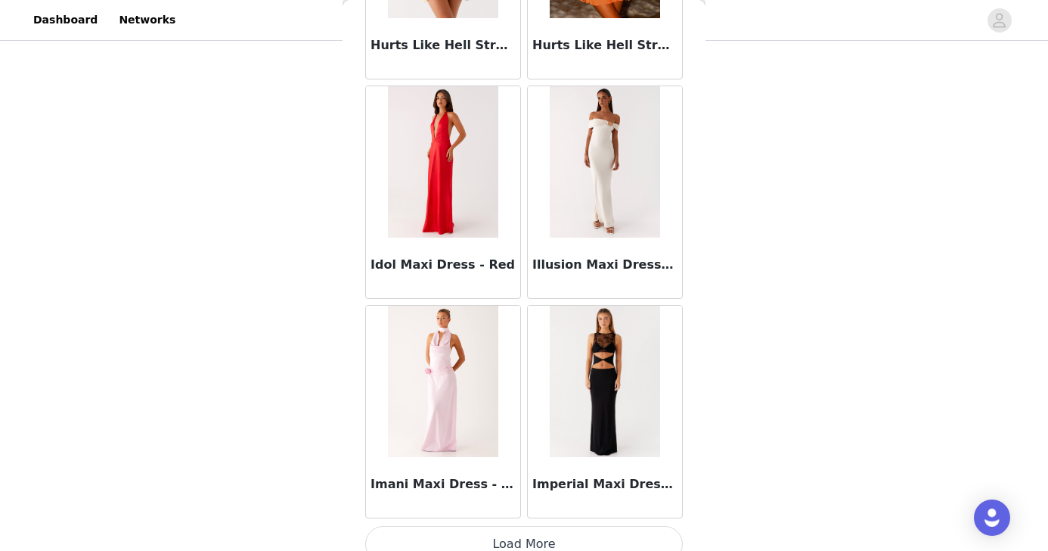
scroll to position [43433, 0]
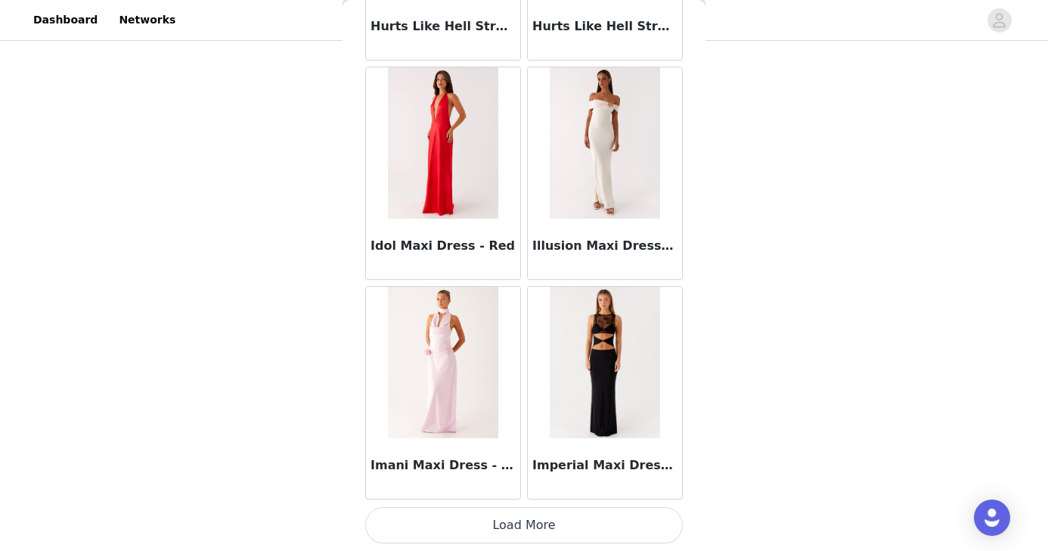
click at [509, 517] on button "Load More" at bounding box center [524, 525] width 318 height 36
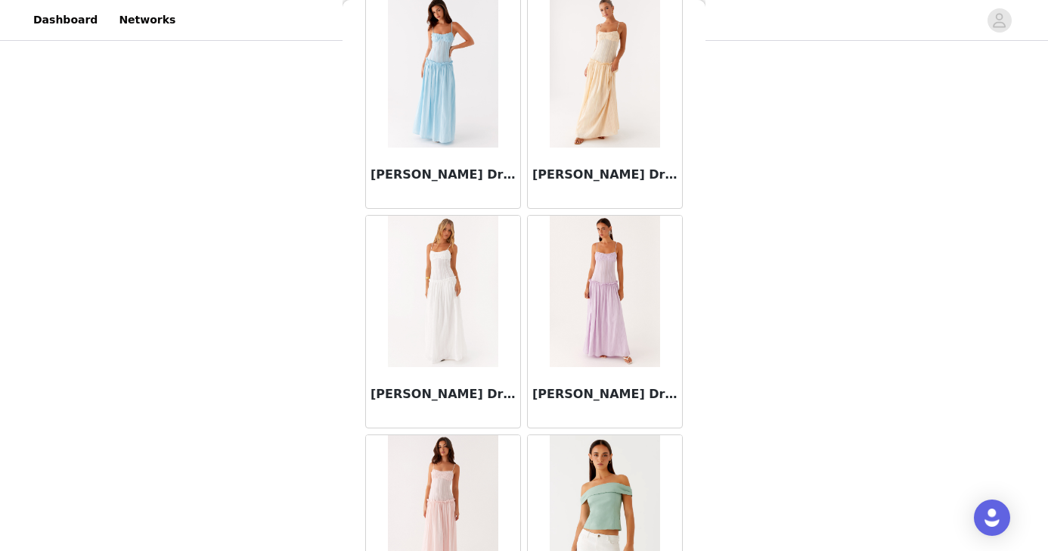
scroll to position [45626, 0]
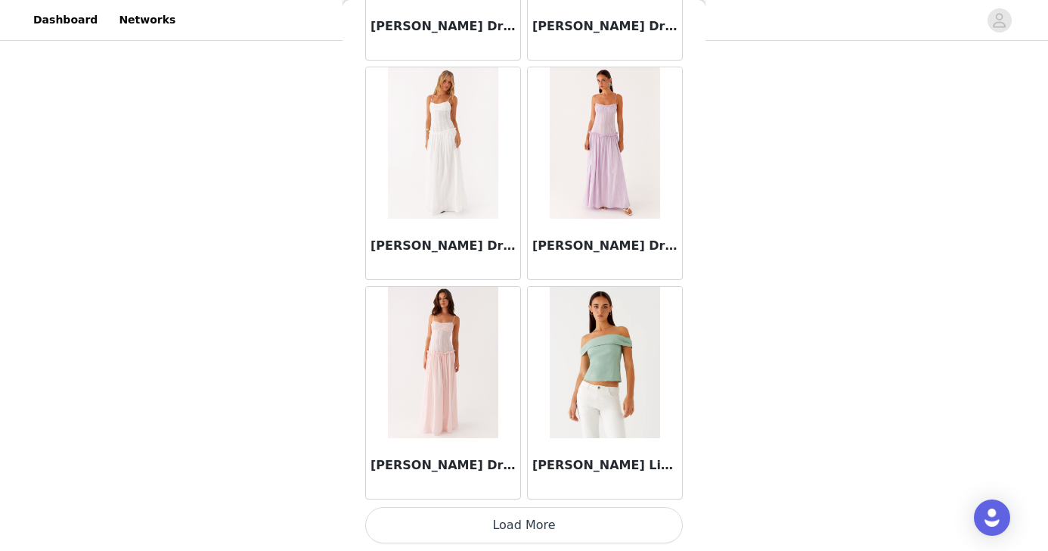
click at [515, 523] on button "Load More" at bounding box center [524, 525] width 318 height 36
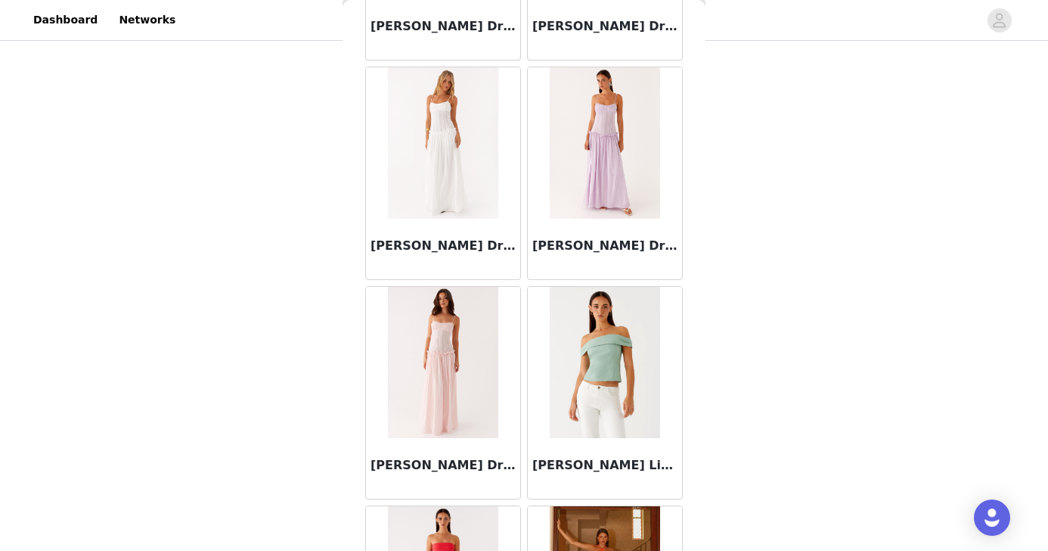
click at [600, 383] on img at bounding box center [605, 362] width 110 height 151
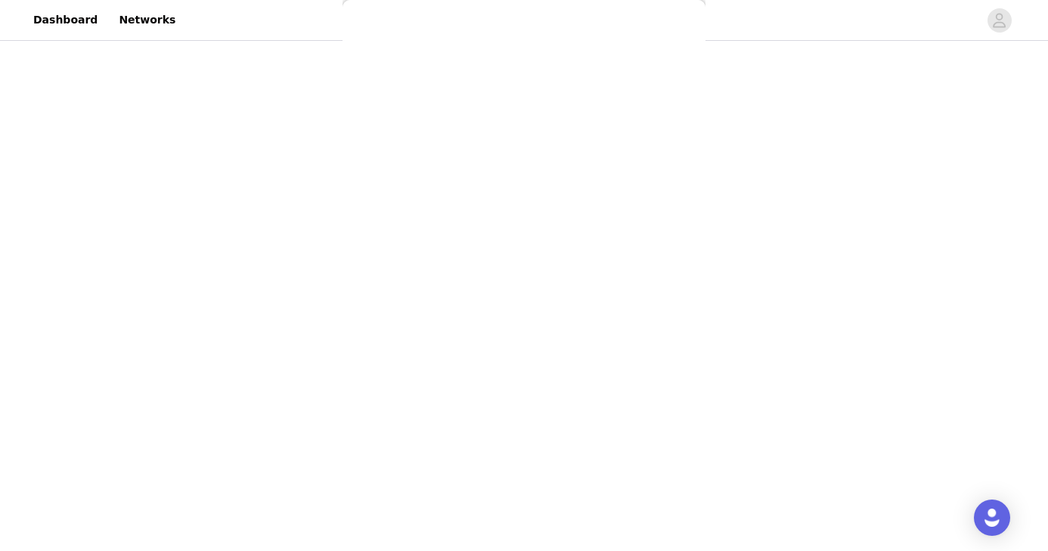
scroll to position [231, 0]
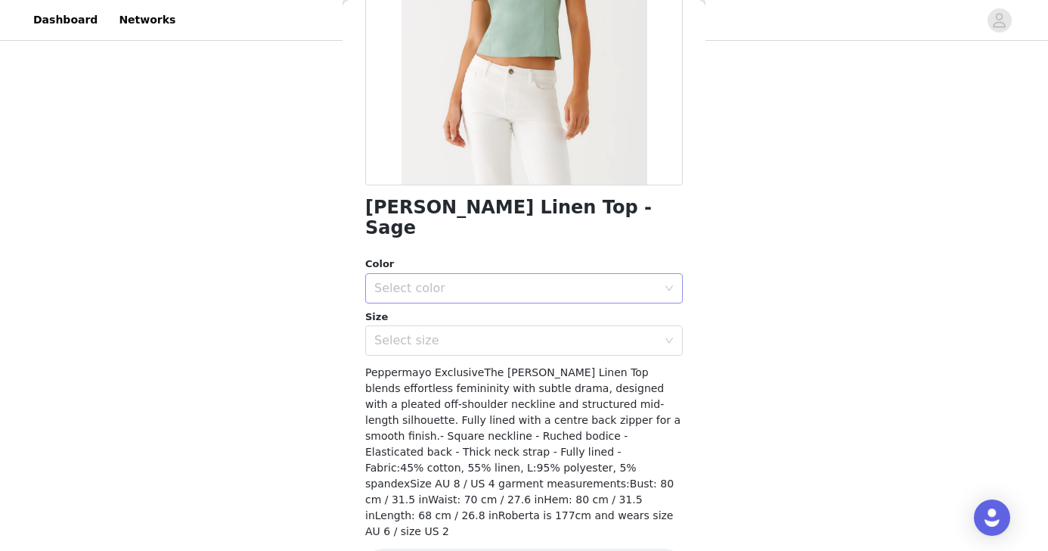
click at [582, 281] on div "Select color" at bounding box center [515, 288] width 283 height 15
click at [554, 304] on li "Sage" at bounding box center [524, 301] width 318 height 24
click at [533, 333] on div "Select size" at bounding box center [515, 340] width 283 height 15
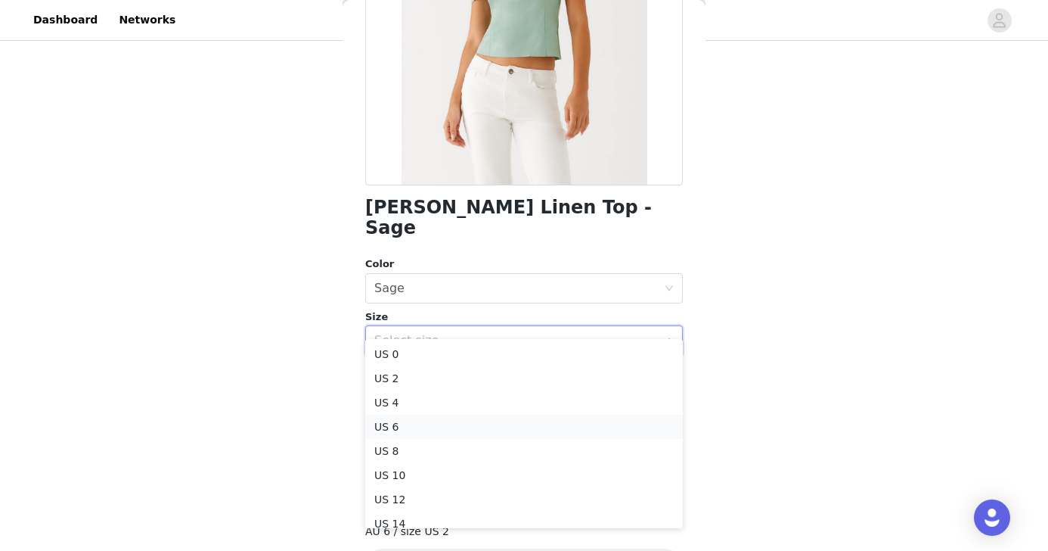
click at [493, 417] on li "US 6" at bounding box center [524, 426] width 318 height 24
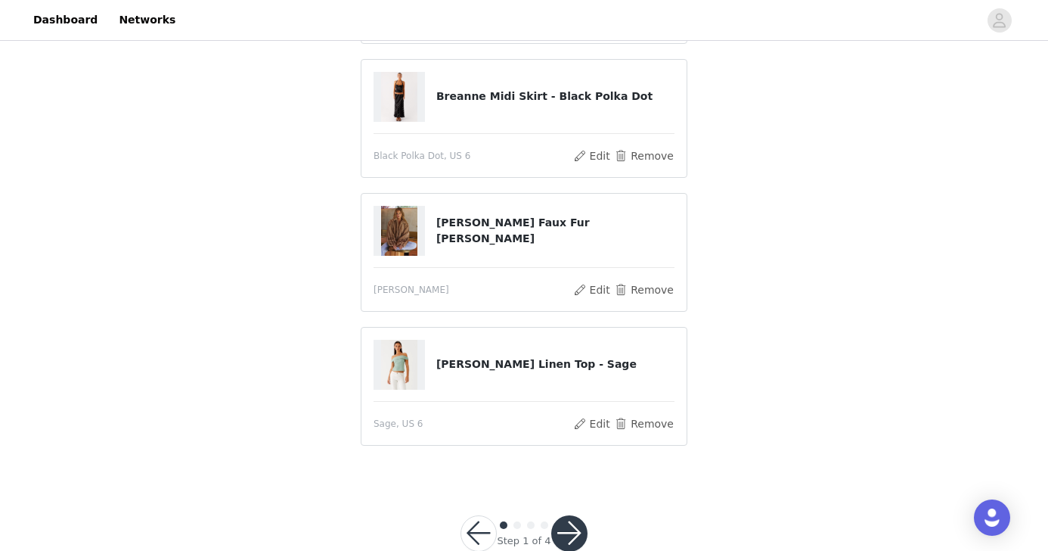
click at [573, 526] on button "button" at bounding box center [569, 533] width 36 height 36
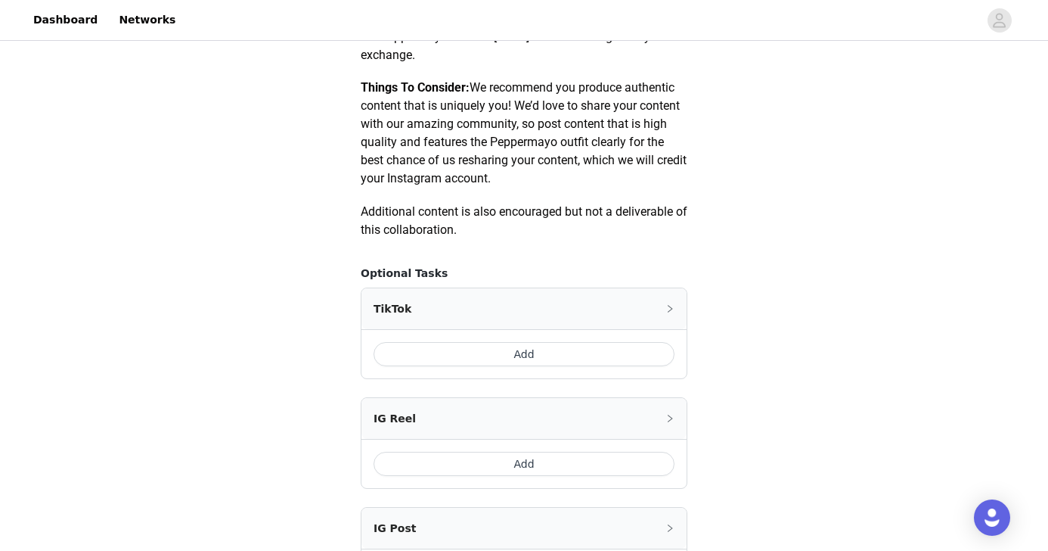
scroll to position [917, 0]
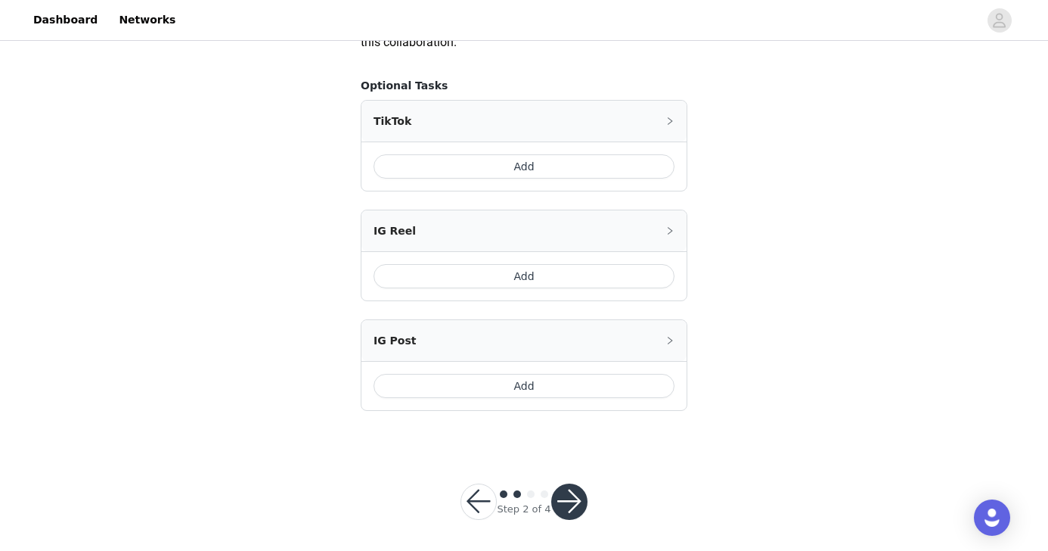
click at [620, 171] on button "Add" at bounding box center [524, 166] width 301 height 24
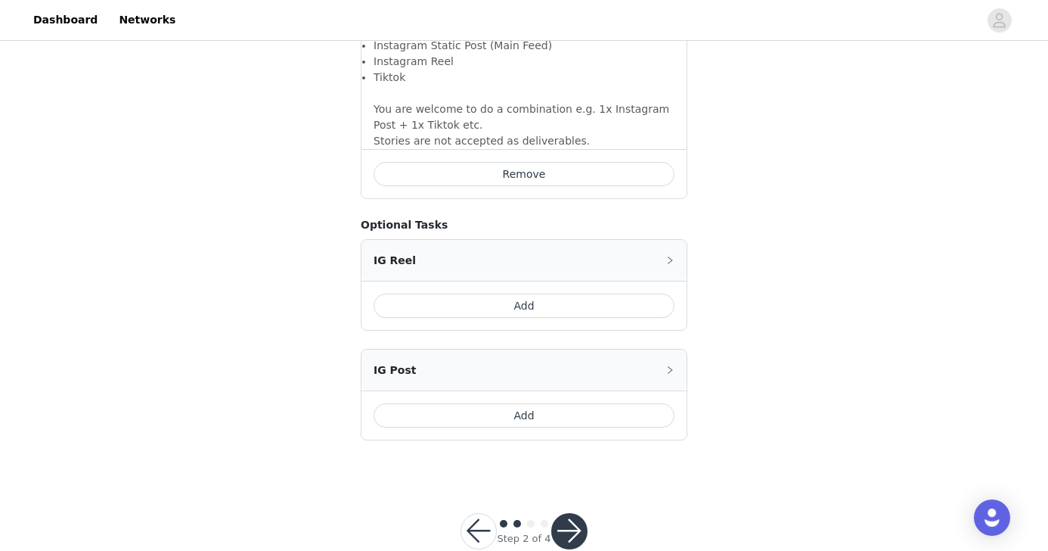
scroll to position [1192, 0]
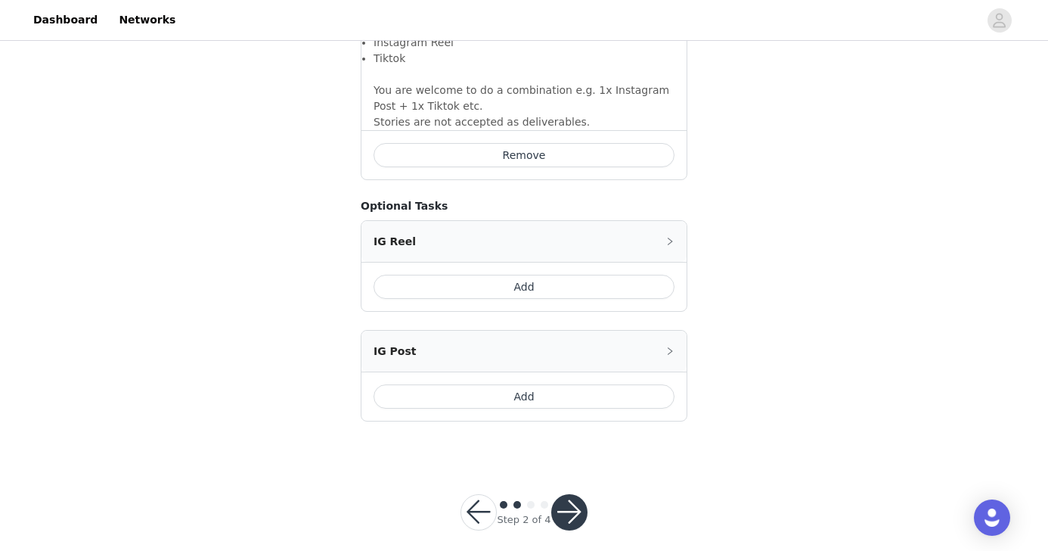
click at [576, 494] on button "button" at bounding box center [569, 512] width 36 height 36
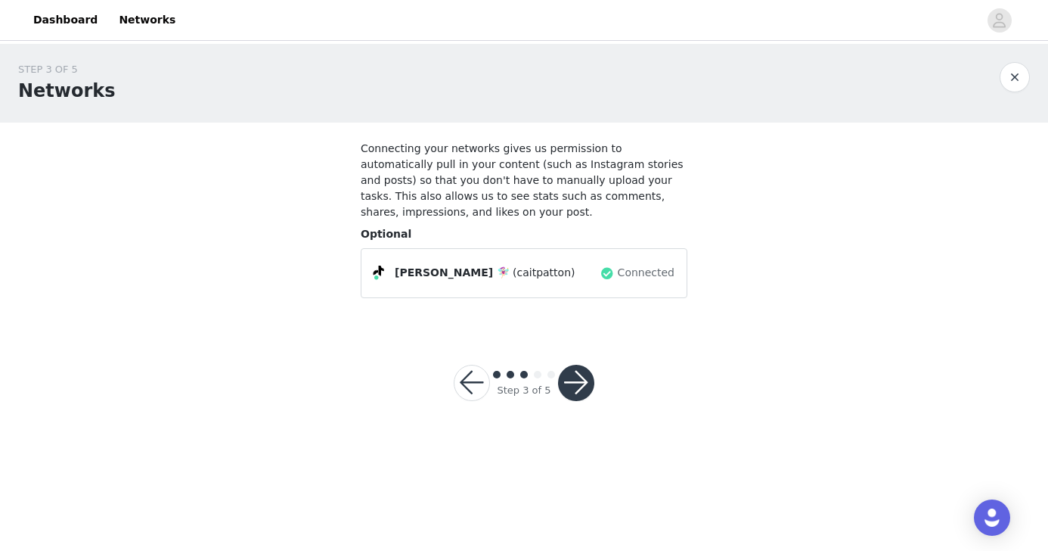
click at [581, 379] on button "button" at bounding box center [576, 383] width 36 height 36
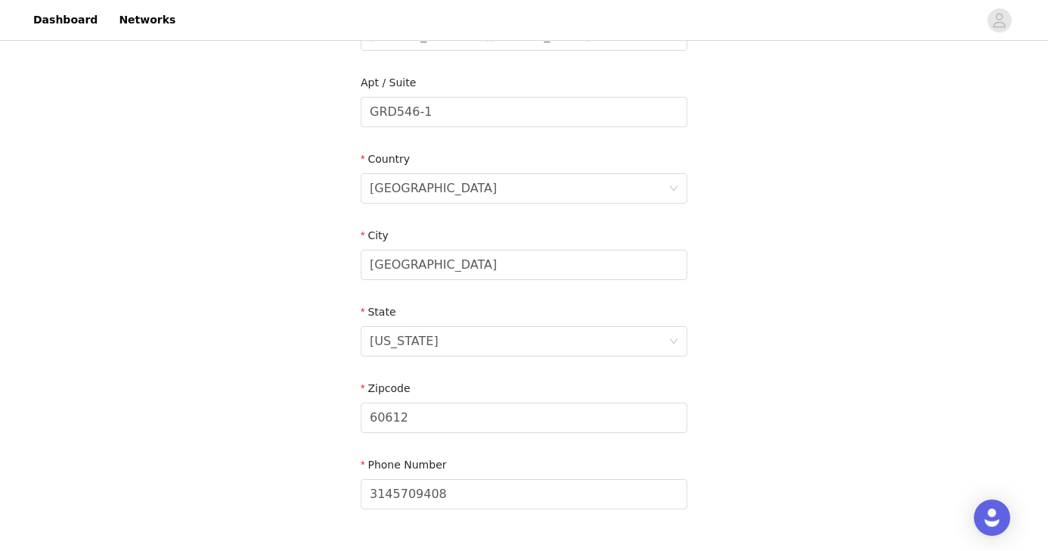
scroll to position [480, 0]
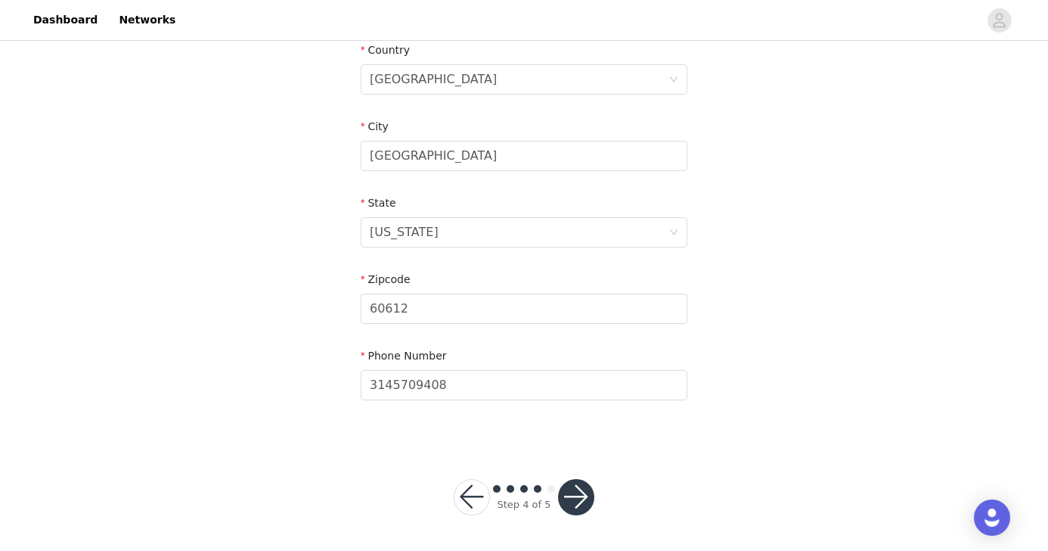
click at [571, 498] on button "button" at bounding box center [576, 497] width 36 height 36
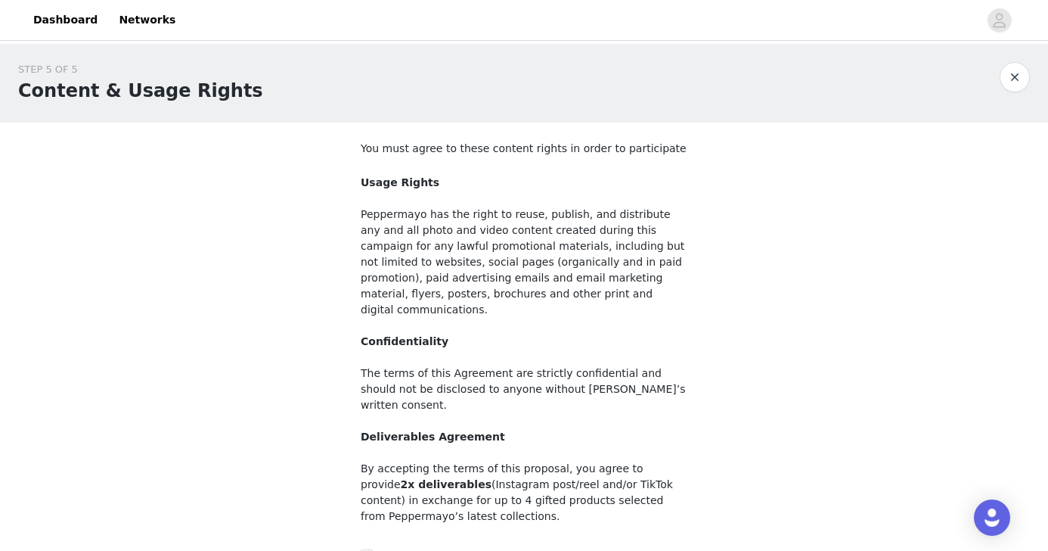
scroll to position [148, 0]
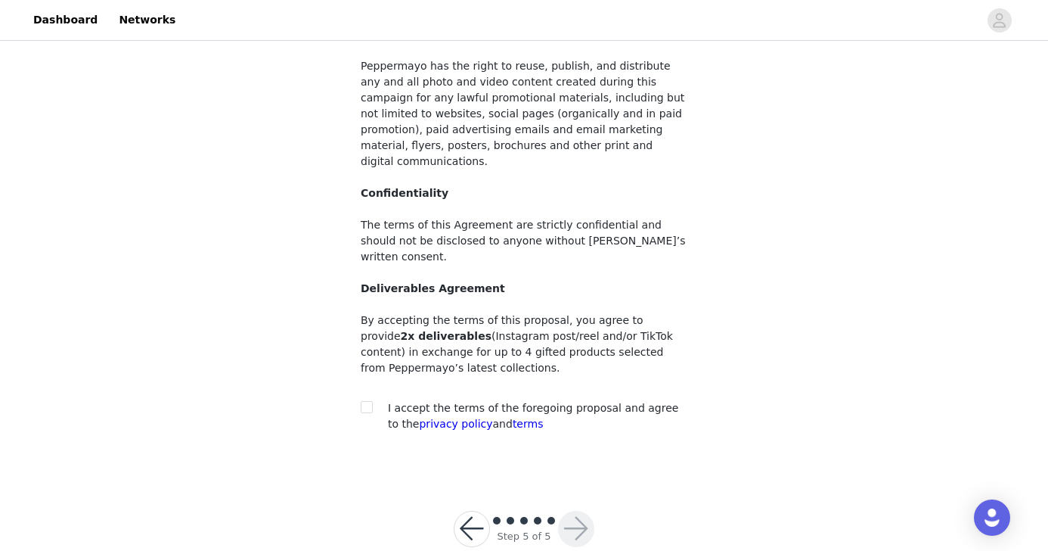
click at [374, 400] on div at bounding box center [371, 408] width 21 height 16
click at [371, 401] on input "checkbox" at bounding box center [366, 406] width 11 height 11
checkbox input "true"
click at [573, 510] on button "button" at bounding box center [576, 528] width 36 height 36
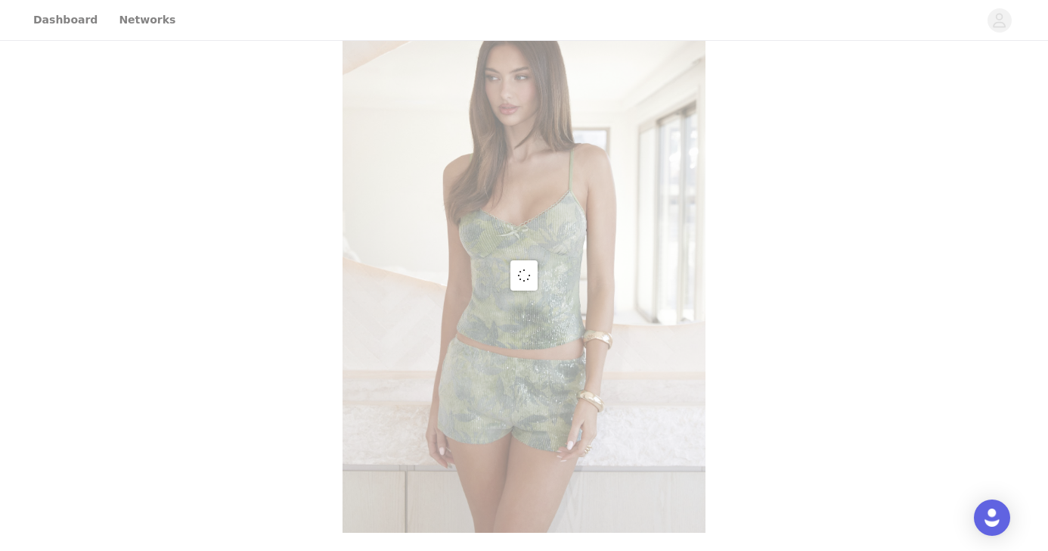
scroll to position [148, 0]
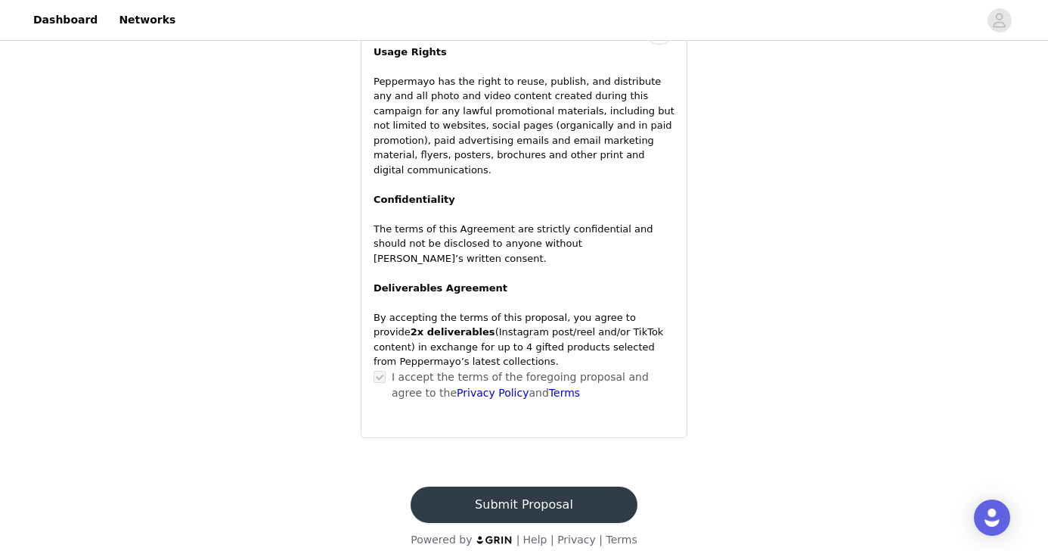
click at [557, 486] on button "Submit Proposal" at bounding box center [524, 504] width 226 height 36
